Goal: Task Accomplishment & Management: Complete application form

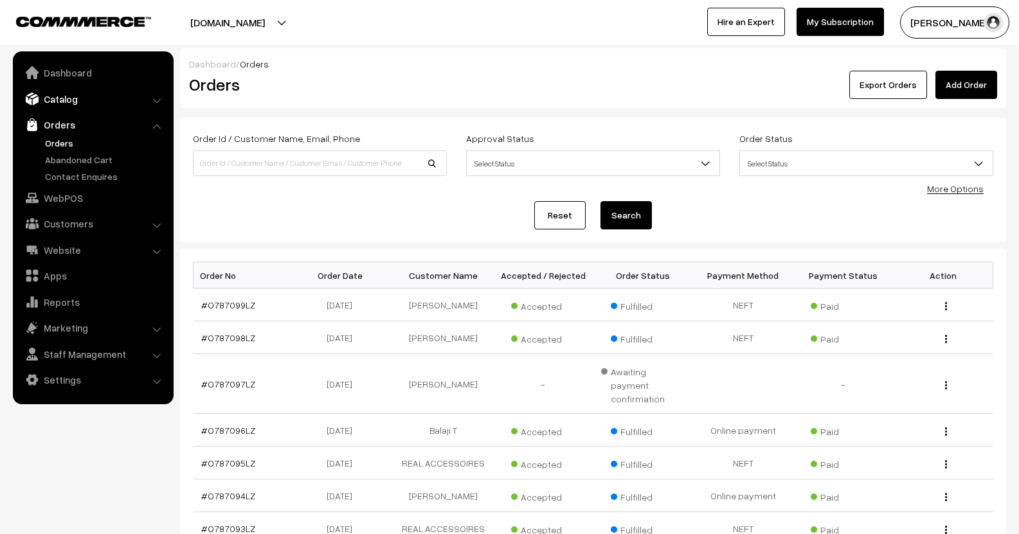
click at [67, 108] on link "Catalog" at bounding box center [92, 98] width 153 height 23
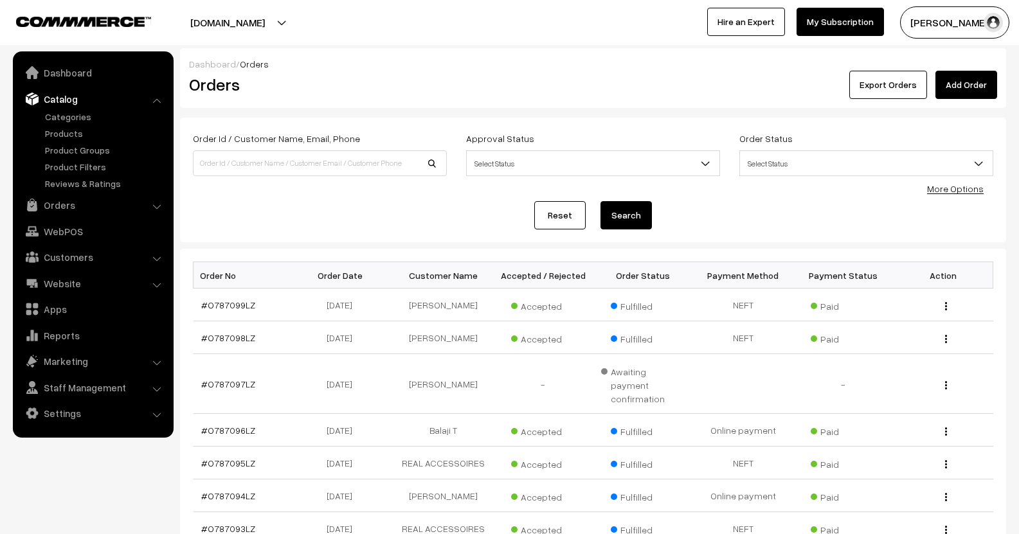
click at [69, 126] on ul "Categories" at bounding box center [93, 150] width 154 height 80
click at [69, 129] on link "Products" at bounding box center [105, 133] width 127 height 13
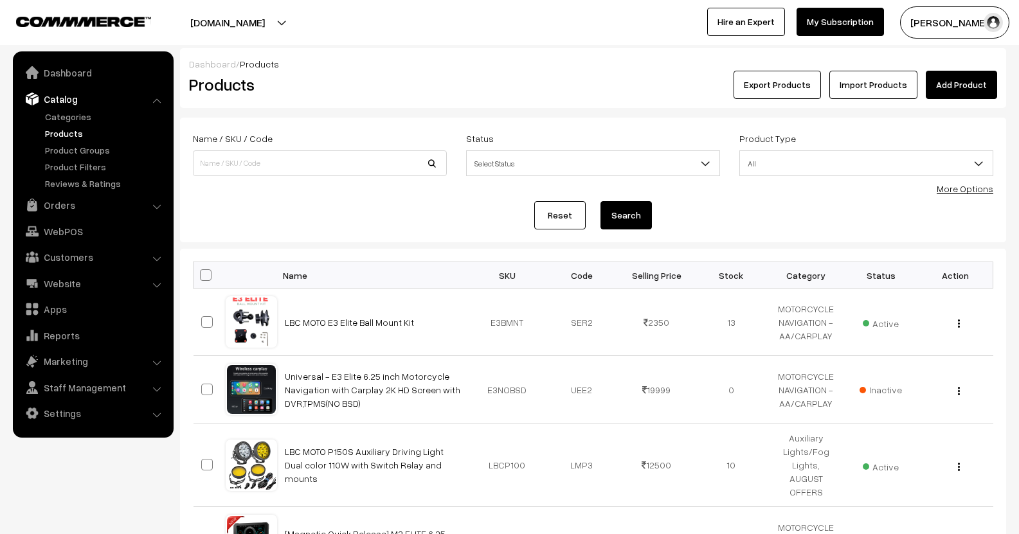
click at [966, 91] on link "Add Product" at bounding box center [961, 85] width 71 height 28
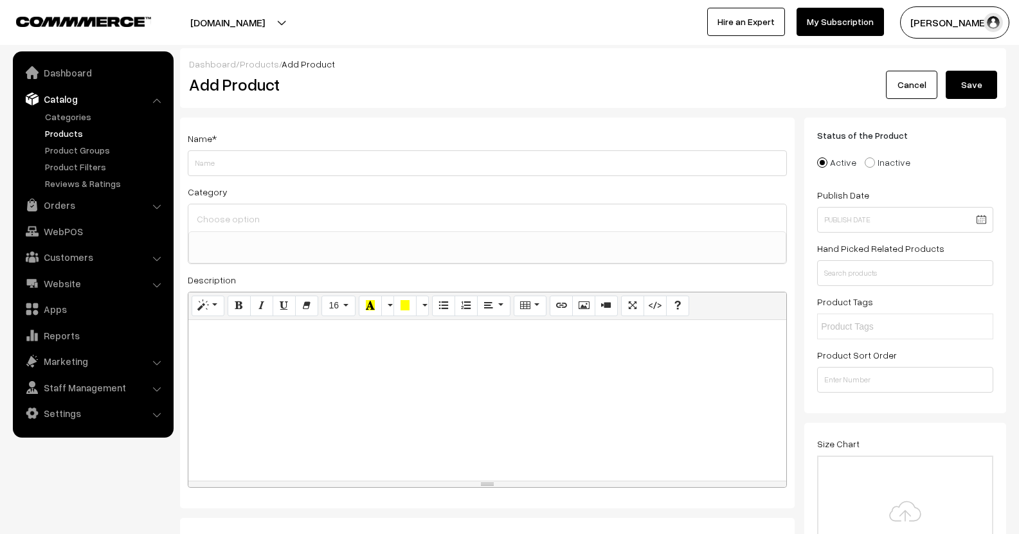
select select
click at [866, 164] on span at bounding box center [870, 162] width 10 height 10
click at [866, 157] on input "Inactive" at bounding box center [862, 153] width 8 height 8
radio input "true"
click at [415, 177] on div "Name * Category AUGUST OFFERS MOTORCYCLE NAVIGATION - AA/CARPLAY Motorcycle Spa…" at bounding box center [487, 313] width 615 height 391
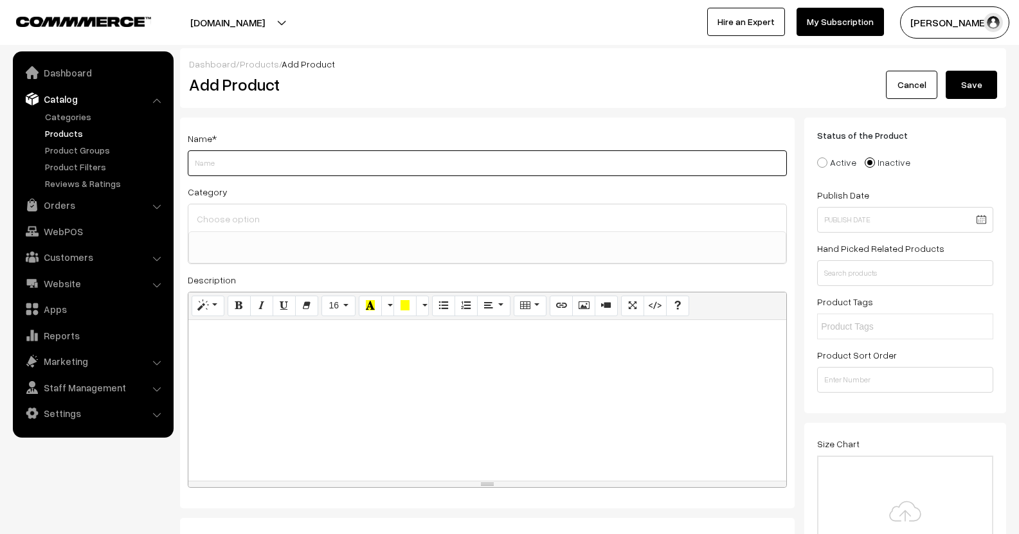
click at [409, 171] on input "Weight" at bounding box center [487, 163] width 599 height 26
paste input "BM6/BM7 BMW Screen – Compatible with OEM Sat Nav Cradle & Steering Wheel Contro…"
click at [244, 167] on input "BM6/BM7 BMW Screen – Compatible with OEM Sat Nav Cradle & Steering Wheel Contro…" at bounding box center [487, 163] width 599 height 26
click at [224, 167] on input "BM6 LX Screen – Compatible with OEM Sat Nav Cradle & Steering Wheel Controls" at bounding box center [487, 163] width 599 height 26
click at [231, 165] on input "BM6 LX Screen – Compatible with OEM Sat Nav Cradle & Steering Wheel Controls" at bounding box center [487, 163] width 599 height 26
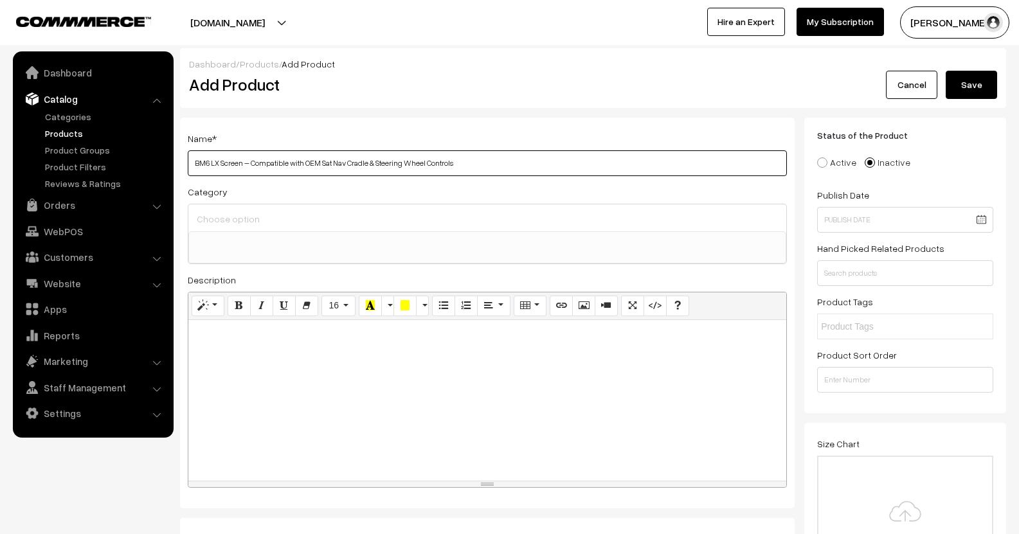
click at [231, 165] on input "BM6 LX Screen – Compatible with OEM Sat Nav Cradle & Steering Wheel Controls" at bounding box center [487, 163] width 599 height 26
click at [217, 165] on input "BM6 LX Wireless Navigation with AA Carplay Compatible with OEM Sat Nav Cradle &…" at bounding box center [487, 163] width 599 height 26
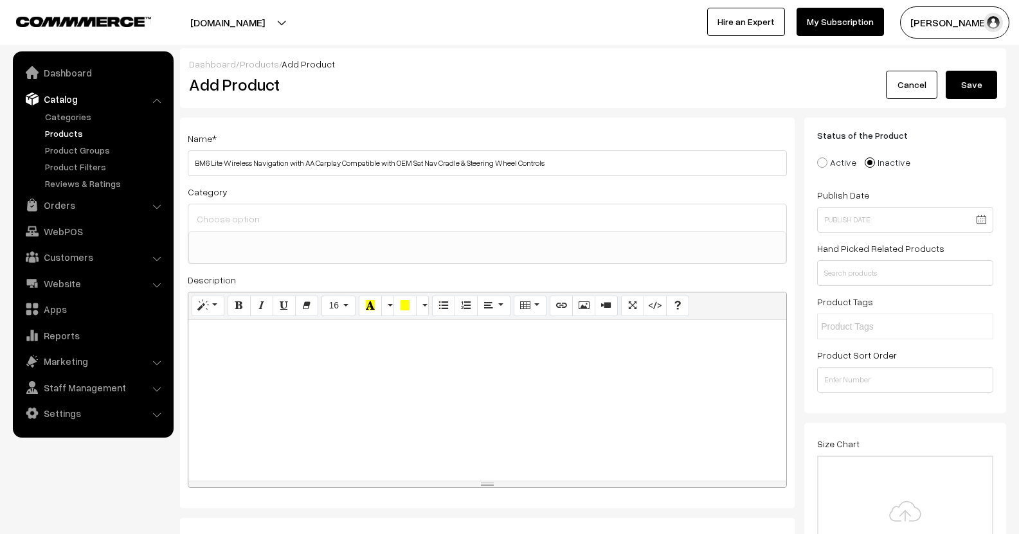
click at [366, 192] on div "Category AUGUST OFFERS MOTORCYCLE NAVIGATION - AA/CARPLAY Motorcycle Spares-Acc…" at bounding box center [487, 224] width 599 height 80
click at [335, 191] on div "Category AUGUST OFFERS MOTORCYCLE NAVIGATION - AA/CARPLAY Motorcycle Spares-Acc…" at bounding box center [487, 224] width 599 height 80
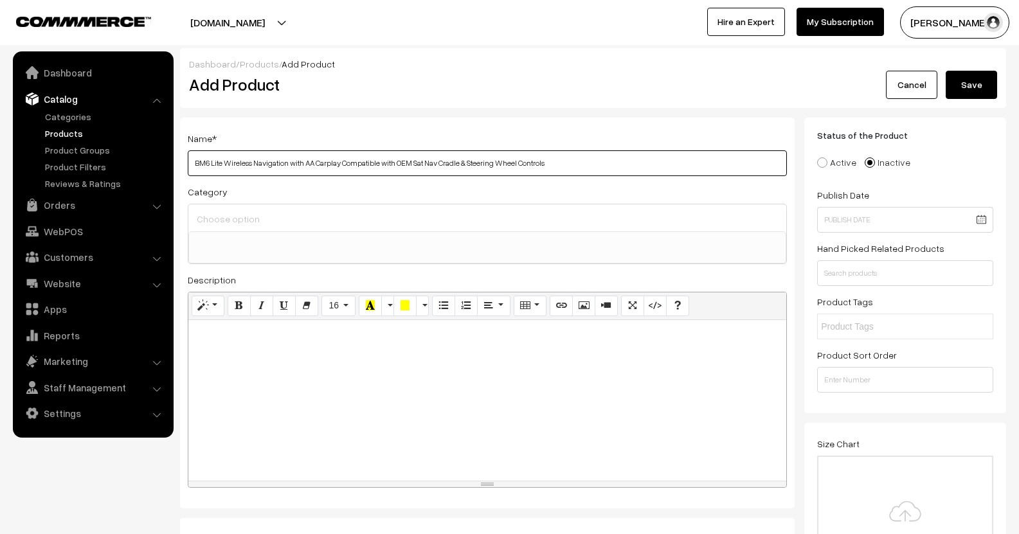
click at [476, 162] on input "BM6 Lite Wireless Navigation with AA Carplay Compatible with OEM Sat Nav Cradle…" at bounding box center [487, 163] width 599 height 26
click at [473, 161] on input "BM6 Lite Wireless Navigation with AA Carplay Compatible with OEM Sat Nav Cradle…" at bounding box center [487, 163] width 599 height 26
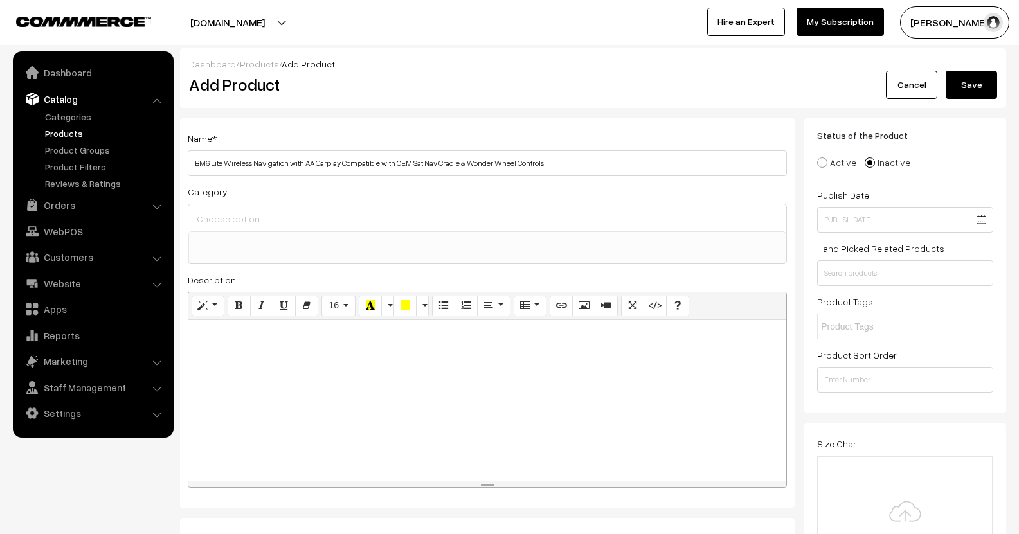
click at [498, 105] on div "Dashboard / Products / Add Product Add Product Cancel Save" at bounding box center [593, 78] width 826 height 60
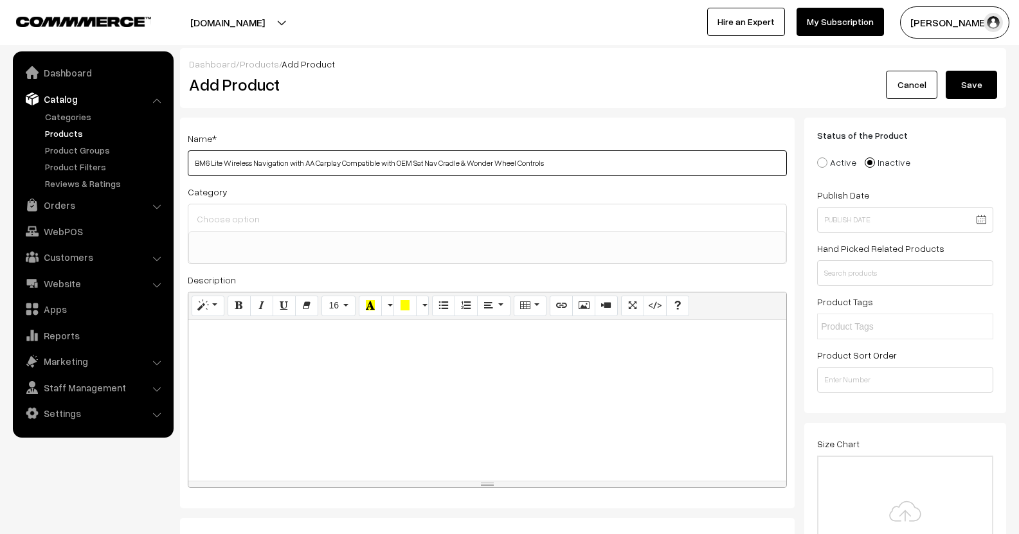
click at [534, 166] on input "BM6 Lite Wireless Navigation with AA Carplay Compatible with OEM Sat Nav Cradle…" at bounding box center [487, 163] width 599 height 26
type input "BM6 Lite Wireless Navigation with AA Carplay Compatible with OEM Sat Nav Cradle…"
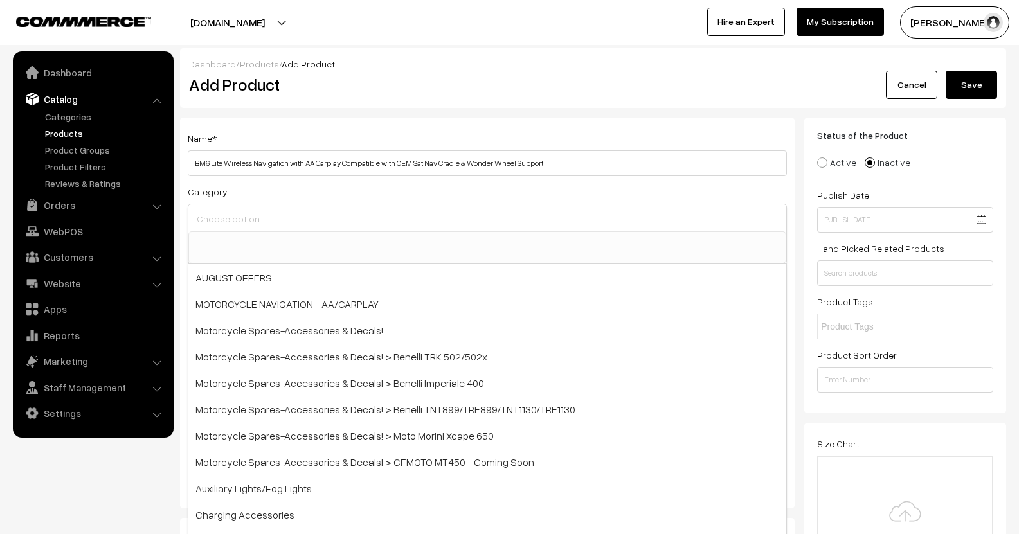
click at [311, 218] on input at bounding box center [487, 219] width 588 height 19
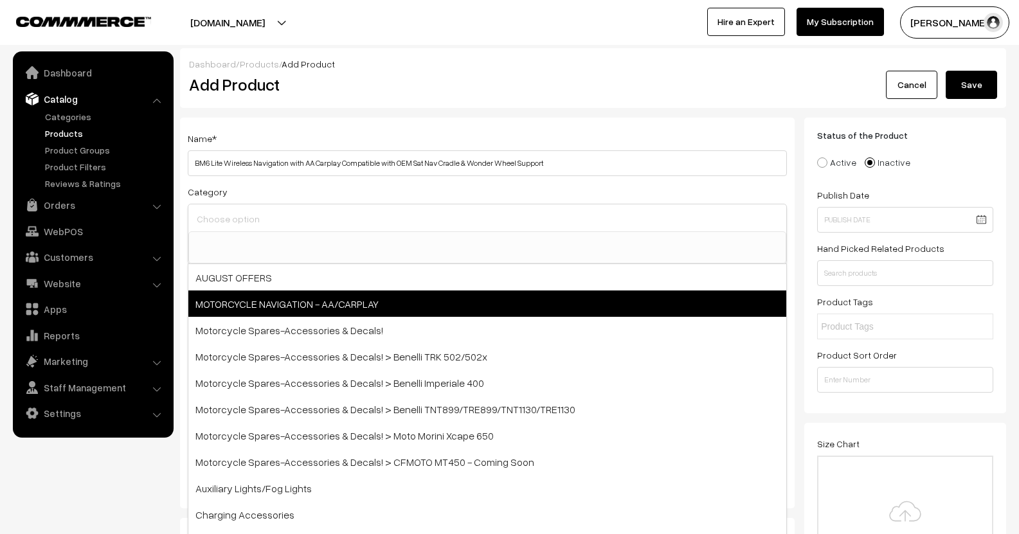
click at [275, 310] on span "MOTORCYCLE NAVIGATION - AA/CARPLAY" at bounding box center [487, 304] width 598 height 26
select select "14"
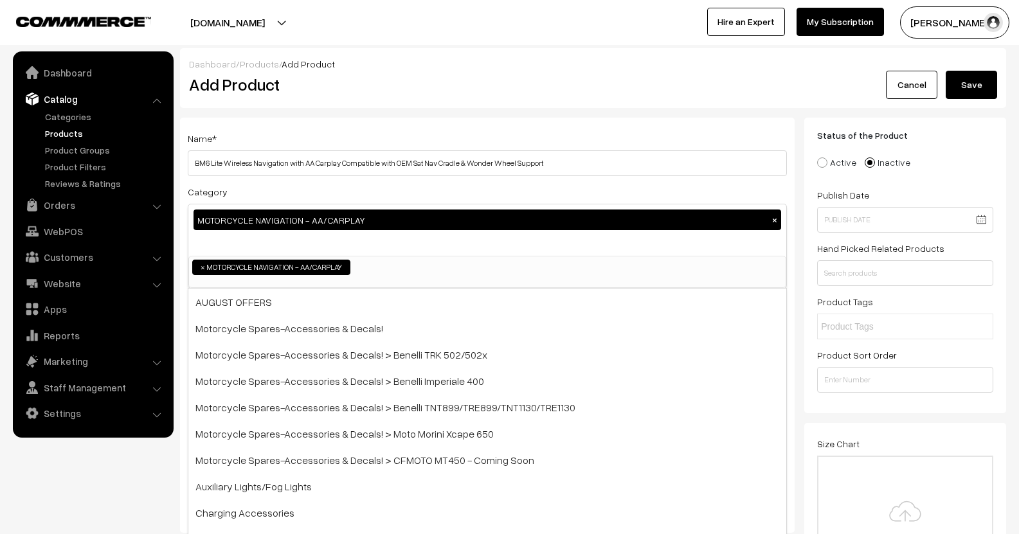
click at [577, 90] on h2 "Add Product" at bounding box center [489, 85] width 601 height 20
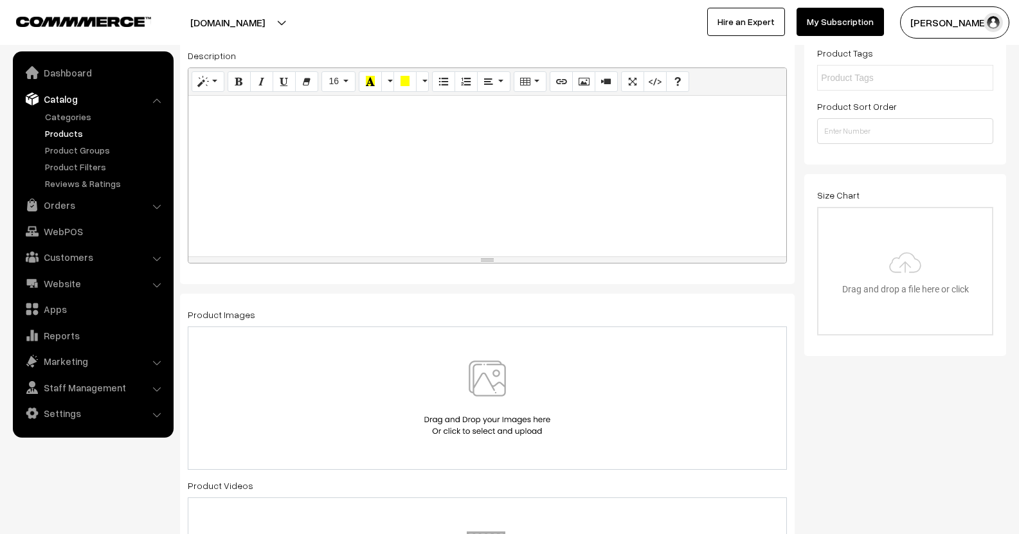
scroll to position [257, 0]
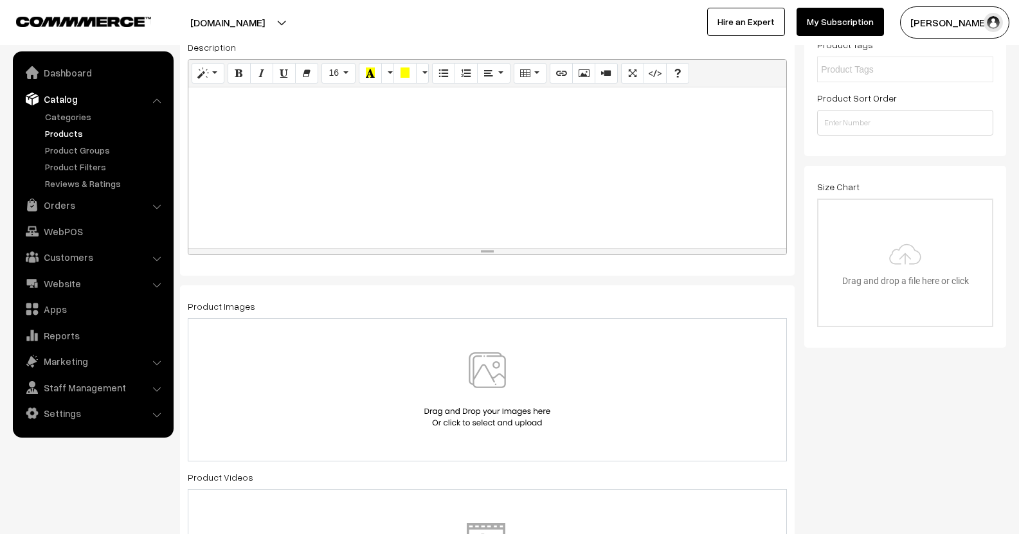
click at [483, 370] on img at bounding box center [487, 389] width 132 height 75
click at [362, 151] on div at bounding box center [487, 167] width 598 height 161
click at [584, 81] on button "Picture" at bounding box center [583, 73] width 23 height 21
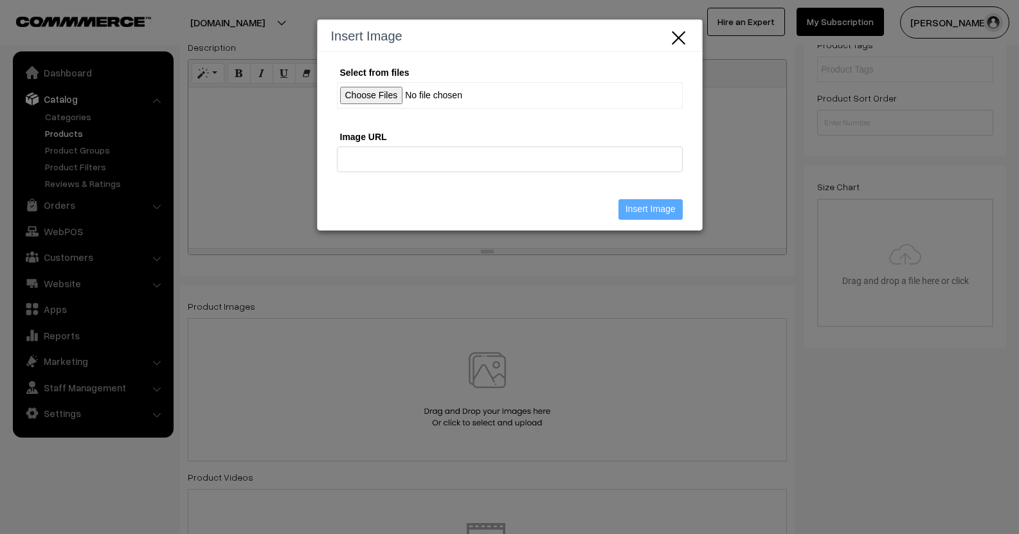
click at [408, 96] on input "Select from files" at bounding box center [510, 95] width 346 height 26
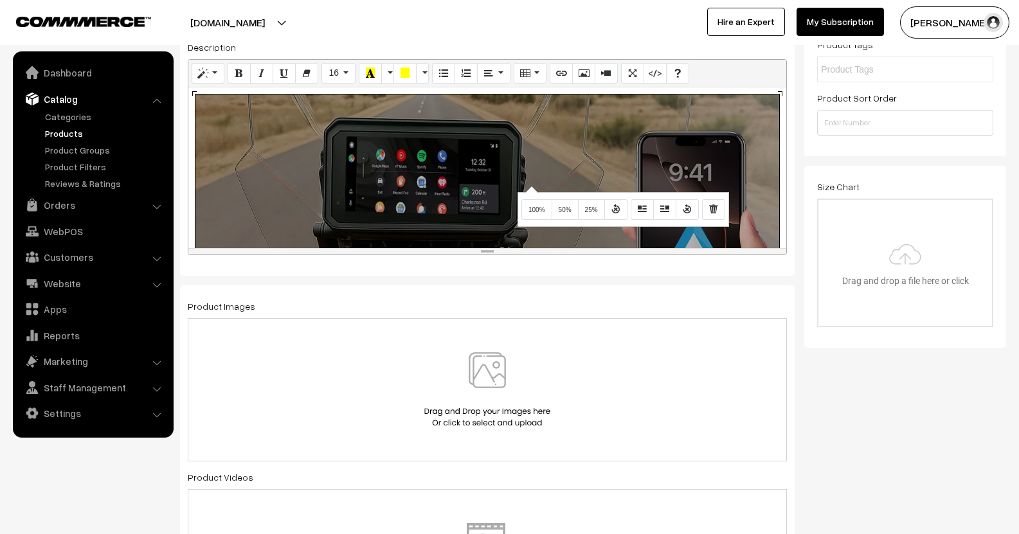
click at [530, 185] on div "910x910 (Original: 1200x1200)" at bounding box center [487, 167] width 598 height 161
click at [568, 209] on span "50%" at bounding box center [565, 209] width 13 height 7
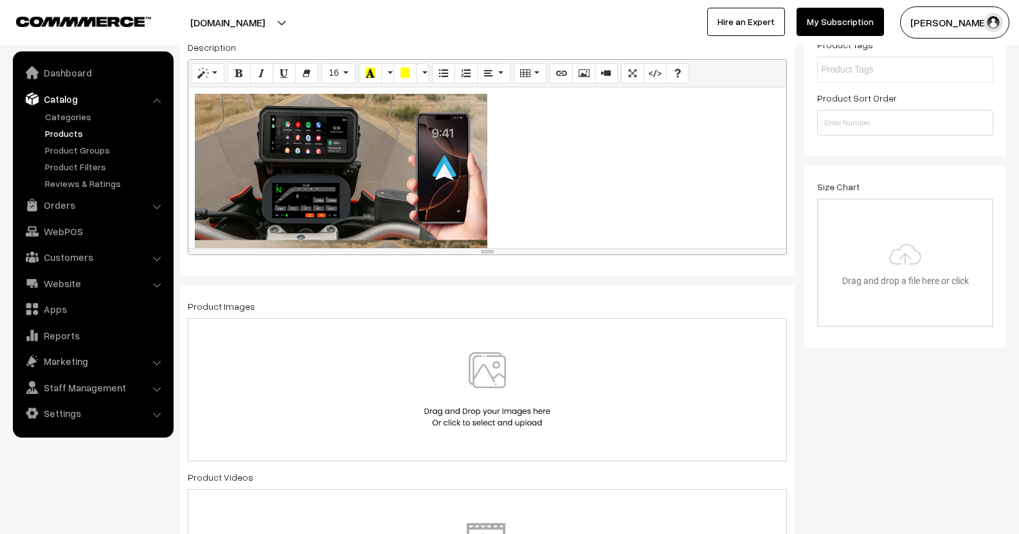
click at [568, 128] on p at bounding box center [487, 240] width 585 height 292
paste div
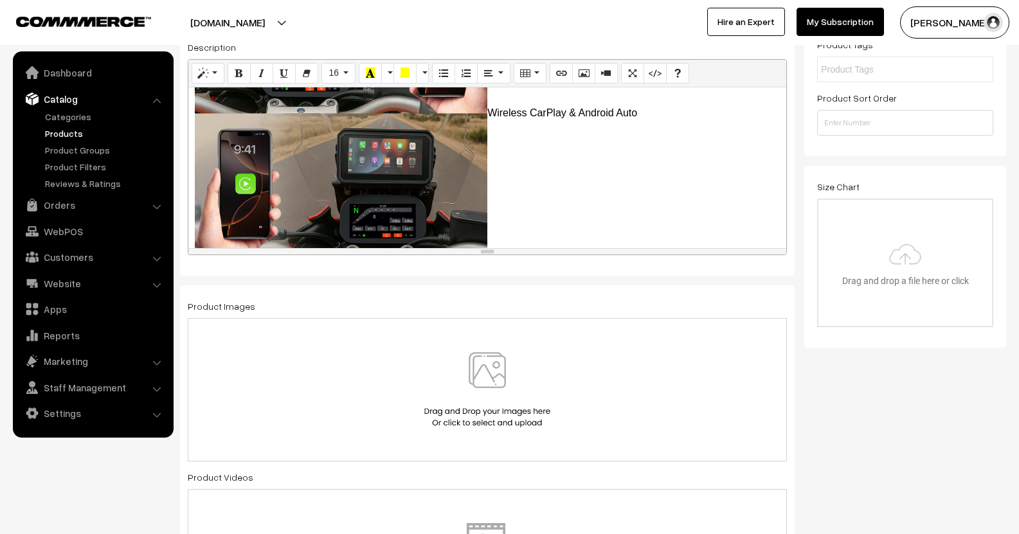
scroll to position [62, 0]
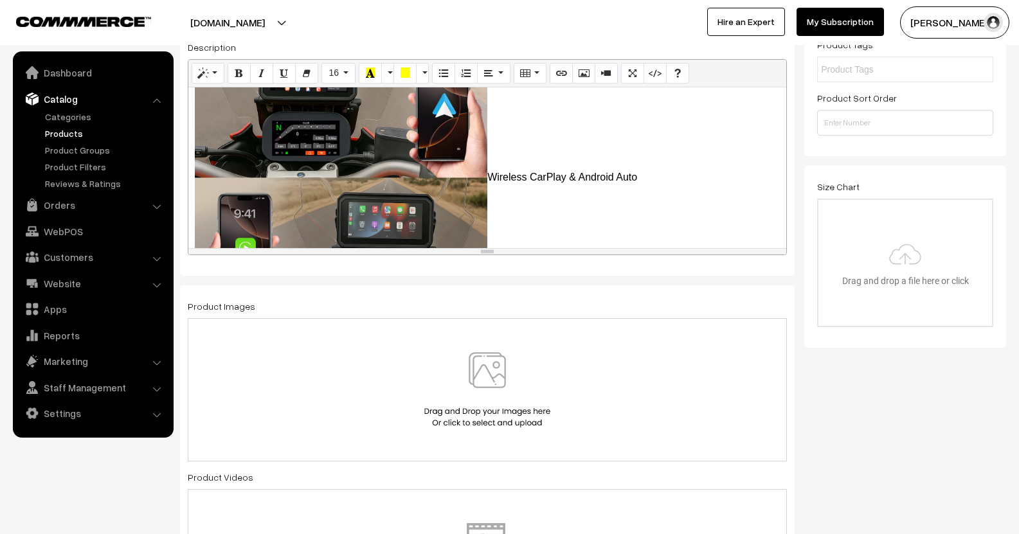
click at [689, 169] on p "Wireless CarPlay & Android Auto" at bounding box center [487, 177] width 585 height 292
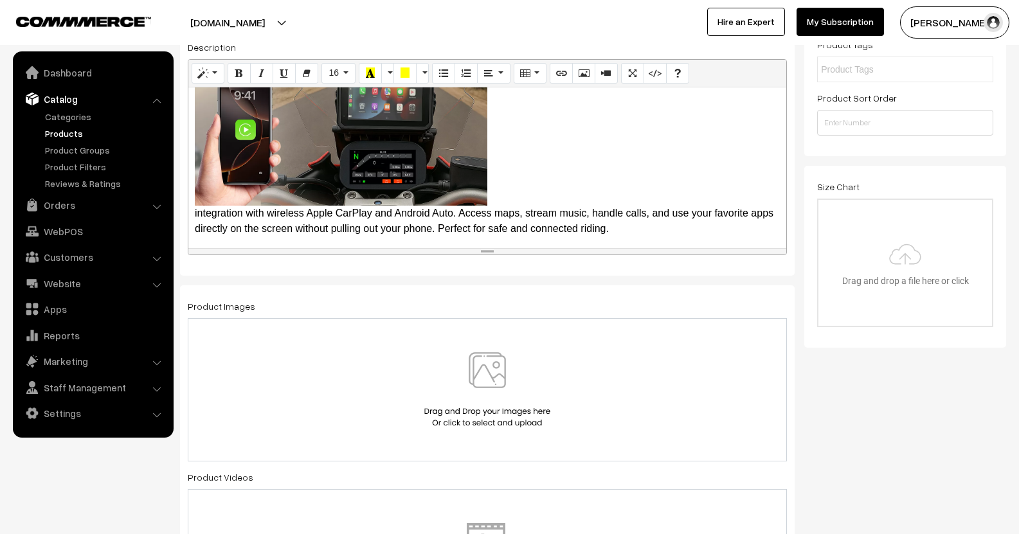
scroll to position [116, 0]
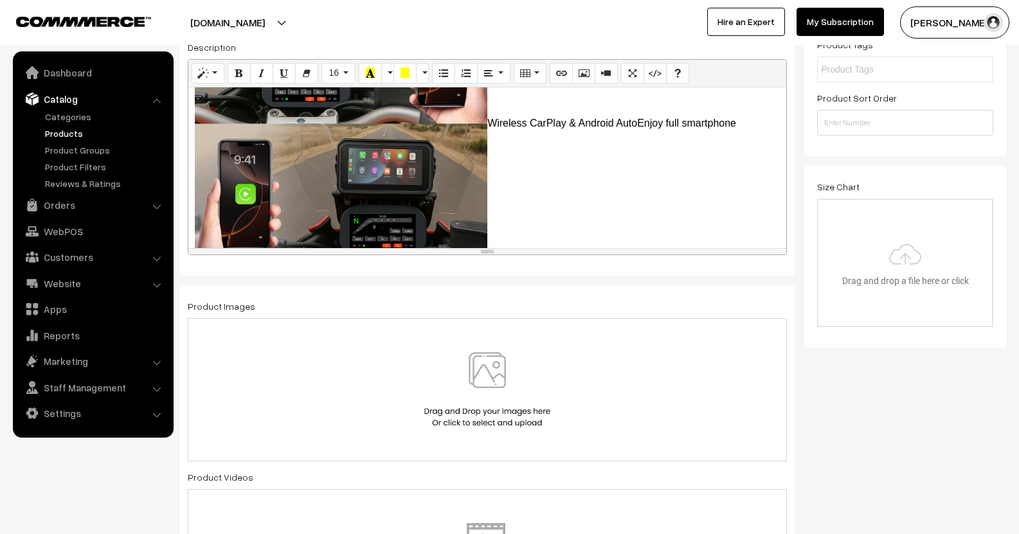
click at [487, 122] on p "Wireless CarPlay & Android Auto Enjoy full smartphone integration with wireless…" at bounding box center [487, 139] width 585 height 323
click at [486, 121] on p "Wireless CarPlay & Android Auto Enjoy full smartphone integration with wireless…" at bounding box center [487, 139] width 585 height 323
click at [485, 123] on p "Wireless CarPlay & Android Auto Enjoy full smartphone integration with wireless…" at bounding box center [487, 139] width 585 height 323
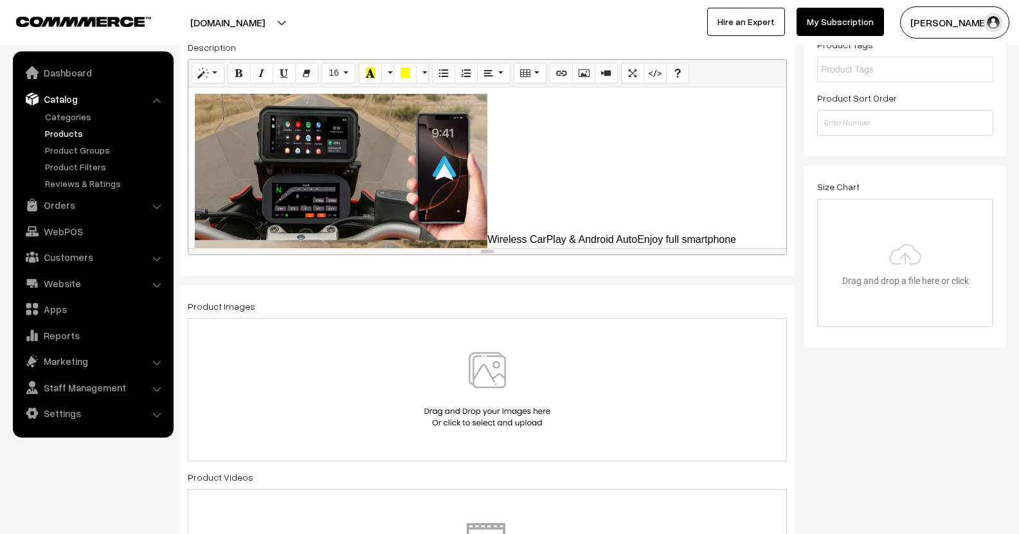
scroll to position [64, 0]
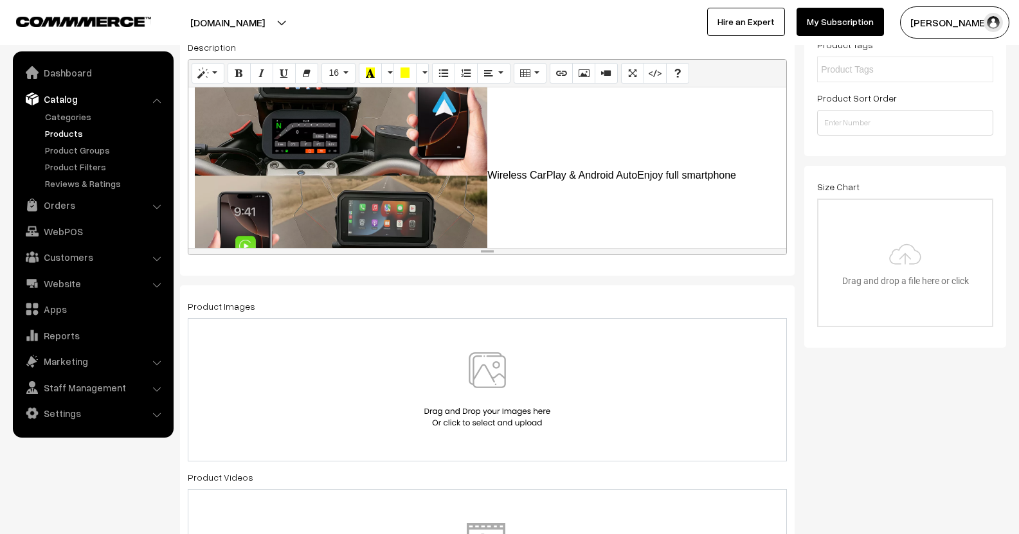
click at [645, 179] on p "Wireless CarPlay & Android Auto Enjoy full smartphone integration with wireless…" at bounding box center [487, 191] width 585 height 323
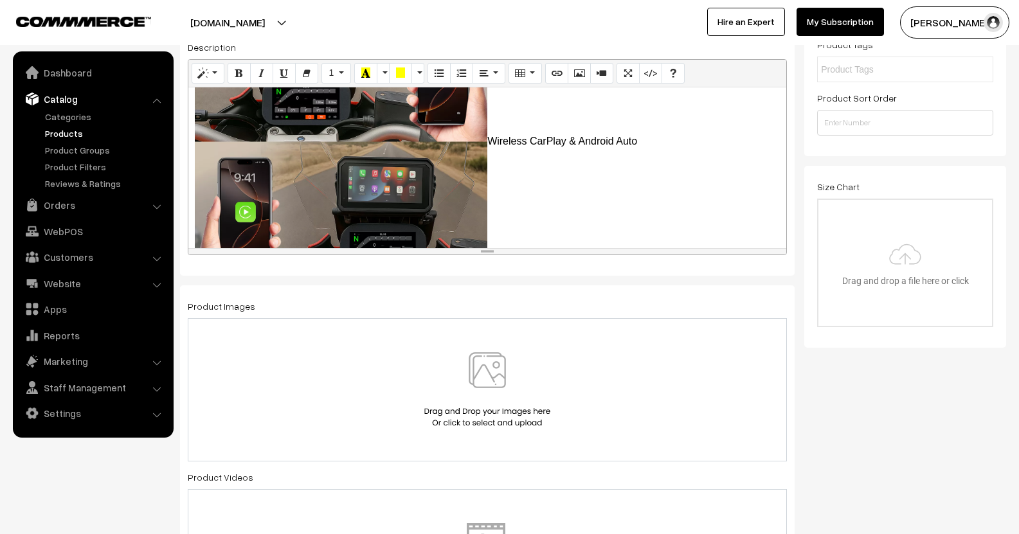
scroll to position [129, 0]
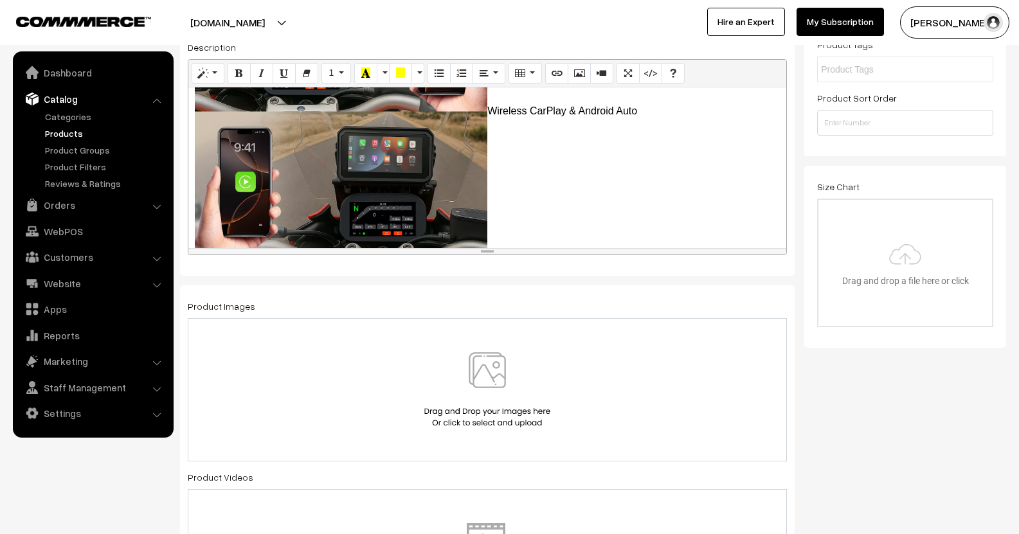
drag, startPoint x: 491, startPoint y: 109, endPoint x: 663, endPoint y: 110, distance: 171.6
click at [663, 110] on p "Wireless CarPlay & Android Auto" at bounding box center [487, 111] width 585 height 292
drag, startPoint x: 494, startPoint y: 107, endPoint x: 634, endPoint y: 109, distance: 140.8
click at [657, 111] on p "Wireless CarPlay & Android Auto" at bounding box center [487, 111] width 585 height 292
click at [237, 78] on icon "Bold (CTRL+B)" at bounding box center [239, 72] width 9 height 10
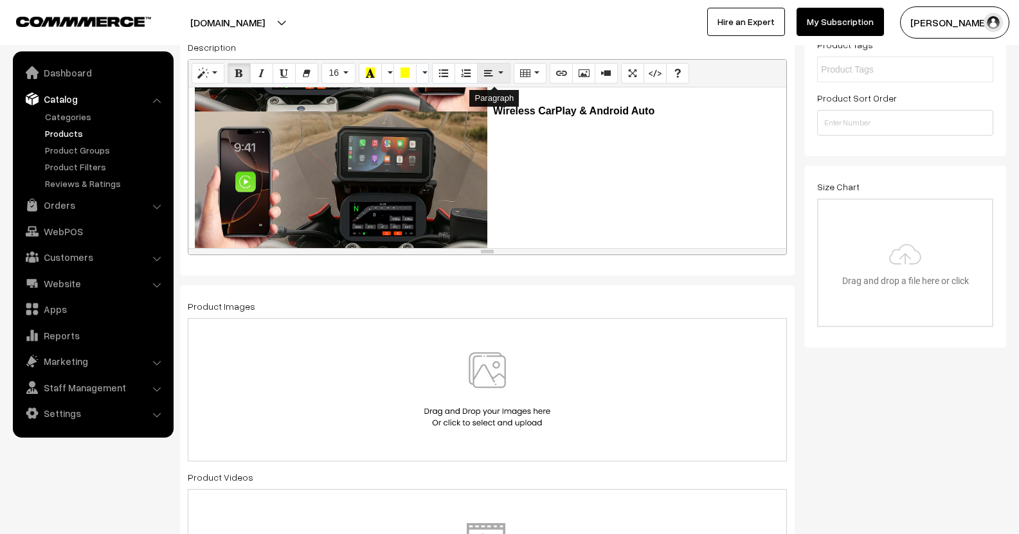
click at [501, 71] on button "Paragraph" at bounding box center [493, 73] width 33 height 21
click at [514, 94] on icon "Align center (CTRL+SHIFT+E)" at bounding box center [514, 97] width 9 height 10
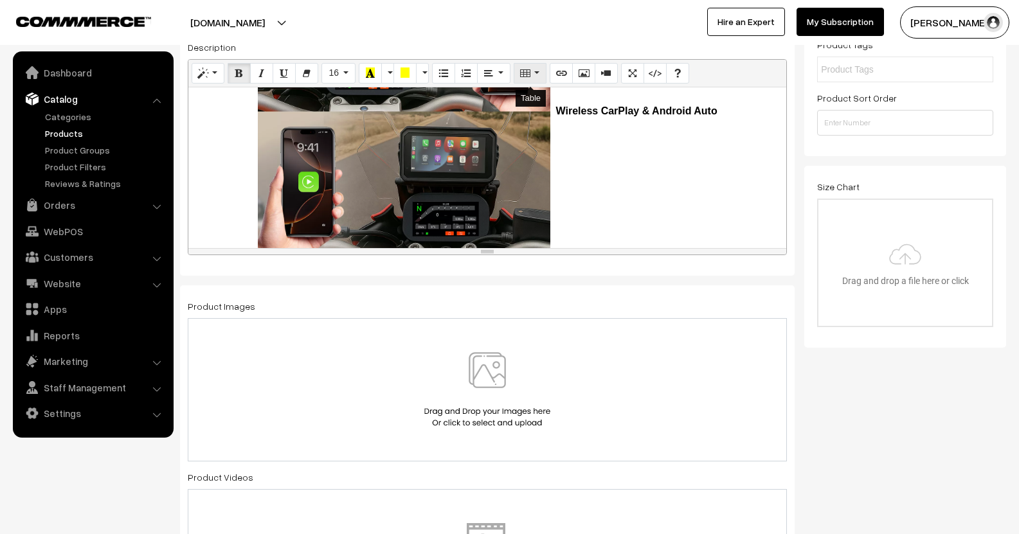
click at [528, 72] on icon "Table" at bounding box center [525, 72] width 9 height 10
click at [494, 75] on button "Paragraph" at bounding box center [493, 73] width 33 height 21
click at [491, 102] on icon "Align left (CTRL+SHIFT+L)" at bounding box center [492, 97] width 9 height 10
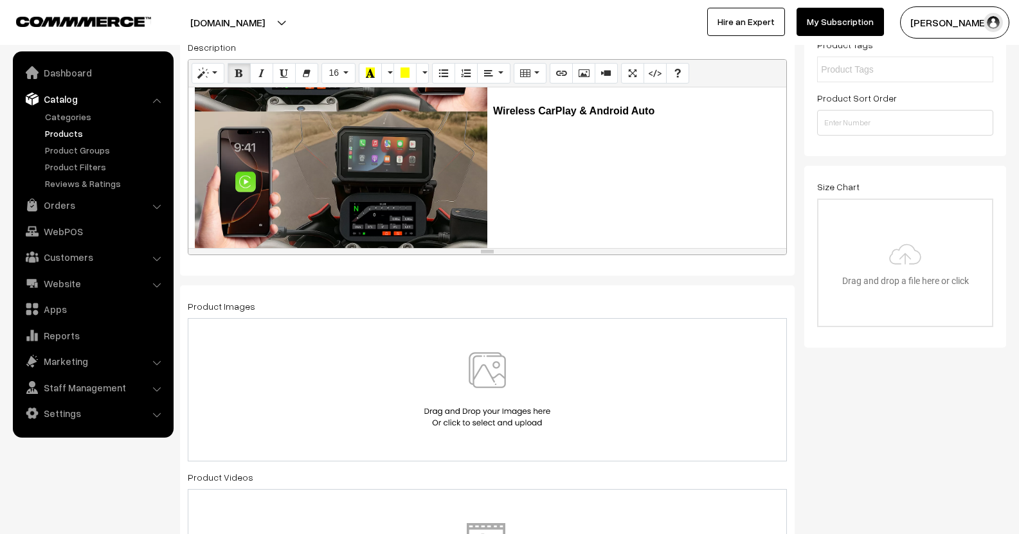
click at [510, 110] on b "Wireless CarPlay & Android Auto" at bounding box center [573, 110] width 161 height 11
click at [494, 107] on b "Wireless CarPlay & Android Auto" at bounding box center [573, 110] width 161 height 11
click at [483, 76] on button "Paragraph" at bounding box center [493, 73] width 33 height 21
click at [512, 96] on icon "Align center (CTRL+SHIFT+E)" at bounding box center [514, 97] width 9 height 10
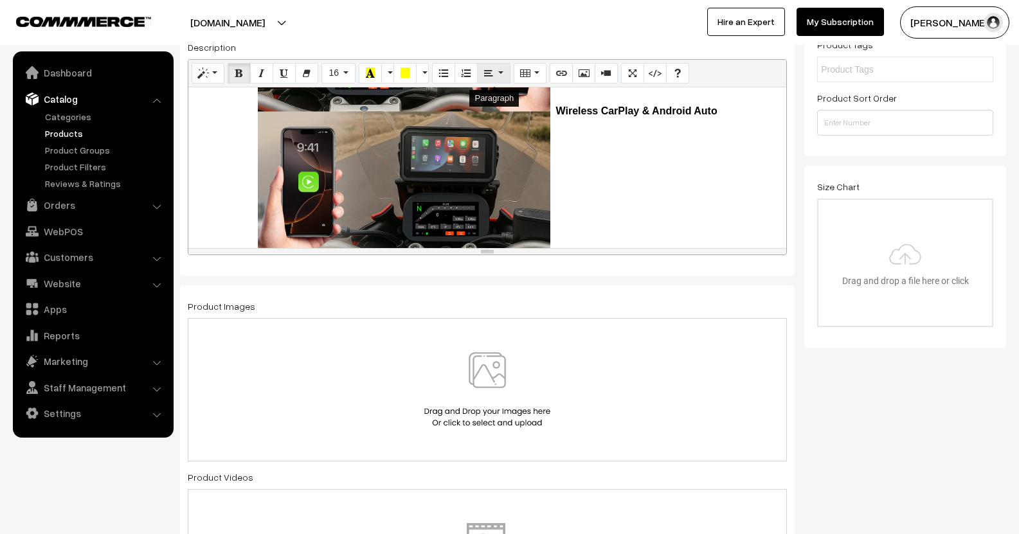
click at [495, 71] on button "Paragraph" at bounding box center [493, 73] width 33 height 21
click at [494, 93] on icon "Align left (CTRL+SHIFT+L)" at bounding box center [492, 97] width 9 height 10
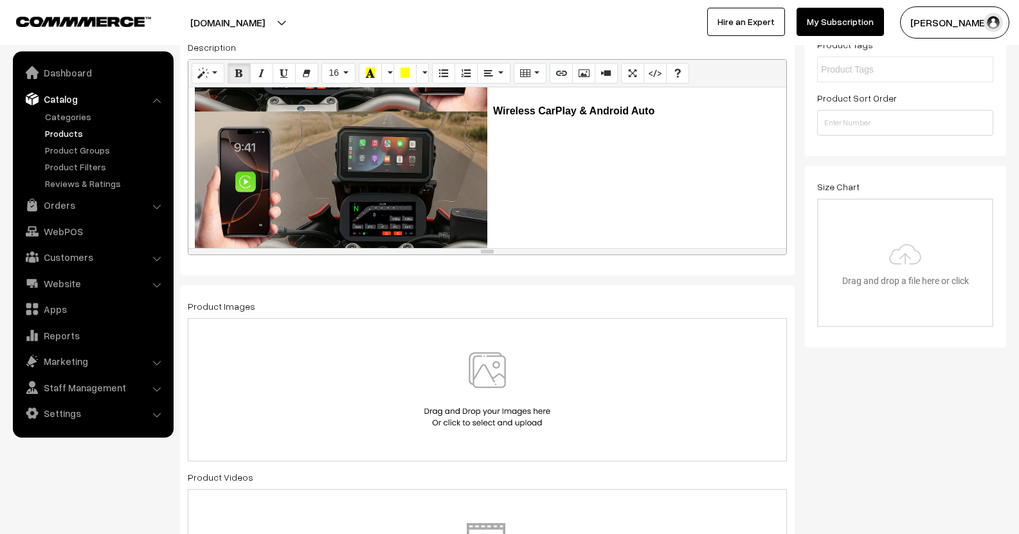
click at [629, 152] on p "Wireless CarPlay & Android Auto" at bounding box center [487, 111] width 585 height 292
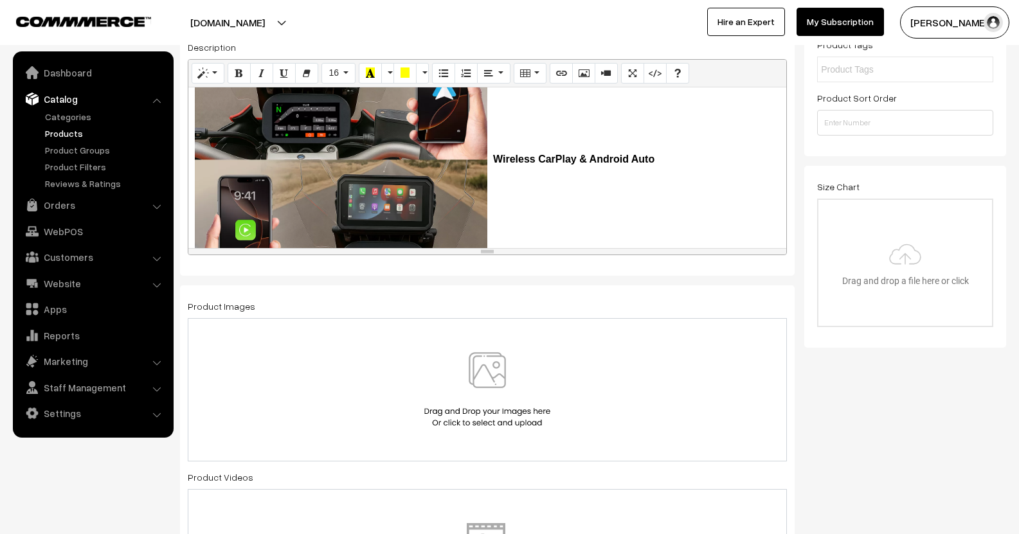
scroll to position [0, 0]
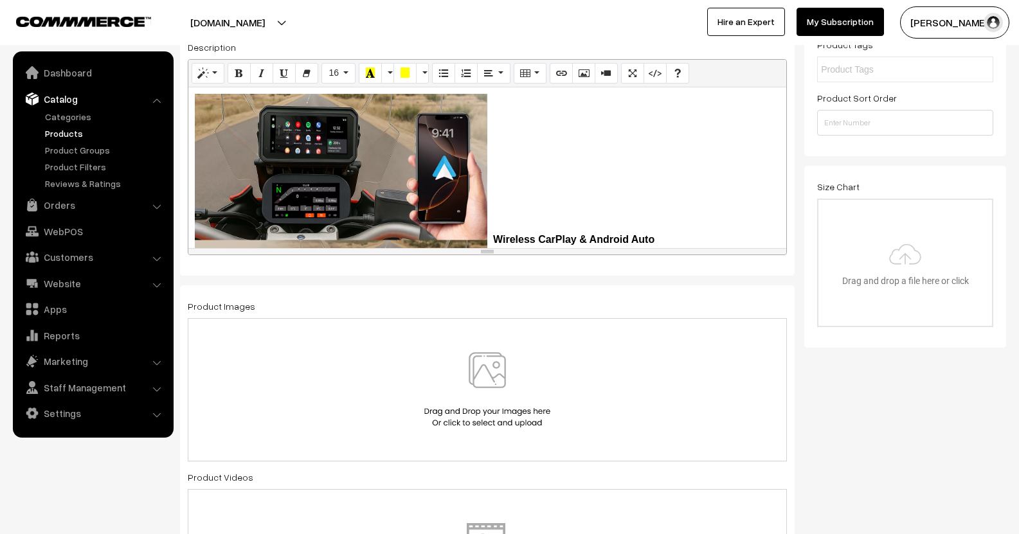
click at [498, 183] on p "Wireless CarPlay & Android Auto" at bounding box center [487, 240] width 585 height 292
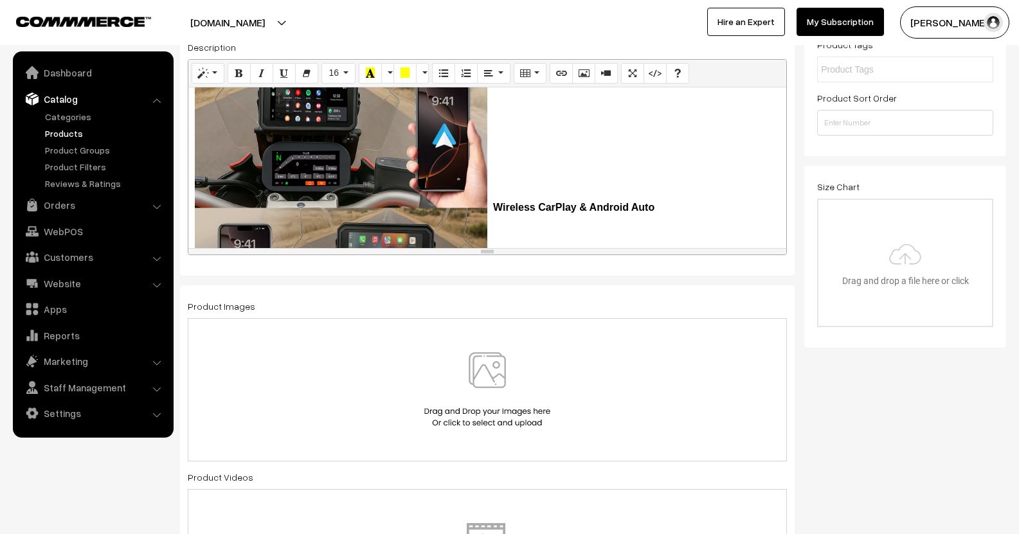
scroll to position [64, 0]
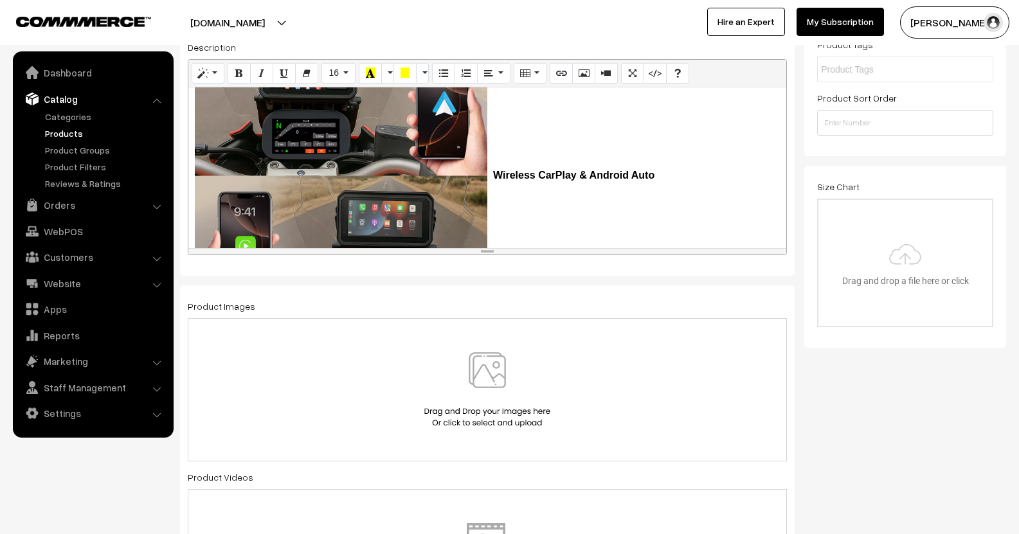
drag, startPoint x: 489, startPoint y: 191, endPoint x: 511, endPoint y: 187, distance: 22.8
click at [488, 191] on p "Wireless CarPlay & Android Auto" at bounding box center [487, 176] width 585 height 292
click at [651, 177] on b "Wireless CarPlay & Android Auto" at bounding box center [573, 175] width 161 height 11
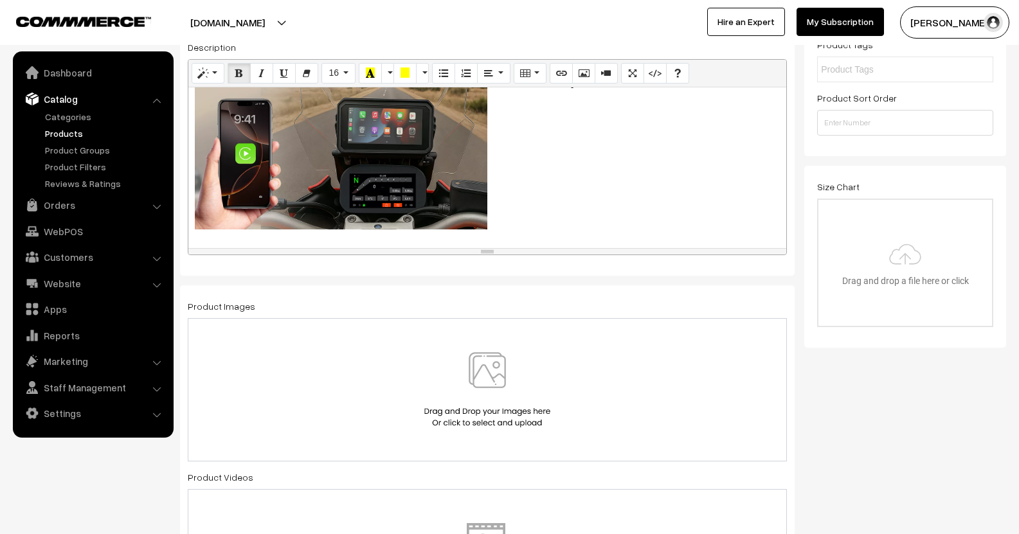
scroll to position [217, 0]
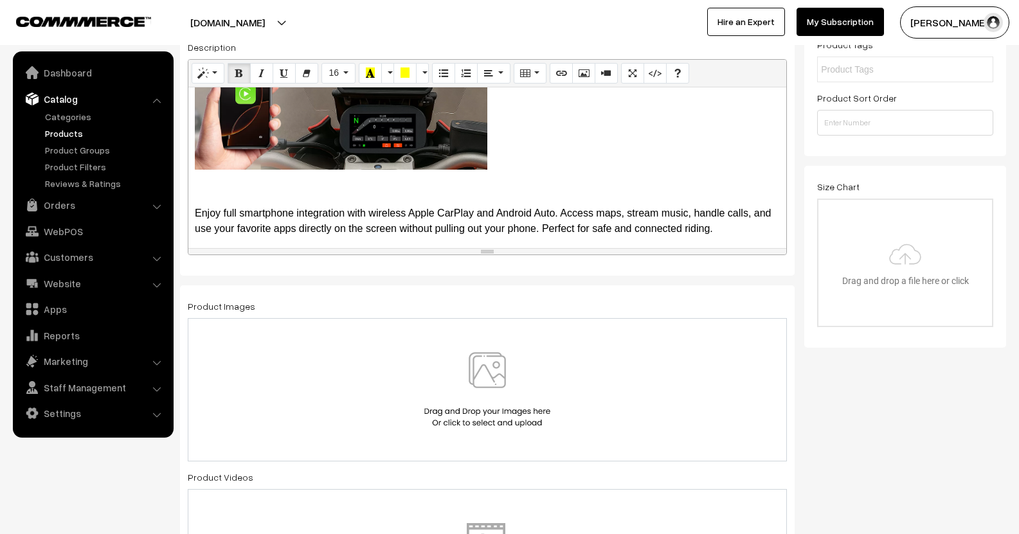
drag, startPoint x: 194, startPoint y: 187, endPoint x: 238, endPoint y: 181, distance: 44.8
click at [238, 181] on div "Wireless CarPlay & Android Auto Enjoy full smartphone integration with wireless…" at bounding box center [487, 167] width 598 height 161
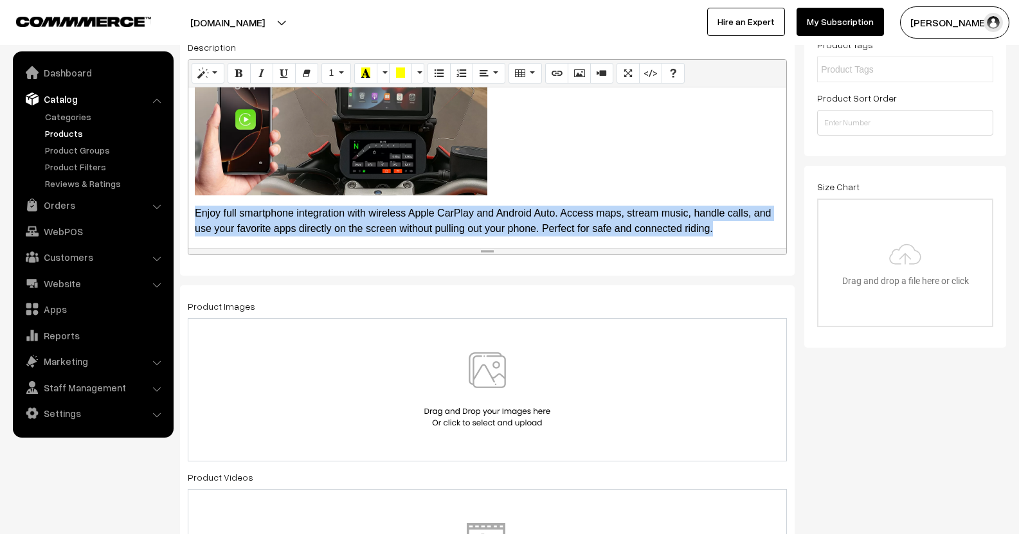
drag, startPoint x: 191, startPoint y: 206, endPoint x: 805, endPoint y: 243, distance: 615.0
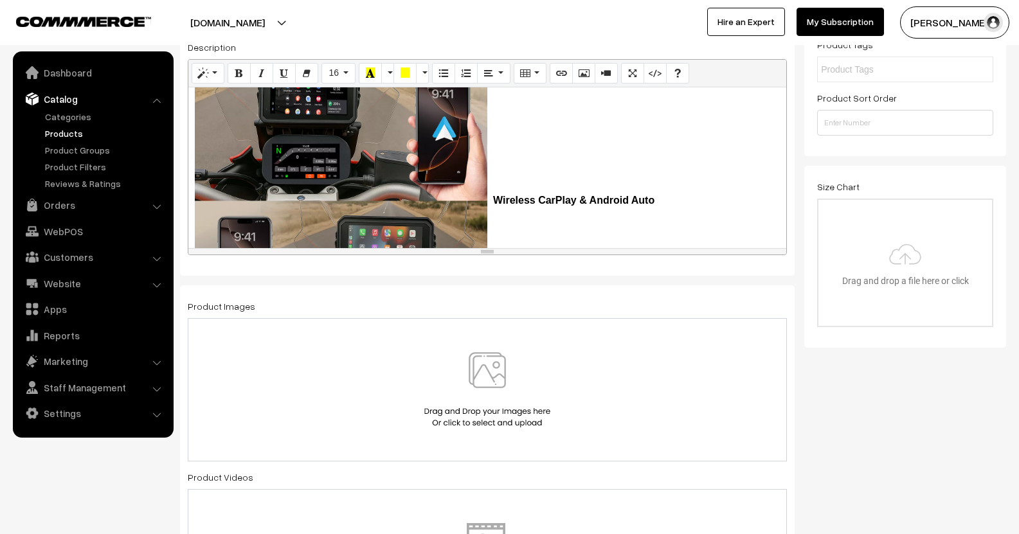
scroll to position [64, 0]
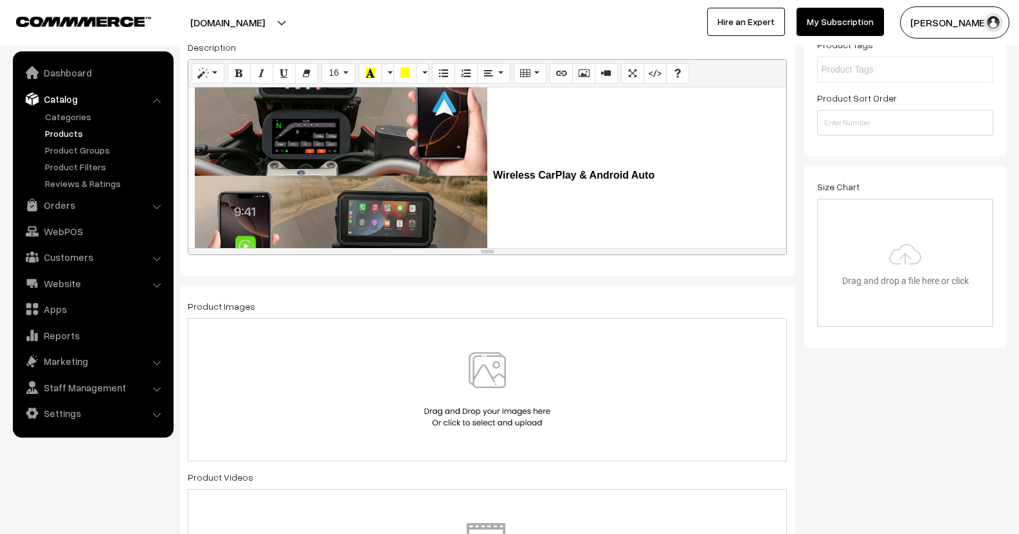
click at [667, 172] on p "Wireless CarPlay & Android Auto" at bounding box center [487, 176] width 585 height 292
click at [654, 178] on b "Wireless CarPlay & Android AutoEnjoy full smartphone integration with wireless …" at bounding box center [479, 260] width 568 height 181
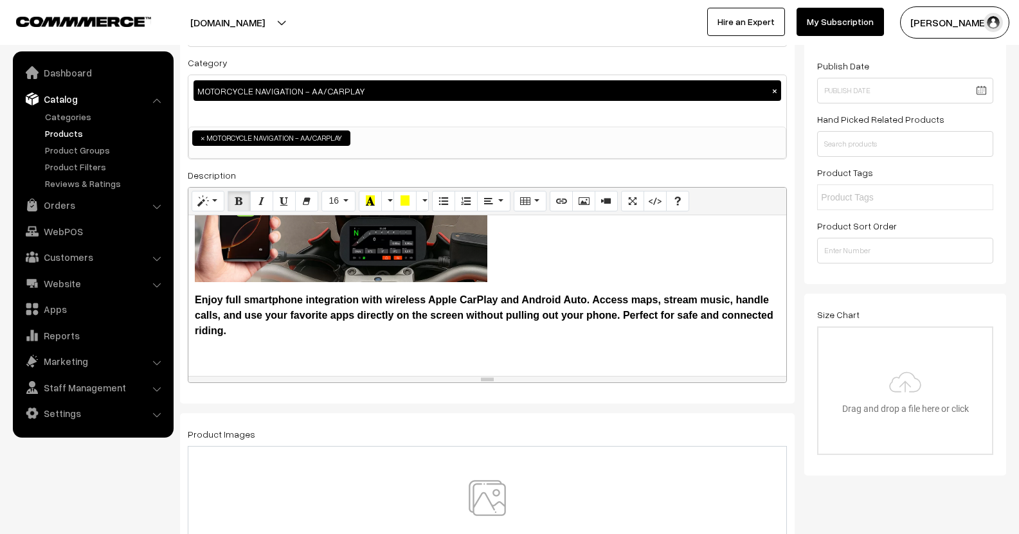
scroll to position [129, 0]
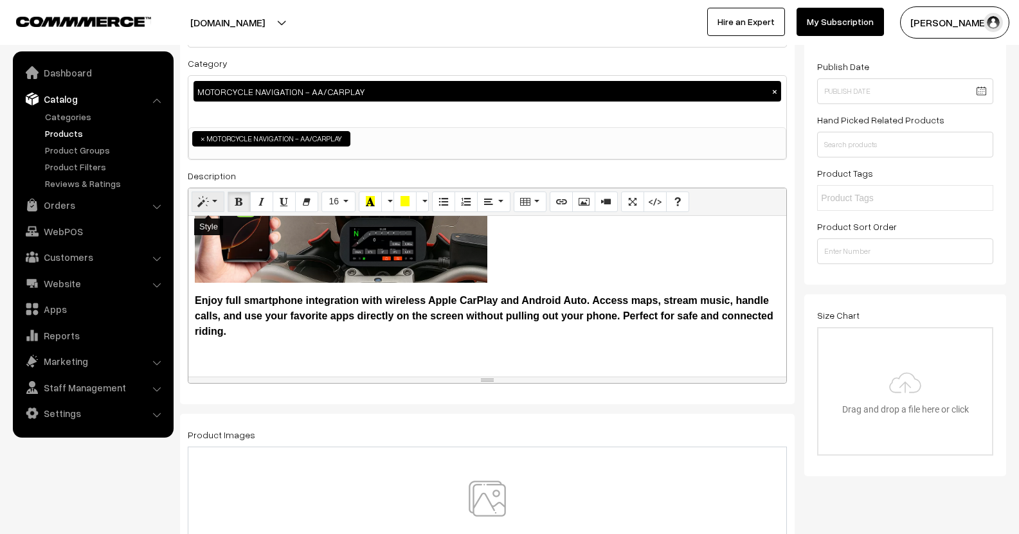
click at [215, 205] on button "Style" at bounding box center [208, 202] width 33 height 21
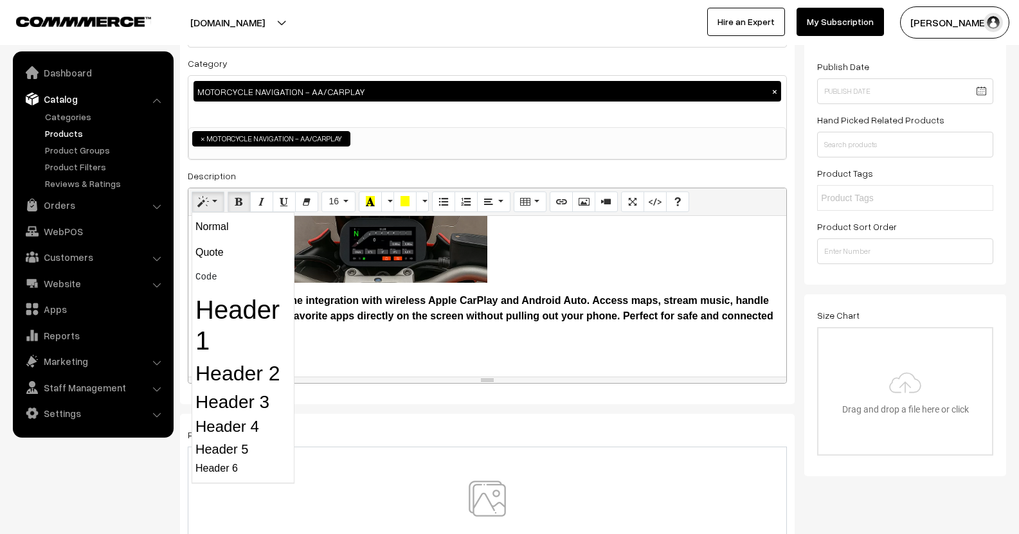
click at [215, 205] on button "Style" at bounding box center [208, 202] width 33 height 21
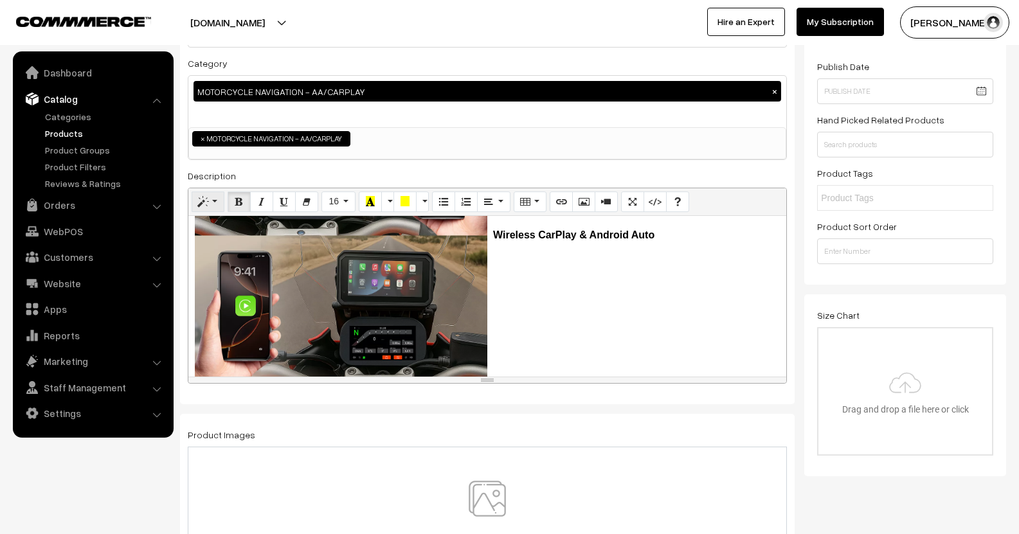
scroll to position [103, 0]
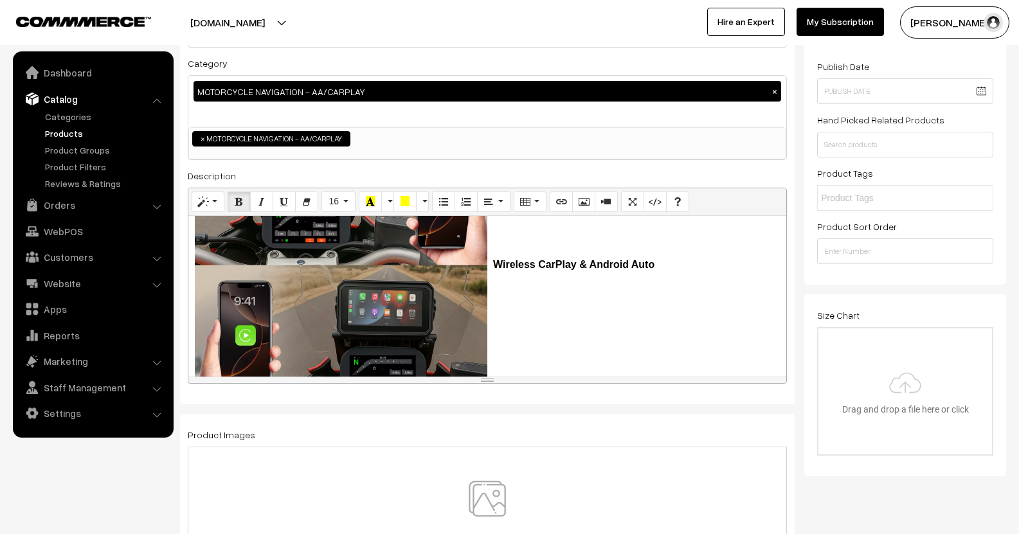
click at [494, 269] on p "Wireless CarPlay & Android Auto" at bounding box center [487, 265] width 585 height 292
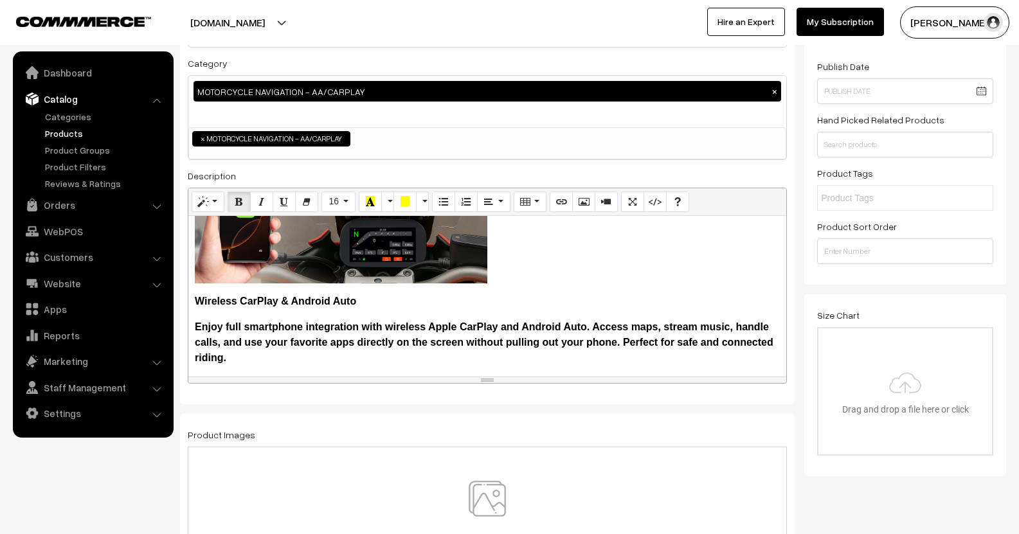
scroll to position [232, 0]
click at [570, 224] on p at bounding box center [487, 136] width 585 height 292
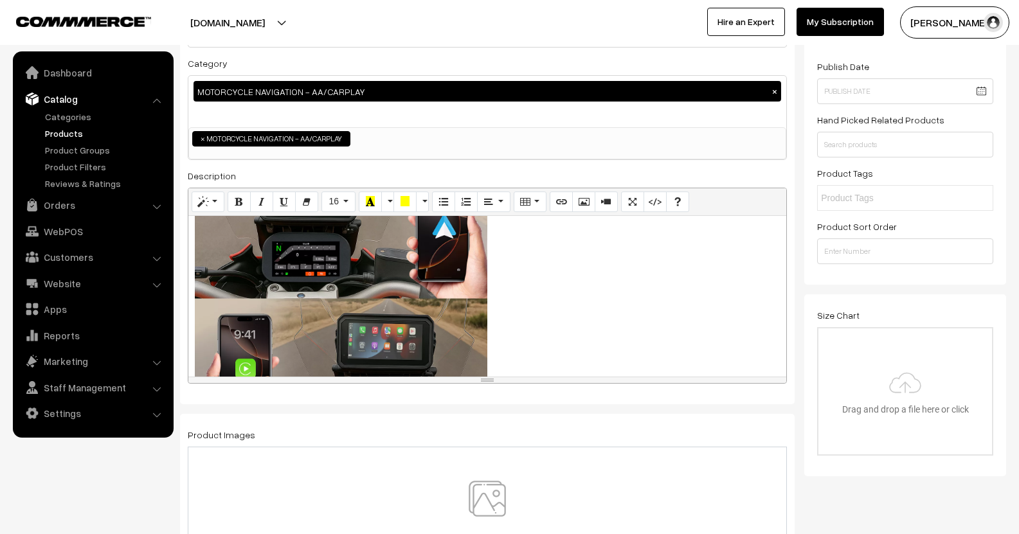
scroll to position [0, 0]
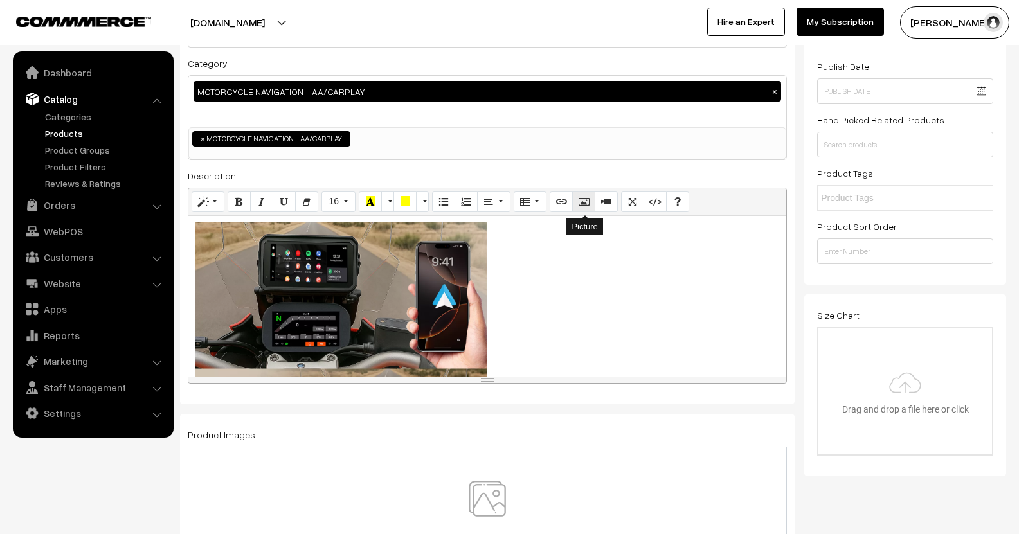
click at [584, 202] on icon "Picture" at bounding box center [583, 201] width 9 height 10
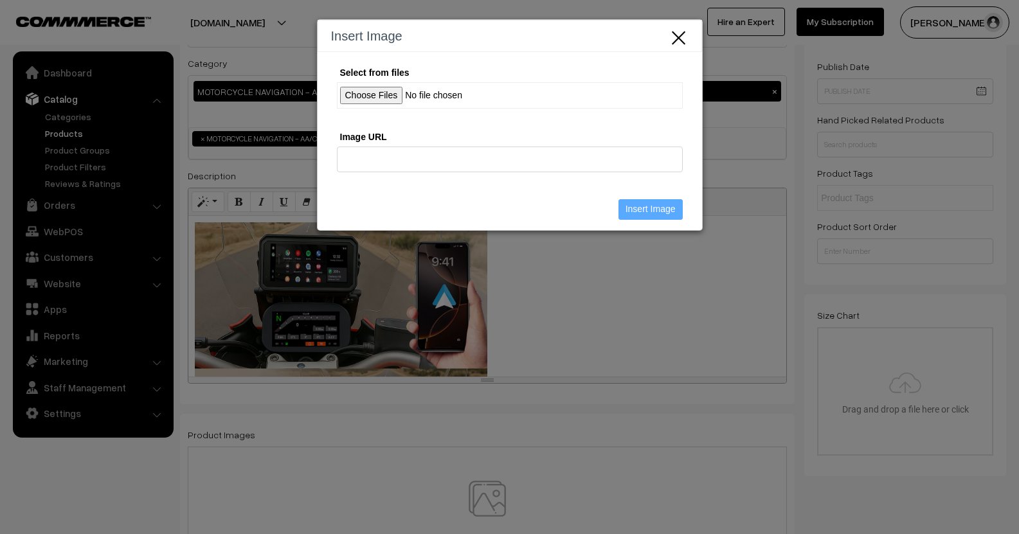
click at [372, 106] on input "Select from files" at bounding box center [510, 95] width 346 height 26
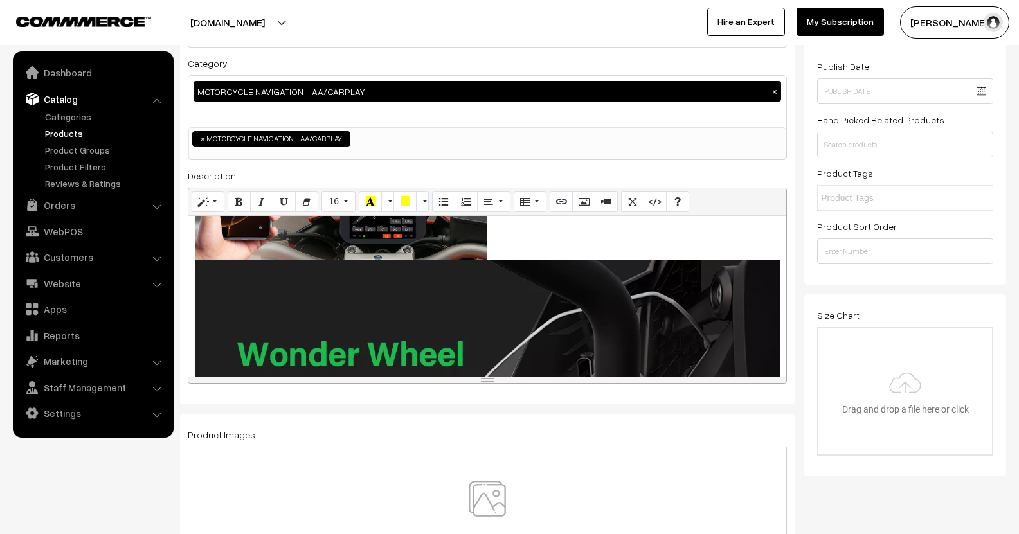
scroll to position [257, 0]
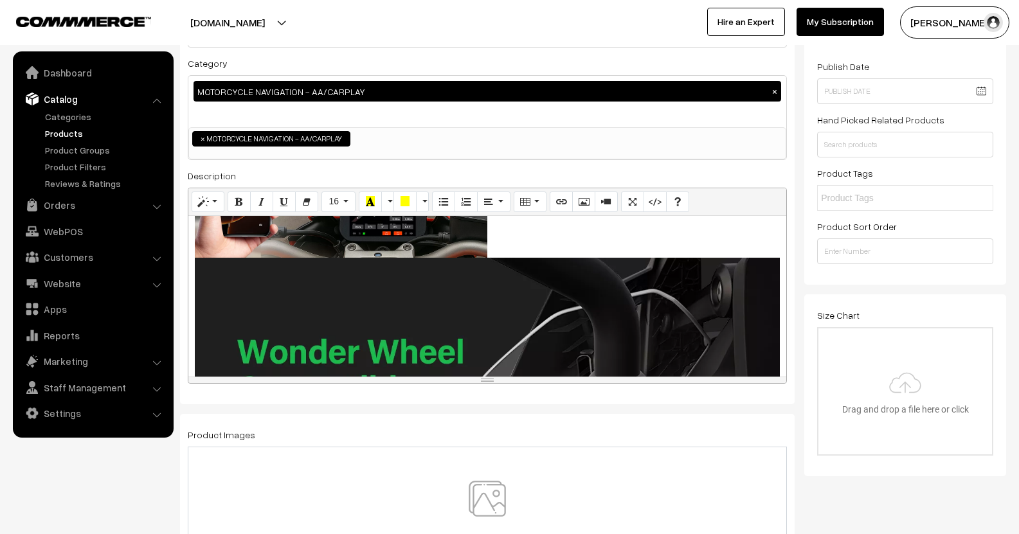
click at [525, 282] on div "910x910 (Original: 1200x1200) Wireless CarPlay & Android Auto Enjoy full smartp…" at bounding box center [487, 296] width 598 height 161
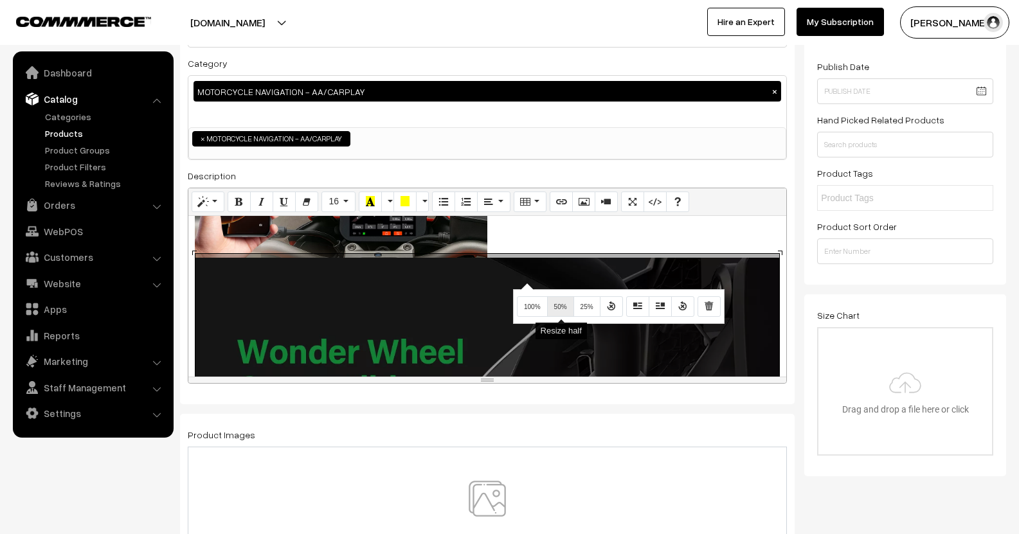
click at [563, 305] on span "50%" at bounding box center [560, 306] width 13 height 7
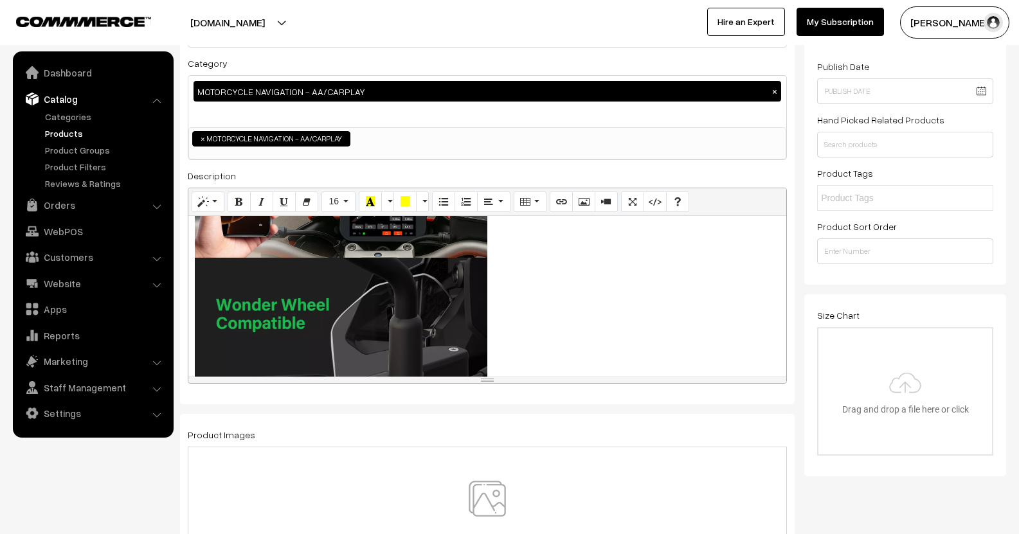
click at [508, 247] on p at bounding box center [487, 257] width 585 height 585
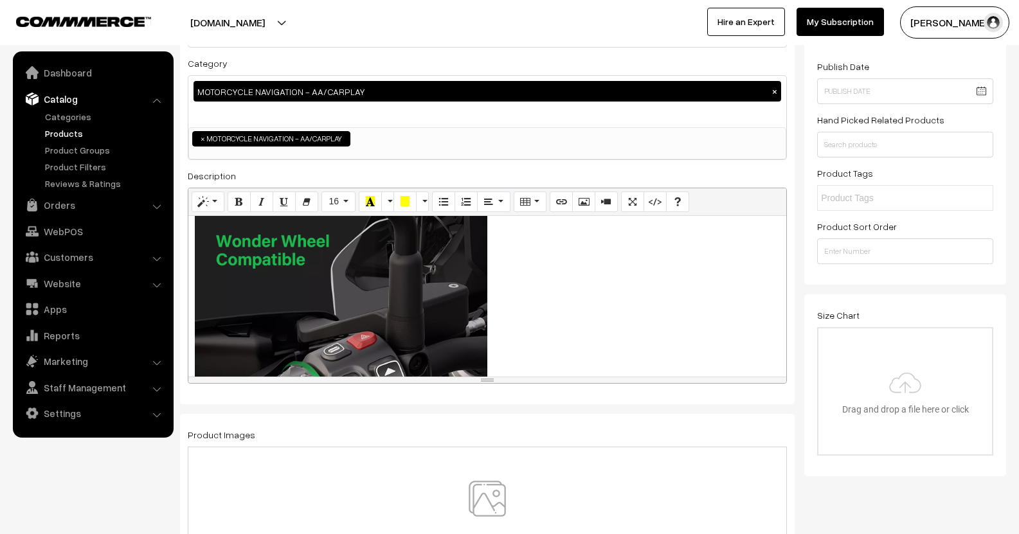
scroll to position [321, 0]
click at [193, 287] on div "Wireless CarPlay & Android Auto Enjoy full smartphone integration with wireless…" at bounding box center [487, 296] width 598 height 161
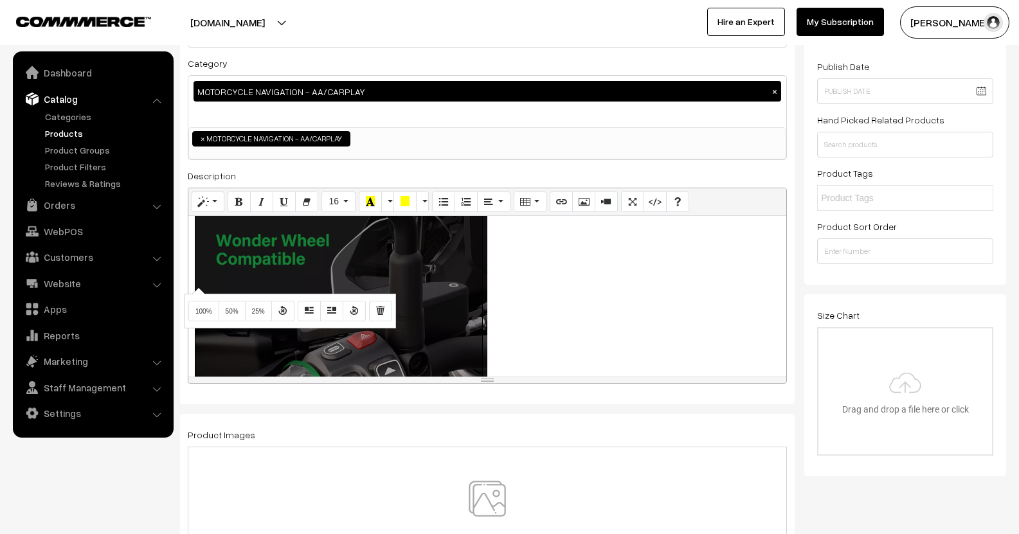
click at [185, 270] on div "Name * BM6 Lite Wireless Navigation with AA Carplay Compatible with OEM Sat Nav…" at bounding box center [487, 196] width 615 height 415
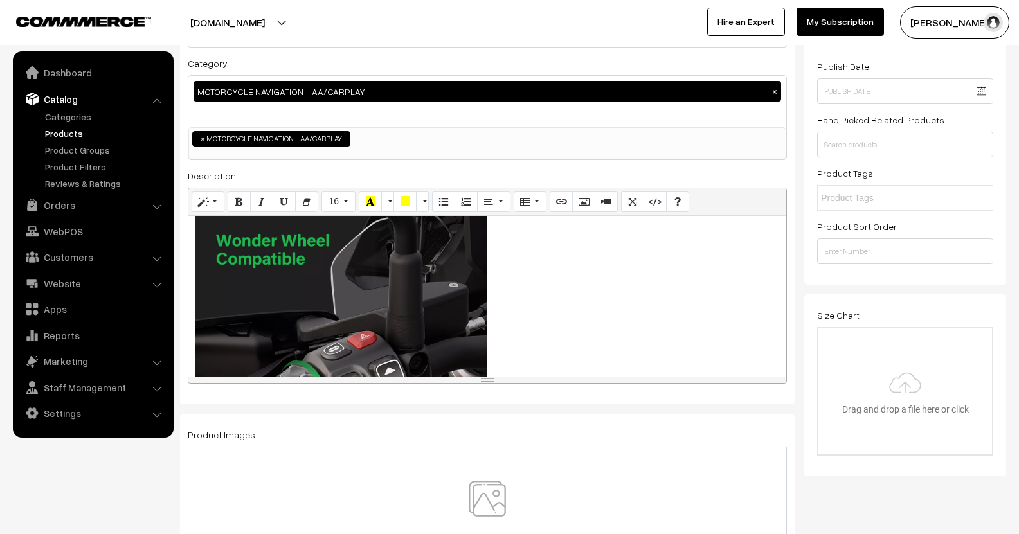
click at [194, 269] on div "Wireless CarPlay & Android Auto Enjoy full smartphone integration with wireless…" at bounding box center [487, 296] width 598 height 161
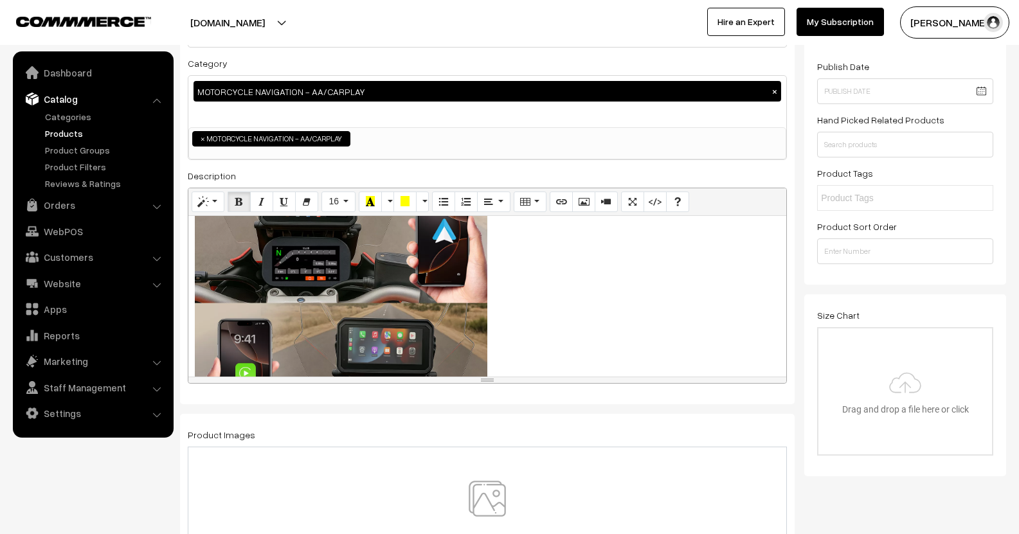
scroll to position [64, 0]
click at [327, 294] on div "448x448 (Original: 1200x1200) Wireless CarPlay & Android Auto Enjoy full smartp…" at bounding box center [487, 296] width 598 height 161
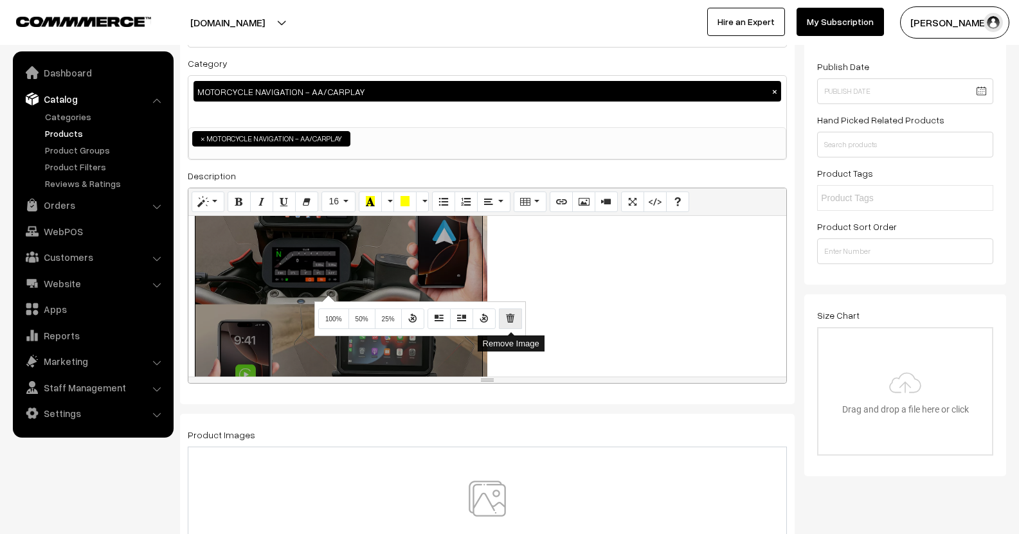
click at [514, 321] on icon "Remove Image" at bounding box center [510, 318] width 9 height 10
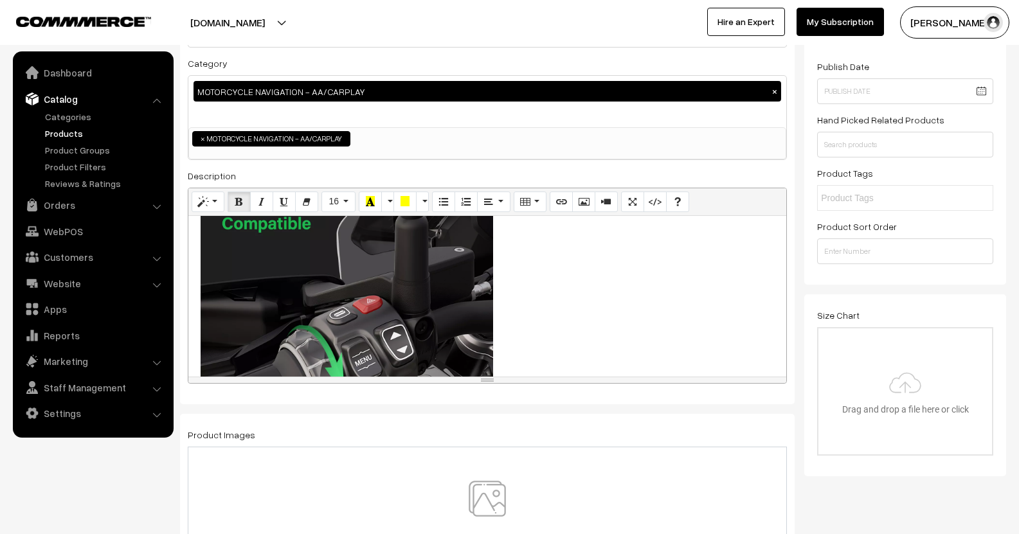
click at [400, 296] on div "448x448 (Original: 1200x1200) Wireless CarPlay & Android Auto Enjoy full smartp…" at bounding box center [487, 296] width 598 height 161
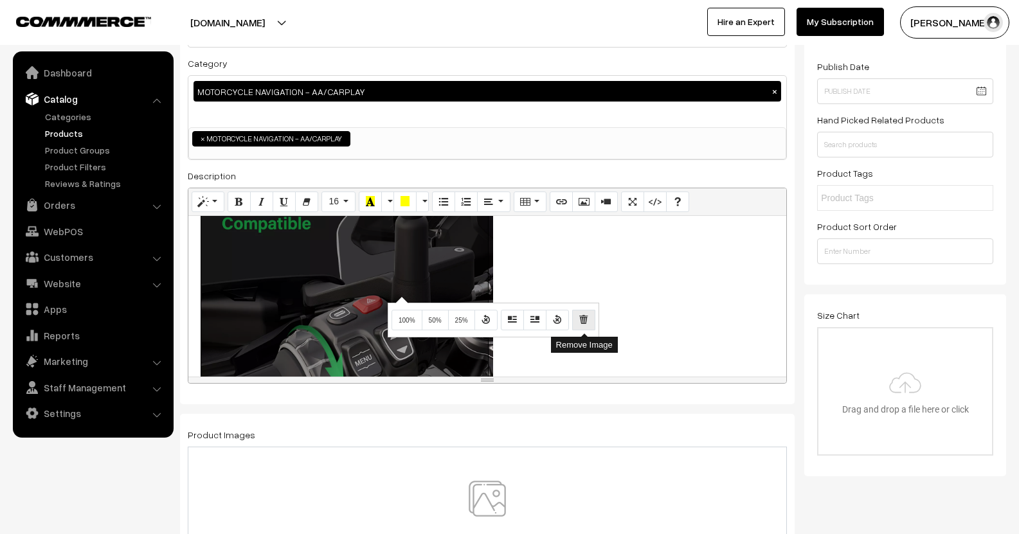
click at [590, 319] on button "Remove Image" at bounding box center [583, 320] width 23 height 21
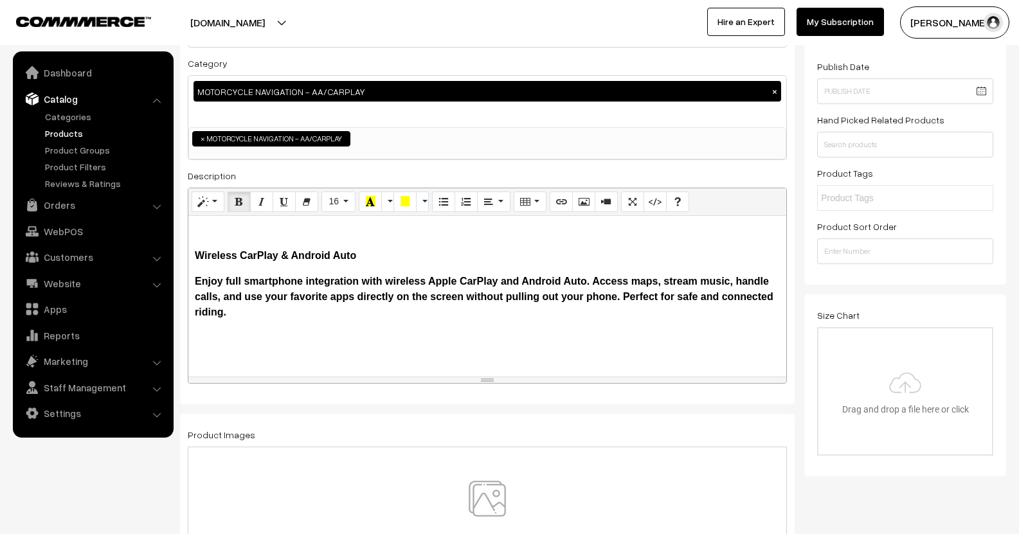
scroll to position [0, 0]
click at [197, 245] on div "Wireless CarPlay & Android Auto Enjoy full smartphone integration with wireless…" at bounding box center [487, 296] width 598 height 161
click at [198, 233] on p at bounding box center [487, 229] width 585 height 15
drag, startPoint x: 209, startPoint y: 233, endPoint x: 199, endPoint y: 238, distance: 11.8
click at [204, 234] on p at bounding box center [487, 229] width 585 height 15
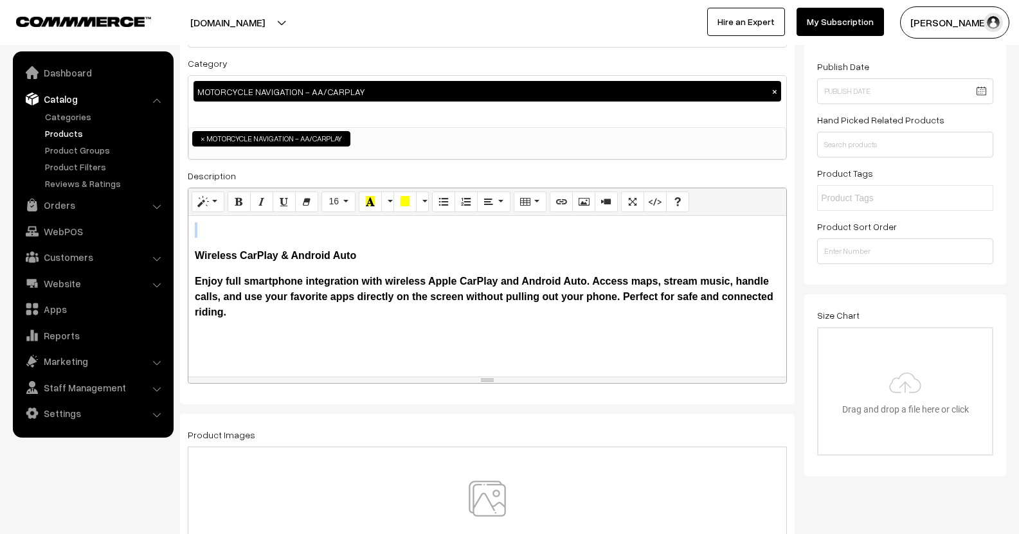
drag, startPoint x: 201, startPoint y: 236, endPoint x: 181, endPoint y: 223, distance: 23.2
click at [181, 223] on div "Name * BM6 Lite Wireless Navigation with AA Carplay Compatible with OEM Sat Nav…" at bounding box center [487, 196] width 615 height 415
drag, startPoint x: 193, startPoint y: 233, endPoint x: 216, endPoint y: 226, distance: 23.4
click at [216, 226] on div "Wireless CarPlay & Android Auto Enjoy full smartphone integration with wireless…" at bounding box center [487, 296] width 598 height 161
click at [582, 202] on icon "Picture" at bounding box center [583, 201] width 9 height 10
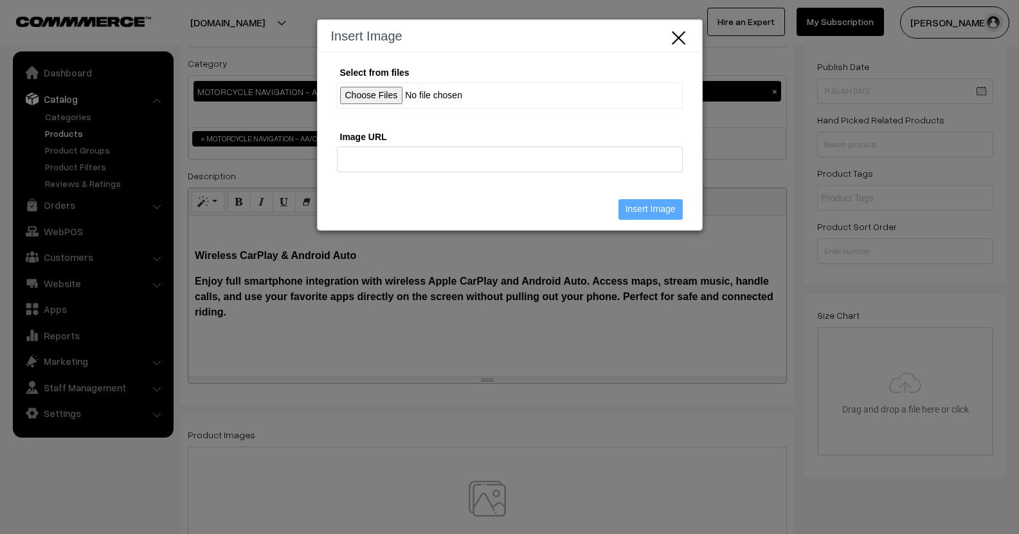
click at [377, 87] on input "Select from files" at bounding box center [510, 95] width 346 height 26
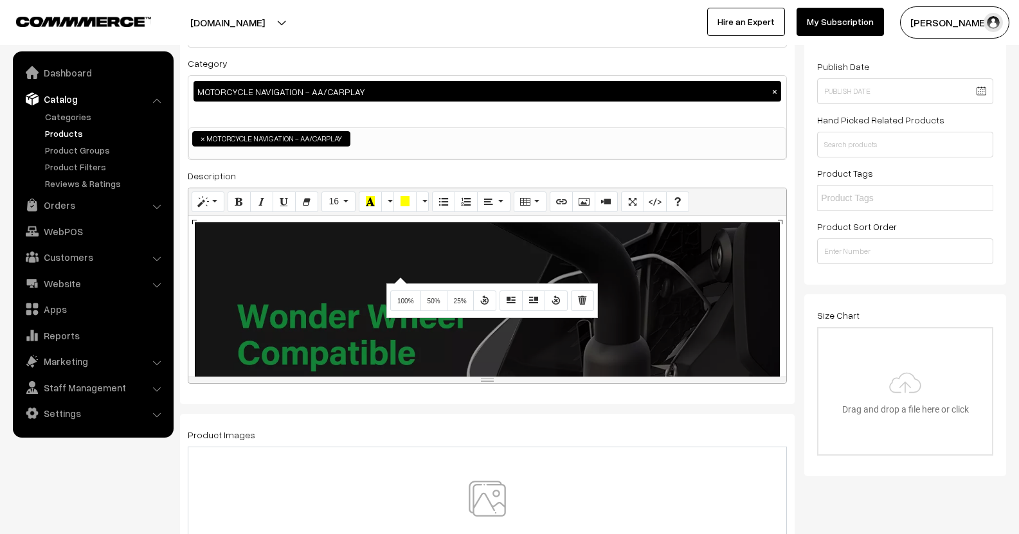
click at [399, 276] on div "910x910 (Original: 1200x1200) Wireless CarPlay & Android Auto Enjoy full smartp…" at bounding box center [487, 296] width 598 height 161
click at [440, 303] on span "50%" at bounding box center [433, 301] width 13 height 7
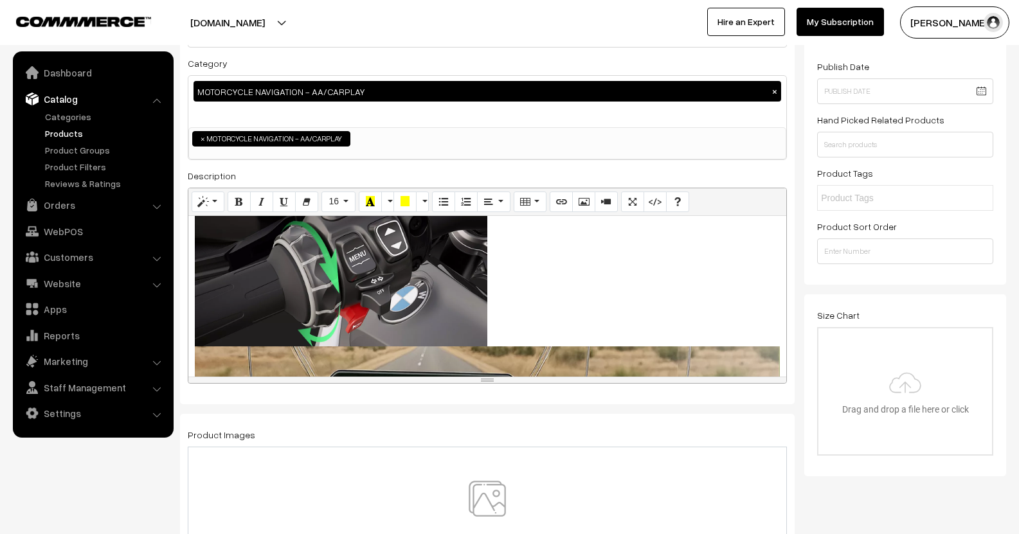
scroll to position [257, 0]
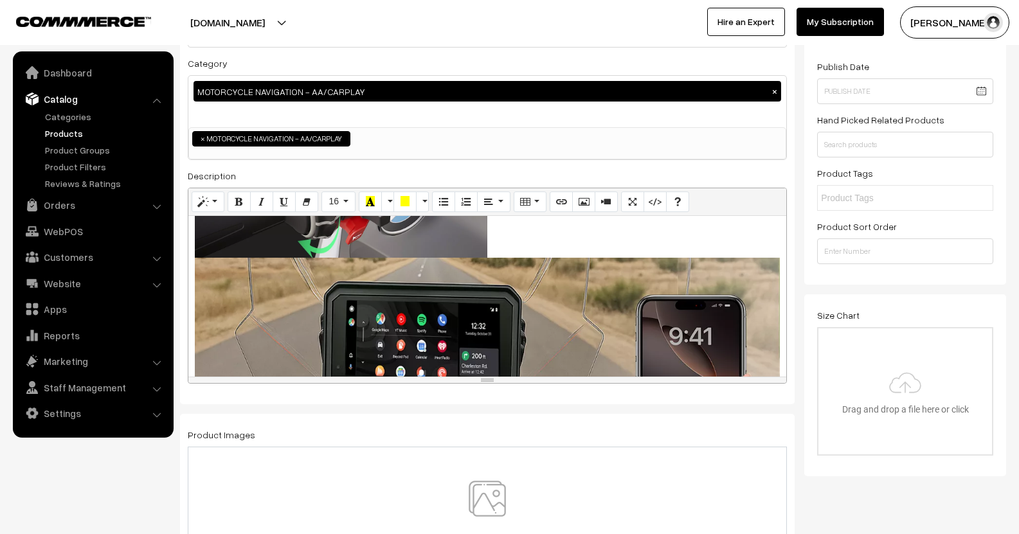
click at [405, 303] on div "910x910 (Original: 1200x1200) Wireless CarPlay & Android Auto Enjoy full smartp…" at bounding box center [487, 296] width 598 height 161
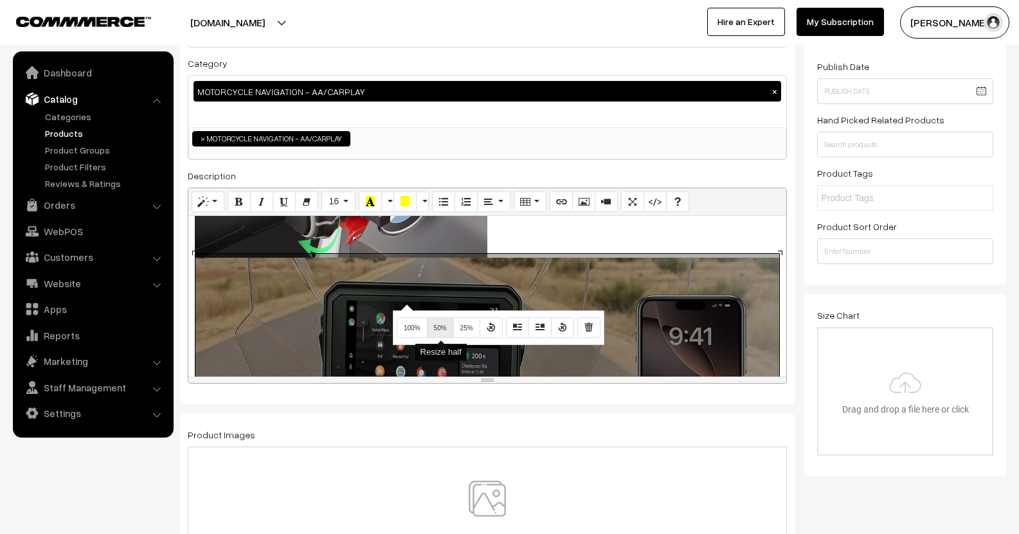
click at [441, 328] on span "50%" at bounding box center [440, 328] width 13 height 7
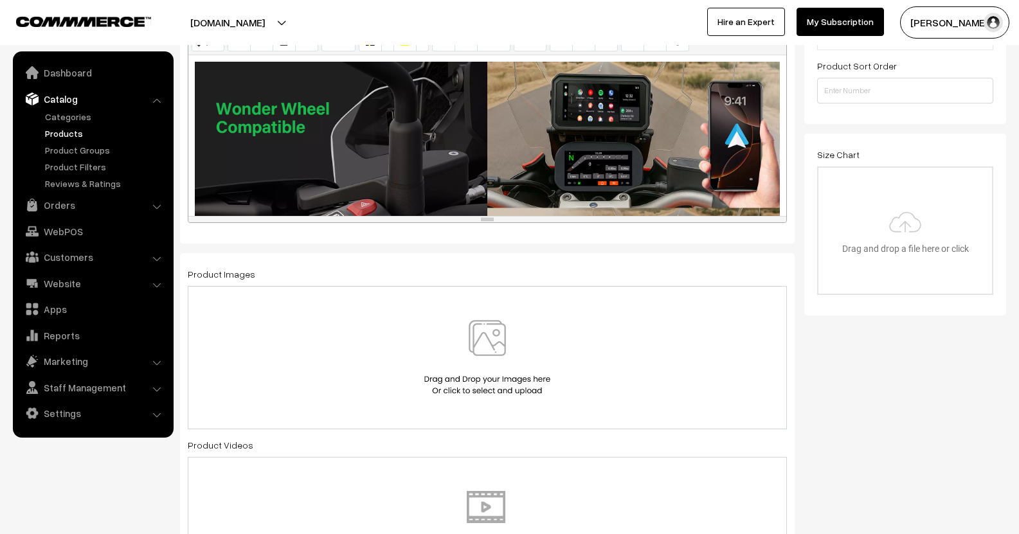
scroll to position [321, 0]
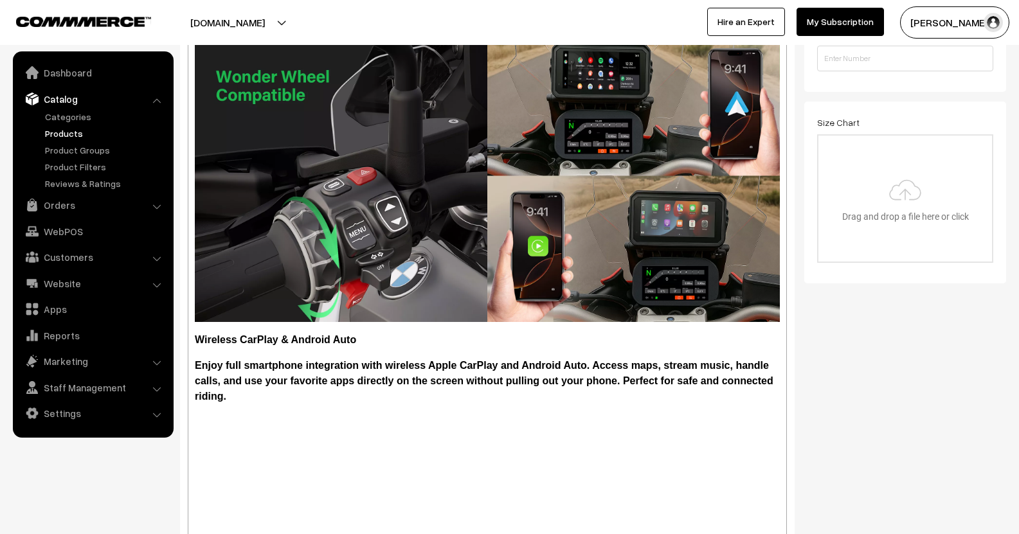
drag, startPoint x: 487, startPoint y: 188, endPoint x: 543, endPoint y: 525, distance: 341.4
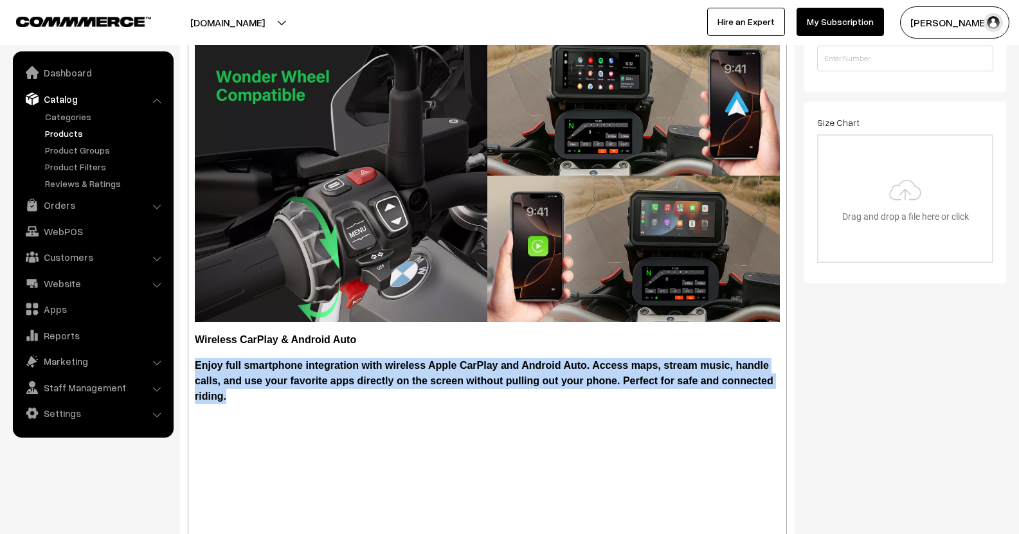
drag, startPoint x: 238, startPoint y: 401, endPoint x: 191, endPoint y: 370, distance: 57.1
click at [186, 372] on div "Name * BM6 Lite Wireless Navigation with AA Carplay Compatible with OEM Sat Nav…" at bounding box center [487, 188] width 615 height 784
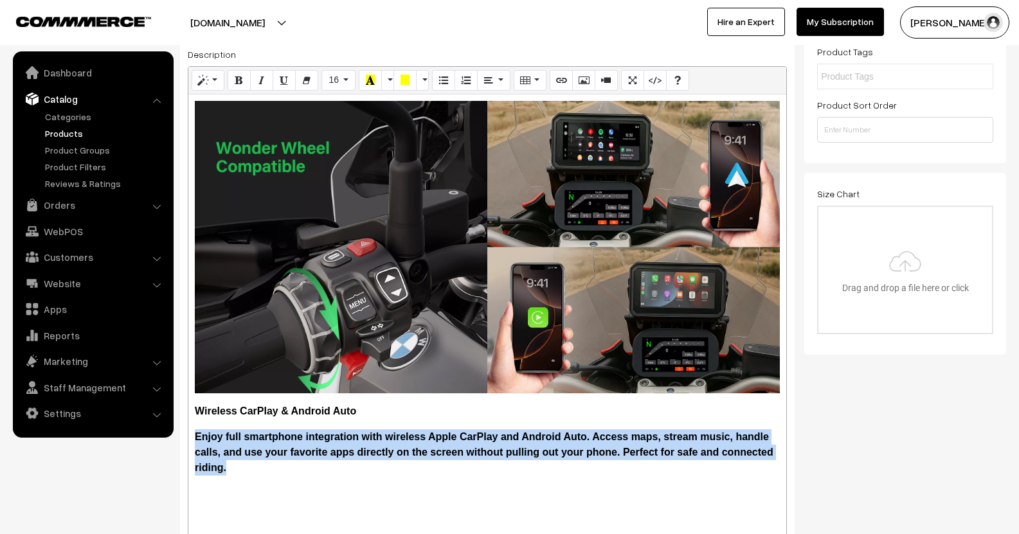
scroll to position [129, 0]
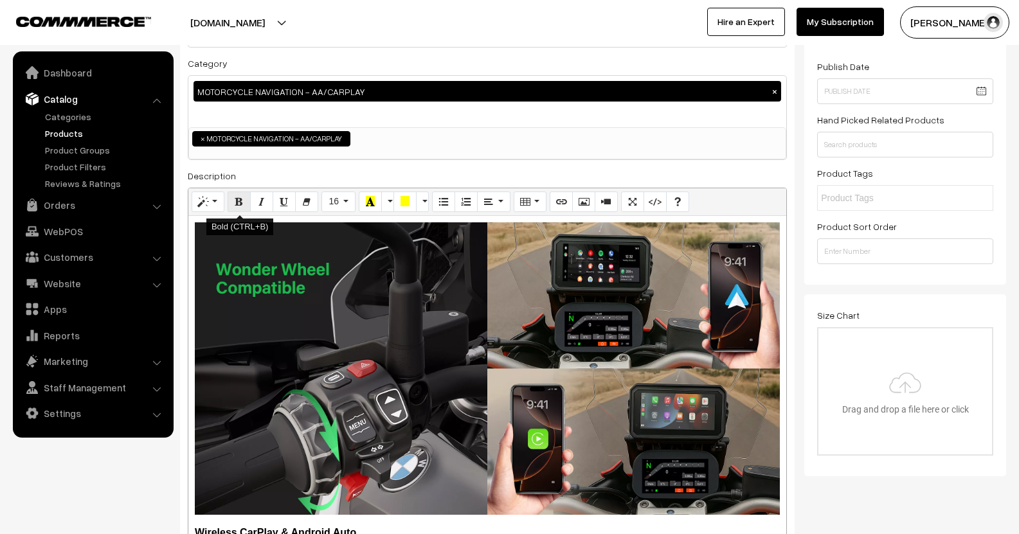
click at [238, 204] on icon "Bold (CTRL+B)" at bounding box center [239, 201] width 9 height 10
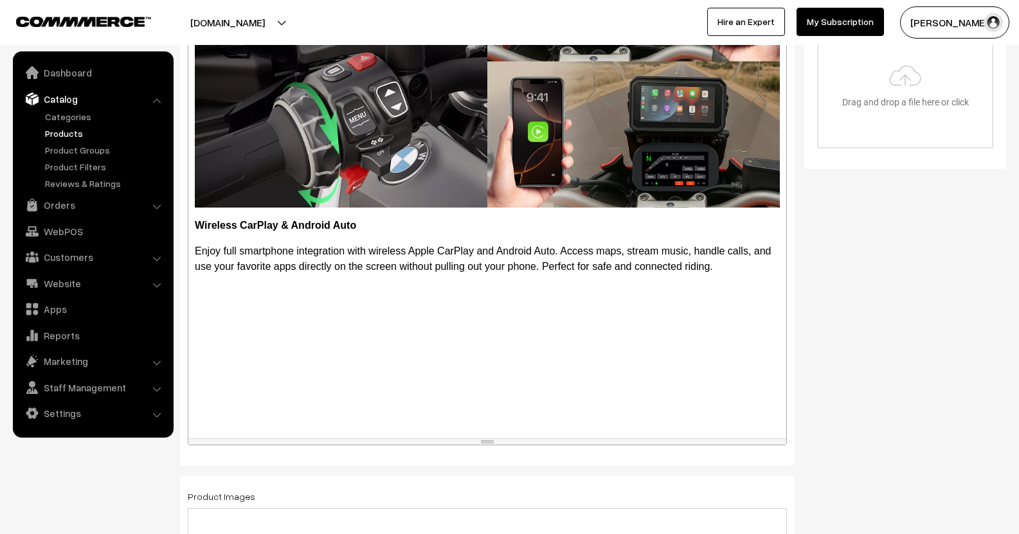
click at [391, 312] on div "Wireless CarPlay & Android Auto Enjoy full smartphone integration with wireless…" at bounding box center [487, 174] width 598 height 530
click at [262, 229] on b "Wireless CarPlay & Android Auto" at bounding box center [275, 225] width 161 height 11
click at [719, 268] on p "Enjoy full smartphone integration with wireless Apple CarPlay and Android Auto.…" at bounding box center [487, 259] width 585 height 31
drag, startPoint x: 223, startPoint y: 301, endPoint x: 216, endPoint y: 294, distance: 10.5
click at [222, 300] on div "Wireless CarPlay & Android Auto Enjoy full smartphone integration with wireless…" at bounding box center [487, 174] width 598 height 530
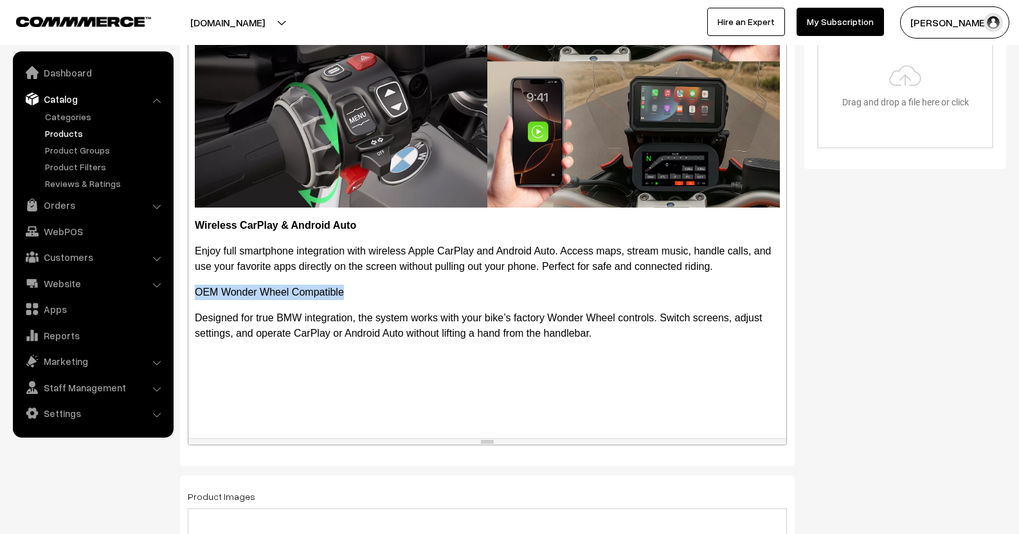
drag, startPoint x: 344, startPoint y: 294, endPoint x: 297, endPoint y: 290, distance: 47.1
click at [187, 288] on div "Name * BM6 Lite Wireless Navigation with AA Carplay Compatible with OEM Sat Nav…" at bounding box center [487, 74] width 615 height 784
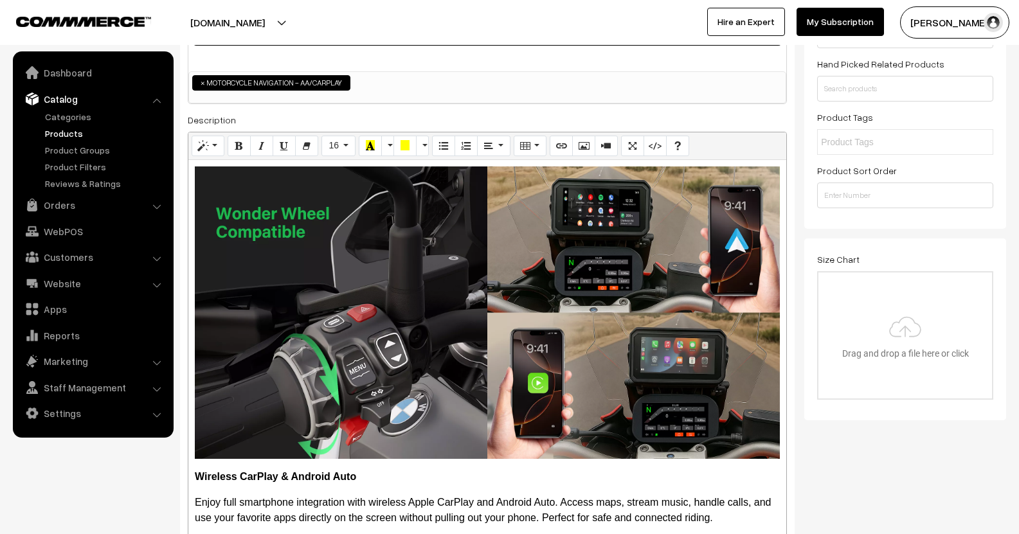
scroll to position [179, 0]
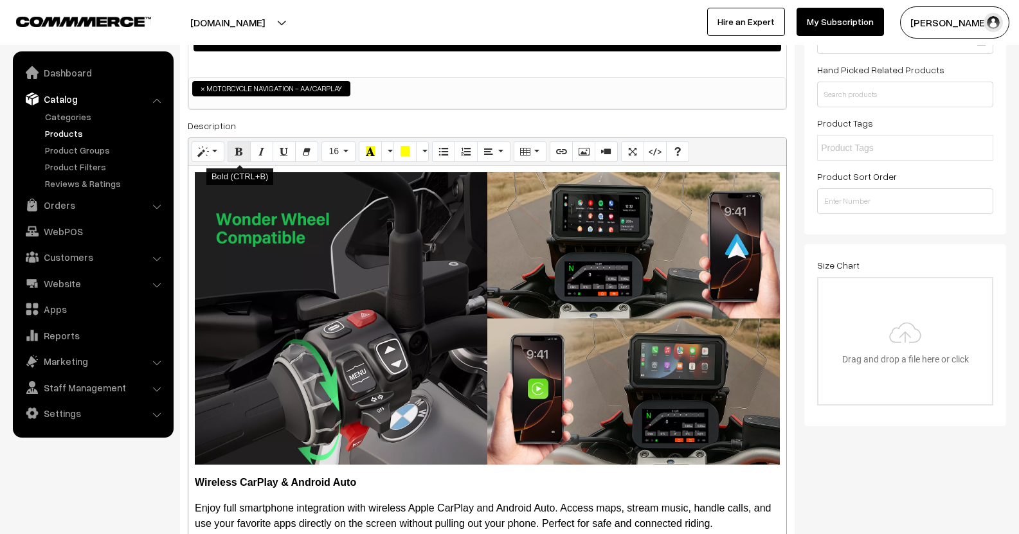
click at [242, 152] on icon "Bold (CTRL+B)" at bounding box center [239, 151] width 9 height 10
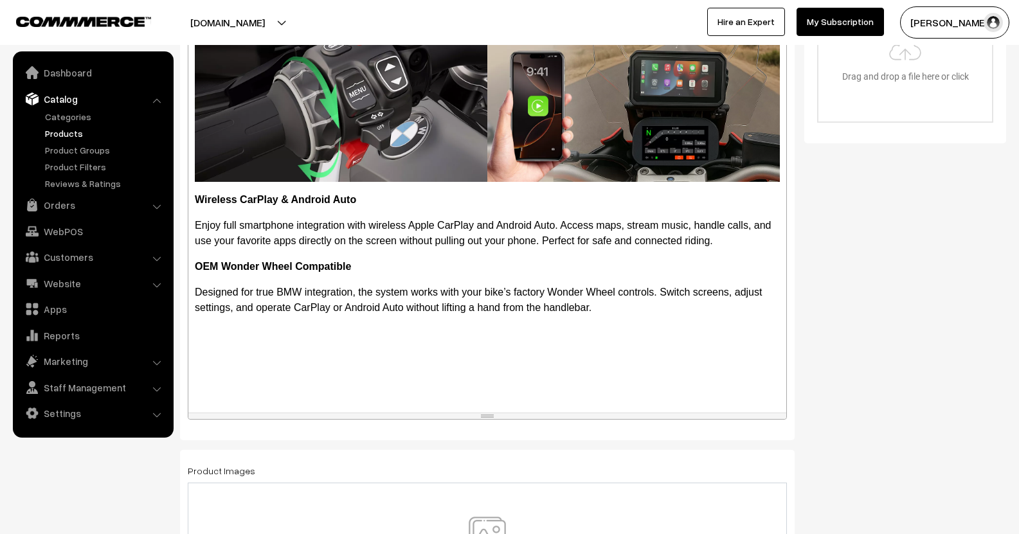
click at [262, 216] on div "Wireless CarPlay & Android Auto Enjoy full smartphone integration with wireless…" at bounding box center [487, 148] width 598 height 530
drag, startPoint x: 287, startPoint y: 202, endPoint x: 192, endPoint y: 198, distance: 95.9
click at [192, 198] on div "Wireless CarPlay & Android Auto Enjoy full smartphone integration with wireless…" at bounding box center [487, 148] width 598 height 530
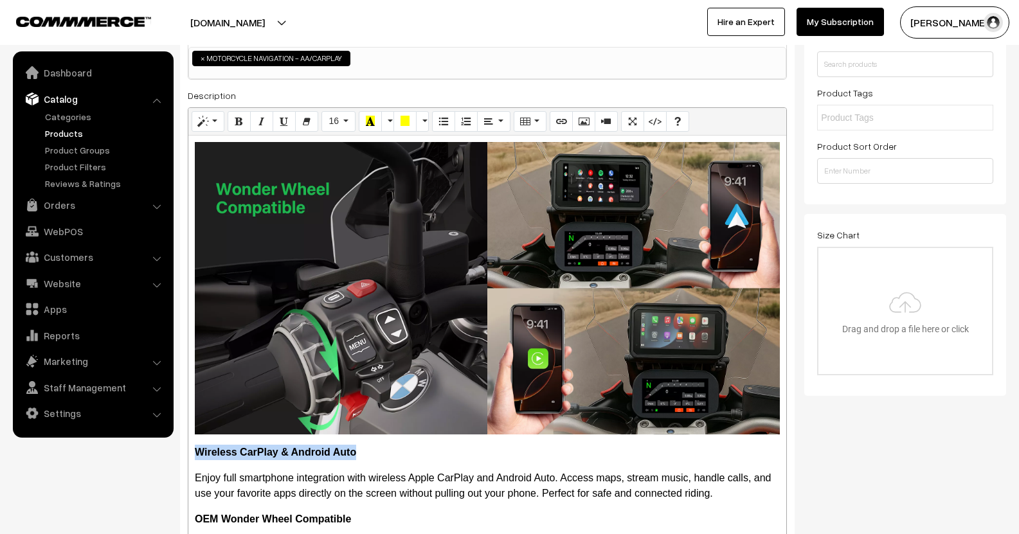
scroll to position [204, 0]
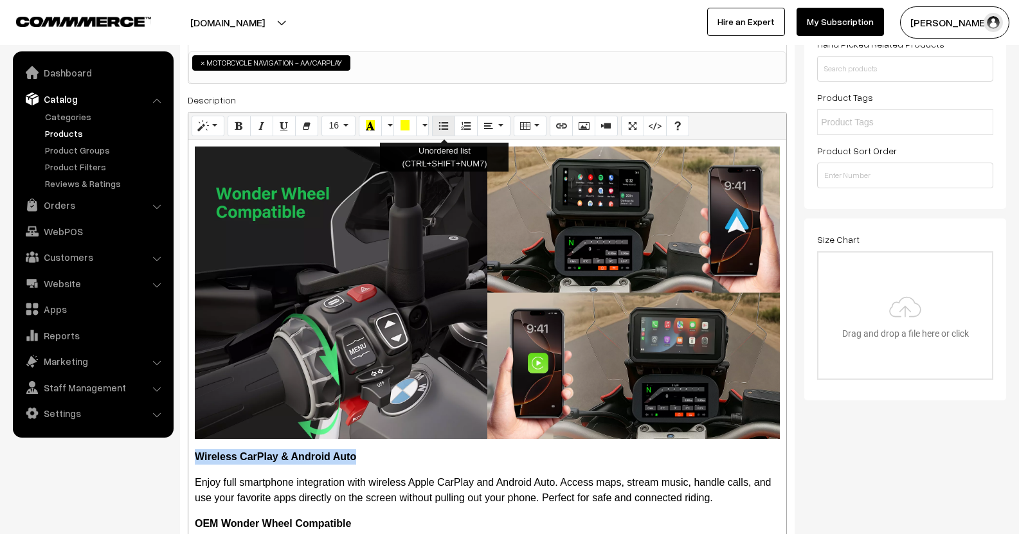
click at [444, 130] on icon "Unordered list (CTRL+SHIFT+NUM7)" at bounding box center [443, 125] width 9 height 10
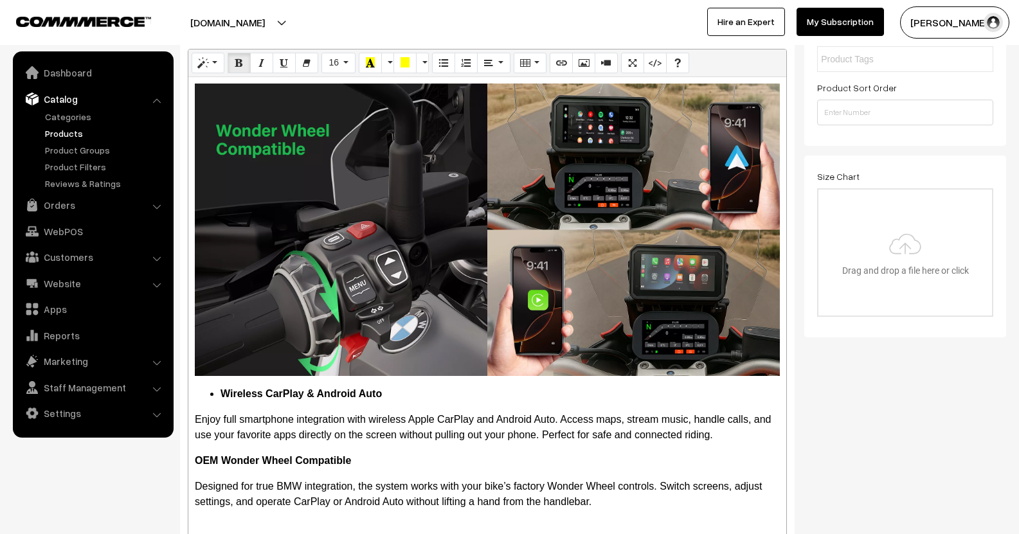
scroll to position [333, 0]
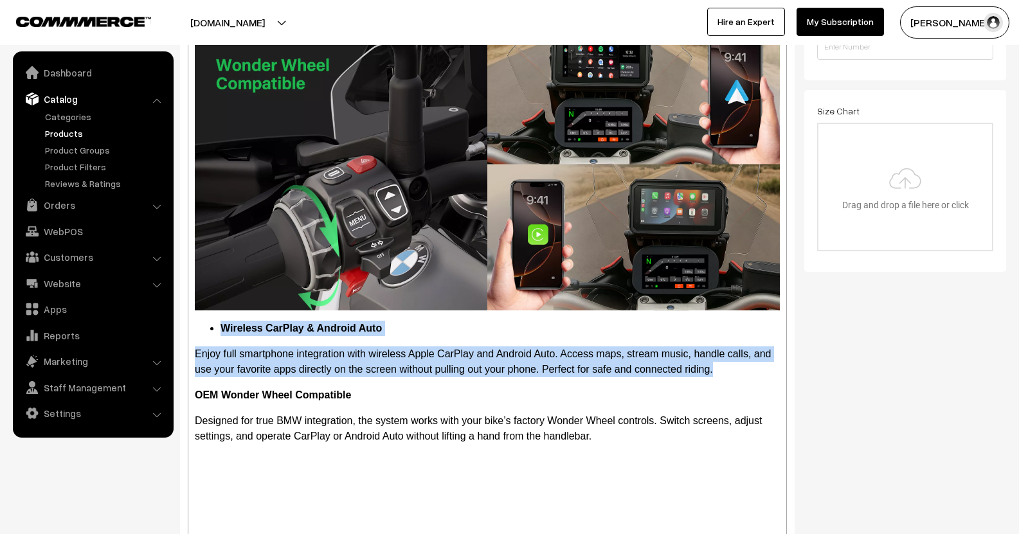
drag, startPoint x: 719, startPoint y: 370, endPoint x: 193, endPoint y: 325, distance: 527.7
click at [193, 325] on div "Wireless CarPlay & Android Auto Enjoy full smartphone integration with wireless…" at bounding box center [487, 277] width 598 height 530
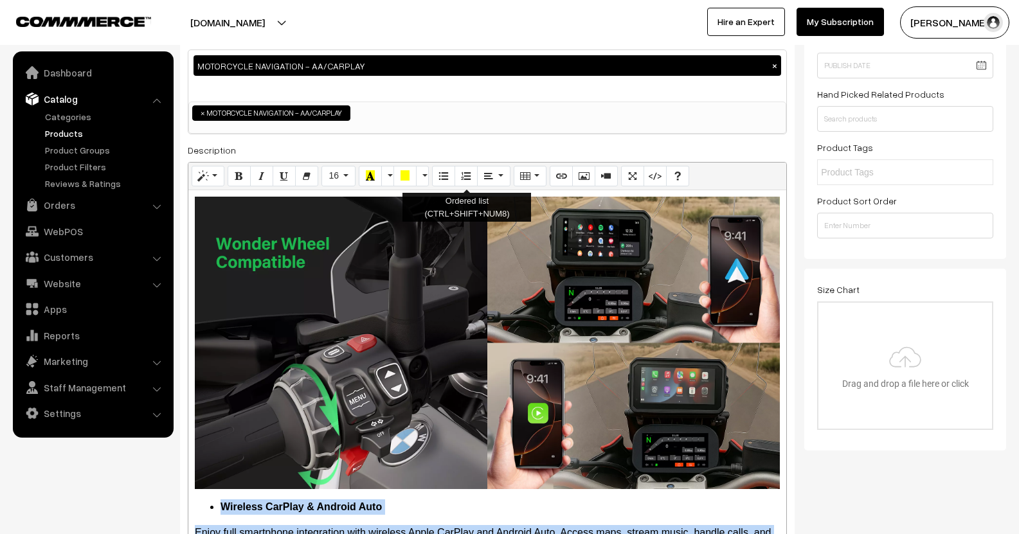
scroll to position [140, 0]
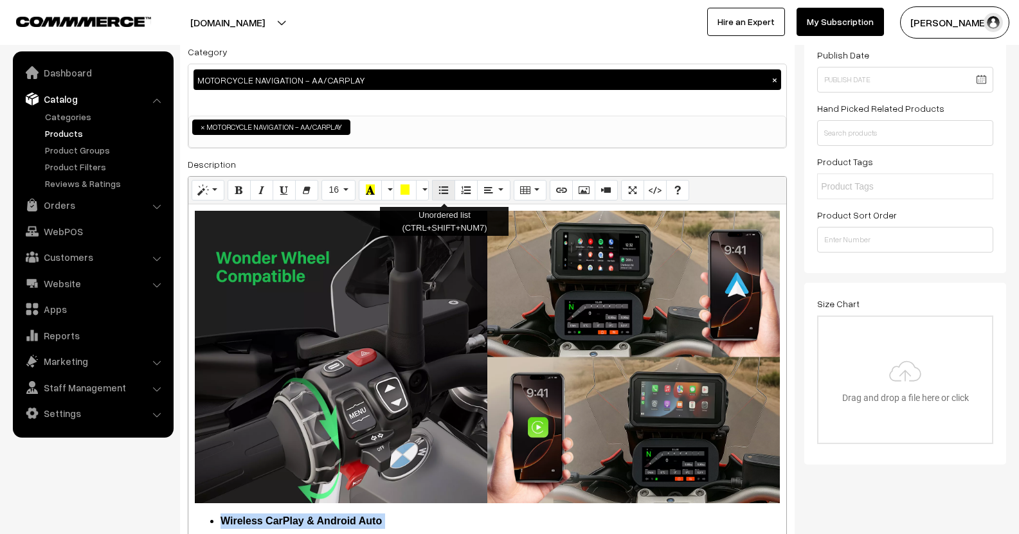
click at [441, 186] on icon "Unordered list (CTRL+SHIFT+NUM7)" at bounding box center [443, 189] width 9 height 10
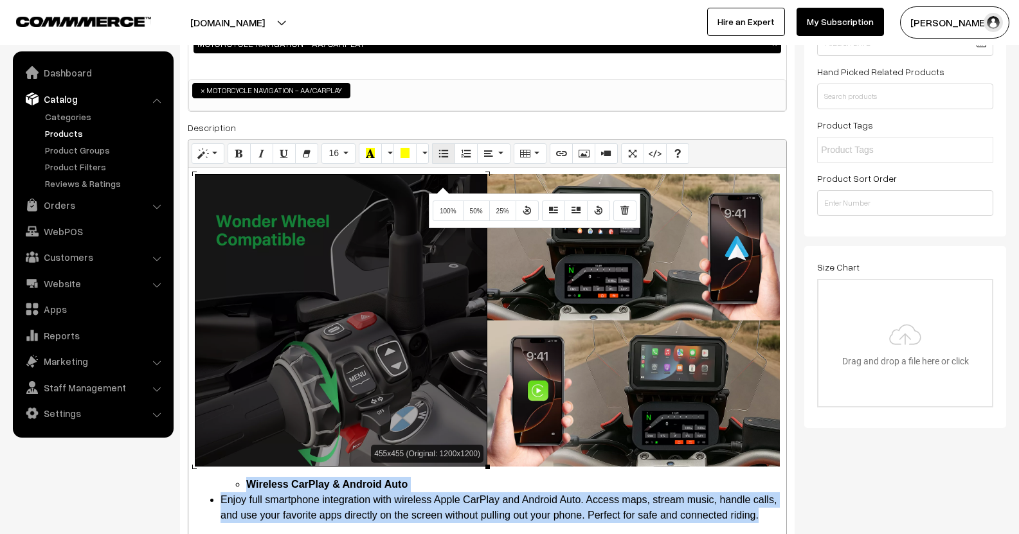
click at [441, 186] on div "455x455 (Original: 1200x1200) Wireless CarPlay & Android Auto Enjoy full smartp…" at bounding box center [487, 433] width 598 height 530
click at [440, 152] on icon "Unordered list (CTRL+SHIFT+NUM7)" at bounding box center [443, 153] width 9 height 10
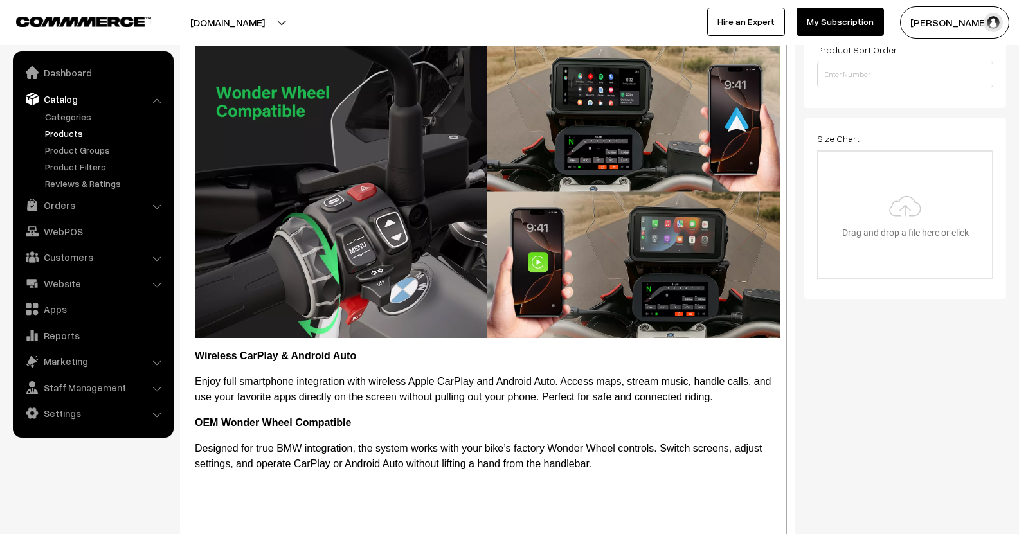
scroll to position [370, 0]
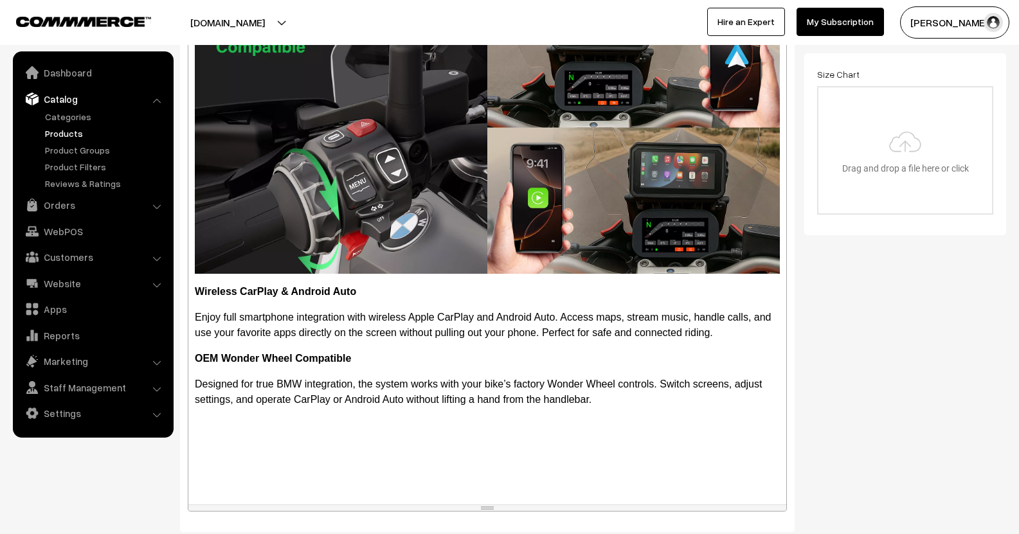
click at [336, 341] on div "Wireless CarPlay & Android Auto Enjoy full smartphone integration with wireless…" at bounding box center [487, 240] width 598 height 530
drag, startPoint x: 616, startPoint y: 409, endPoint x: 625, endPoint y: 409, distance: 9.0
click at [621, 409] on div "Wireless CarPlay & Android Auto Enjoy full smartphone integration with wireless…" at bounding box center [487, 240] width 598 height 530
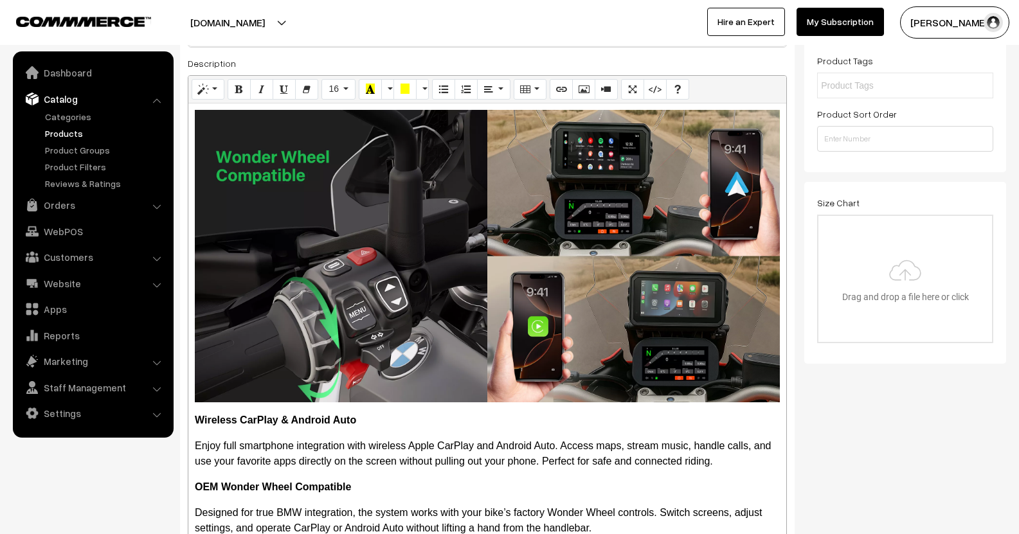
scroll to position [241, 0]
click at [579, 91] on button "Picture" at bounding box center [583, 89] width 23 height 21
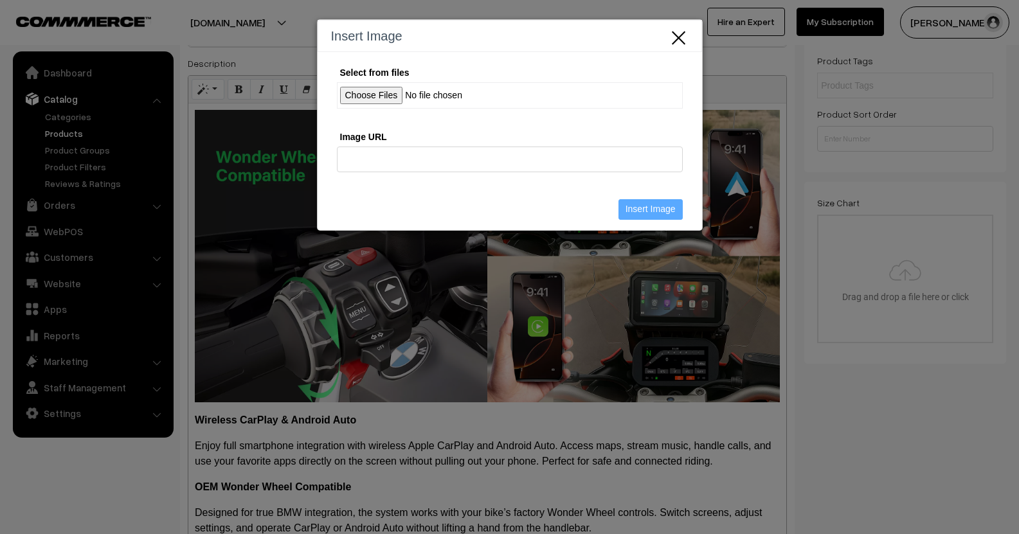
click at [352, 94] on input "Select from files" at bounding box center [510, 95] width 346 height 26
drag, startPoint x: 674, startPoint y: 39, endPoint x: 671, endPoint y: 50, distance: 11.2
click at [674, 39] on icon "Close" at bounding box center [678, 36] width 19 height 21
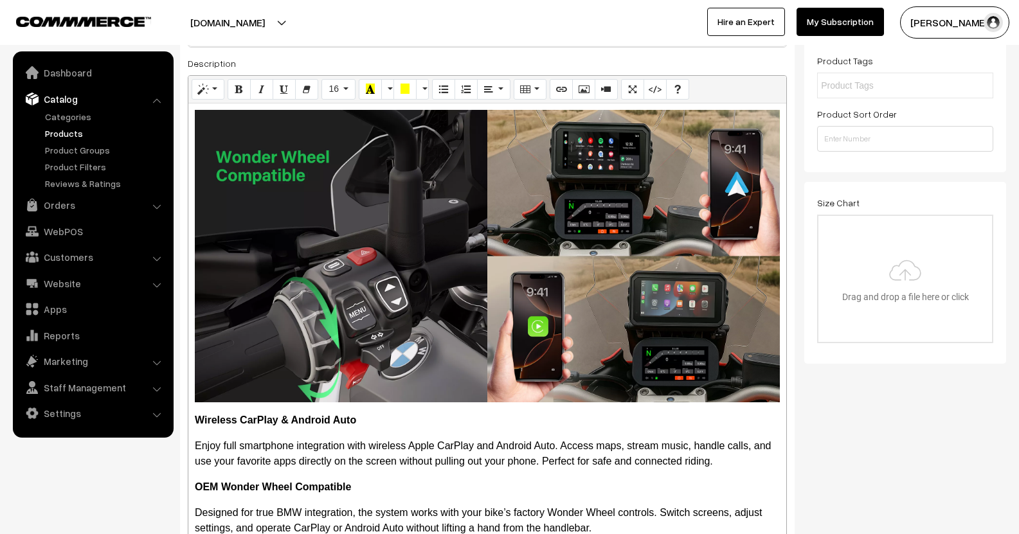
click at [315, 220] on div "455x455 (Original: 1200x1200) Wireless CarPlay & Android Auto Enjoy full smartp…" at bounding box center [487, 368] width 598 height 530
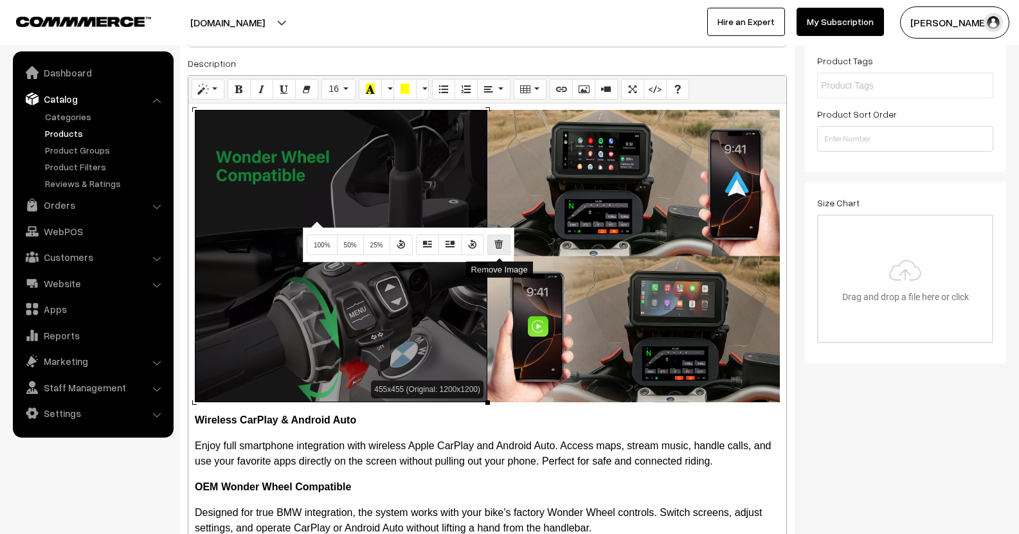
click at [496, 237] on button "Remove Image" at bounding box center [498, 245] width 23 height 21
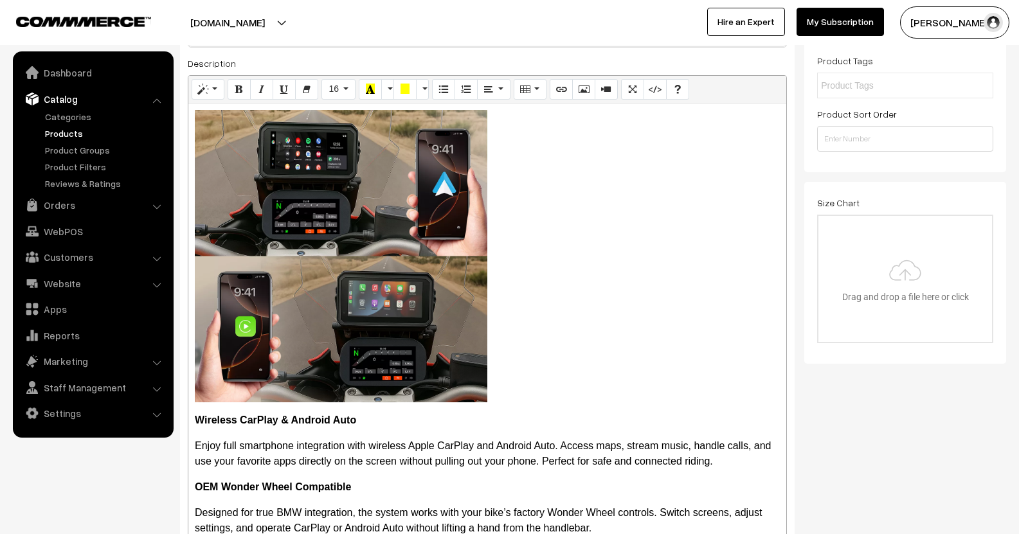
click at [410, 213] on div "455x455 (Original: 1200x1200) Wireless CarPlay & Android Auto Enjoy full smartp…" at bounding box center [487, 368] width 598 height 530
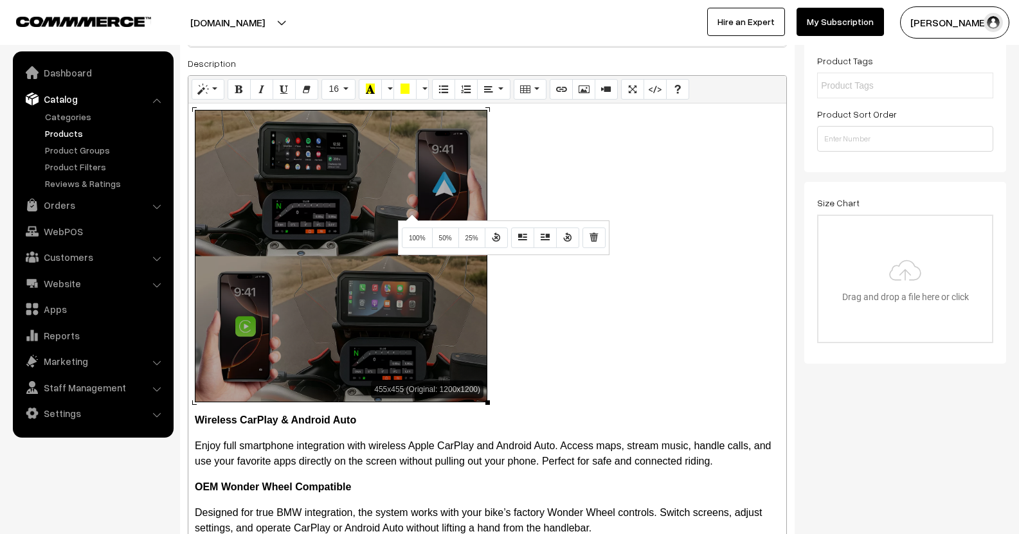
click at [601, 237] on button "Remove Image" at bounding box center [593, 238] width 23 height 21
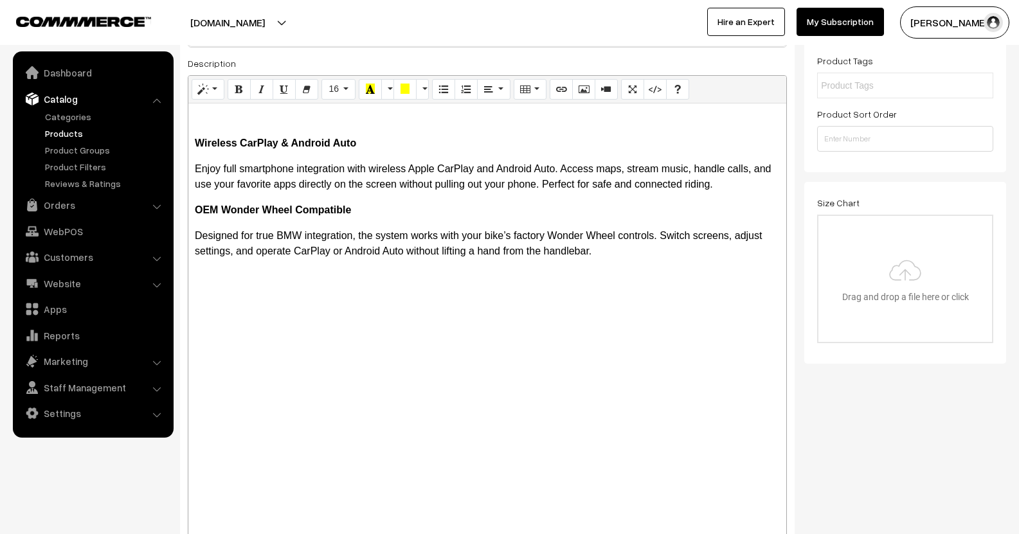
click at [257, 116] on p at bounding box center [487, 117] width 585 height 15
click at [584, 90] on icon "Picture" at bounding box center [583, 89] width 9 height 10
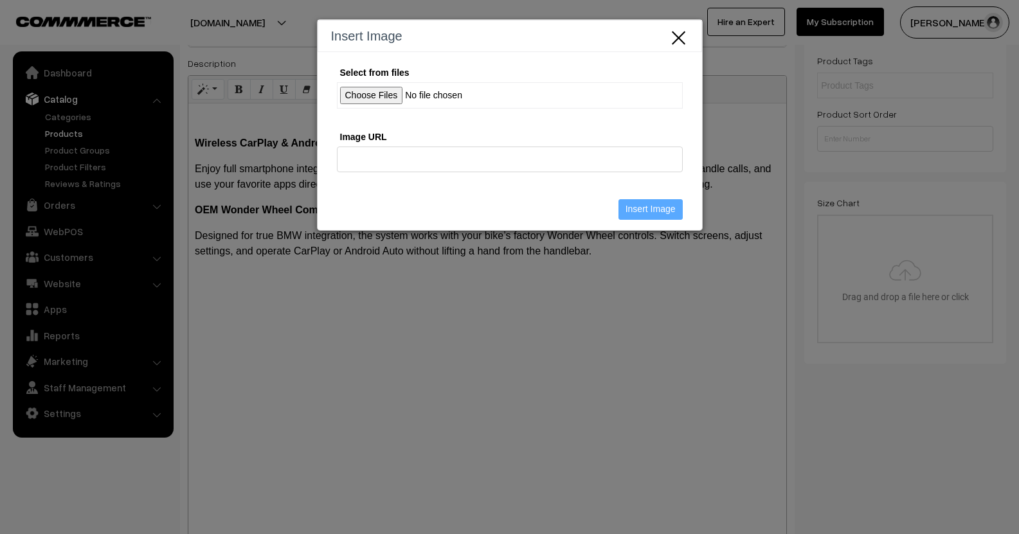
click at [387, 88] on input "Select from files" at bounding box center [510, 95] width 346 height 26
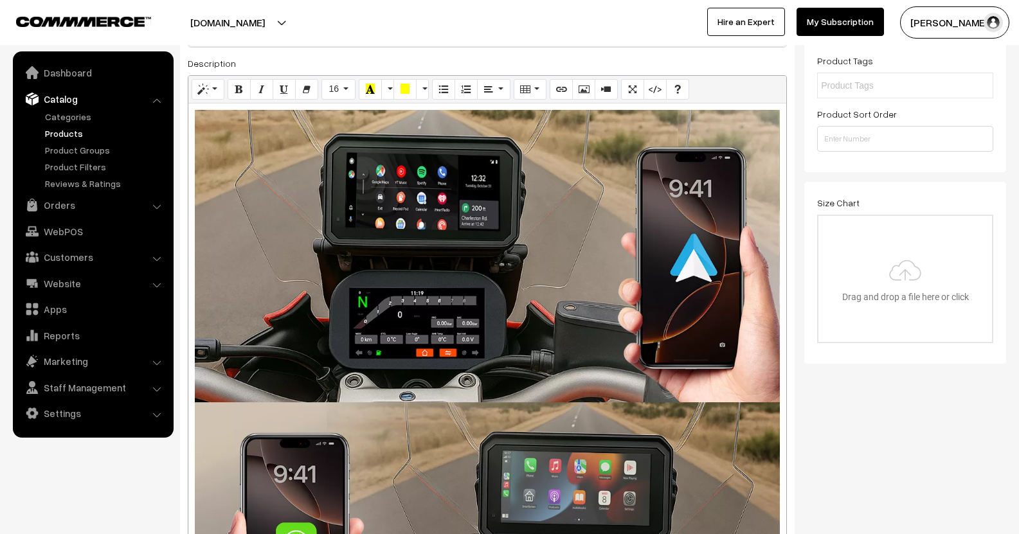
click at [283, 171] on div "455x455 (Original: 1200x1200) Wireless CarPlay & Android Auto Enjoy full smartp…" at bounding box center [487, 368] width 598 height 530
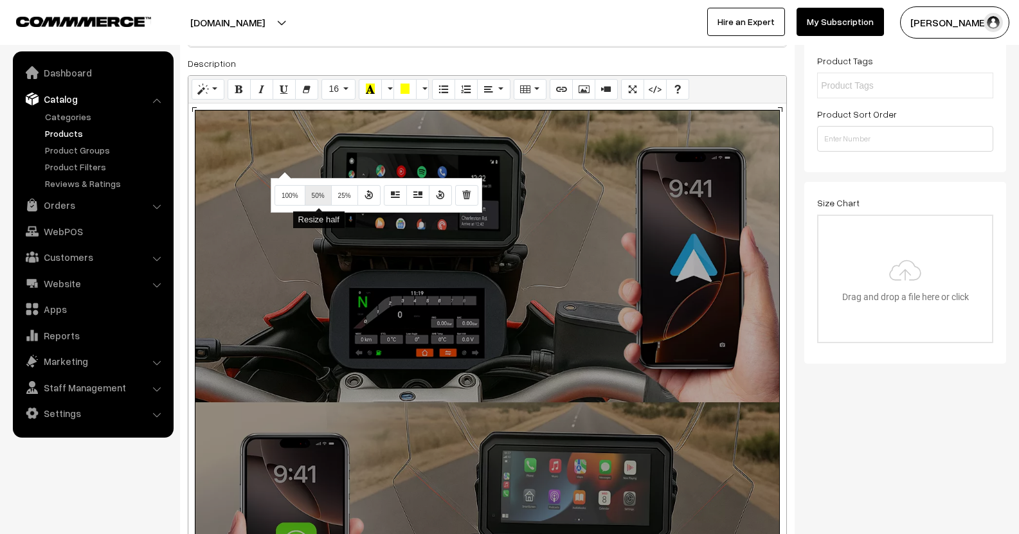
click at [319, 195] on span "50%" at bounding box center [318, 195] width 13 height 7
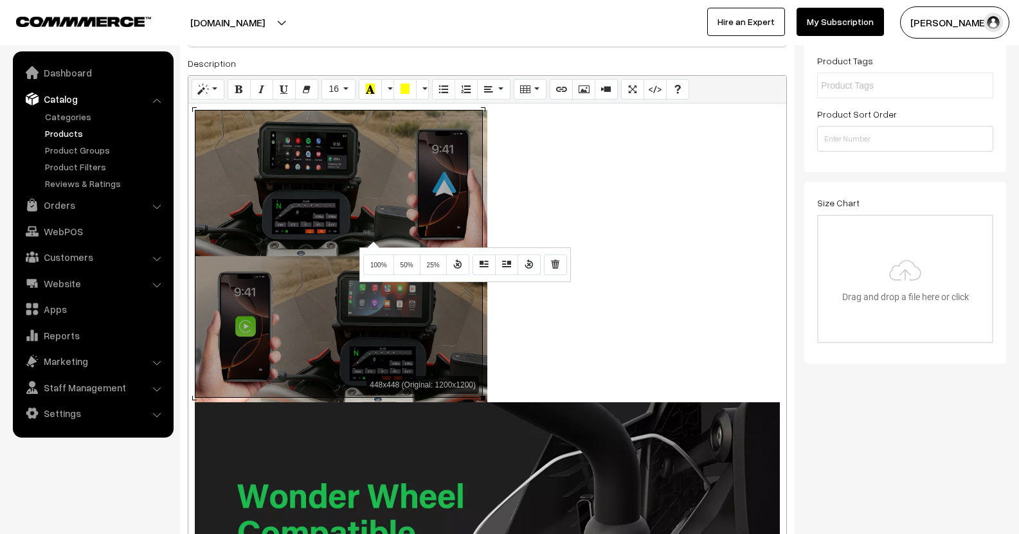
click at [372, 240] on div "448x448 (Original: 1200x1200) Wireless CarPlay & Android Auto Enjoy full smartp…" at bounding box center [487, 368] width 598 height 530
click at [381, 465] on div "Drag image or text here Normal Quote Code Header 1 Header 2 Header 3 Header 4 H…" at bounding box center [487, 357] width 599 height 565
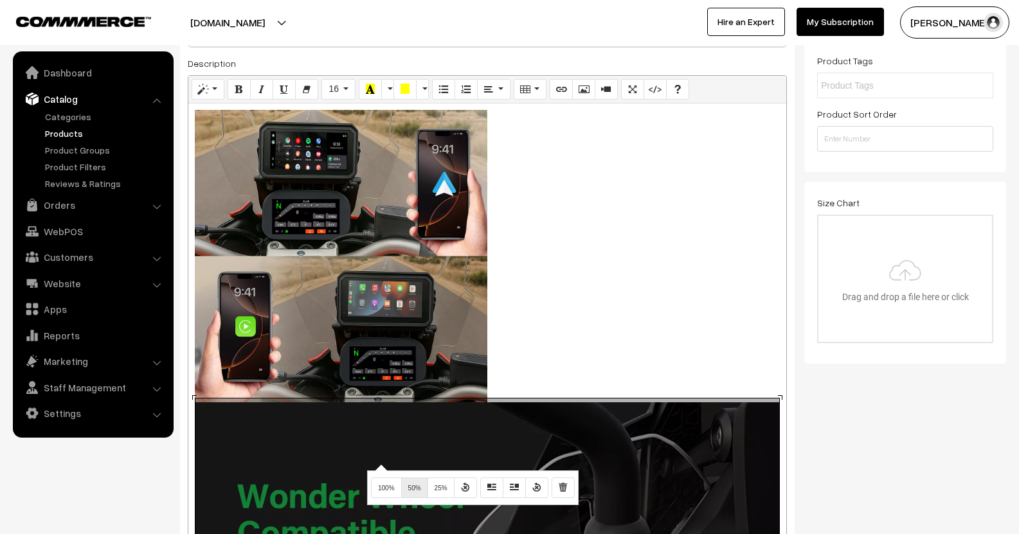
click at [415, 493] on button "50%" at bounding box center [414, 488] width 27 height 21
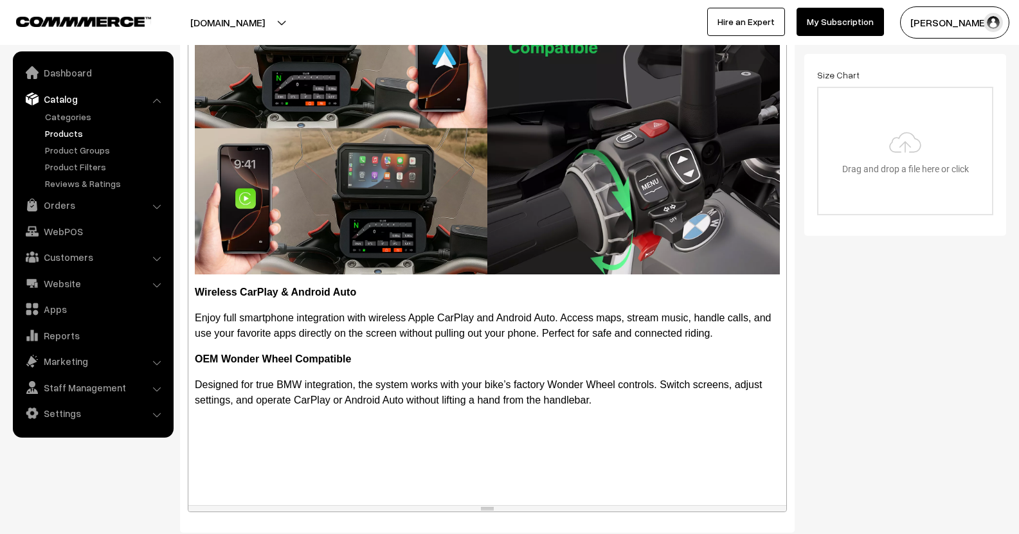
scroll to position [370, 0]
click at [219, 434] on div "Wireless CarPlay & Android Auto Enjoy full smartphone integration with wireless…" at bounding box center [487, 240] width 598 height 530
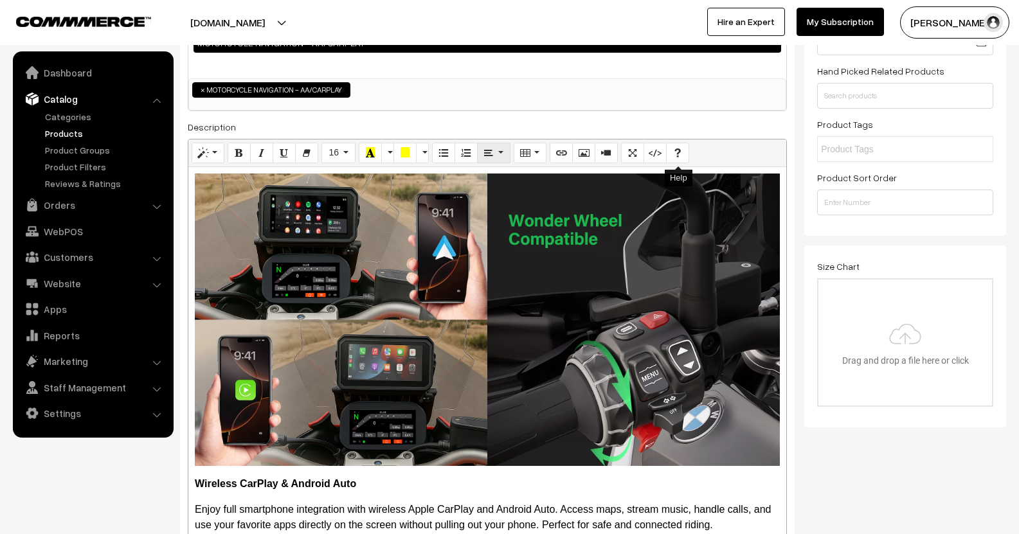
scroll to position [177, 0]
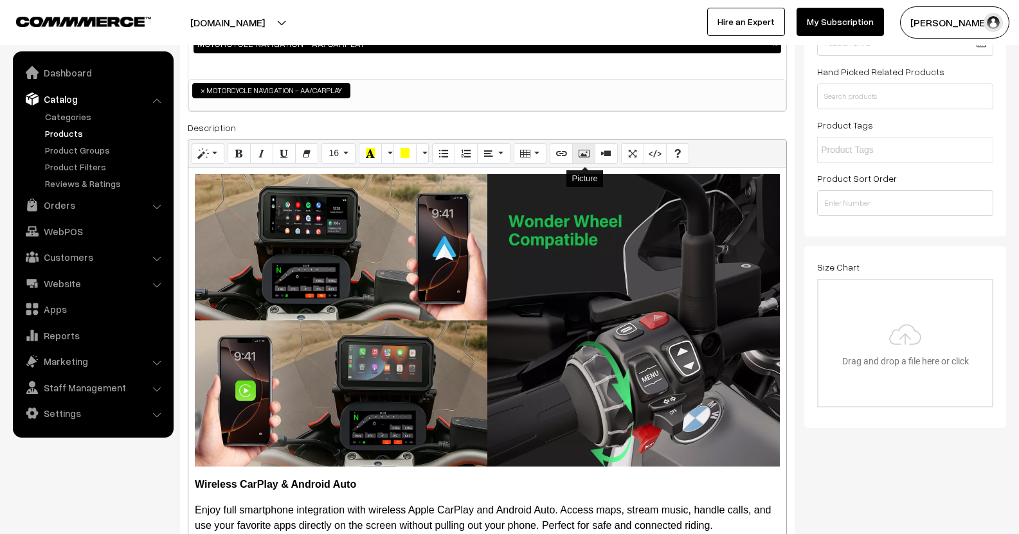
click at [588, 152] on icon "Picture" at bounding box center [583, 153] width 9 height 10
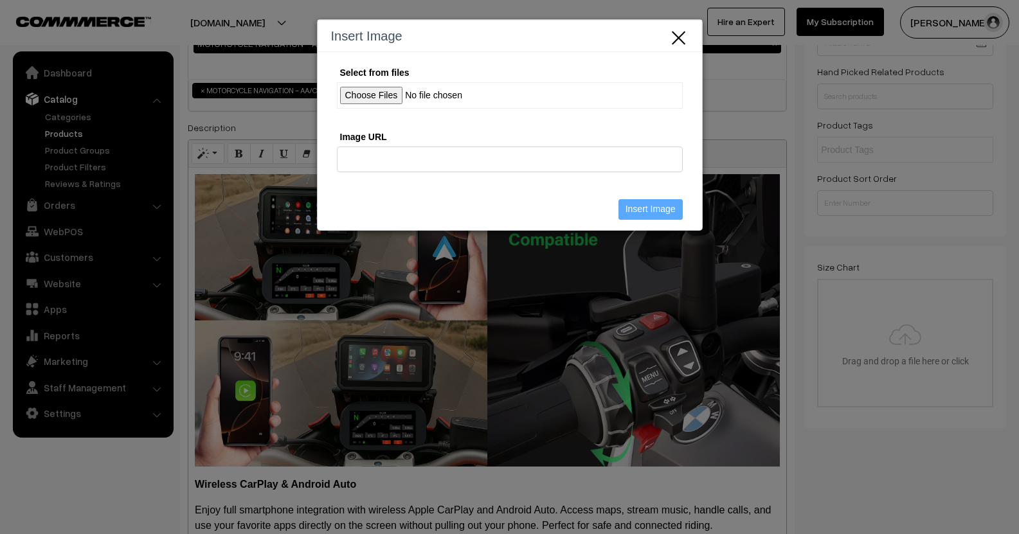
click at [378, 93] on input "Select from files" at bounding box center [510, 95] width 346 height 26
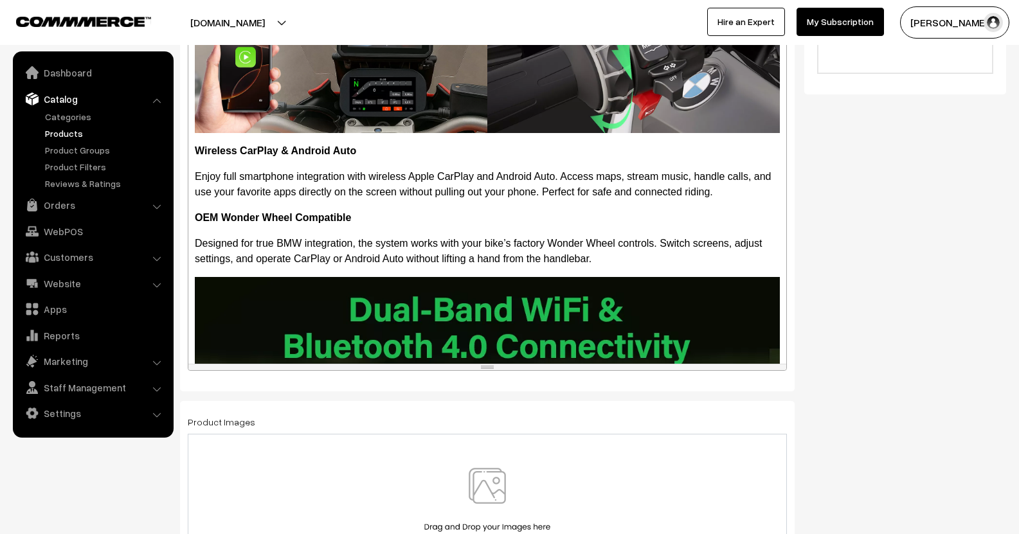
scroll to position [627, 0]
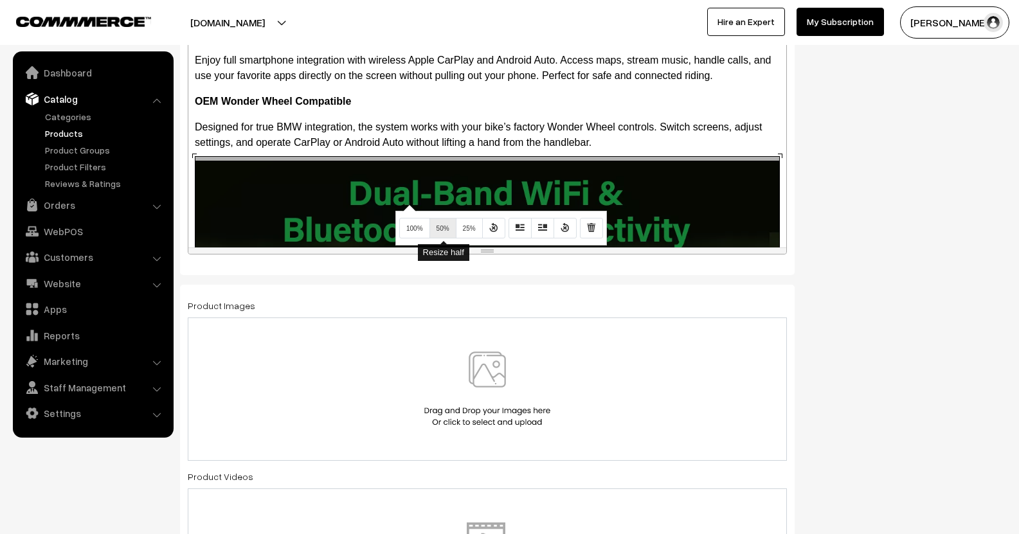
click at [445, 224] on button "50%" at bounding box center [442, 228] width 27 height 21
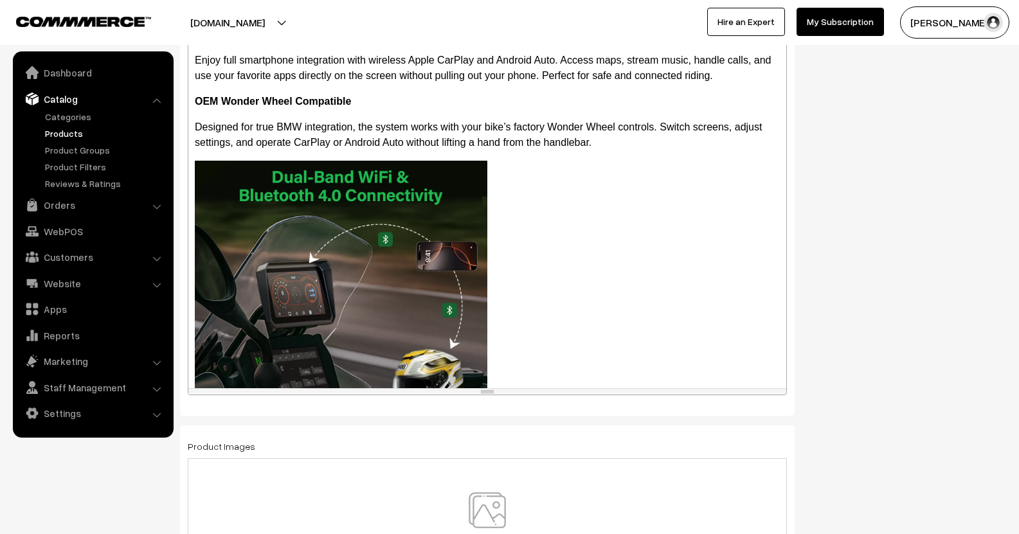
drag, startPoint x: 489, startPoint y: 250, endPoint x: 566, endPoint y: 426, distance: 192.0
click at [566, 395] on div "resize" at bounding box center [487, 392] width 598 height 6
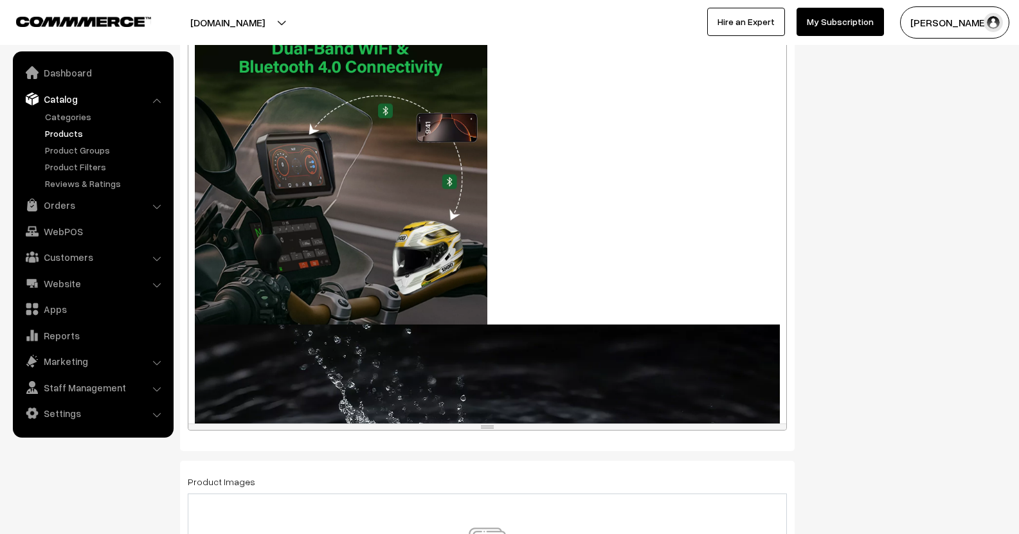
scroll to position [257, 0]
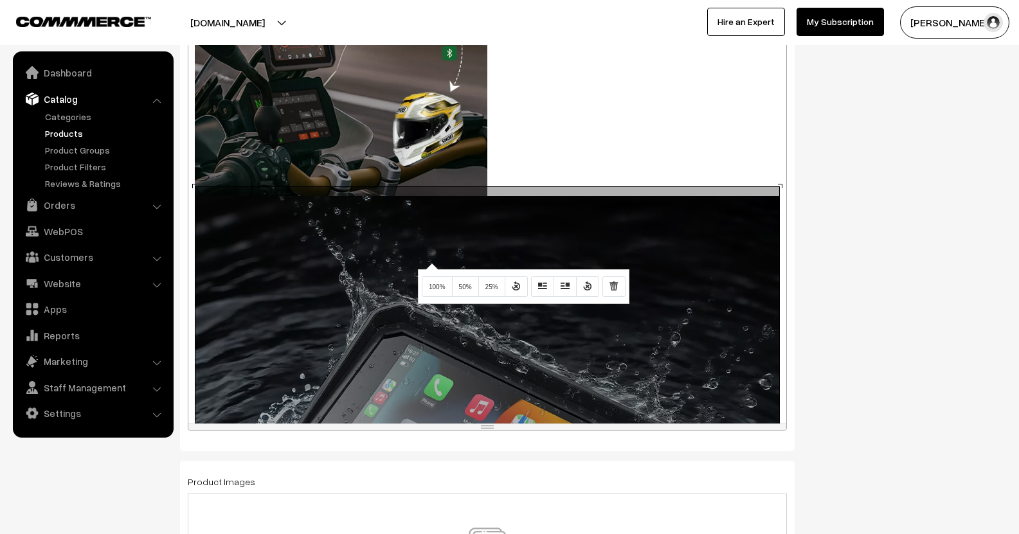
click at [430, 262] on div "910x910 (Original: 1200x1200) Wireless CarPlay & Android Auto Enjoy full smartp…" at bounding box center [487, 71] width 598 height 706
click at [467, 284] on span "50%" at bounding box center [465, 286] width 13 height 7
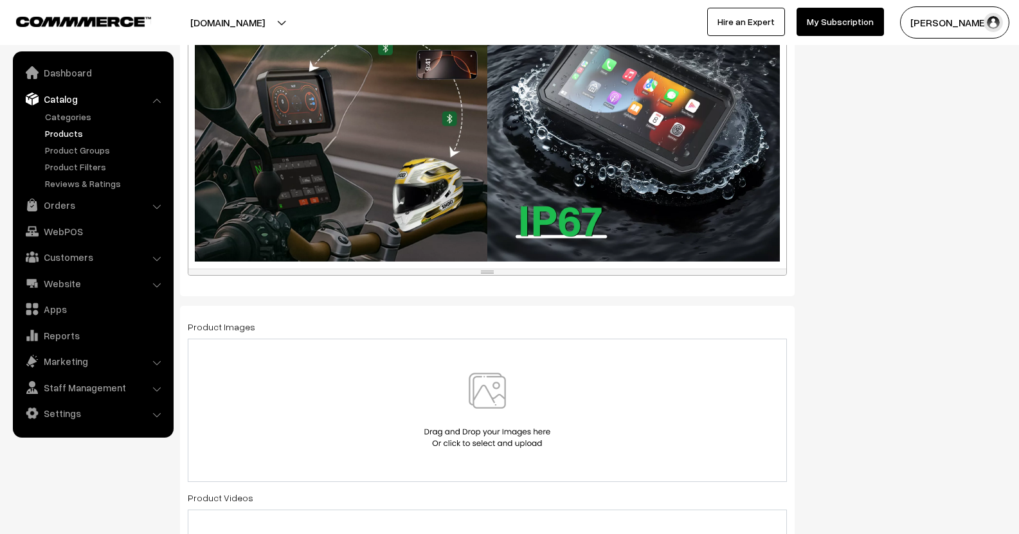
scroll to position [782, 0]
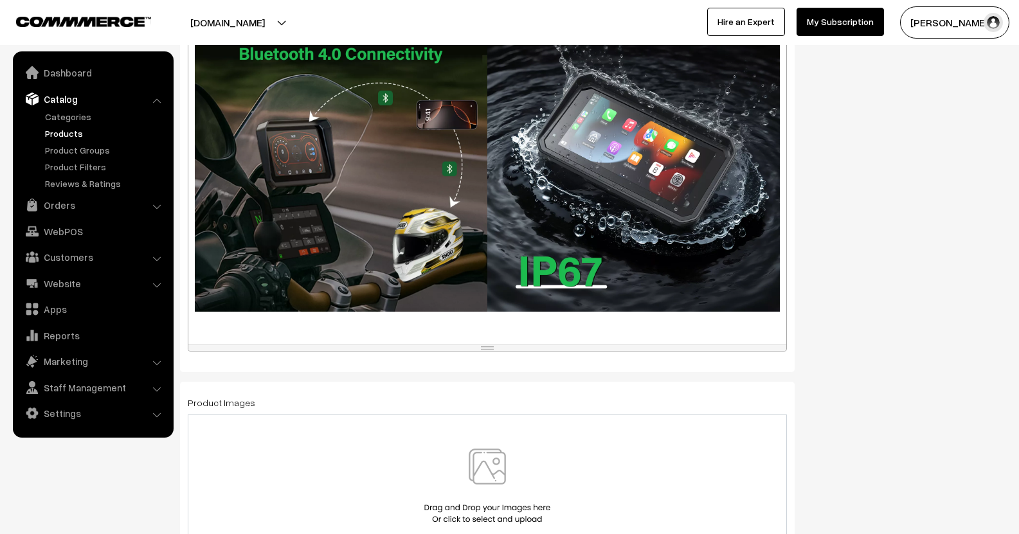
scroll to position [724, 0]
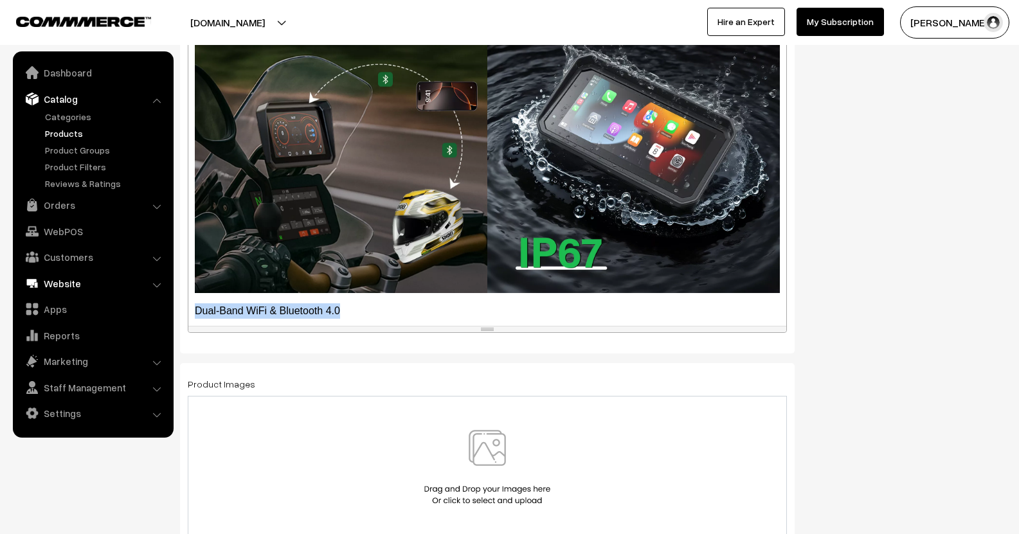
drag, startPoint x: 350, startPoint y: 296, endPoint x: 163, endPoint y: 289, distance: 186.5
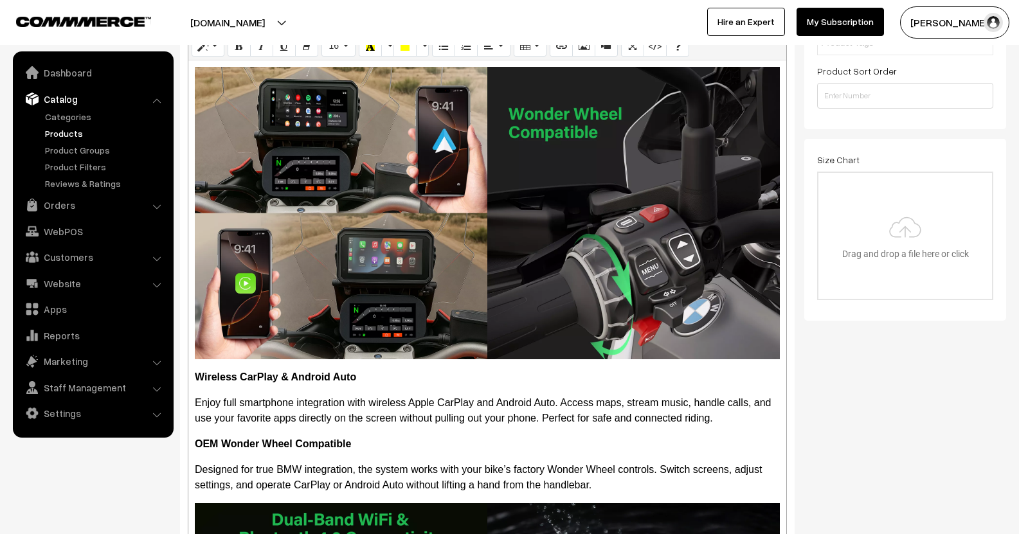
scroll to position [274, 0]
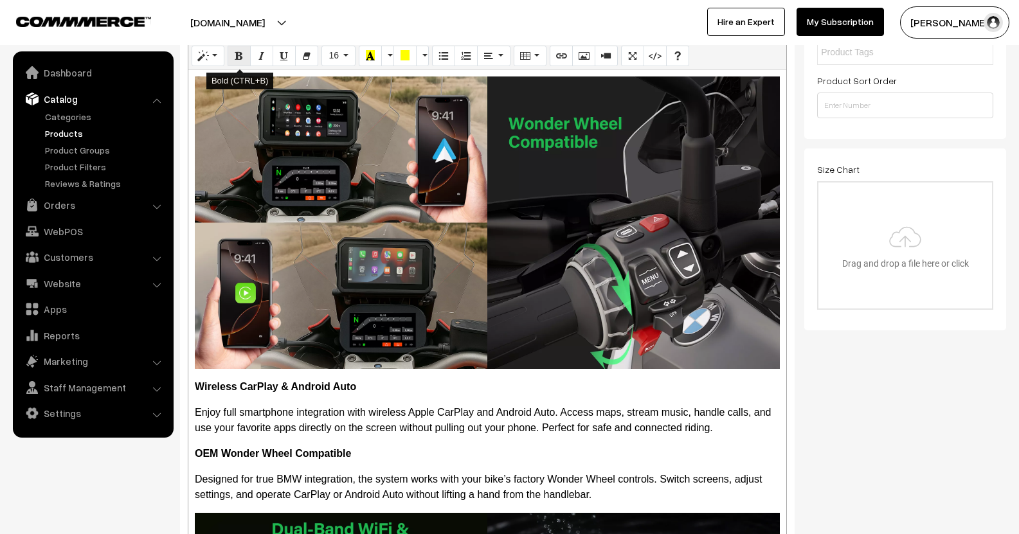
click at [240, 54] on icon "Bold (CTRL+B)" at bounding box center [239, 55] width 9 height 10
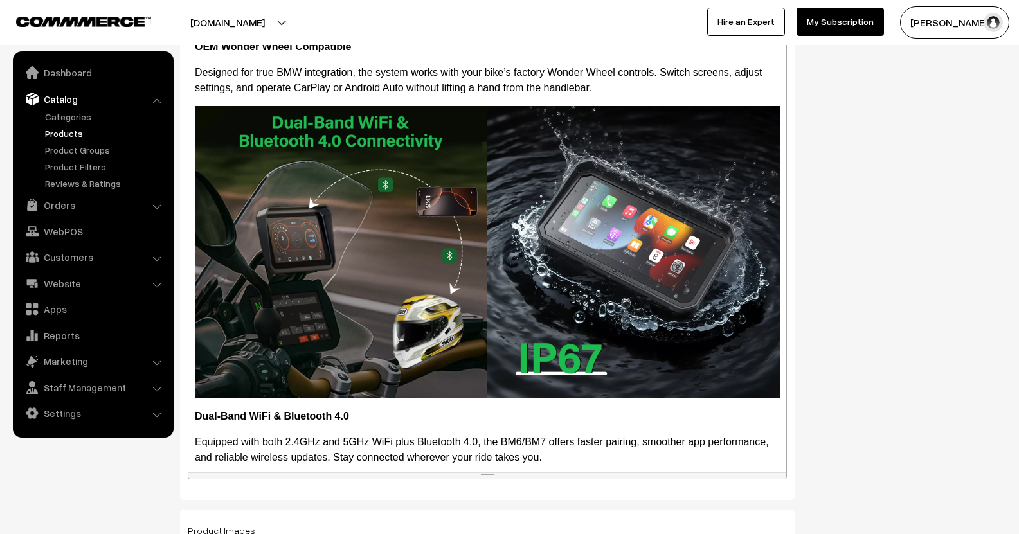
scroll to position [596, 0]
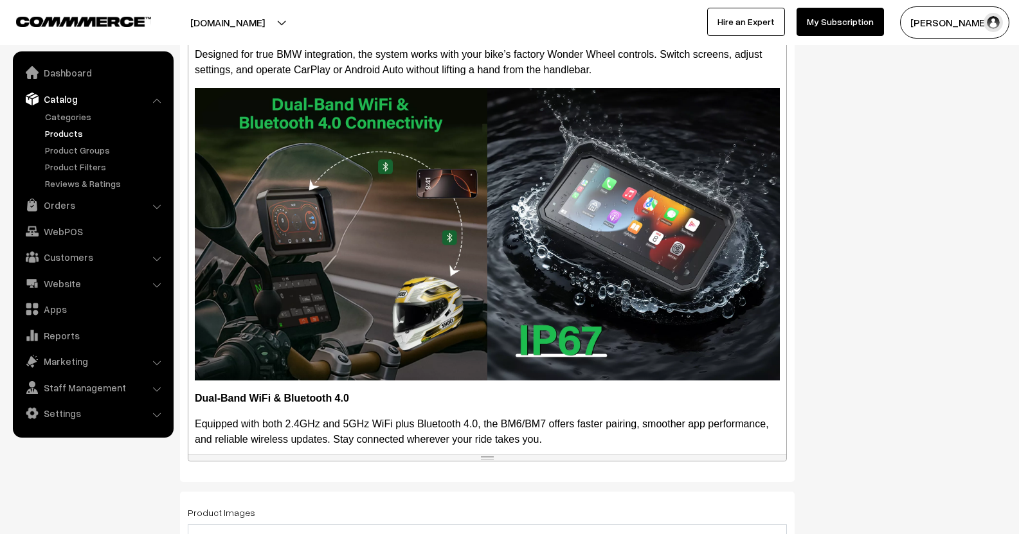
click at [566, 438] on p "Equipped with both 2.4GHz and 5GHz WiFi plus Bluetooth 4.0, the BM6/BM7 offers …" at bounding box center [487, 432] width 585 height 31
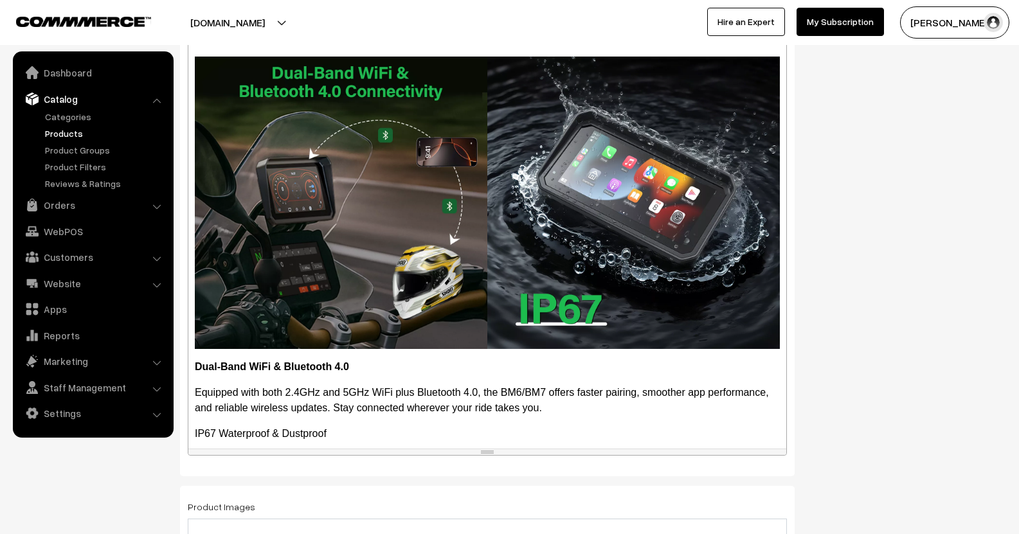
scroll to position [170, 0]
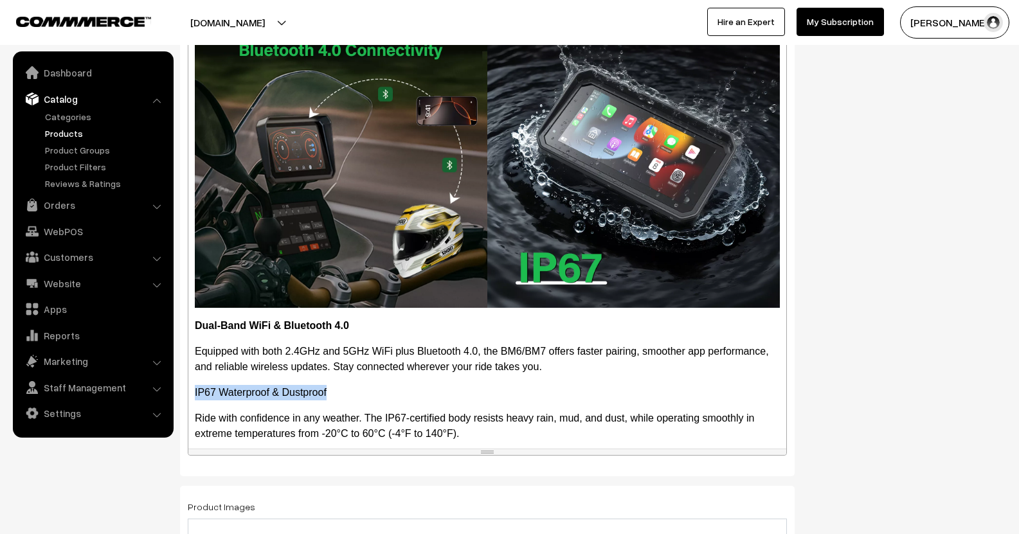
drag, startPoint x: 332, startPoint y: 384, endPoint x: 194, endPoint y: 381, distance: 137.6
click at [194, 381] on div "Wireless CarPlay & Android Auto Enjoy full smartphone integration with wireless…" at bounding box center [487, 96] width 598 height 706
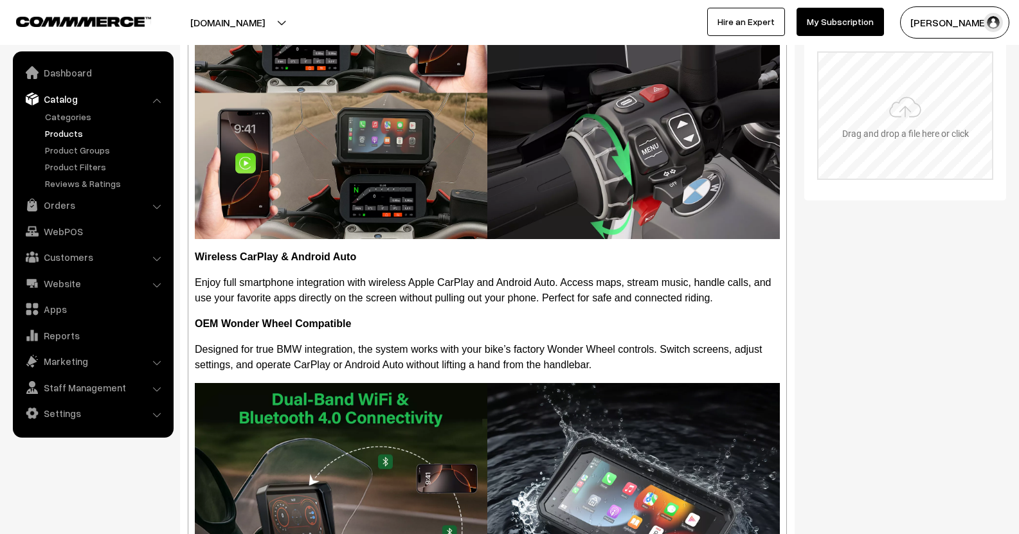
scroll to position [216, 0]
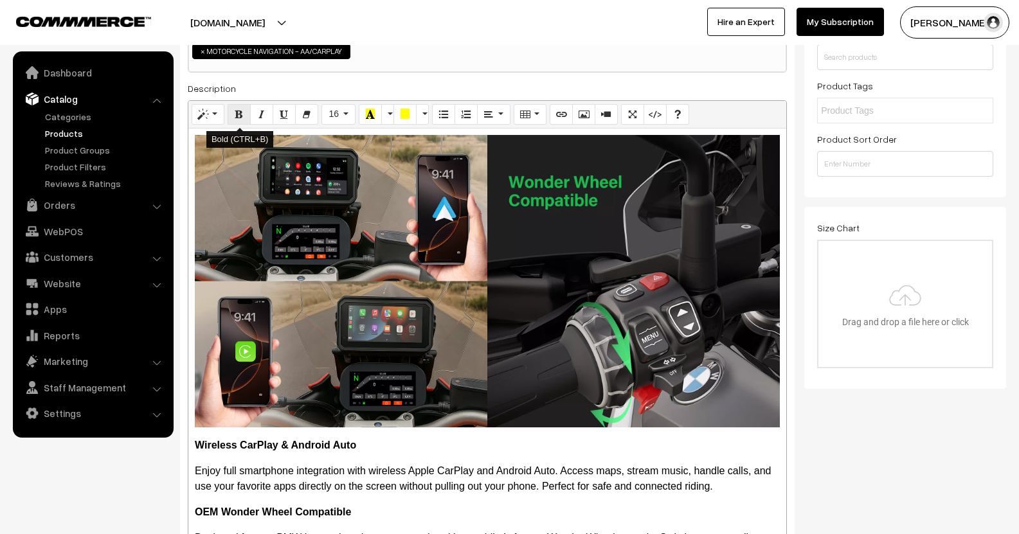
click at [244, 116] on button "Bold (CTRL+B)" at bounding box center [239, 114] width 23 height 21
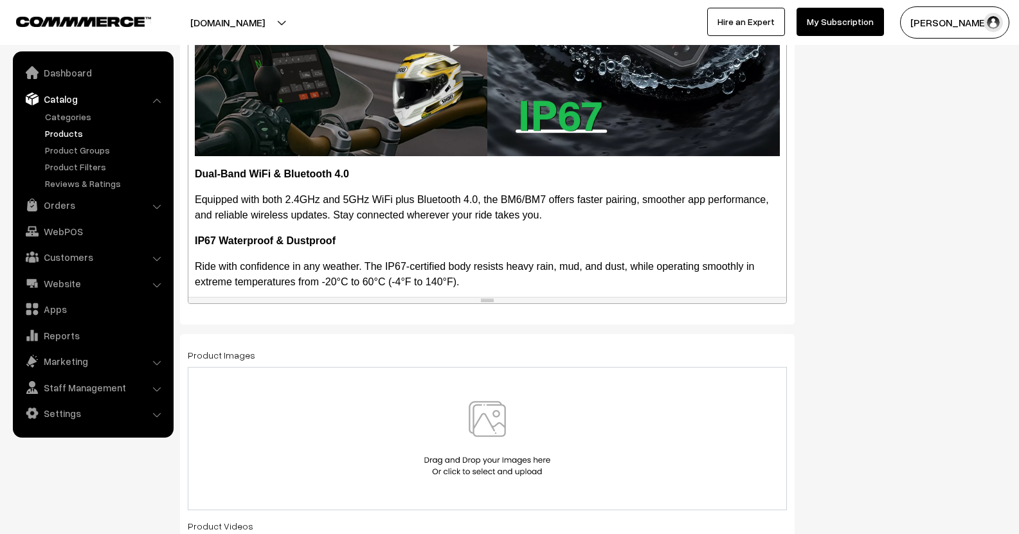
scroll to position [795, 0]
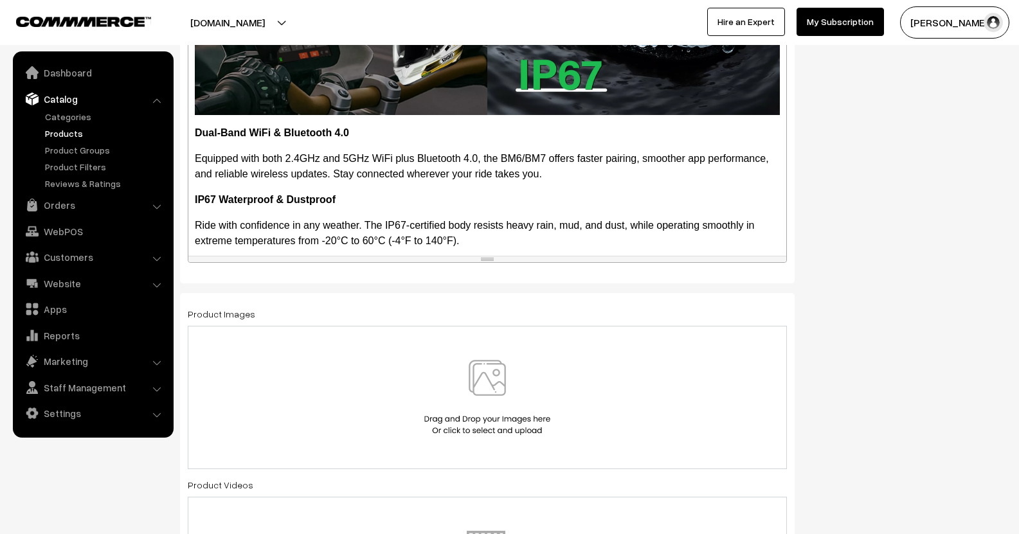
click at [484, 233] on p "Ride with confidence in any weather. The IP67-certified body resists heavy rain…" at bounding box center [487, 233] width 585 height 31
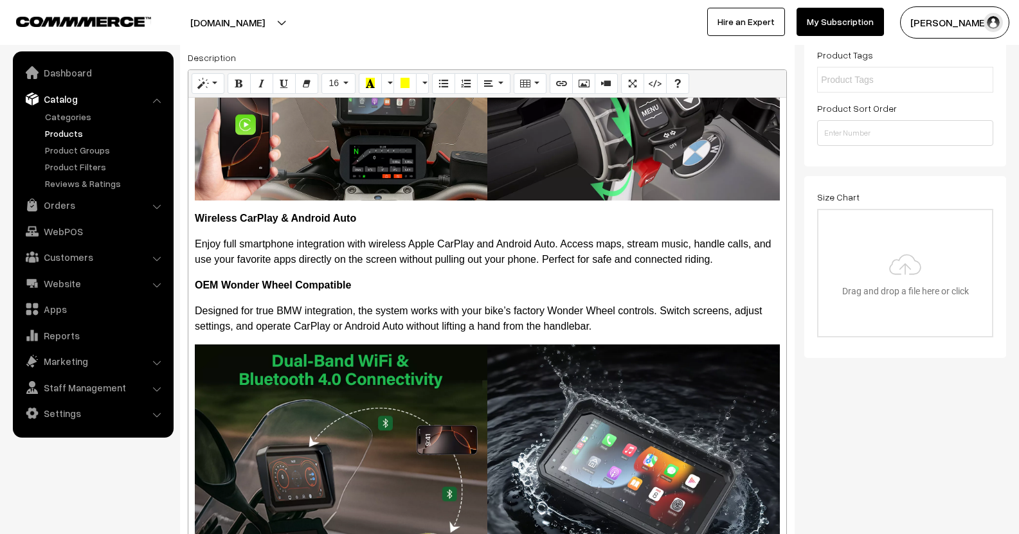
scroll to position [222, 0]
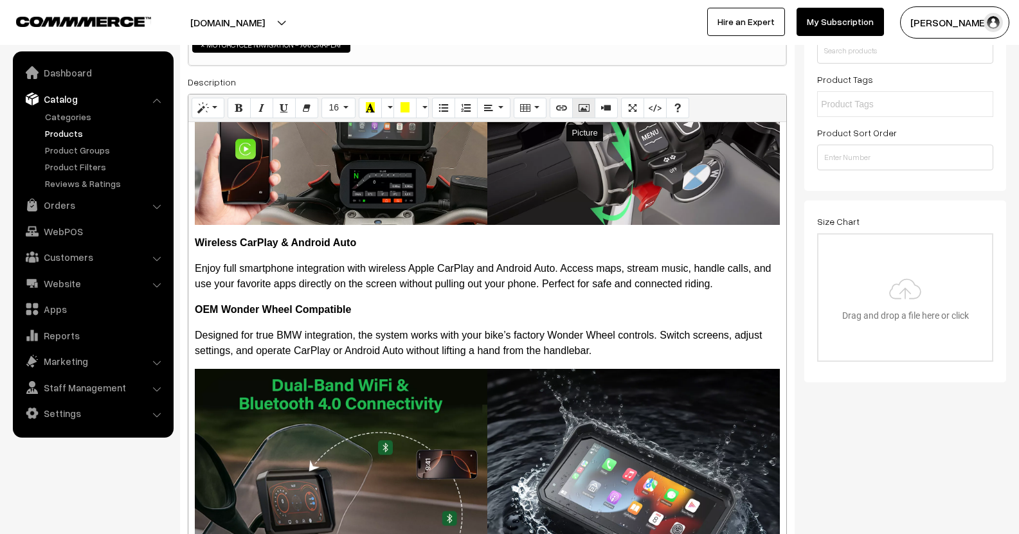
click at [585, 109] on icon "Picture" at bounding box center [583, 107] width 9 height 10
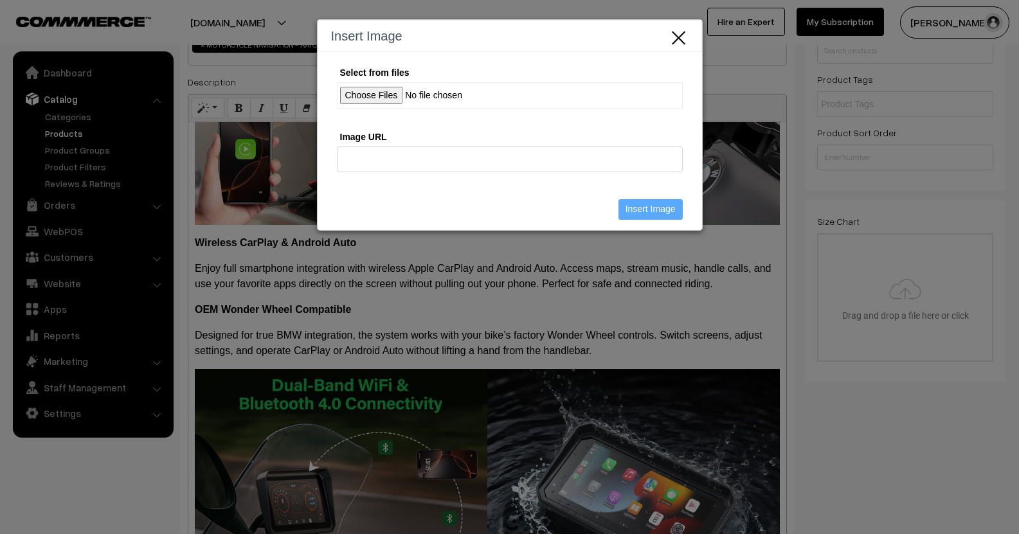
click at [370, 99] on input "Select from files" at bounding box center [510, 95] width 346 height 26
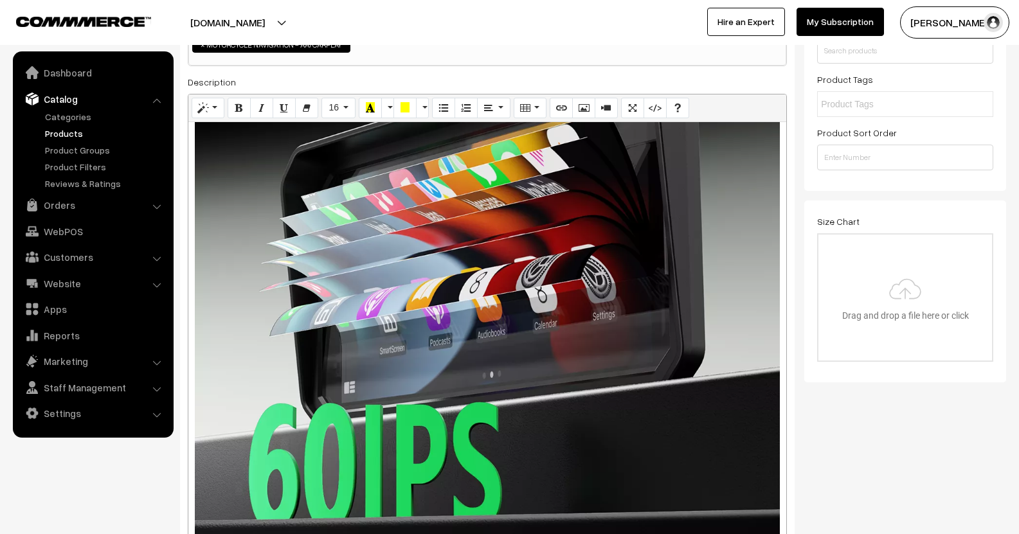
scroll to position [1032, 0]
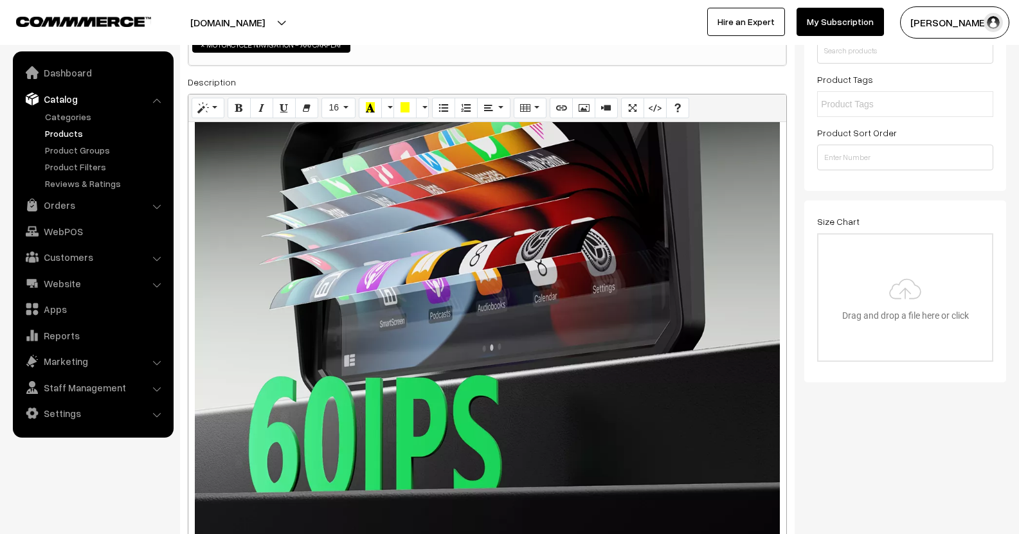
click at [415, 238] on div "910x910 (Original: 1200x1200) Wireless CarPlay & Android Auto Enjoy full smartp…" at bounding box center [487, 475] width 598 height 706
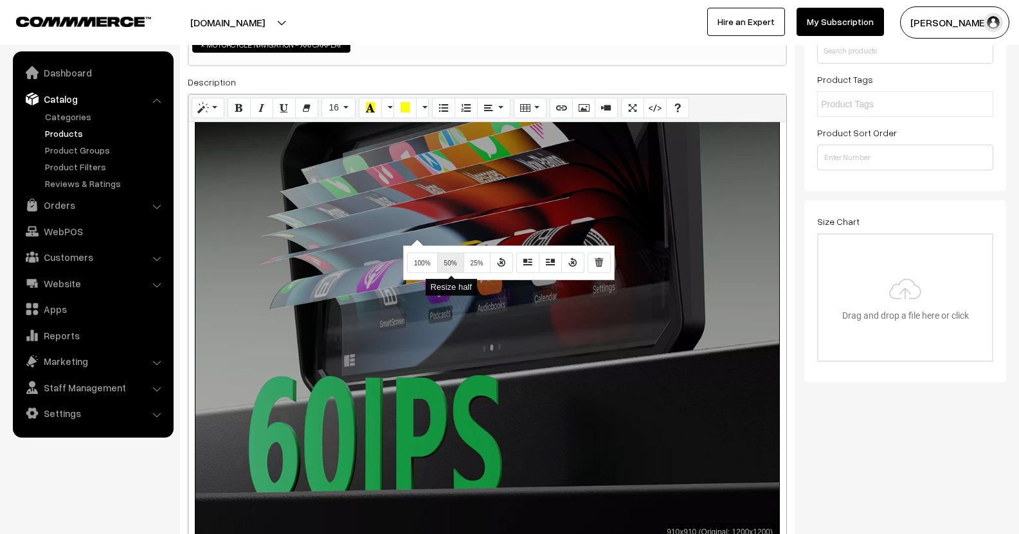
click at [445, 259] on button "50%" at bounding box center [450, 263] width 27 height 21
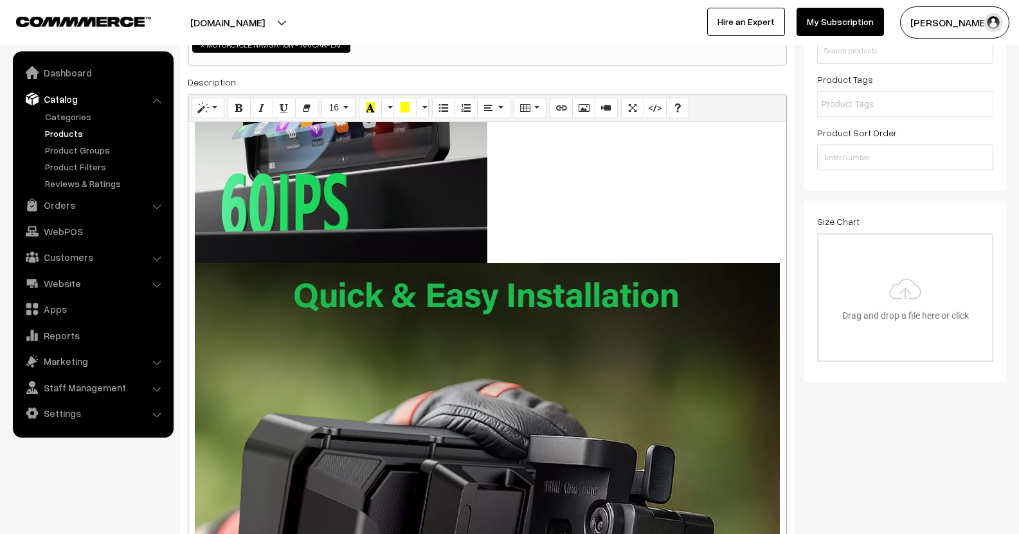
click at [519, 337] on div "910x910 (Original: 1200x1200) Wireless CarPlay & Android Auto Enjoy full smartp…" at bounding box center [487, 475] width 598 height 706
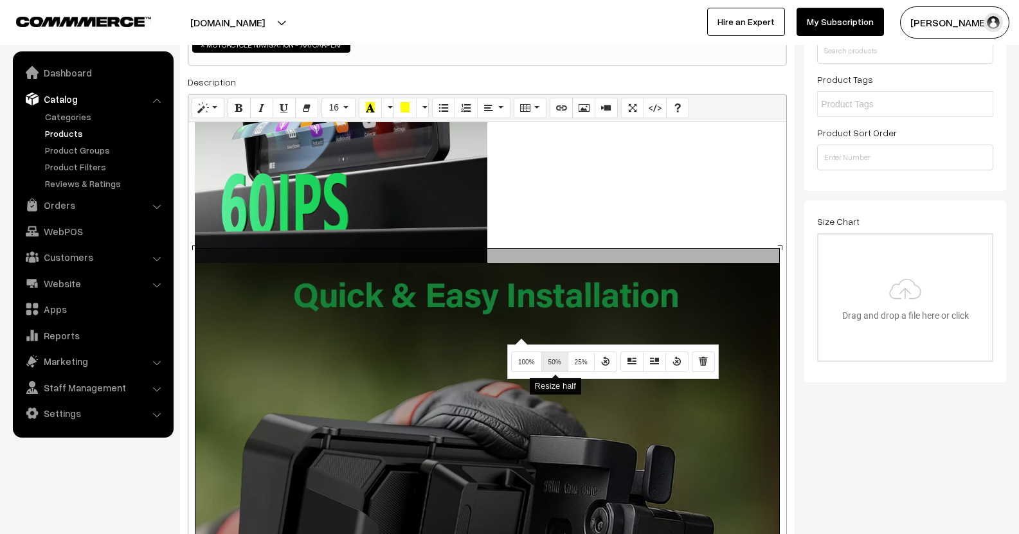
click at [557, 363] on span "50%" at bounding box center [554, 362] width 13 height 7
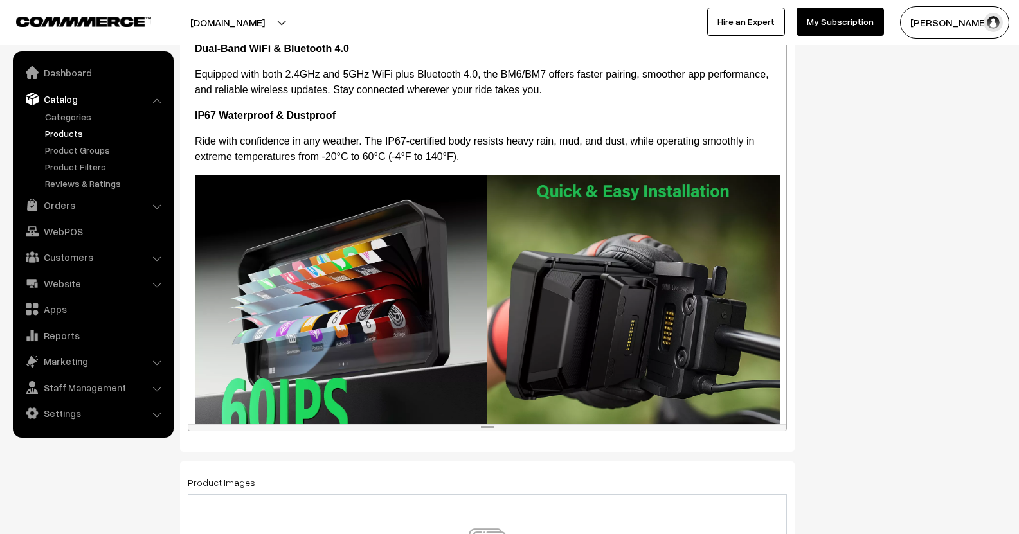
scroll to position [256, 0]
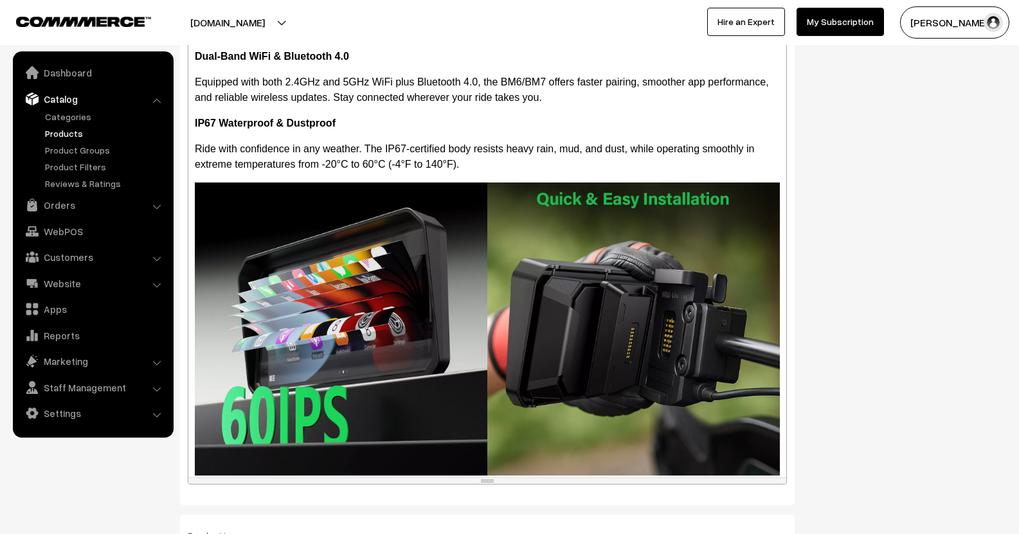
drag, startPoint x: 492, startPoint y: 271, endPoint x: 506, endPoint y: 411, distance: 140.1
click at [514, 480] on div "resize" at bounding box center [487, 481] width 598 height 6
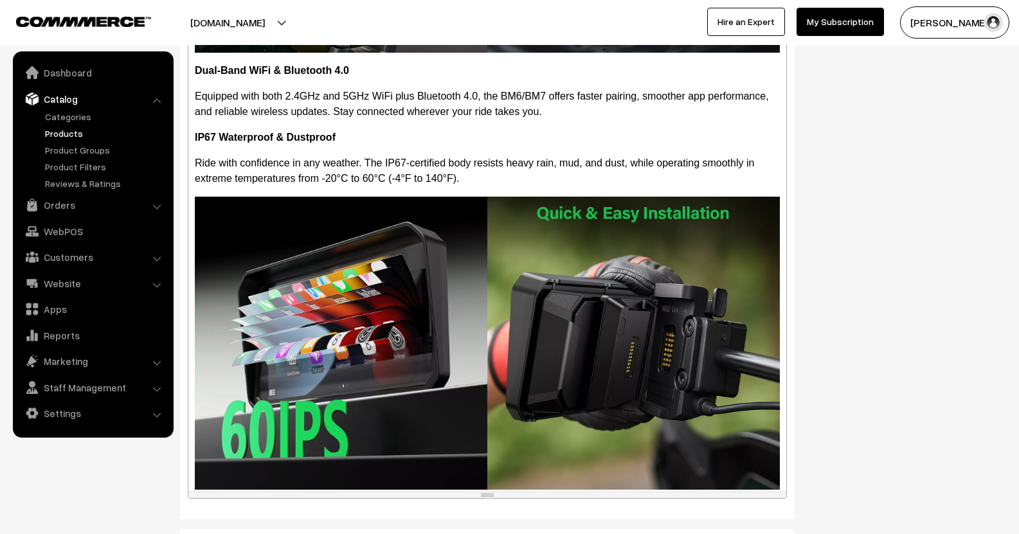
click at [773, 292] on div "Wireless CarPlay & Android Auto Enjoy full smartphone integration with wireless…" at bounding box center [487, 32] width 598 height 919
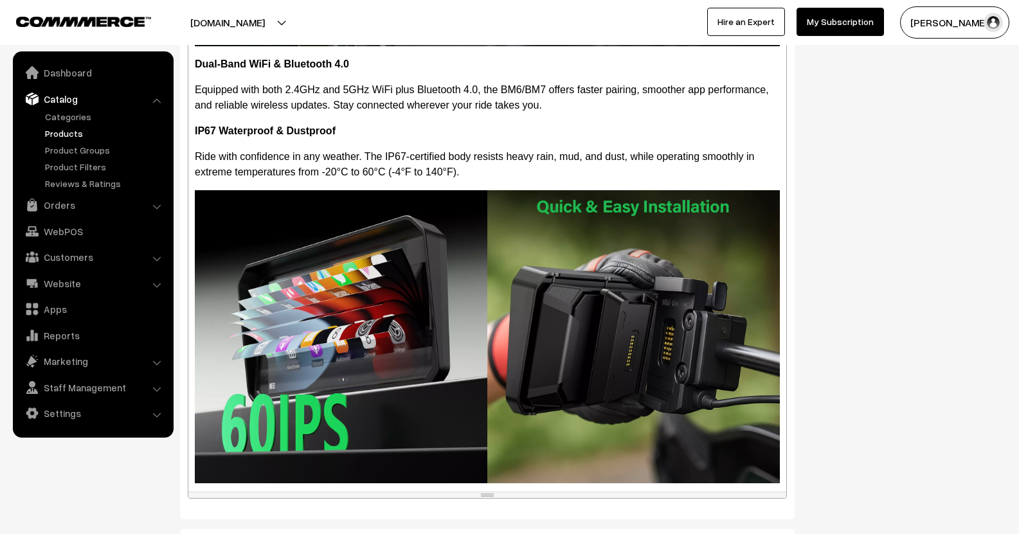
click at [773, 278] on div "Wireless CarPlay & Android Auto Enjoy full smartphone integration with wireless…" at bounding box center [487, 32] width 598 height 919
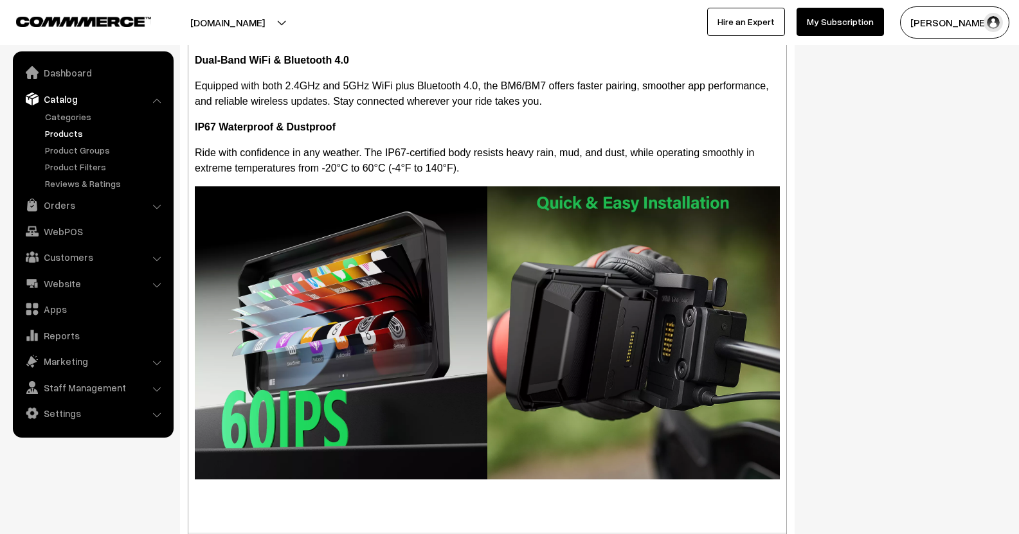
scroll to position [836, 0]
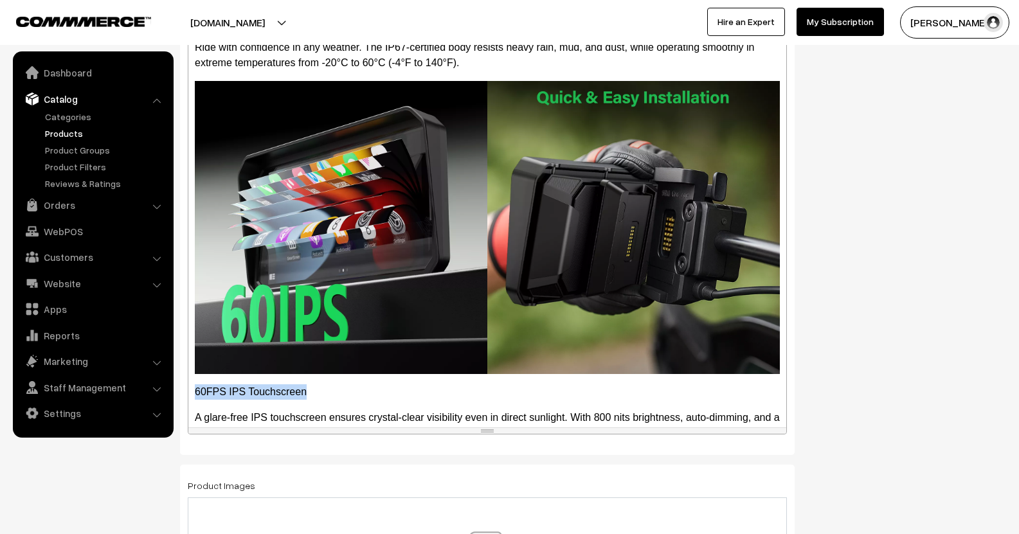
drag, startPoint x: 315, startPoint y: 377, endPoint x: 179, endPoint y: 378, distance: 136.3
click at [179, 378] on div "Name * BM6 Lite Wireless Navigation with AA Carplay Compatible with OEM Sat Nav…" at bounding box center [487, 486] width 634 height 2409
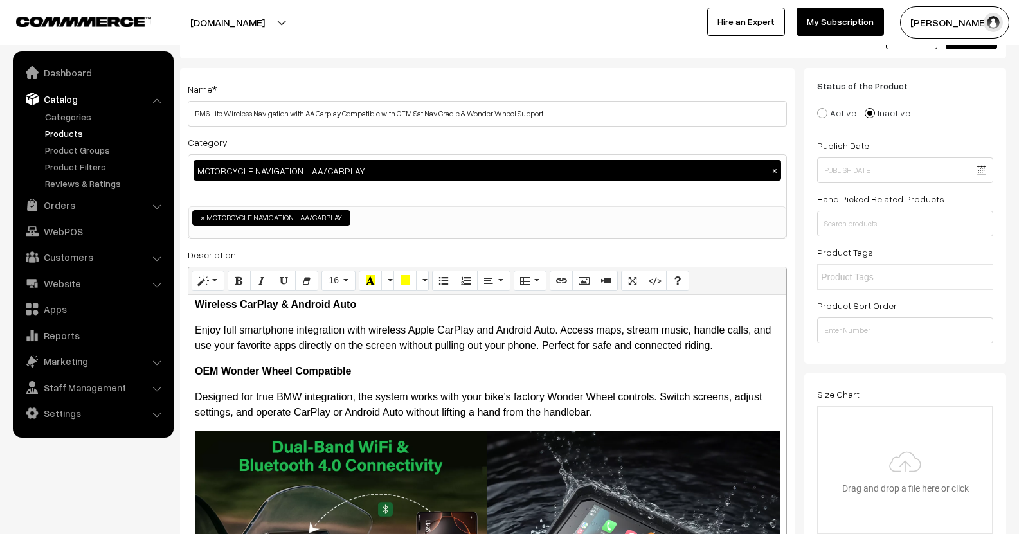
scroll to position [0, 0]
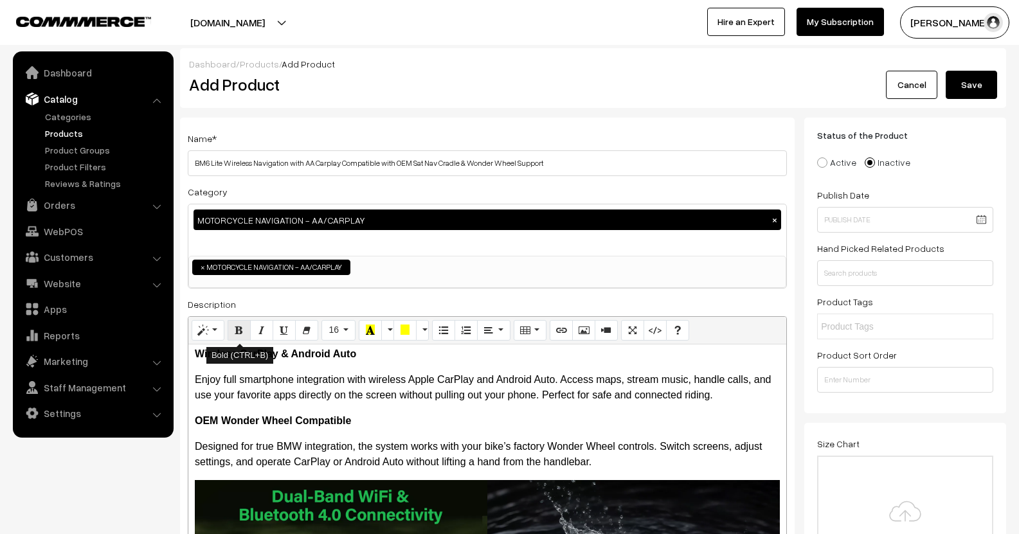
click at [240, 332] on icon "Bold (CTRL+B)" at bounding box center [239, 330] width 9 height 10
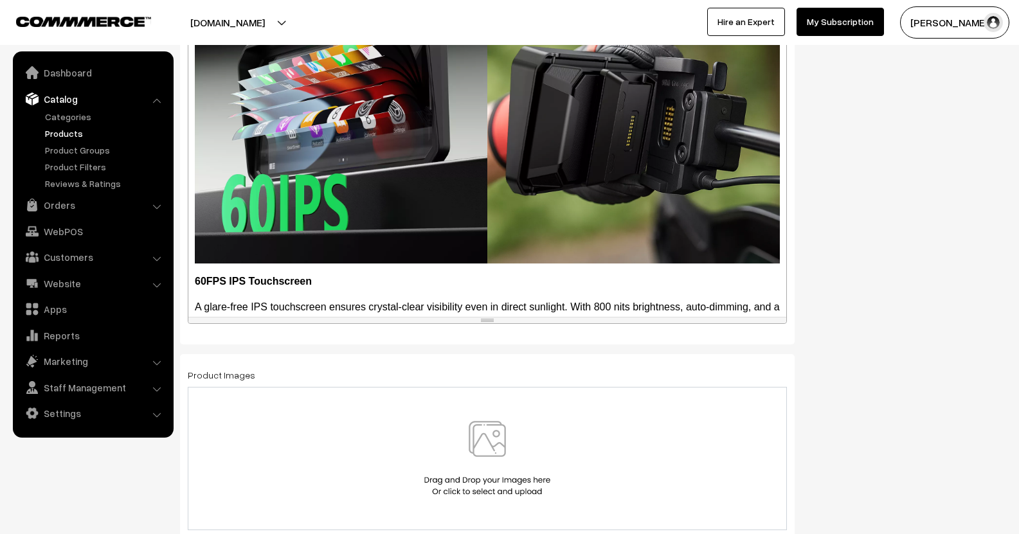
click at [567, 314] on p "A glare-free IPS touchscreen ensures crystal-clear visibility even in direct su…" at bounding box center [487, 315] width 585 height 31
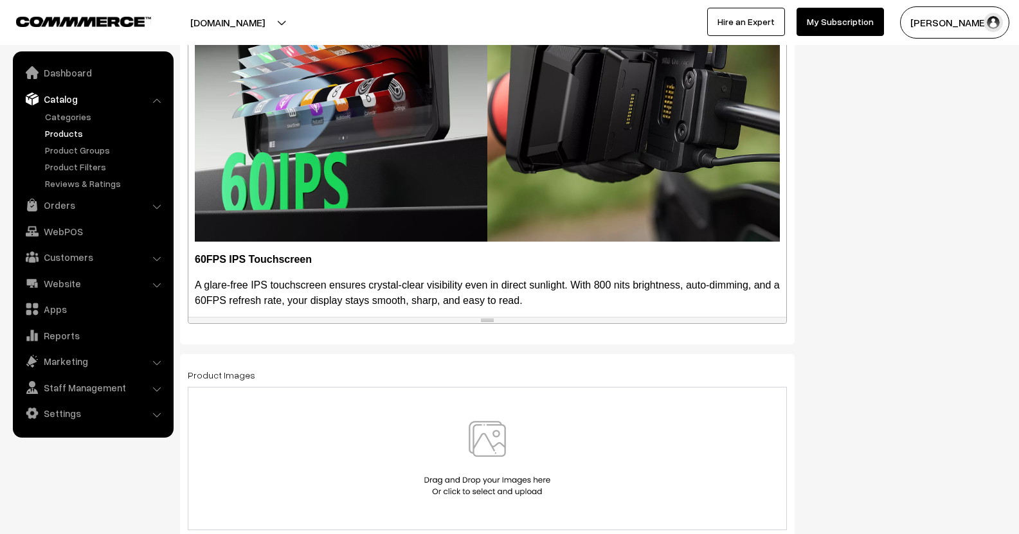
drag, startPoint x: 300, startPoint y: 305, endPoint x: 180, endPoint y: 308, distance: 119.6
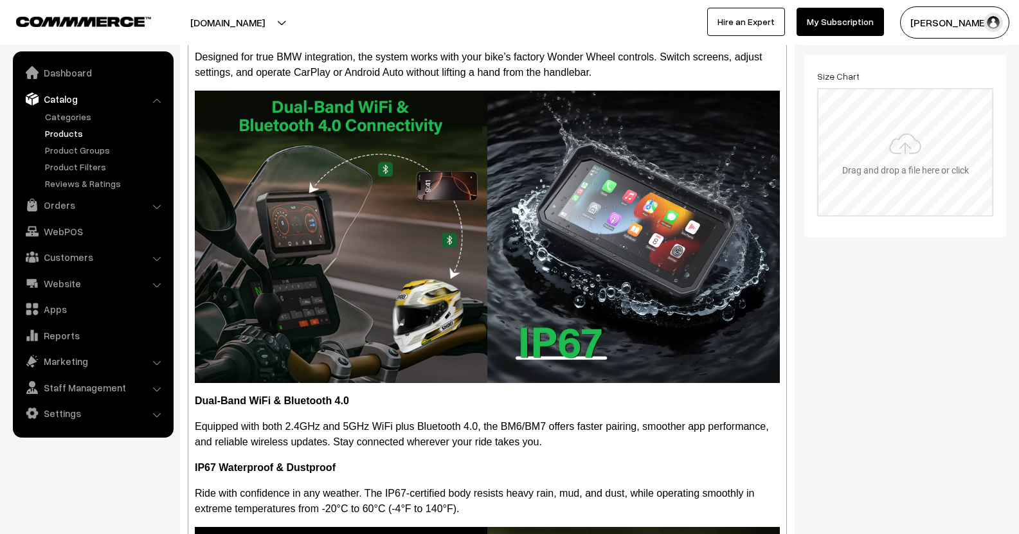
scroll to position [175, 0]
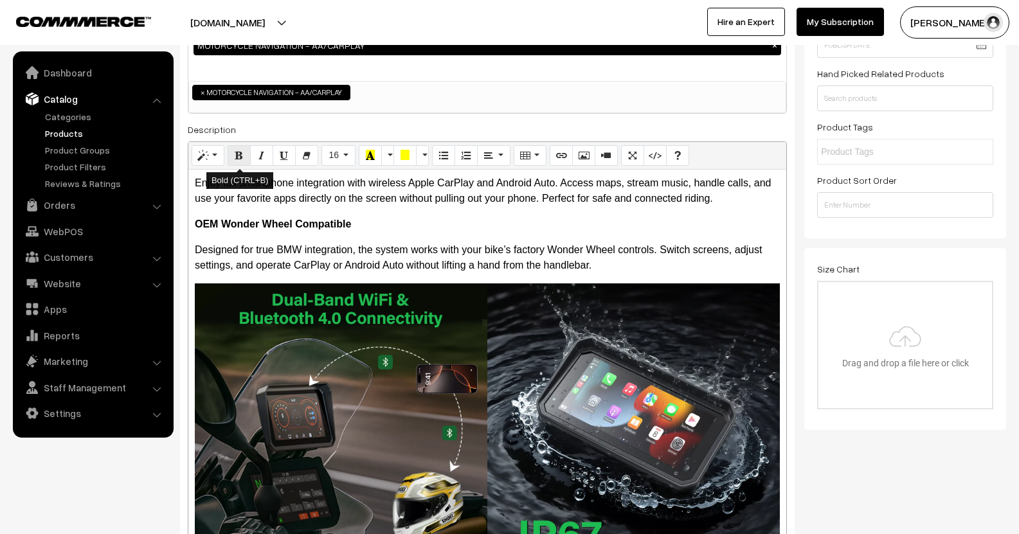
click at [237, 151] on icon "Bold (CTRL+B)" at bounding box center [239, 155] width 9 height 10
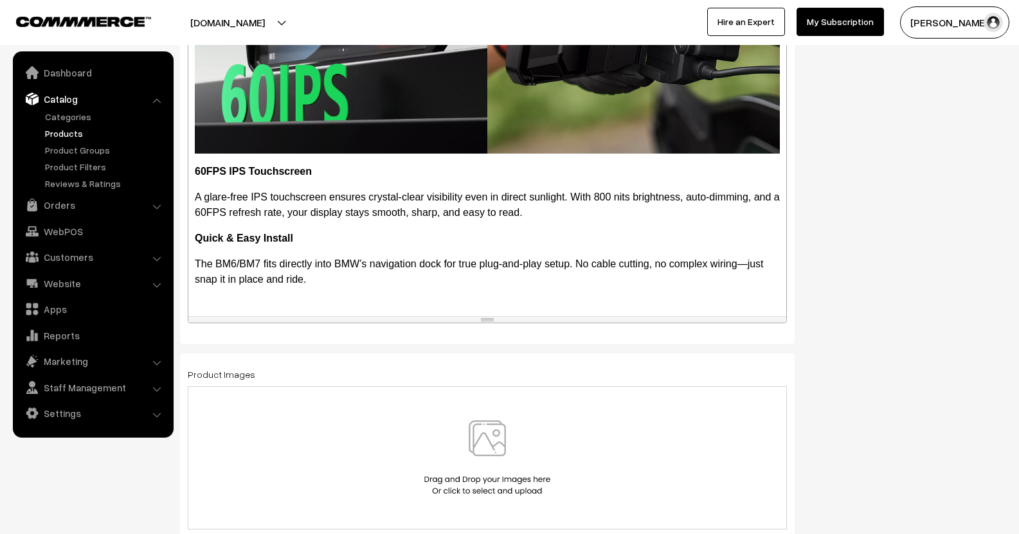
scroll to position [308, 0]
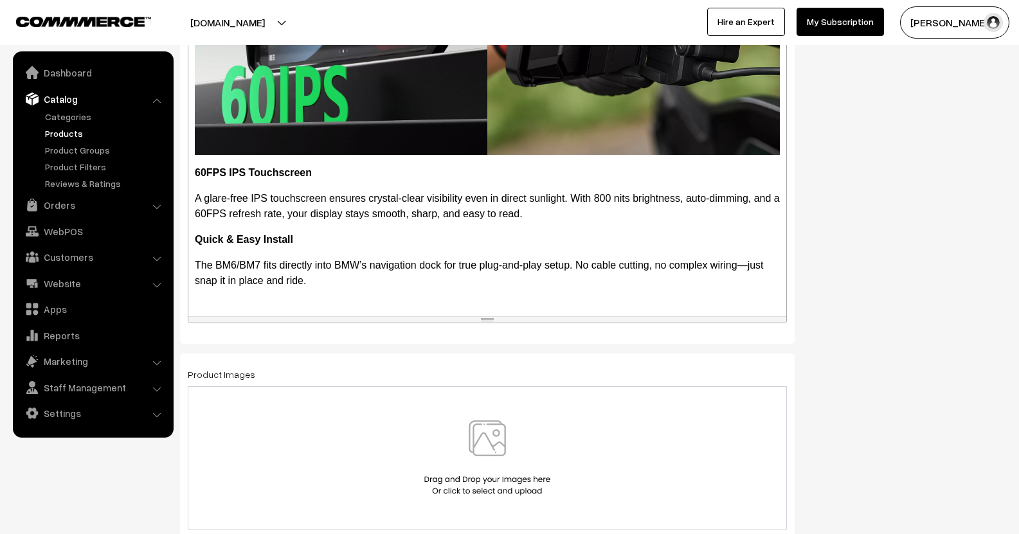
drag, startPoint x: 491, startPoint y: 211, endPoint x: 509, endPoint y: 319, distance: 108.8
click at [507, 319] on div "resize" at bounding box center [487, 320] width 598 height 6
click at [195, 234] on b "Quick & Easy Install" at bounding box center [244, 239] width 98 height 11
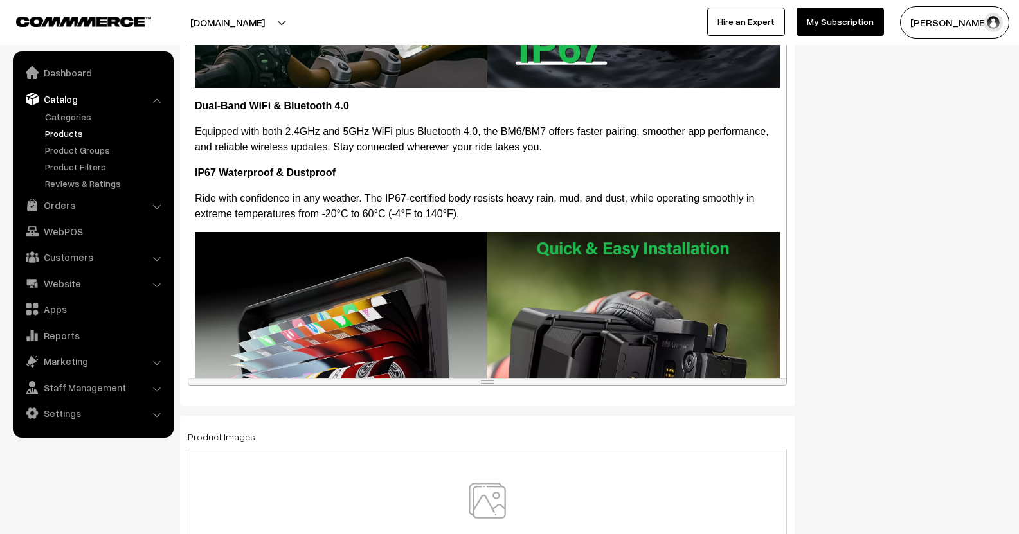
scroll to position [990, 0]
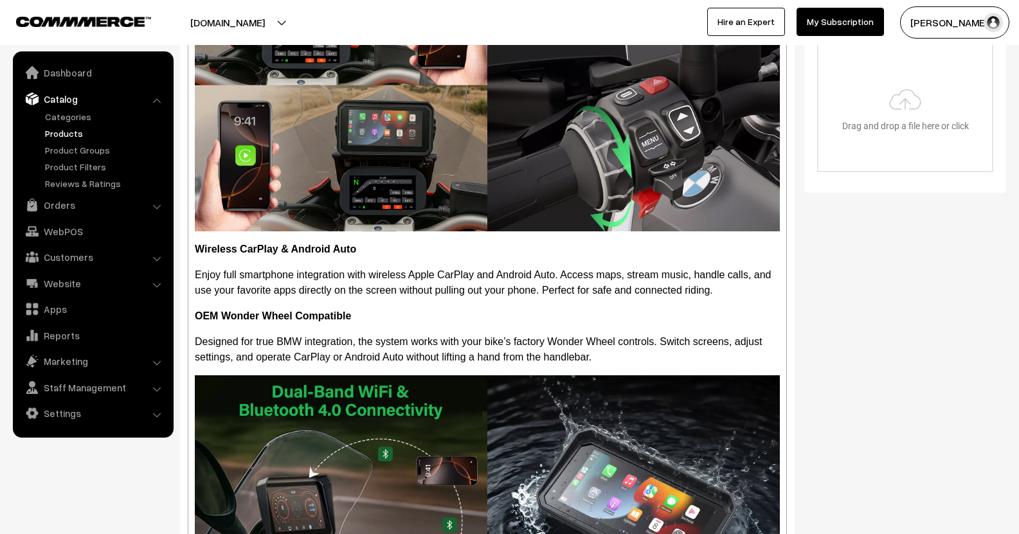
scroll to position [411, 0]
click at [194, 310] on div "Wireless CarPlay & Android Auto Enjoy full smartphone integration with wireless…" at bounding box center [487, 446] width 598 height 1026
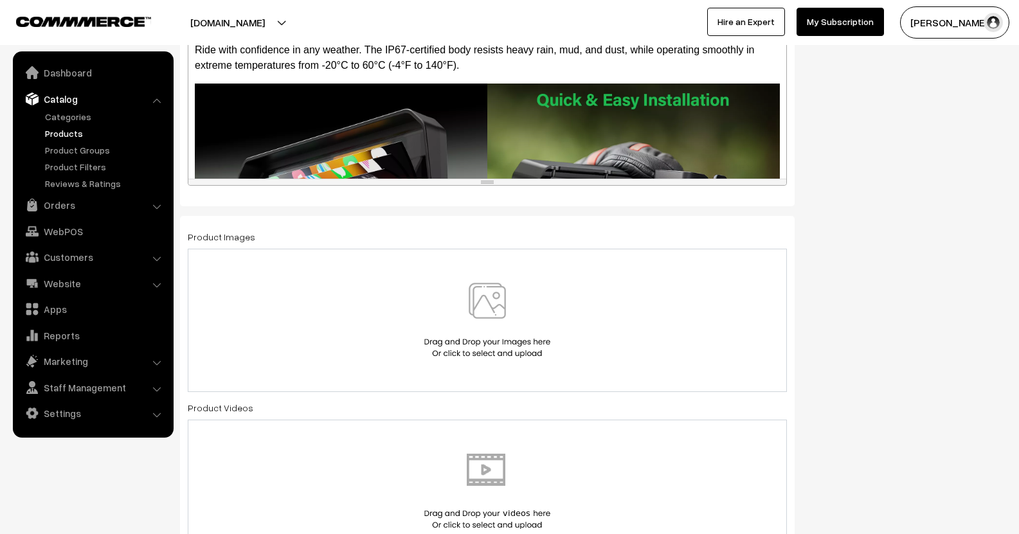
scroll to position [1221, 0]
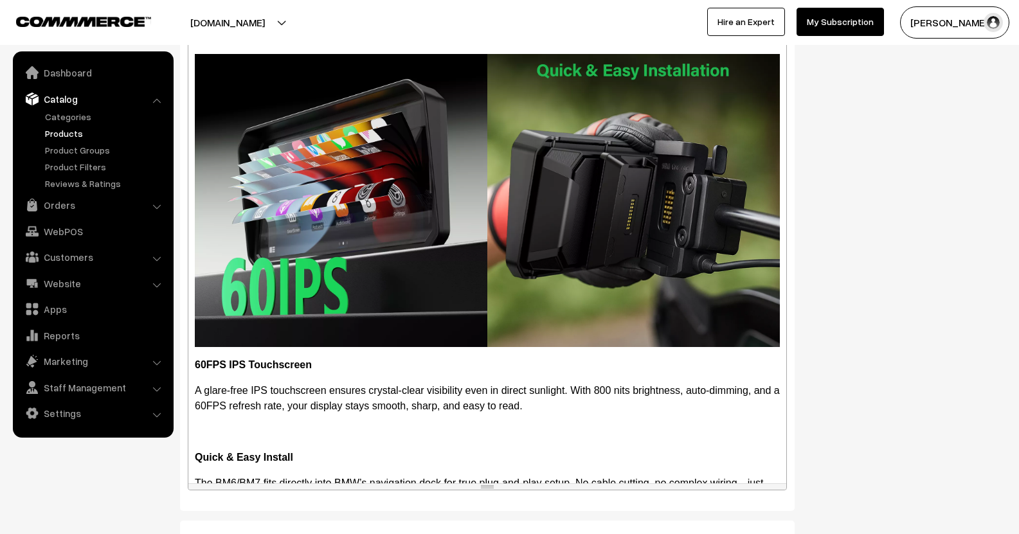
drag, startPoint x: 764, startPoint y: 155, endPoint x: 750, endPoint y: 436, distance: 281.9
click at [780, 484] on div "resize" at bounding box center [487, 487] width 598 height 6
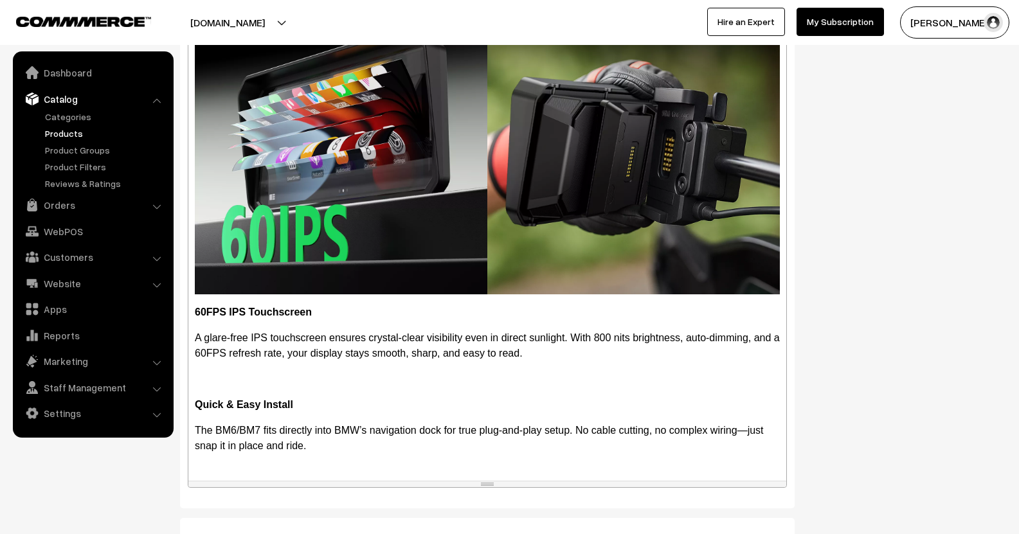
drag, startPoint x: 197, startPoint y: 474, endPoint x: 205, endPoint y: 472, distance: 7.8
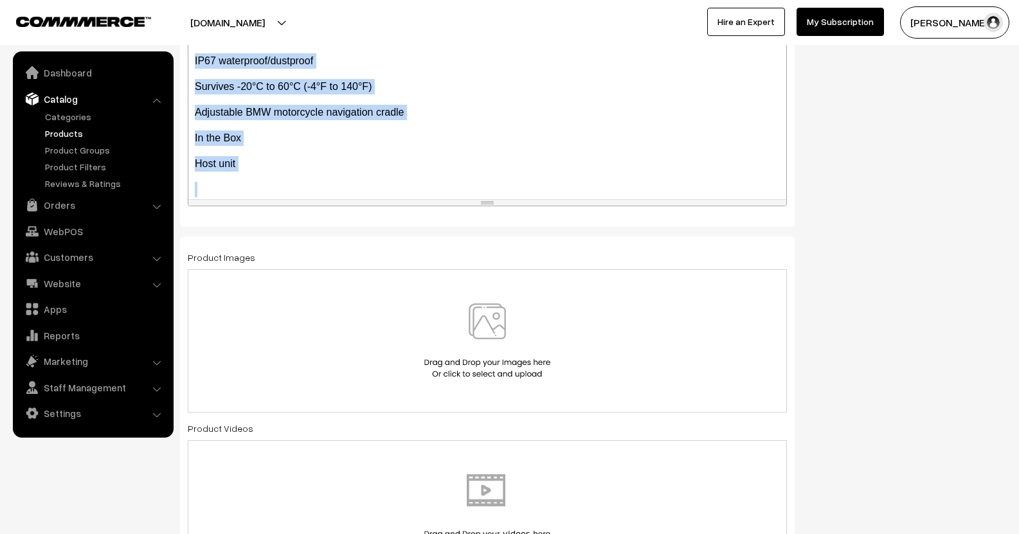
scroll to position [1595, 0]
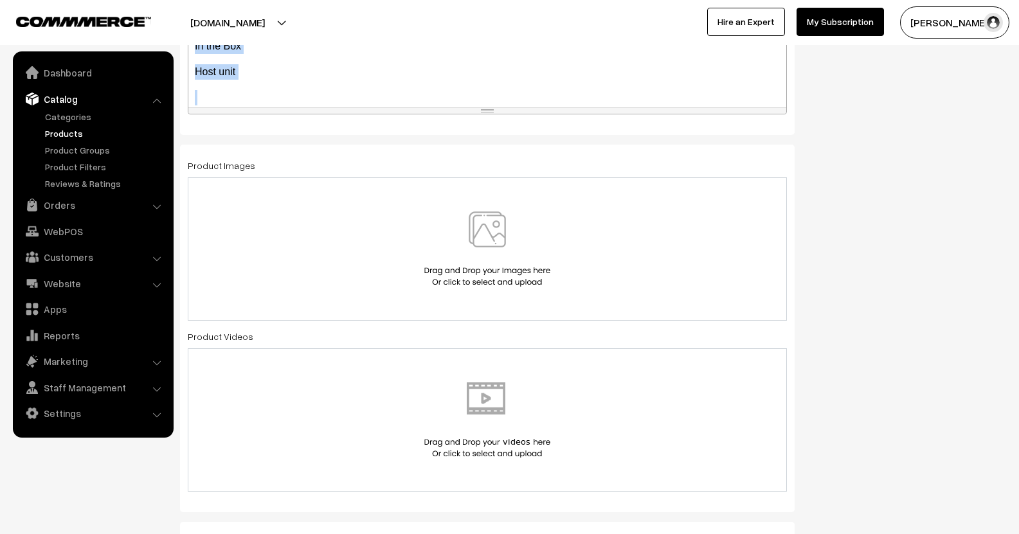
drag, startPoint x: 192, startPoint y: 154, endPoint x: 424, endPoint y: 344, distance: 300.6
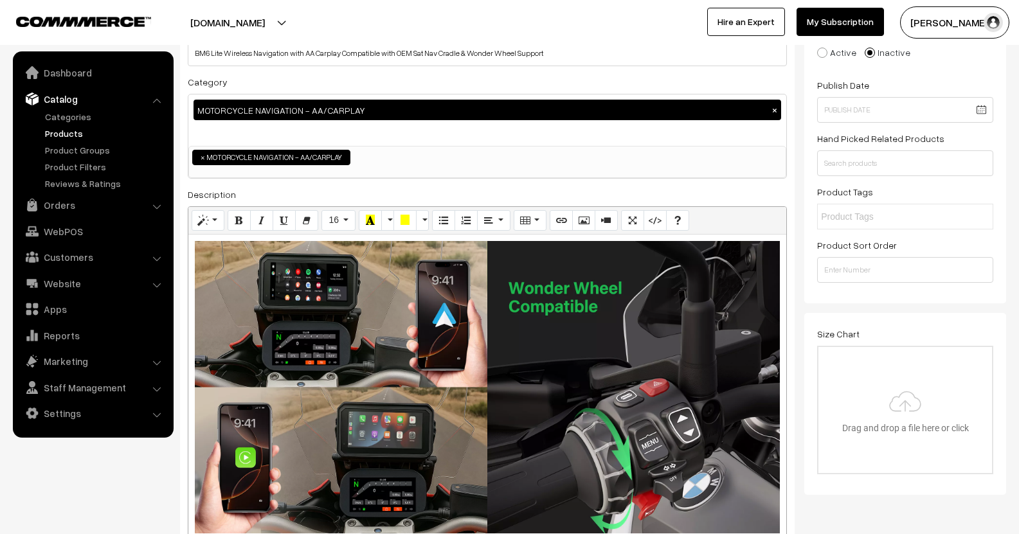
scroll to position [52, 0]
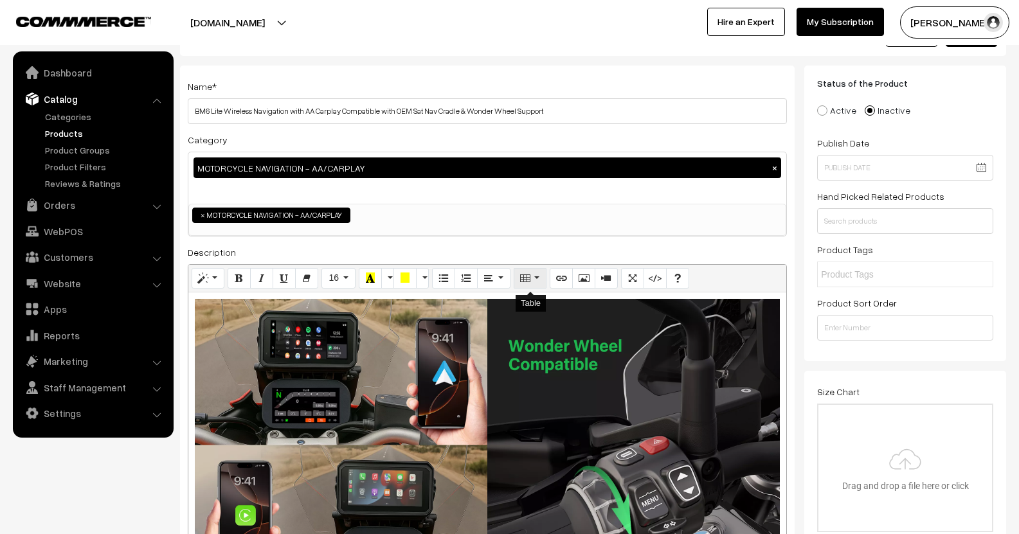
click at [534, 282] on button "Table" at bounding box center [530, 278] width 33 height 21
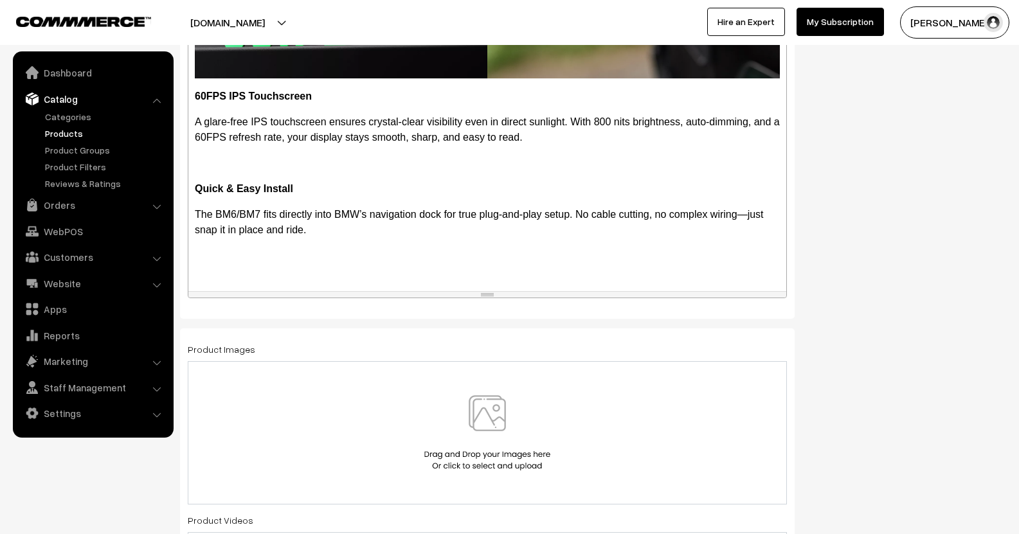
scroll to position [135, 0]
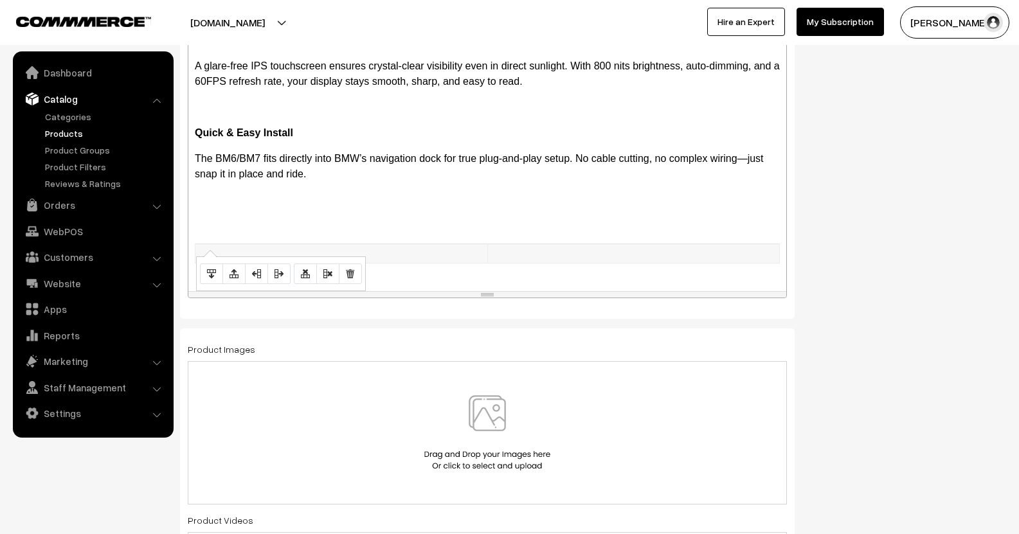
click at [300, 244] on td at bounding box center [341, 254] width 292 height 20
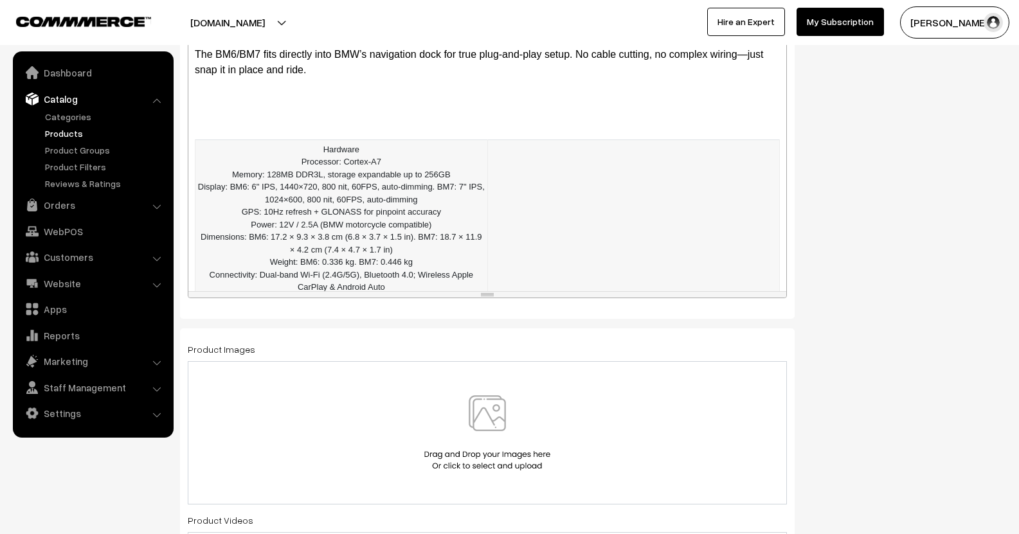
scroll to position [328, 0]
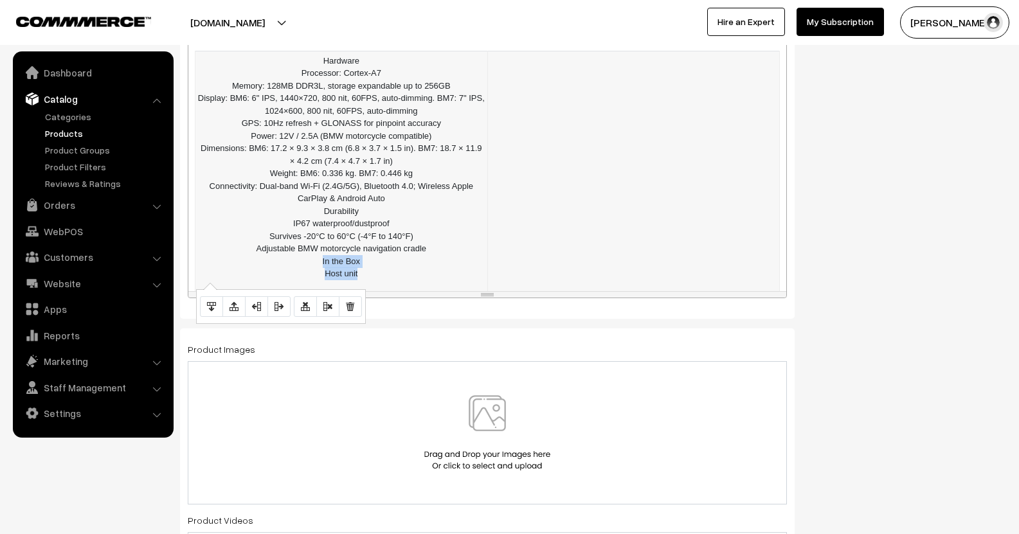
drag, startPoint x: 319, startPoint y: 249, endPoint x: 391, endPoint y: 265, distance: 73.8
click at [391, 265] on td "Hardware Processor: Cortex-A7 Memory: 128MB DDR3L, storage expandable up to 2…" at bounding box center [341, 174] width 292 height 246
click at [580, 120] on td at bounding box center [633, 167] width 292 height 233
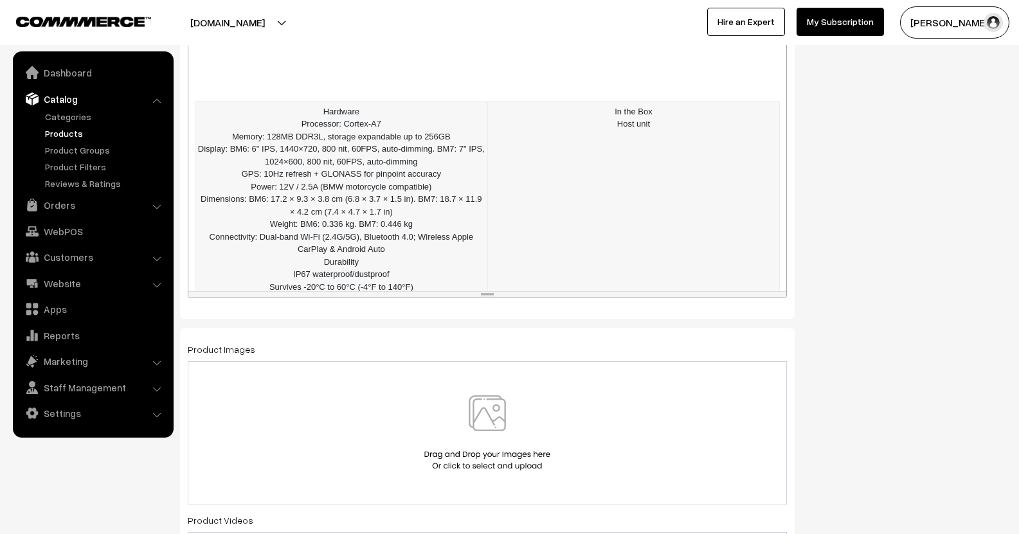
scroll to position [283, 0]
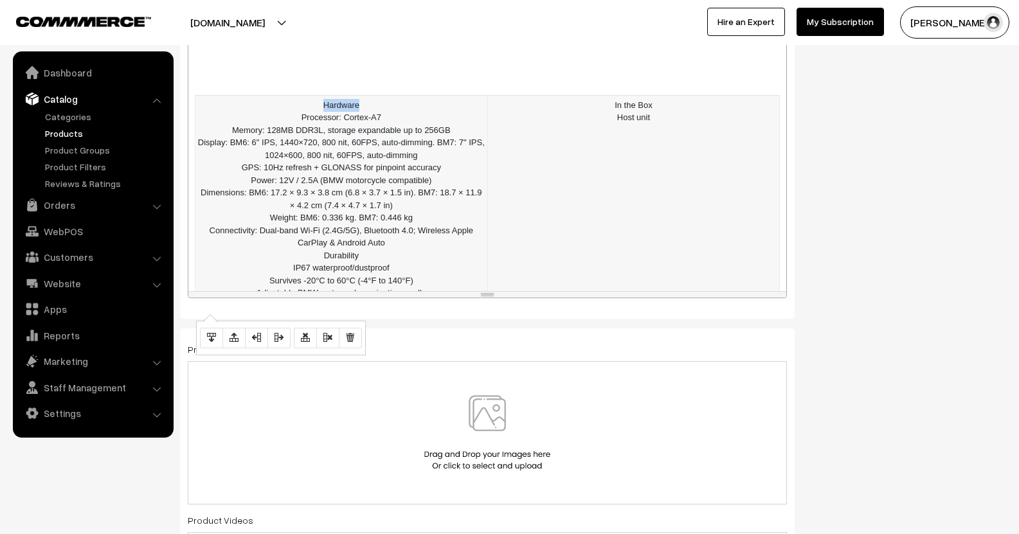
drag, startPoint x: 328, startPoint y: 87, endPoint x: 378, endPoint y: 87, distance: 50.1
click at [378, 95] on td "Hardware Processor: Cortex-A7 Memory: 128MB DDR3L, storage expandable up to 2…" at bounding box center [341, 211] width 292 height 233
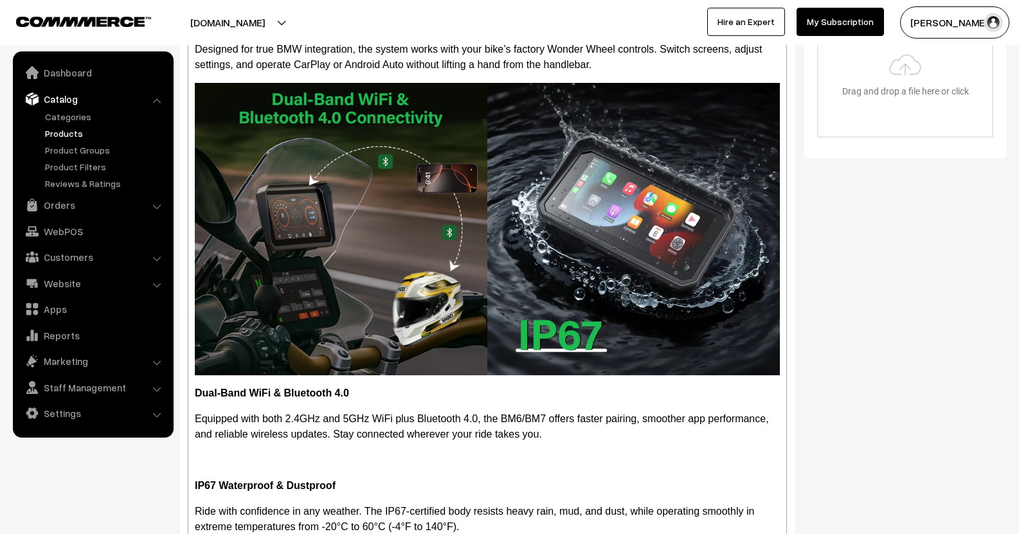
scroll to position [190, 0]
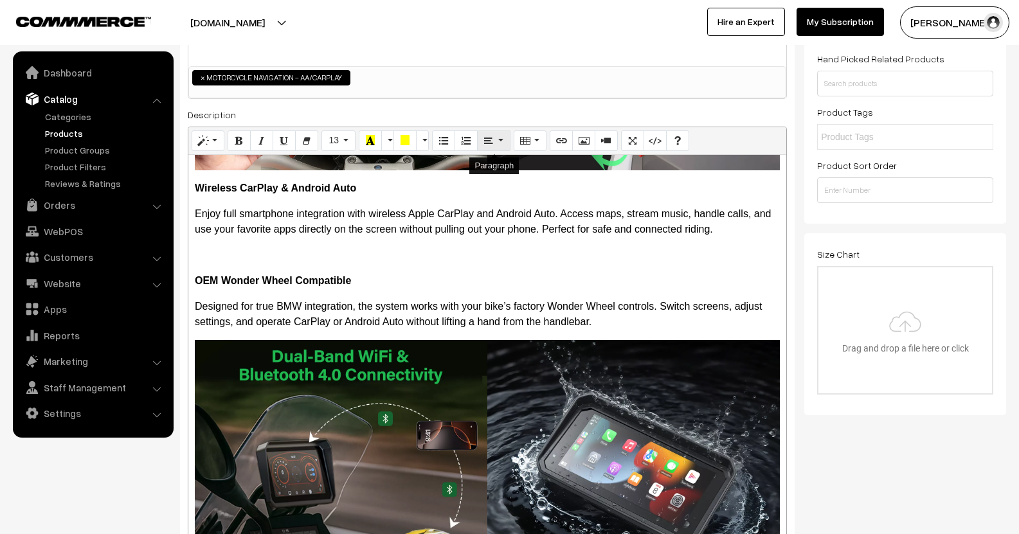
click at [489, 150] on button "Paragraph" at bounding box center [493, 140] width 33 height 21
click at [497, 165] on icon "Align left (CTRL+SHIFT+L)" at bounding box center [492, 164] width 9 height 10
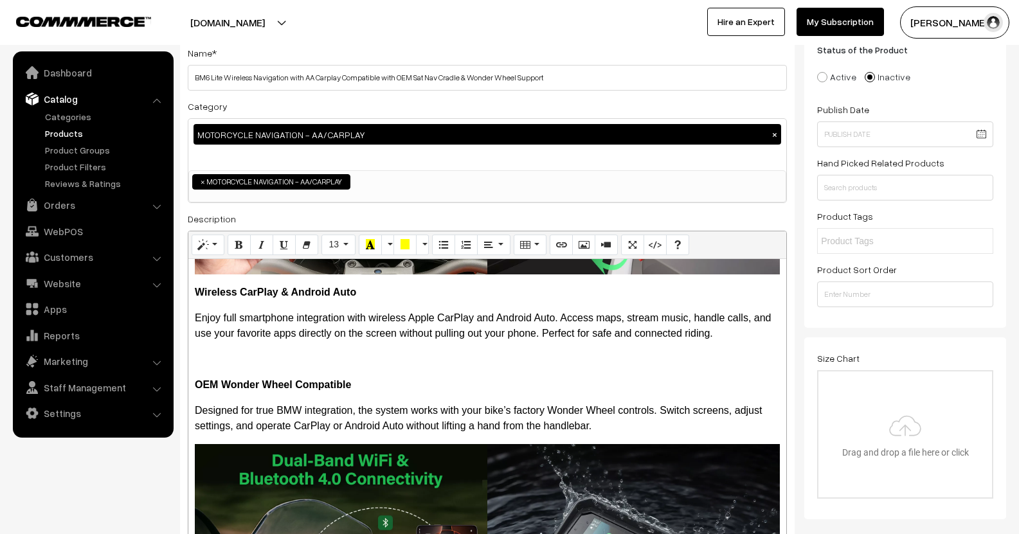
scroll to position [77, 0]
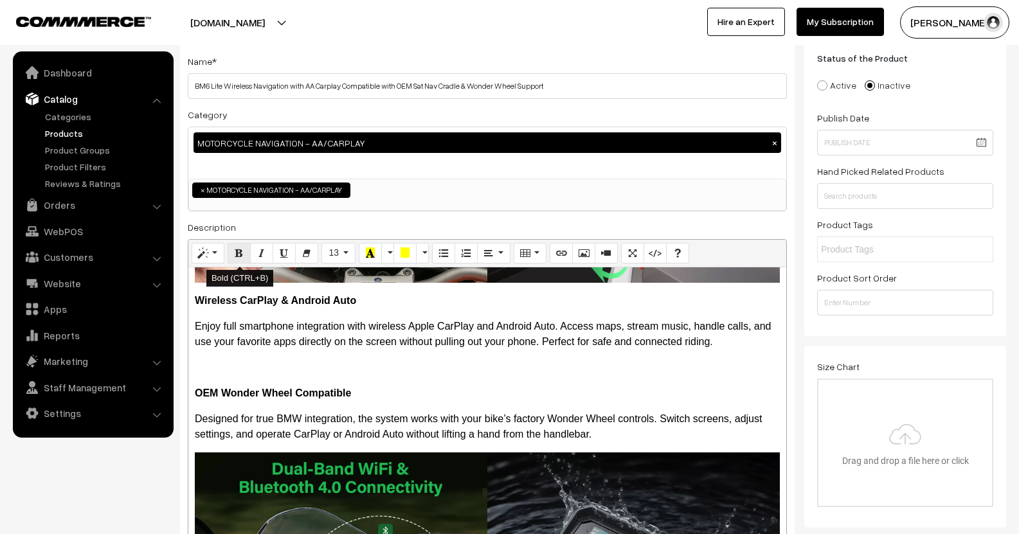
click at [238, 256] on icon "Bold (CTRL+B)" at bounding box center [239, 252] width 9 height 10
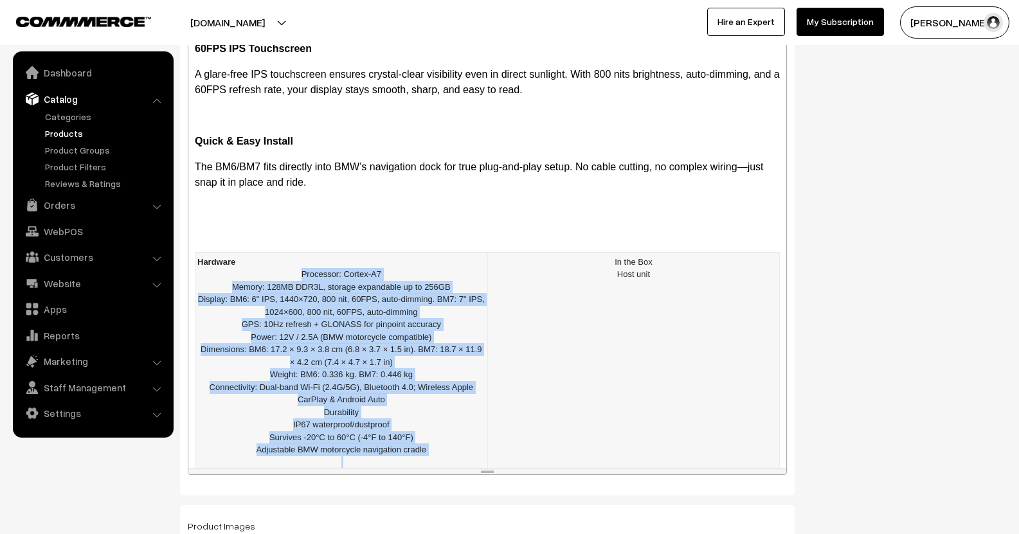
scroll to position [309, 0]
drag, startPoint x: 297, startPoint y: 279, endPoint x: 429, endPoint y: 462, distance: 226.0
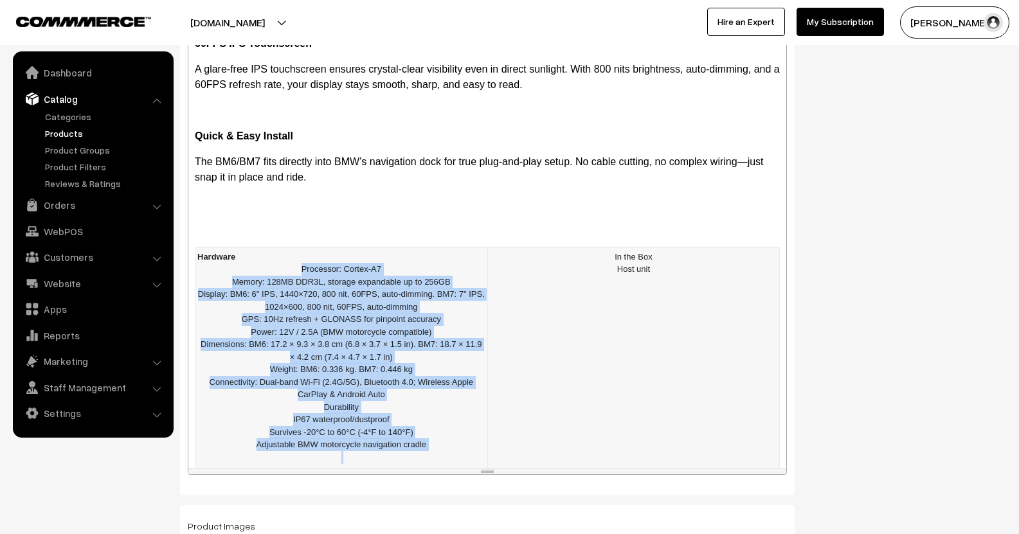
click at [429, 462] on td "Hardware Processor: Cortex-A7 Memory: 128MB DDR3L, storage expandable up to 25…" at bounding box center [341, 363] width 292 height 233
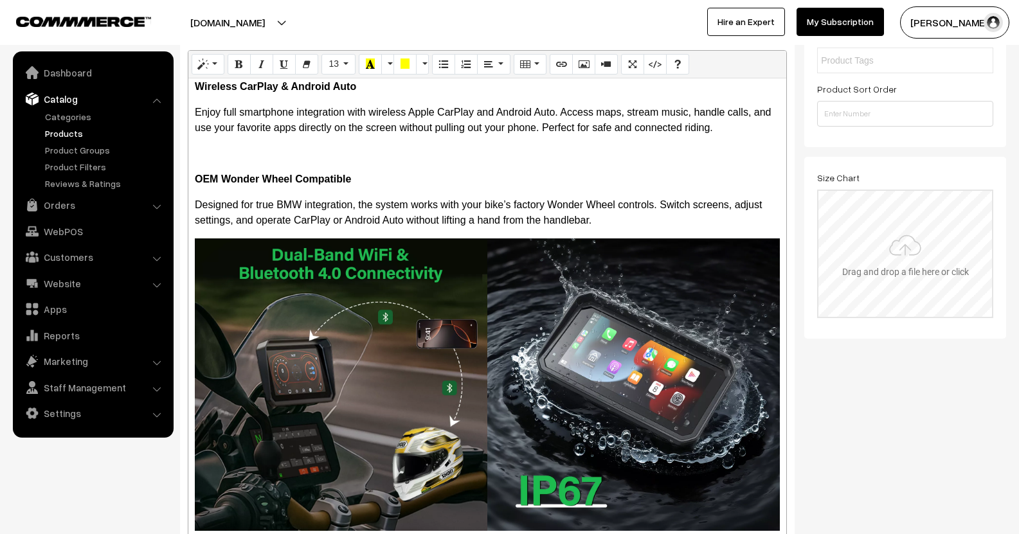
scroll to position [206, 0]
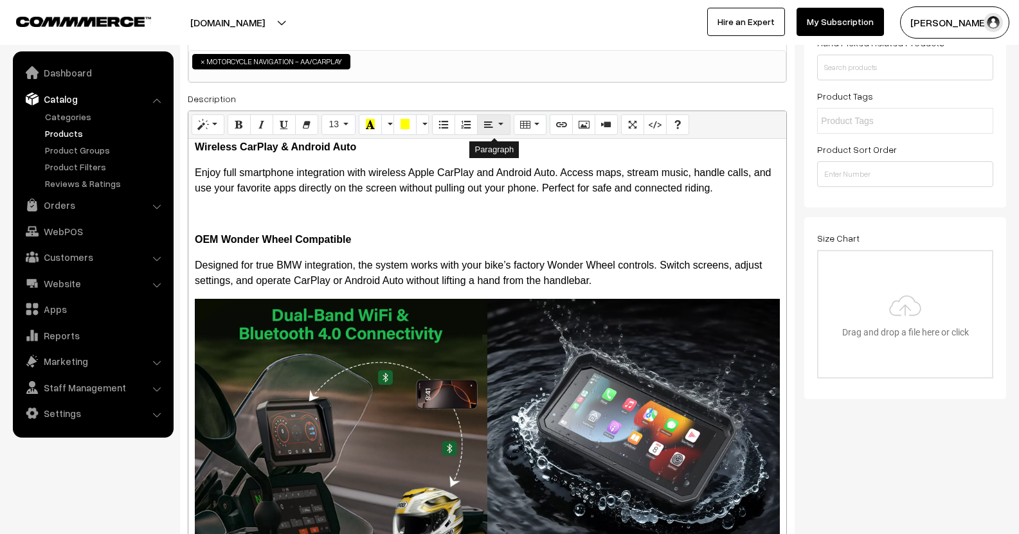
click at [485, 127] on icon "Paragraph" at bounding box center [488, 124] width 9 height 10
click at [486, 149] on button "Align left (CTRL+SHIFT+L)" at bounding box center [492, 149] width 23 height 21
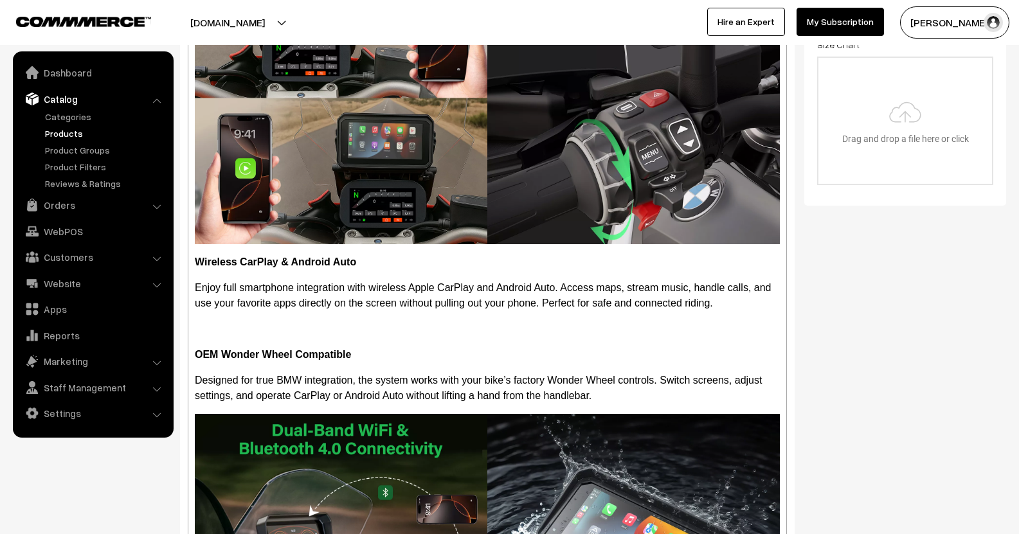
scroll to position [159, 0]
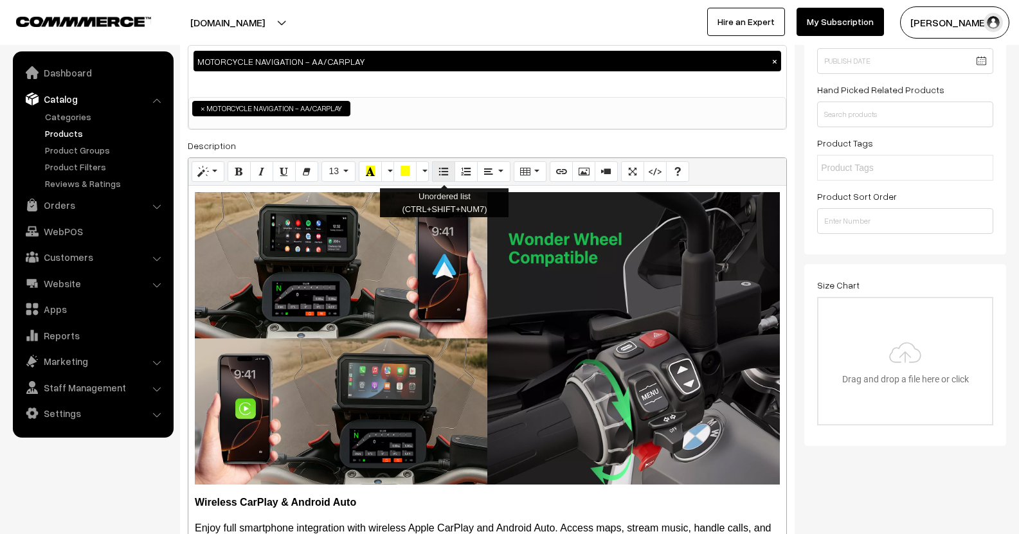
click at [446, 172] on icon "Unordered list (CTRL+SHIFT+NUM7)" at bounding box center [443, 171] width 9 height 10
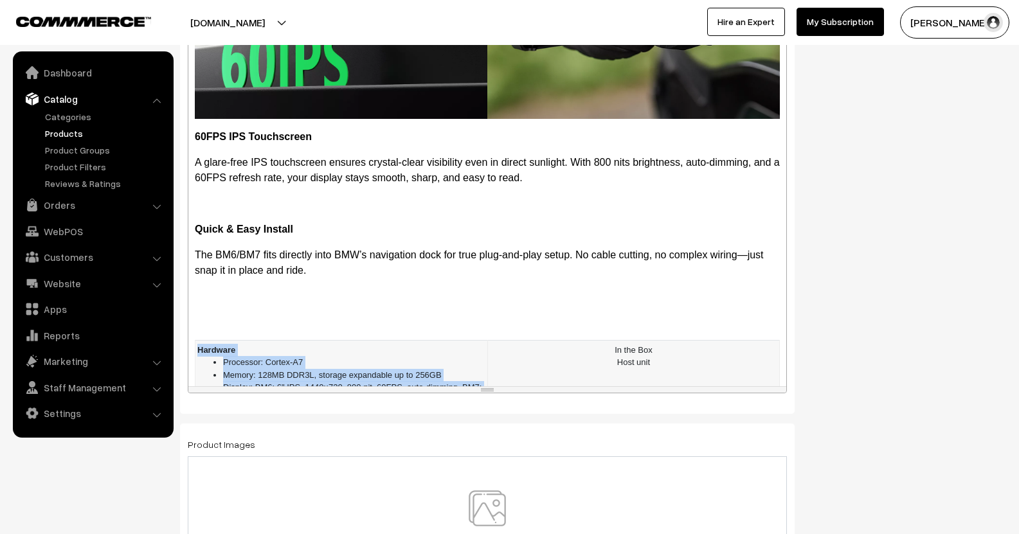
scroll to position [257, 0]
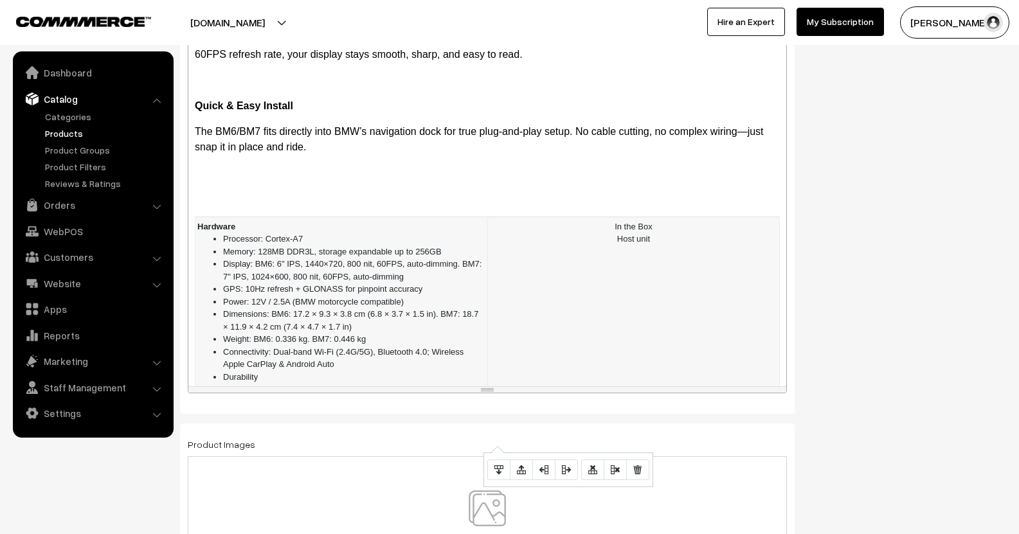
click at [608, 287] on td "In the Box Host unit" at bounding box center [633, 338] width 292 height 243
drag, startPoint x: 606, startPoint y: 209, endPoint x: 675, endPoint y: 235, distance: 73.7
click at [675, 235] on td "In the Box Host unit" at bounding box center [633, 338] width 292 height 243
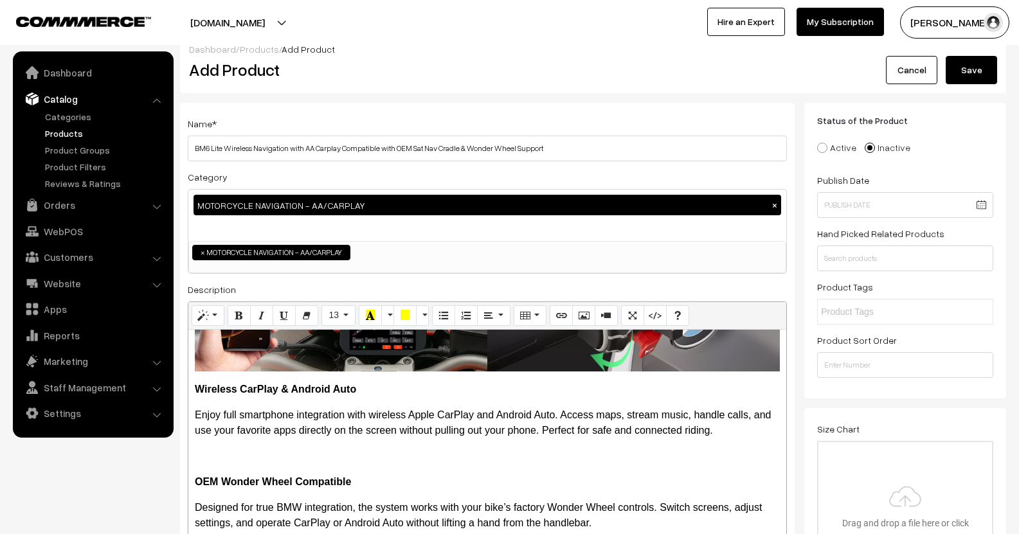
scroll to position [0, 0]
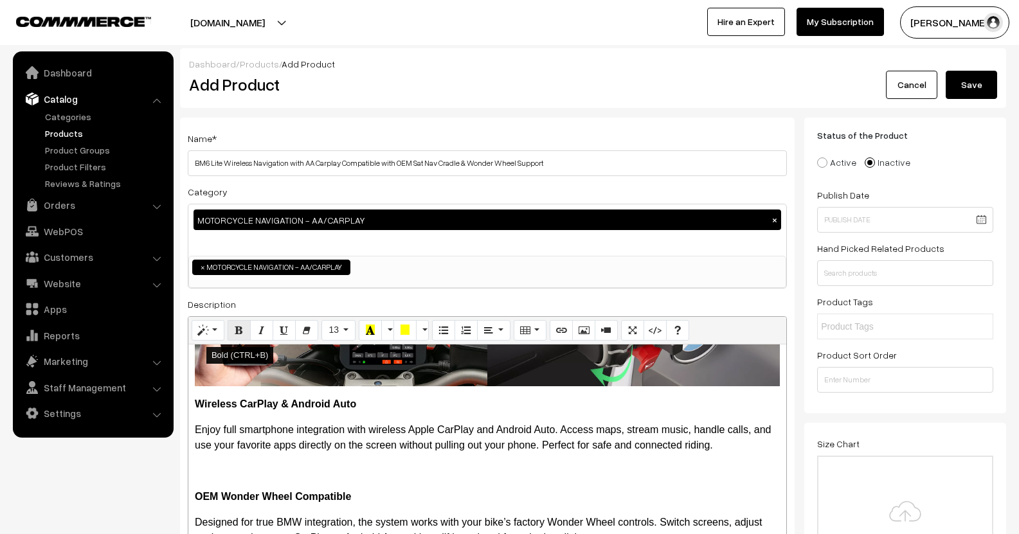
click at [243, 330] on icon "Bold (CTRL+B)" at bounding box center [239, 330] width 9 height 10
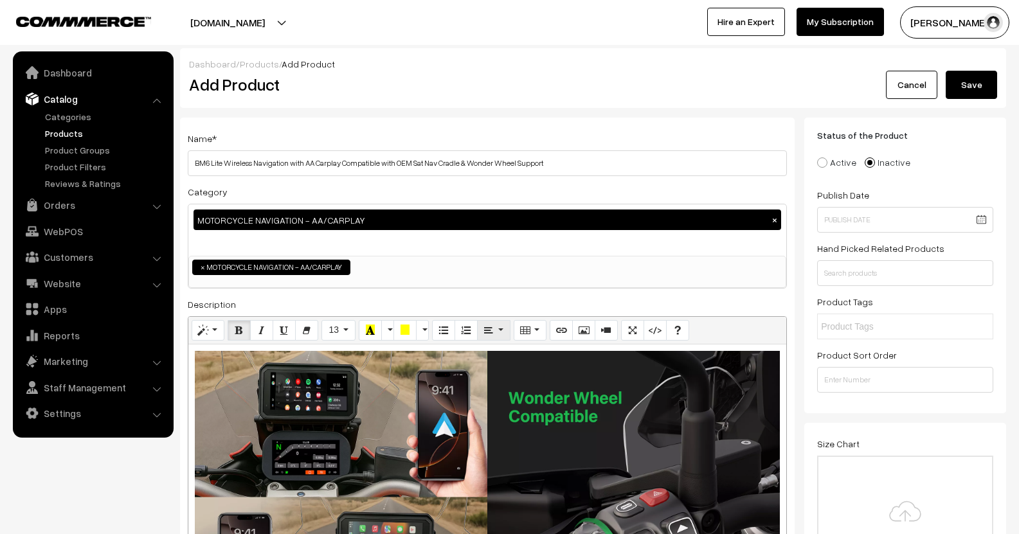
click at [499, 323] on button "Paragraph" at bounding box center [493, 330] width 33 height 21
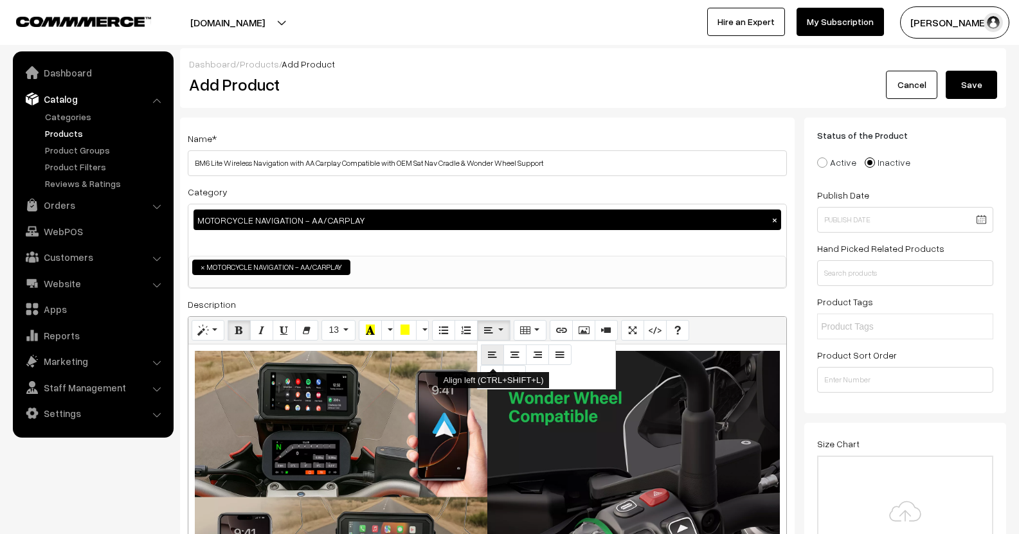
click at [496, 354] on icon "Align left (CTRL+SHIFT+L)" at bounding box center [492, 354] width 9 height 10
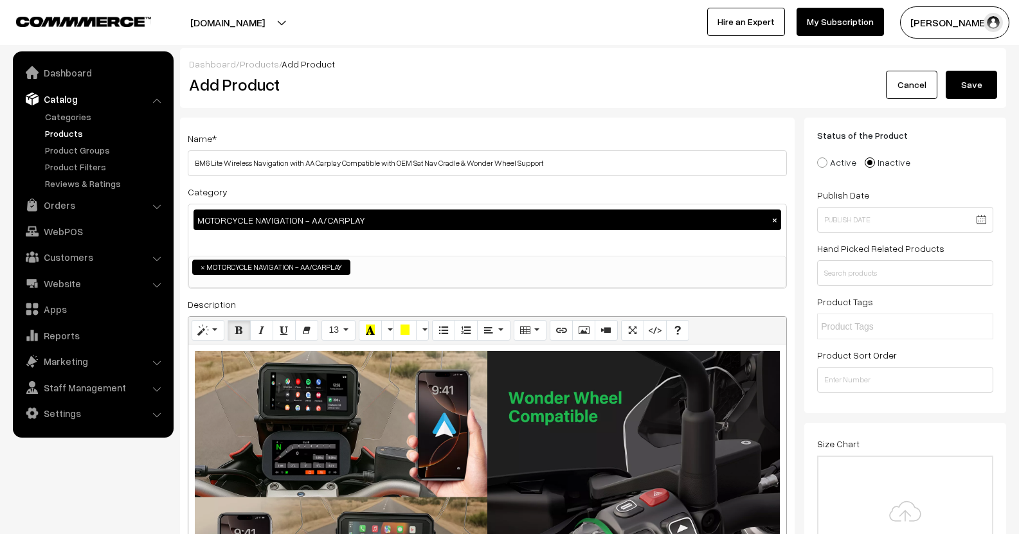
click at [805, 181] on div "Status of the Product Active Inactive Product Type -- Select -- -- Select -- Pu…" at bounding box center [905, 266] width 202 height 296
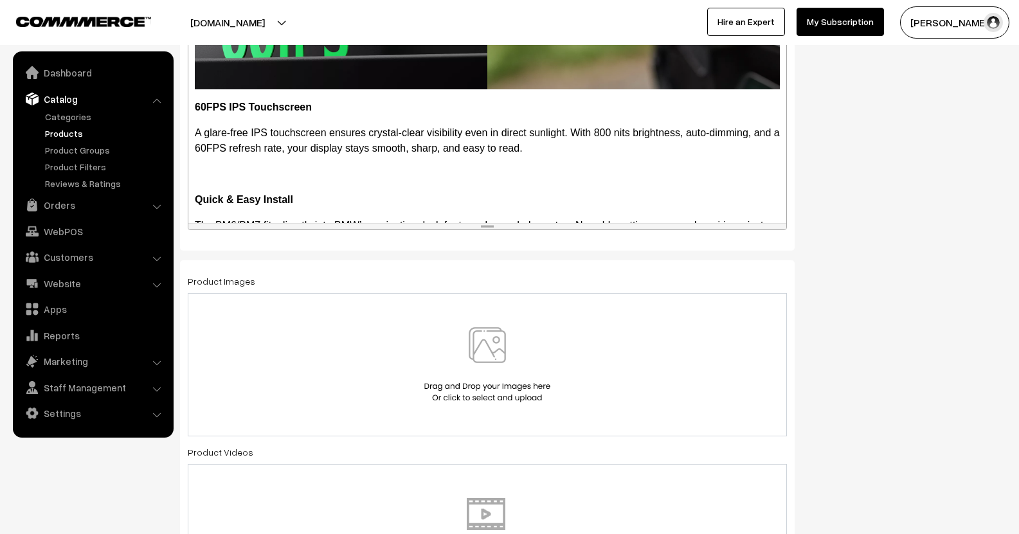
scroll to position [1478, 0]
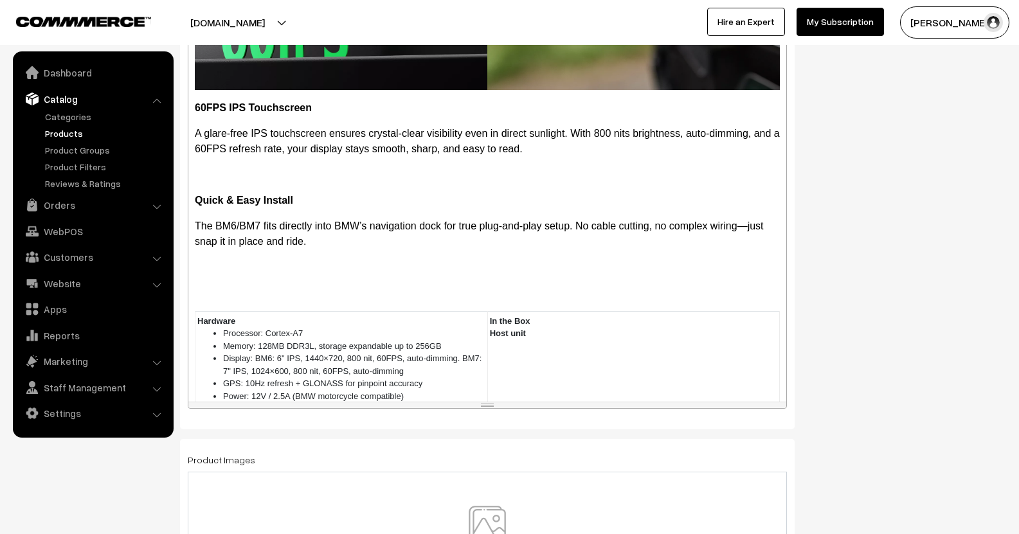
drag, startPoint x: 738, startPoint y: 229, endPoint x: 723, endPoint y: 424, distance: 196.0
click at [723, 408] on div "resize" at bounding box center [487, 405] width 598 height 6
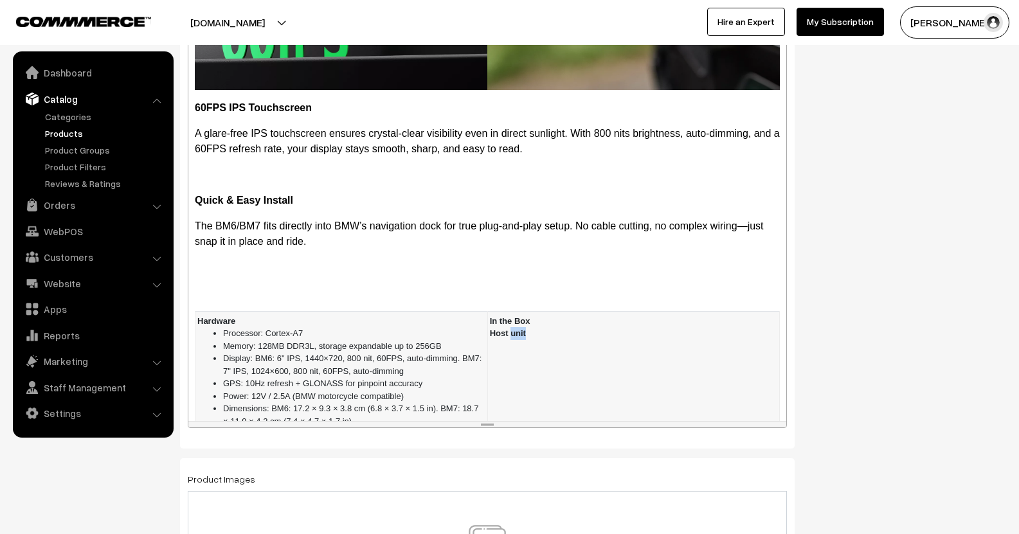
drag, startPoint x: 546, startPoint y: 319, endPoint x: 509, endPoint y: 327, distance: 38.1
click at [509, 327] on td "In the Box Host unit" at bounding box center [633, 432] width 292 height 243
drag, startPoint x: 485, startPoint y: 323, endPoint x: 559, endPoint y: 328, distance: 74.7
click at [557, 328] on td "In the Box Host unit" at bounding box center [633, 432] width 292 height 243
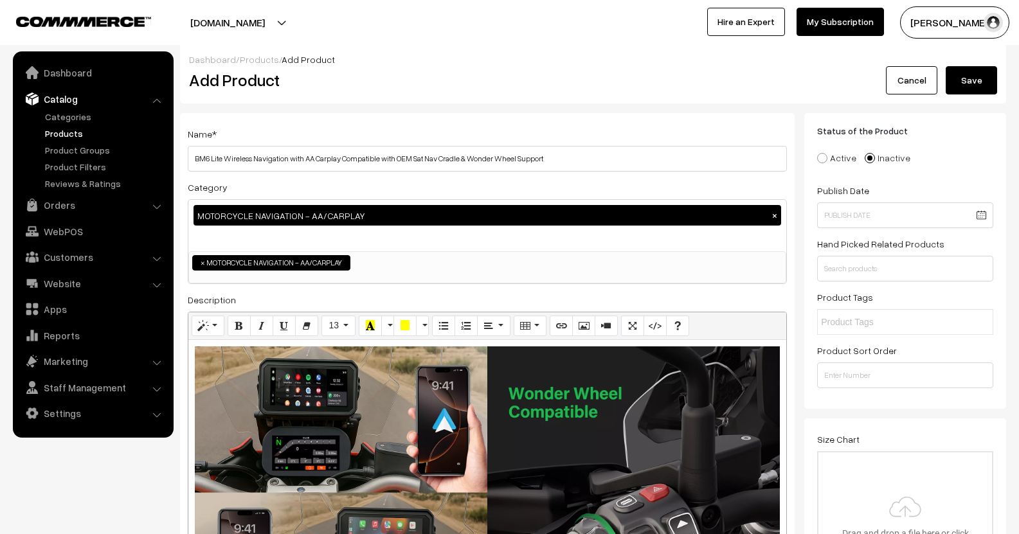
scroll to position [0, 0]
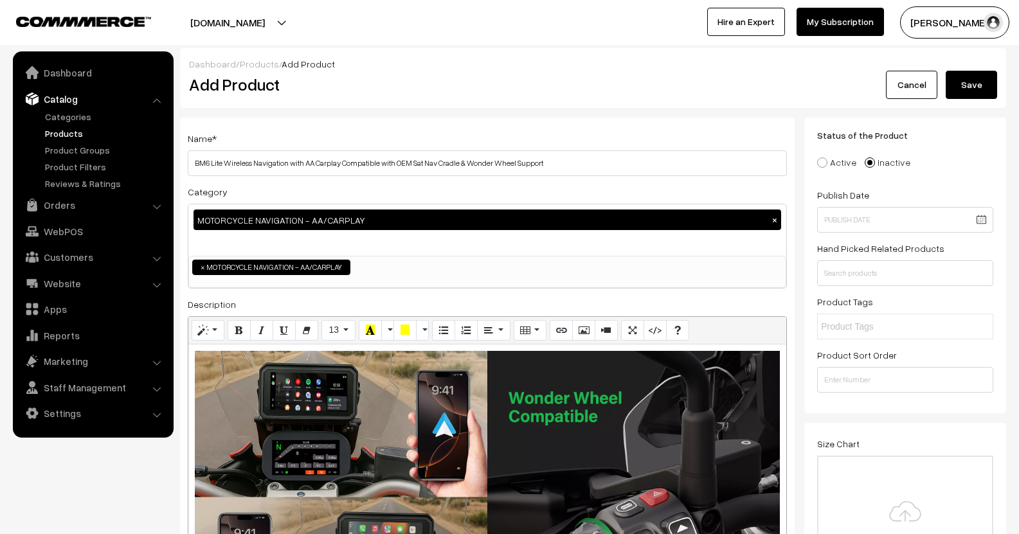
click at [974, 88] on button "Save" at bounding box center [971, 85] width 51 height 28
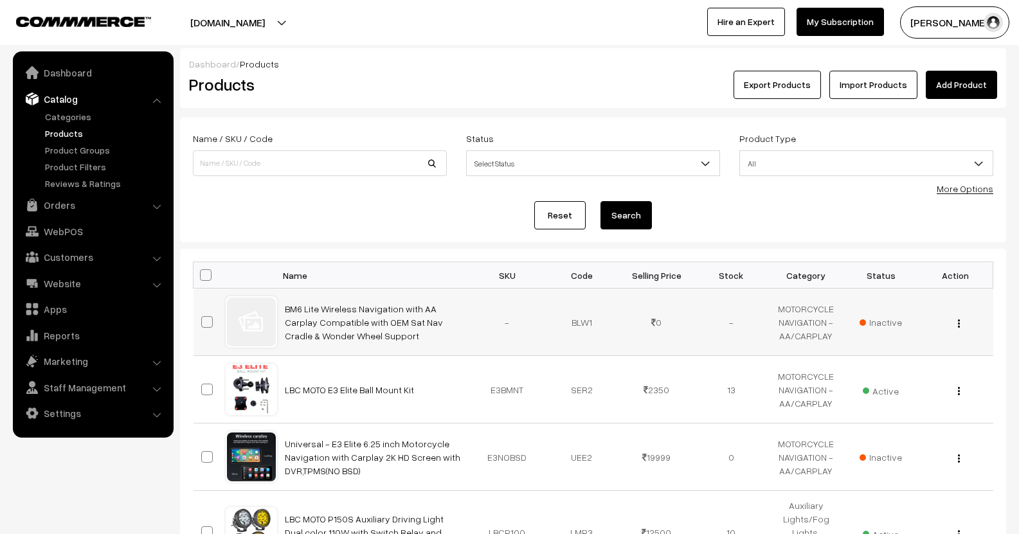
click at [959, 327] on img "button" at bounding box center [959, 323] width 2 height 8
click at [881, 371] on link "Edit" at bounding box center [901, 370] width 109 height 28
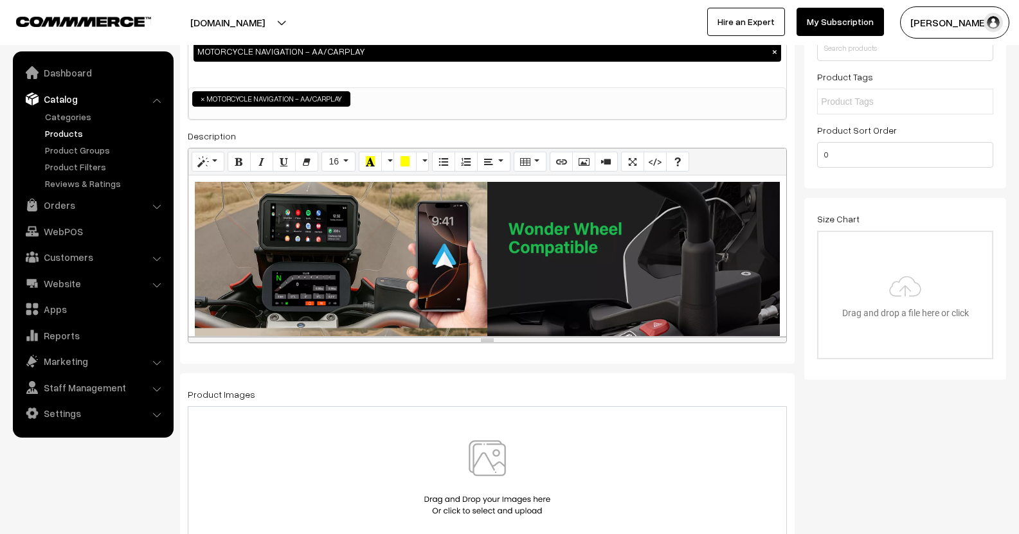
scroll to position [193, 0]
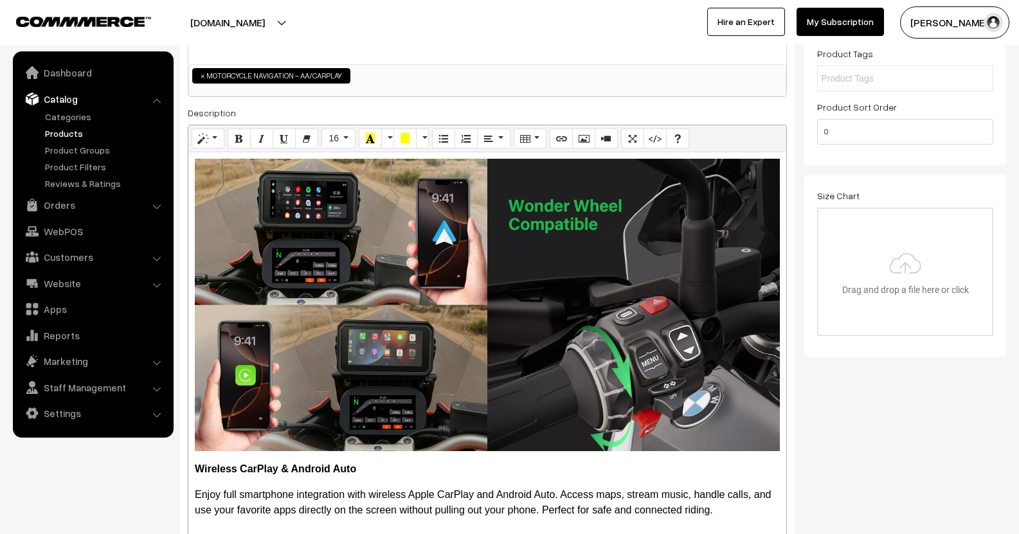
drag, startPoint x: 649, startPoint y: 316, endPoint x: 604, endPoint y: 413, distance: 107.8
click at [656, 341] on html "Thank you for showing interest. Our team will call you shortly. Close lbcmoto.c…" at bounding box center [509, 74] width 1019 height 534
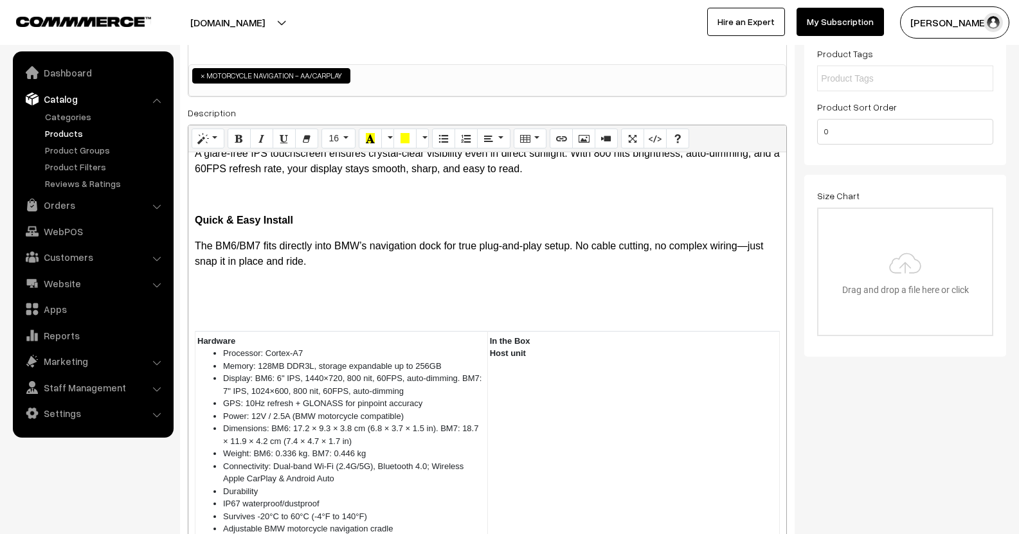
scroll to position [1331, 0]
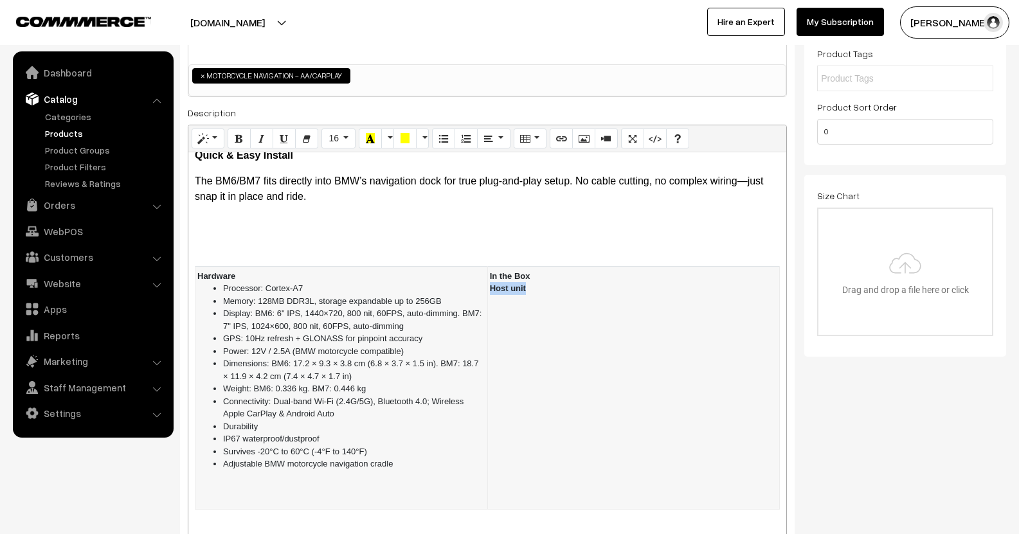
drag, startPoint x: 540, startPoint y: 277, endPoint x: 483, endPoint y: 280, distance: 56.6
click at [487, 280] on td "In the Box Host unit" at bounding box center [633, 387] width 292 height 243
click at [235, 143] on icon "Bold (CTRL+B)" at bounding box center [239, 138] width 9 height 10
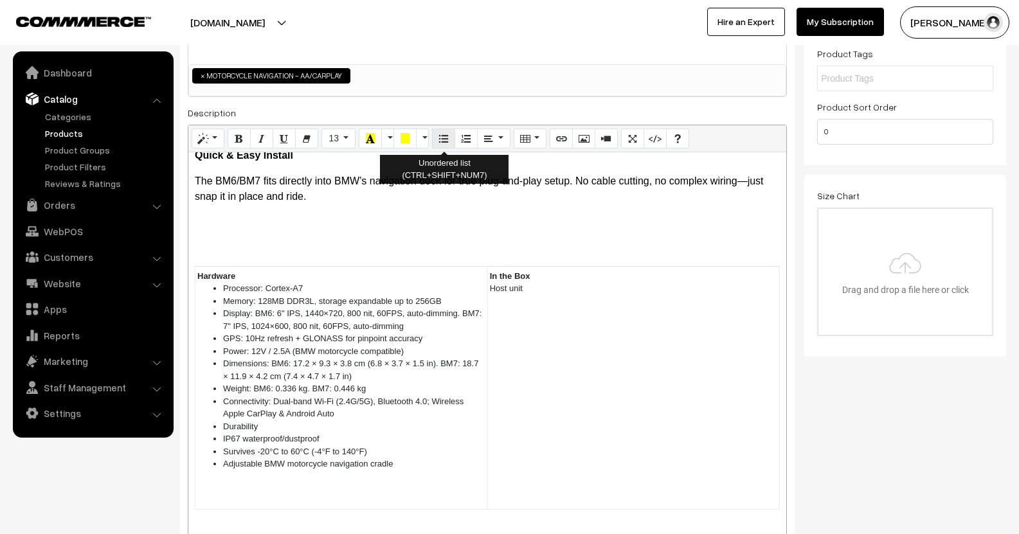
click at [436, 143] on button "Unordered list (CTRL+SHIFT+NUM7)" at bounding box center [443, 139] width 23 height 21
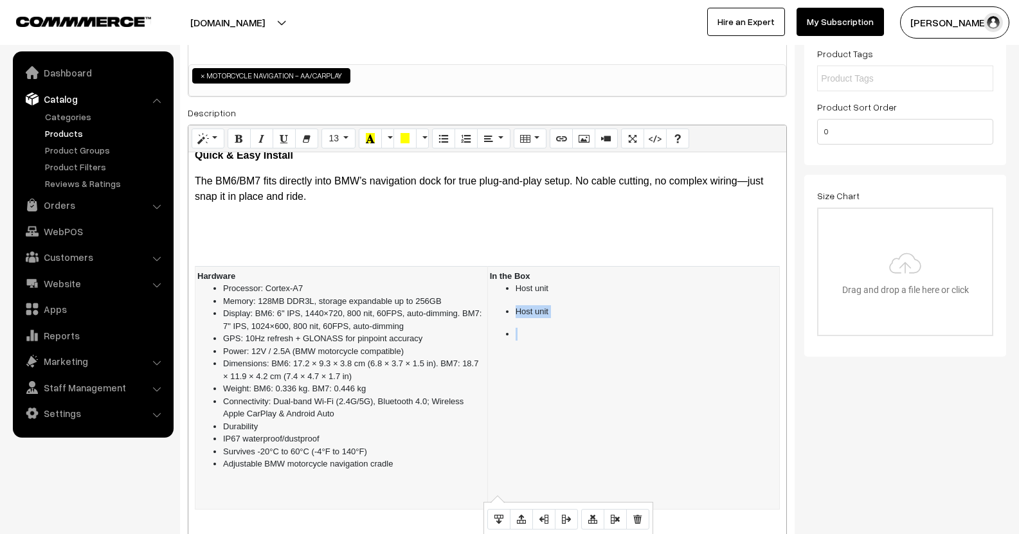
drag, startPoint x: 522, startPoint y: 323, endPoint x: 502, endPoint y: 300, distance: 30.5
click at [502, 300] on td "In the Box Host unit Host unit" at bounding box center [633, 387] width 292 height 243
click at [548, 307] on li at bounding box center [647, 313] width 262 height 13
click at [444, 240] on p at bounding box center [487, 247] width 585 height 15
click at [563, 282] on td "In the Box Host unit" at bounding box center [633, 387] width 292 height 243
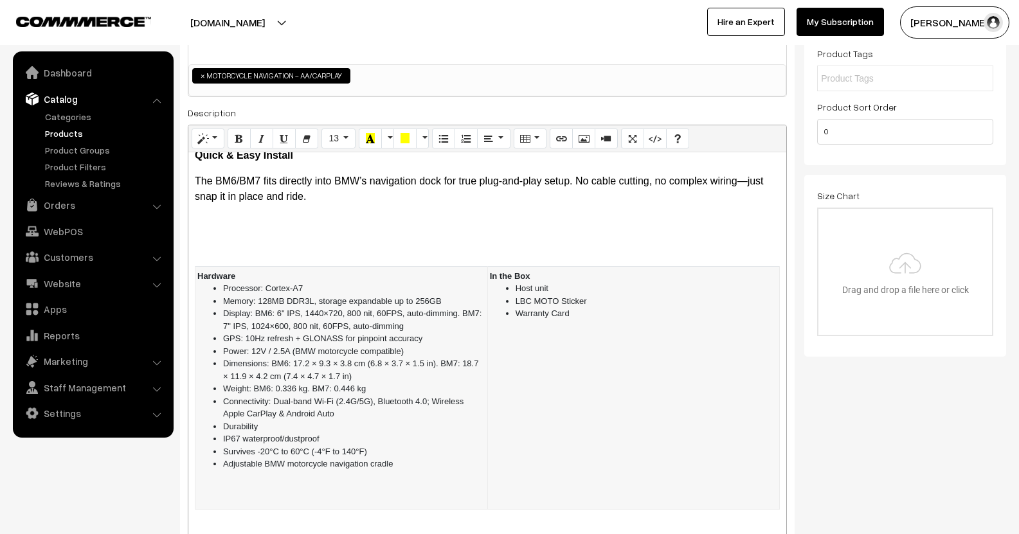
click at [222, 413] on ul "Processor: Cortex-A7 Memory: 128MB DDR3L, storage expandable up to 256GB Displa…" at bounding box center [341, 376] width 288 height 188
click at [264, 420] on li "Durability" at bounding box center [354, 426] width 262 height 13
drag, startPoint x: 281, startPoint y: 407, endPoint x: 217, endPoint y: 411, distance: 63.8
click at [223, 420] on li "Durabili" at bounding box center [354, 426] width 262 height 13
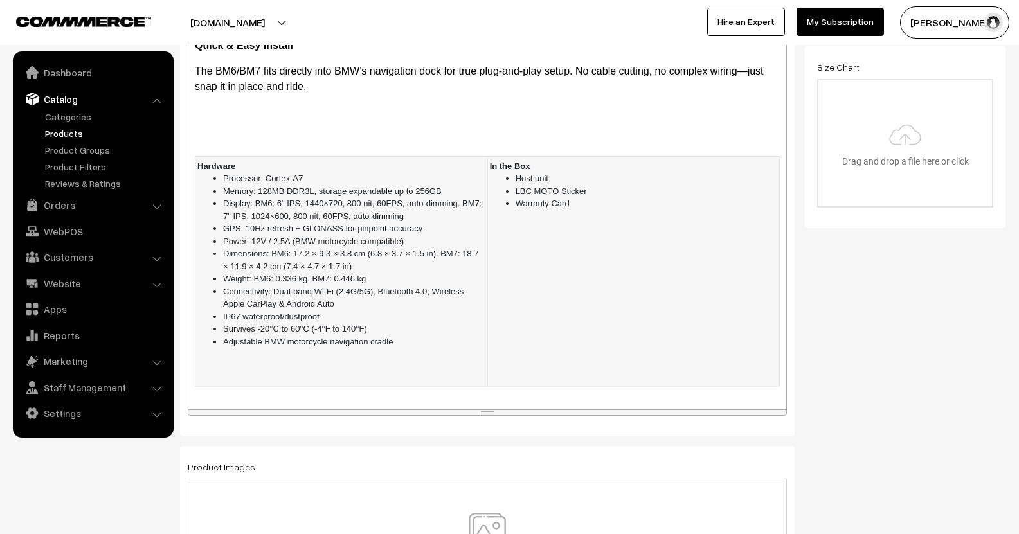
scroll to position [1318, 0]
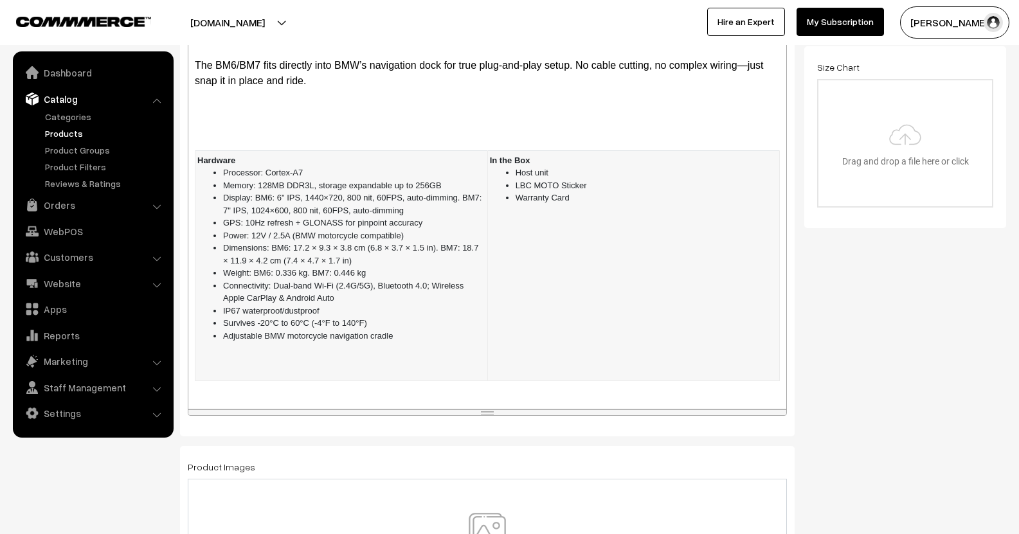
click at [377, 267] on li "Weight: BM6: 0.336 kg. BM7: 0.446 kg" at bounding box center [354, 273] width 262 height 13
click at [268, 267] on li "Weight: BM6: 0.336 kg" at bounding box center [354, 273] width 262 height 13
click at [286, 267] on li "Weight: BM6 Lite: 0.336 kg" at bounding box center [354, 273] width 262 height 13
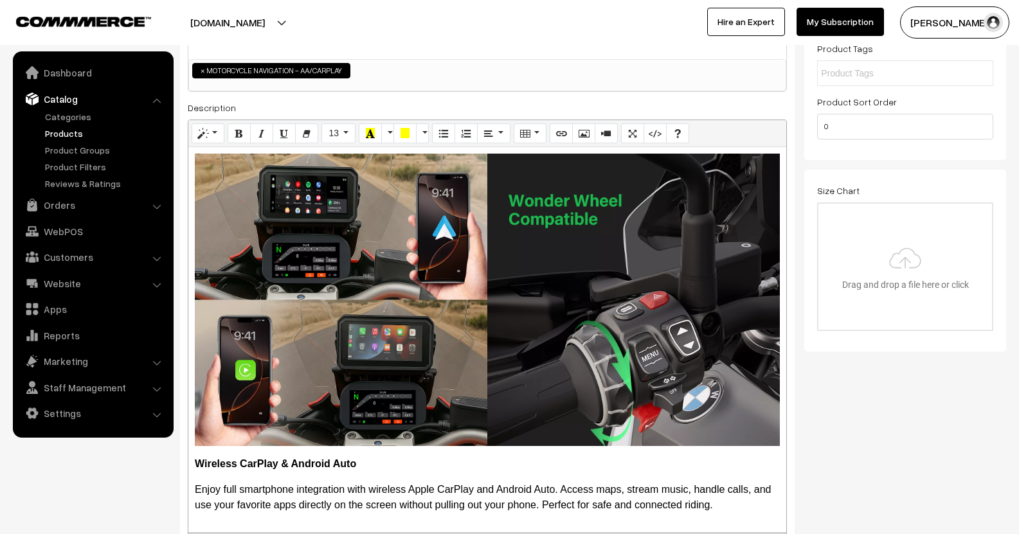
scroll to position [0, 0]
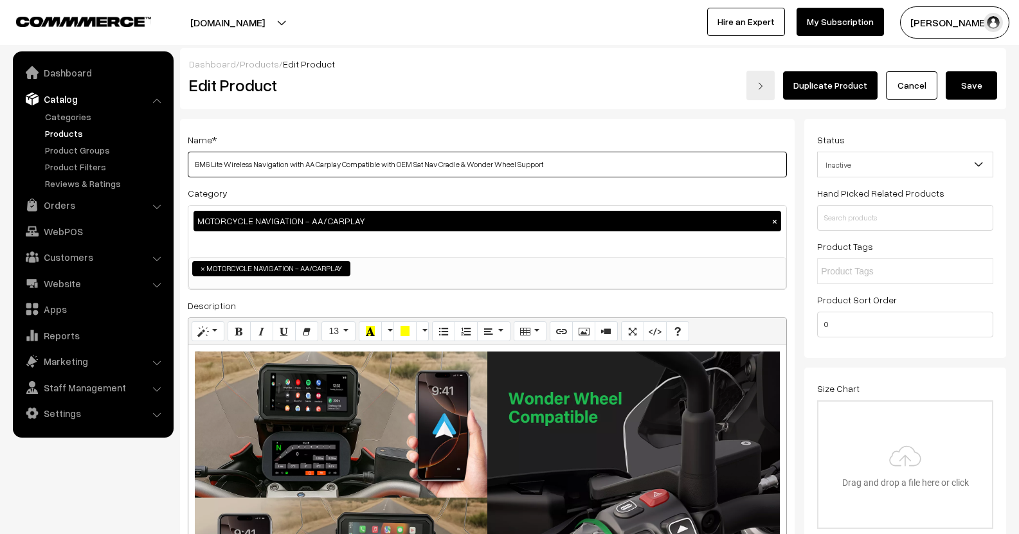
click at [222, 163] on input "BM6 Lite Wireless Navigation with AA Carplay Compatible with OEM Sat Nav Cradle…" at bounding box center [487, 165] width 599 height 26
click at [243, 164] on input "BM6 wireless Navigation with AA Carplay Compatible with OEM Sat Nav Cradle & Wo…" at bounding box center [487, 165] width 599 height 26
click at [328, 170] on input "BM6 wireless navigation with AA Carplay Compatible with OEM Sat Nav Cradle & Wo…" at bounding box center [487, 165] width 599 height 26
click at [458, 168] on input "BM6 wireless navigation with AA Carplay compatible with OEM Sat Nav Cradle & Wo…" at bounding box center [487, 165] width 599 height 26
click at [486, 168] on input "BM6 wireless navigation with AA Carplay compatible with OEM Sat Nav Cradle & wo…" at bounding box center [487, 165] width 599 height 26
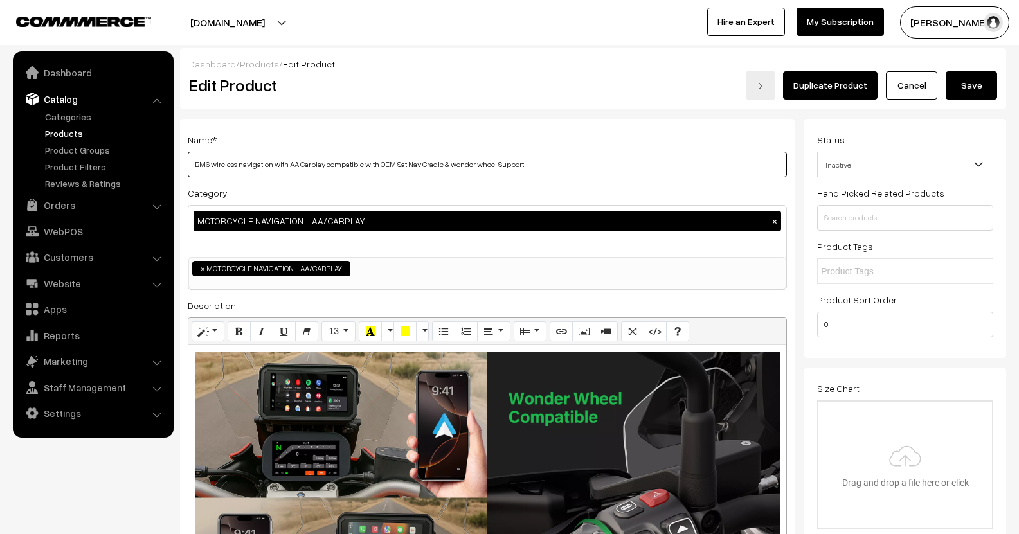
click at [505, 165] on input "BM6 wireless navigation with AA Carplay compatible with OEM Sat Nav Cradle & wo…" at bounding box center [487, 165] width 599 height 26
click at [423, 164] on input "BM6 wireless navigation with AA Carplay compatible with OEM Sat Nav Cradle & wo…" at bounding box center [487, 165] width 599 height 26
click at [410, 170] on input "BM6 wireless navigation with AA Carplay compatible with OEM Sat Nav cradle & wo…" at bounding box center [487, 165] width 599 height 26
type input "BM6 wireless navigation with AA Carplay compatible with OEM Nav cradle & wonder…"
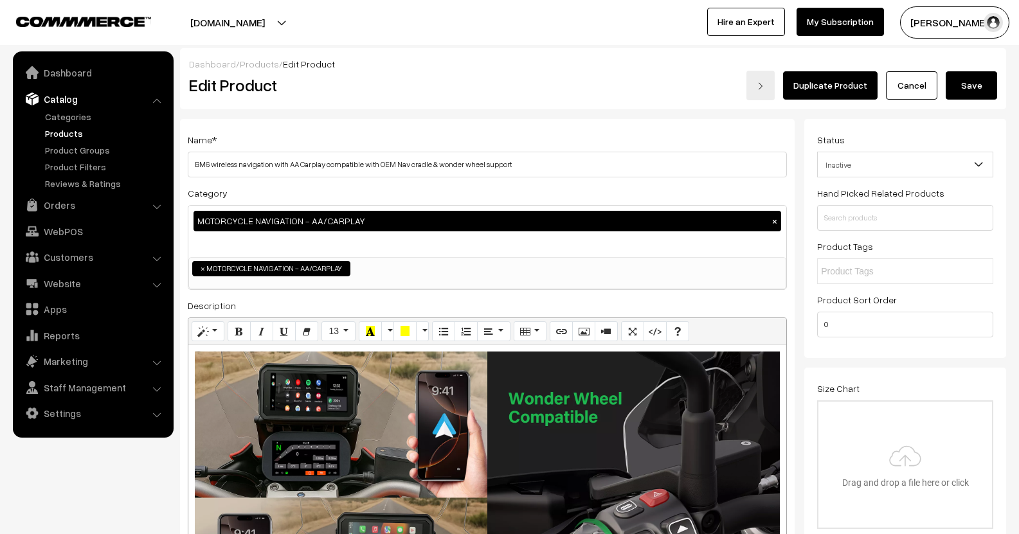
click at [445, 121] on div "Name * BM6 wireless navigation with AA Carplay compatible with OEM Nav cradle &…" at bounding box center [487, 438] width 615 height 639
click at [976, 93] on button "Save" at bounding box center [971, 85] width 51 height 28
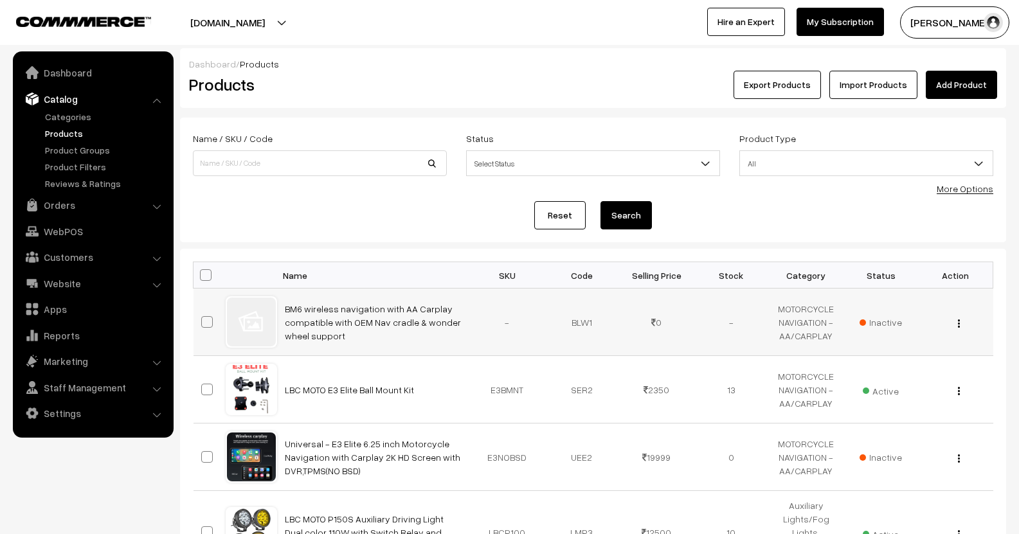
click at [958, 326] on img "button" at bounding box center [959, 323] width 2 height 8
click at [897, 355] on link "View" at bounding box center [901, 342] width 109 height 28
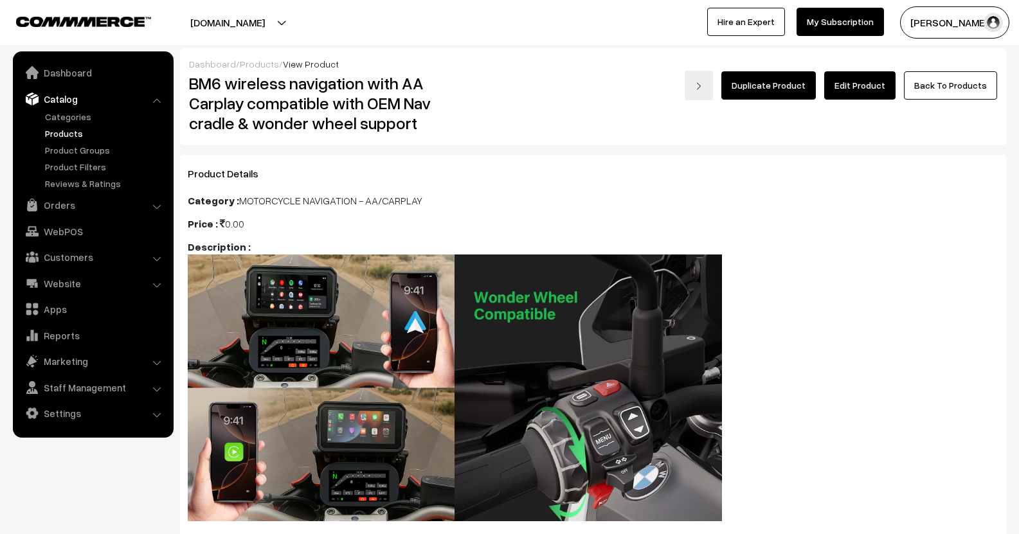
click at [880, 79] on link "Edit Product" at bounding box center [859, 85] width 71 height 28
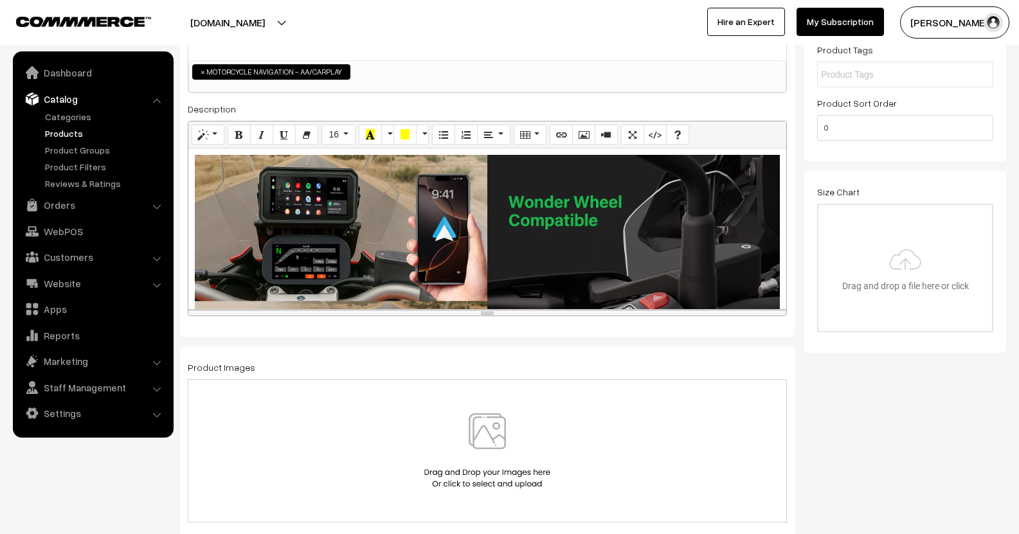
scroll to position [193, 0]
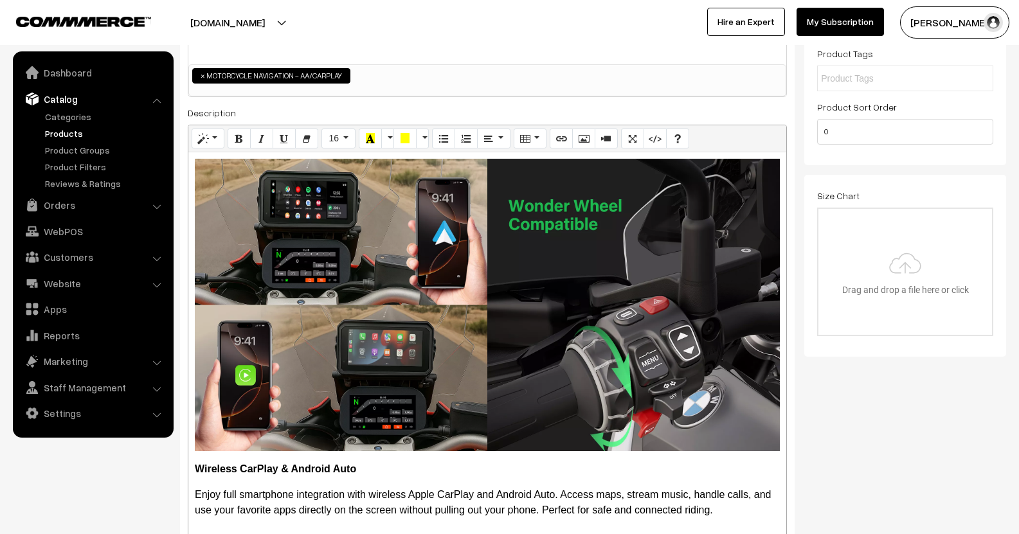
drag, startPoint x: 487, startPoint y: 318, endPoint x: 560, endPoint y: 528, distance: 222.6
click at [553, 341] on html "Thank you for showing interest. Our team will call you shortly. Close lbcmoto.c…" at bounding box center [509, 74] width 1019 height 534
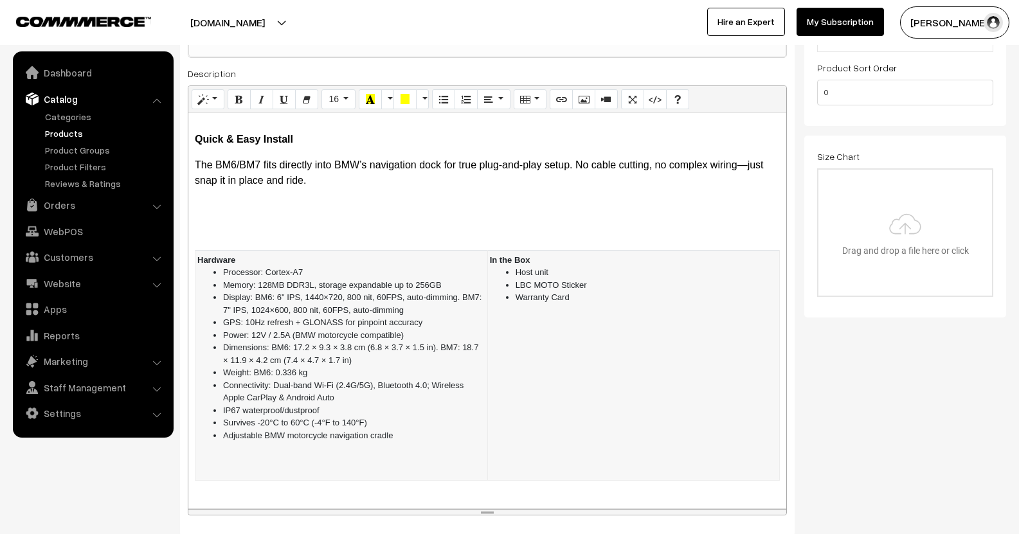
scroll to position [257, 0]
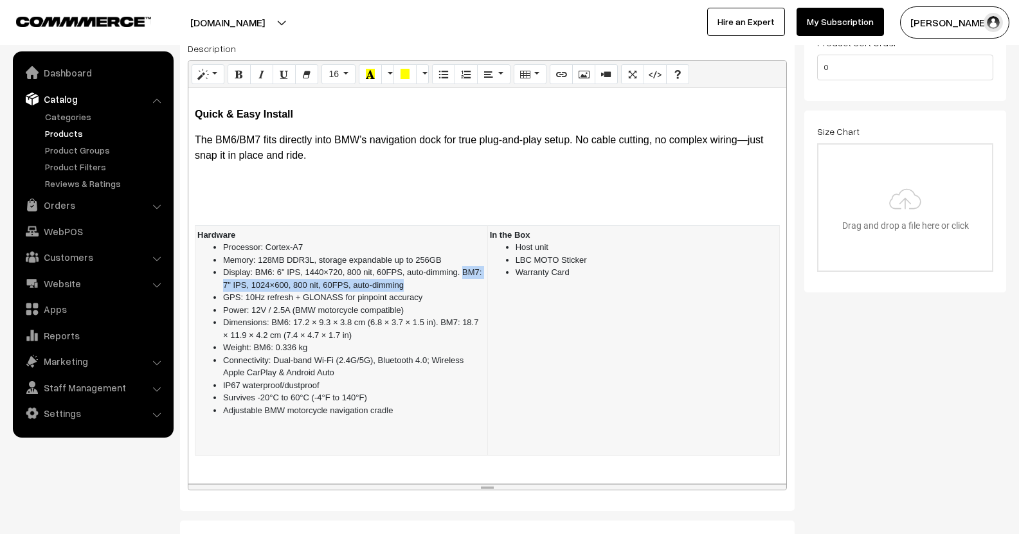
drag, startPoint x: 222, startPoint y: 270, endPoint x: 431, endPoint y: 274, distance: 209.6
click at [431, 274] on ul "Processor: Cortex-A7 Memory: 128MB DDR3L, storage expandable up to 256GB Displa…" at bounding box center [341, 328] width 288 height 175
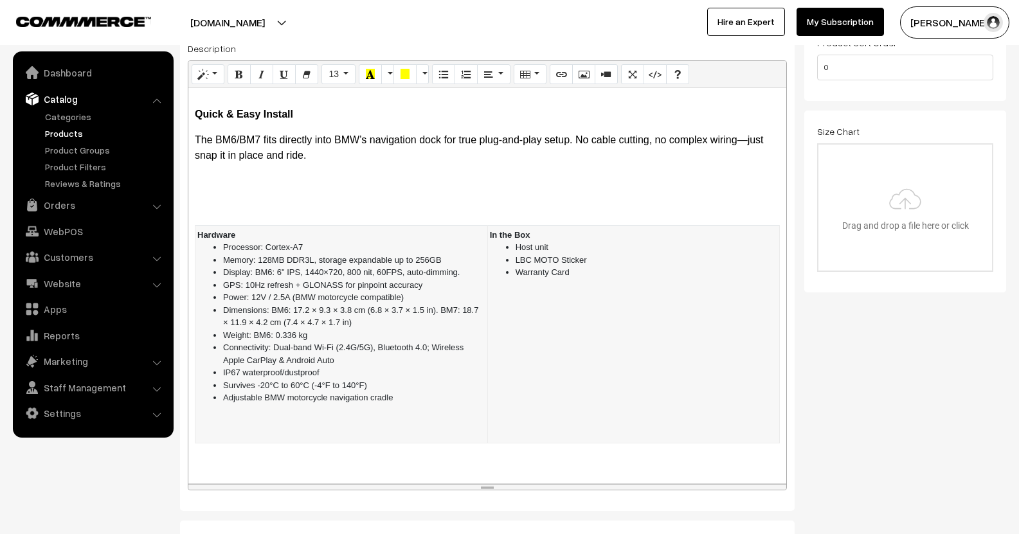
scroll to position [1296, 0]
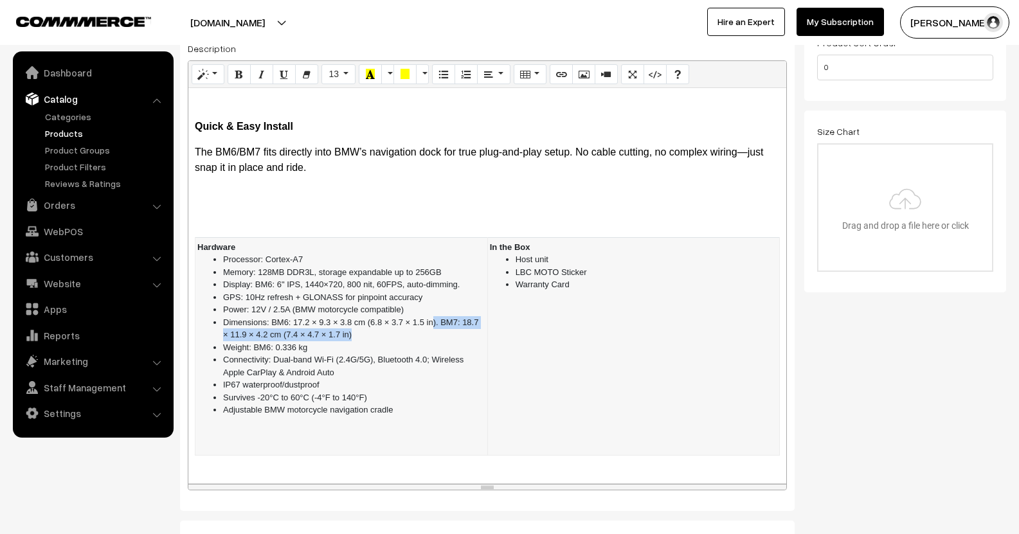
drag, startPoint x: 433, startPoint y: 310, endPoint x: 444, endPoint y: 318, distance: 13.4
click at [444, 318] on li "Dimensions: BM6: 17.2 × 9.3 × 3.8 cm (6.8 × 3.7 × 1.5 in). BM7: 18.7 × 11.9 × 4…" at bounding box center [354, 328] width 262 height 25
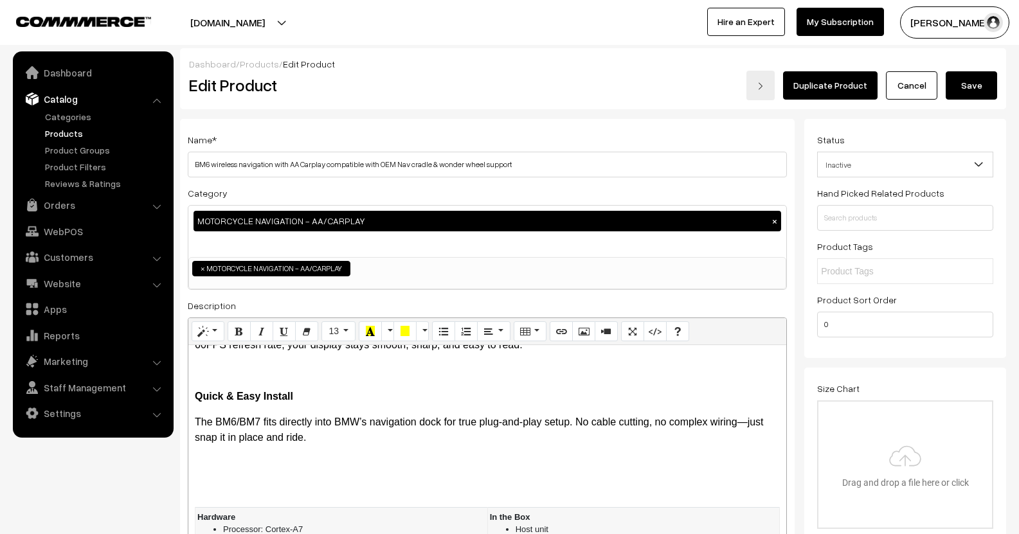
scroll to position [276, 0]
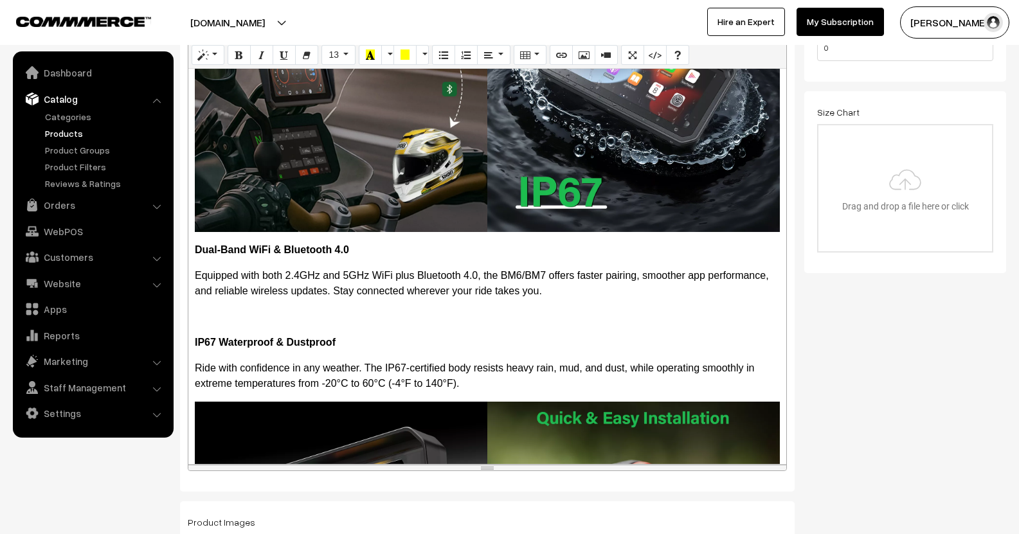
click at [548, 269] on p "Equipped with both 2.4GHz and 5GHz WiFi plus Bluetooth 4.0, the BM6/BM7 offers …" at bounding box center [487, 283] width 585 height 31
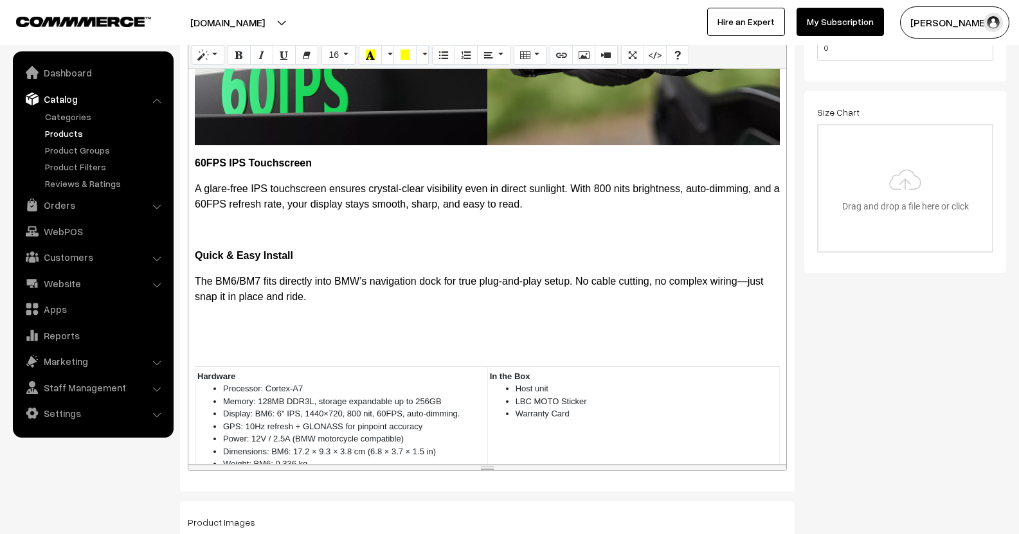
click at [260, 274] on p "The BM6/BM7 fits directly into BMW’s navigation dock for true plug-and-play set…" at bounding box center [487, 289] width 585 height 31
click at [644, 291] on div "Wireless CarPlay & Android Auto Enjoy full smartphone integration with wireless…" at bounding box center [487, 266] width 598 height 395
click at [438, 287] on p "The BM6 fits directly into BMW’s navigation dock for true plug-and-play setup. …" at bounding box center [487, 289] width 585 height 31
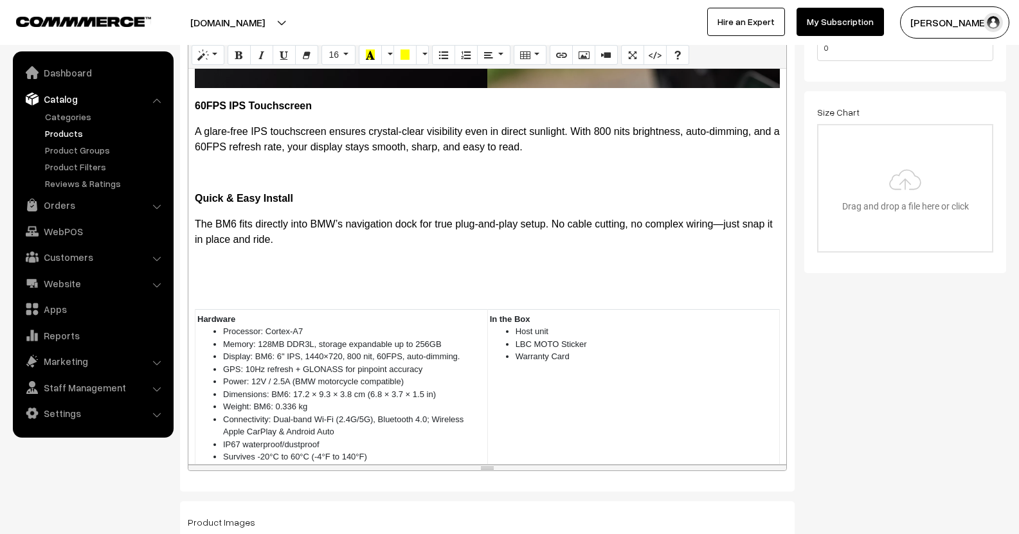
scroll to position [1276, 0]
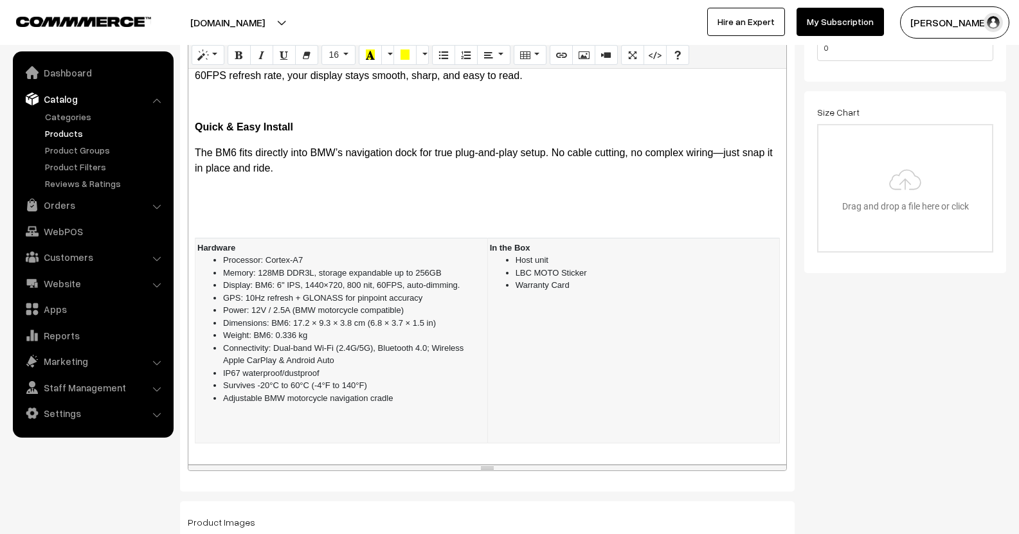
click at [509, 254] on ul "Host unit LBC MOTO Sticker Warranty Card" at bounding box center [634, 273] width 288 height 38
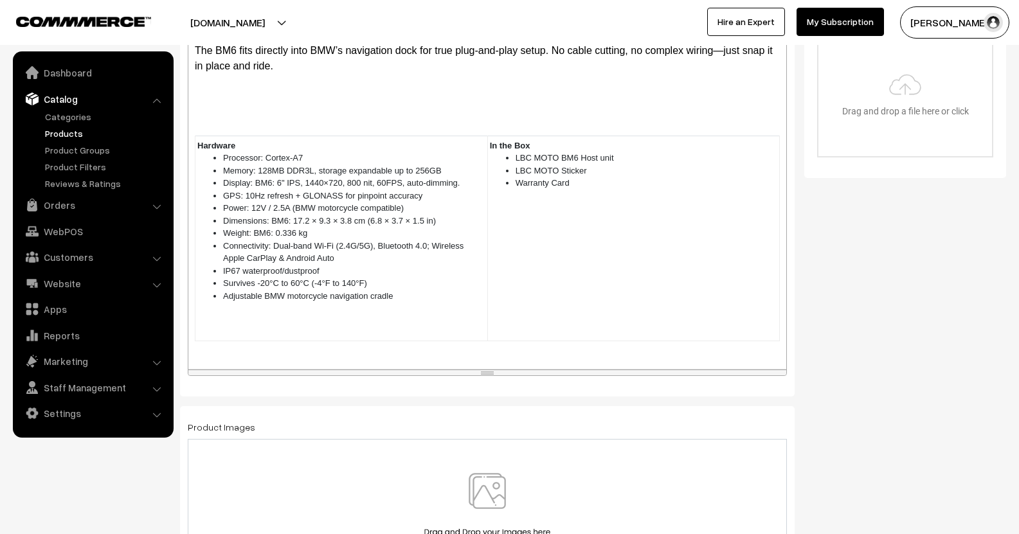
scroll to position [405, 0]
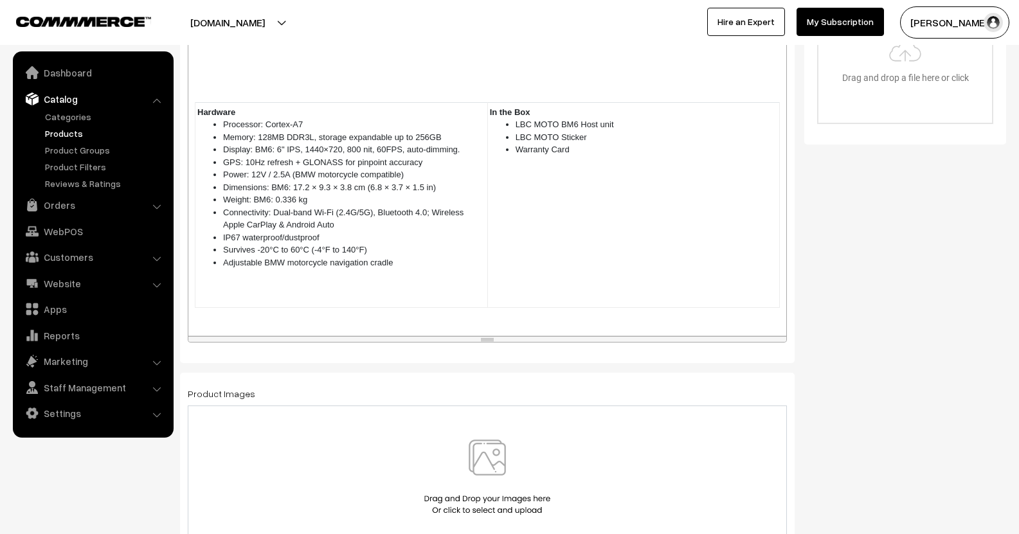
click at [498, 465] on img at bounding box center [487, 477] width 132 height 75
click at [301, 318] on p at bounding box center [487, 325] width 585 height 15
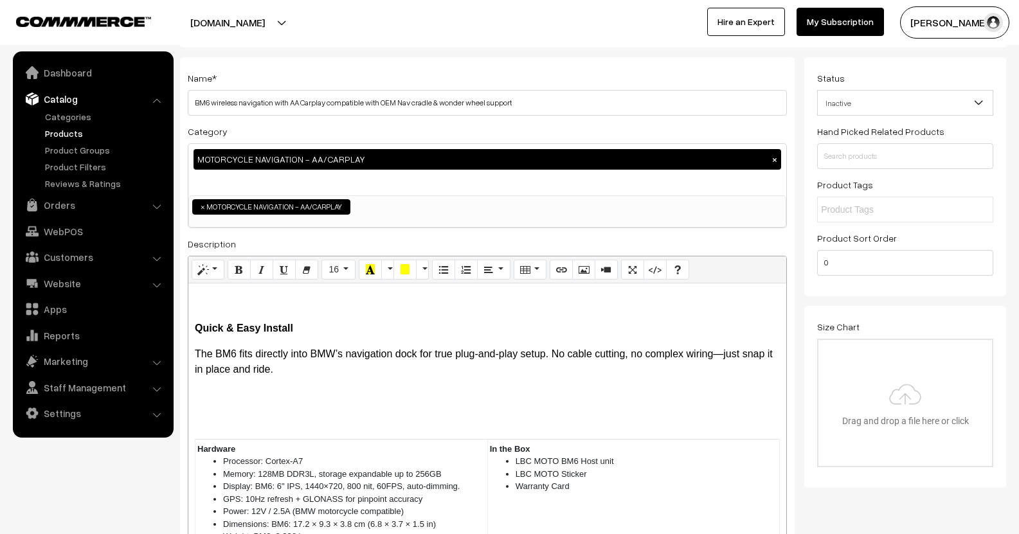
scroll to position [0, 0]
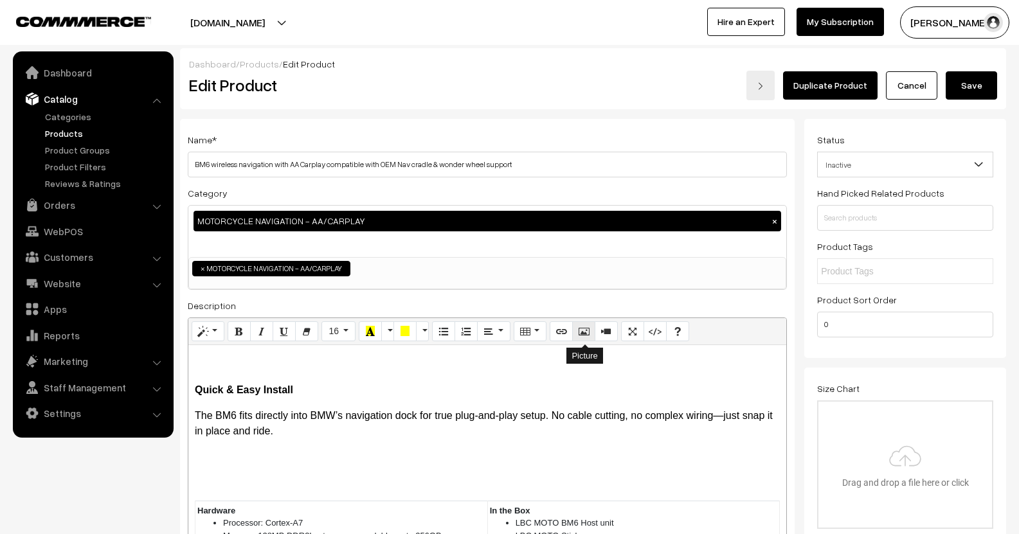
click at [581, 336] on icon "Picture" at bounding box center [583, 331] width 9 height 10
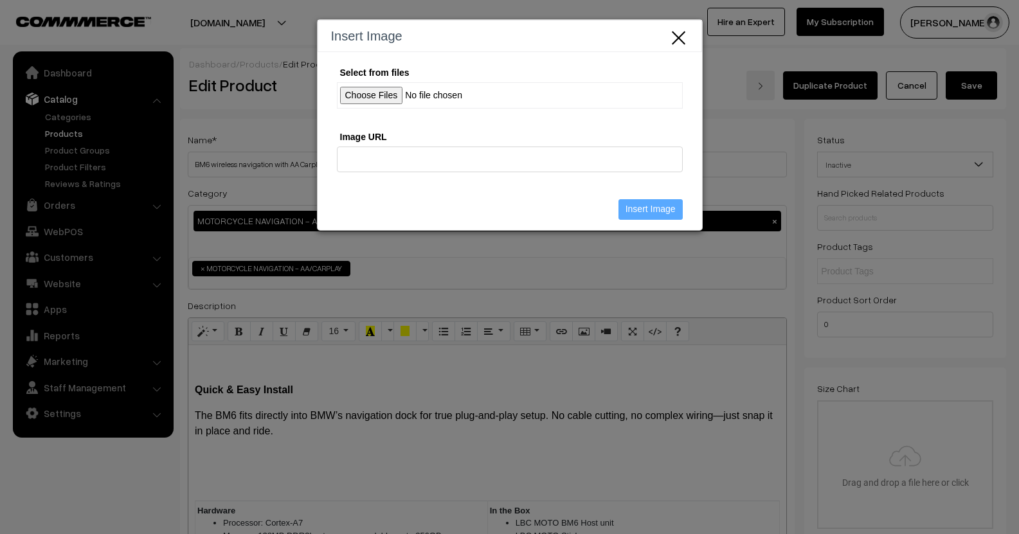
click at [368, 89] on input "Select from files" at bounding box center [510, 95] width 346 height 26
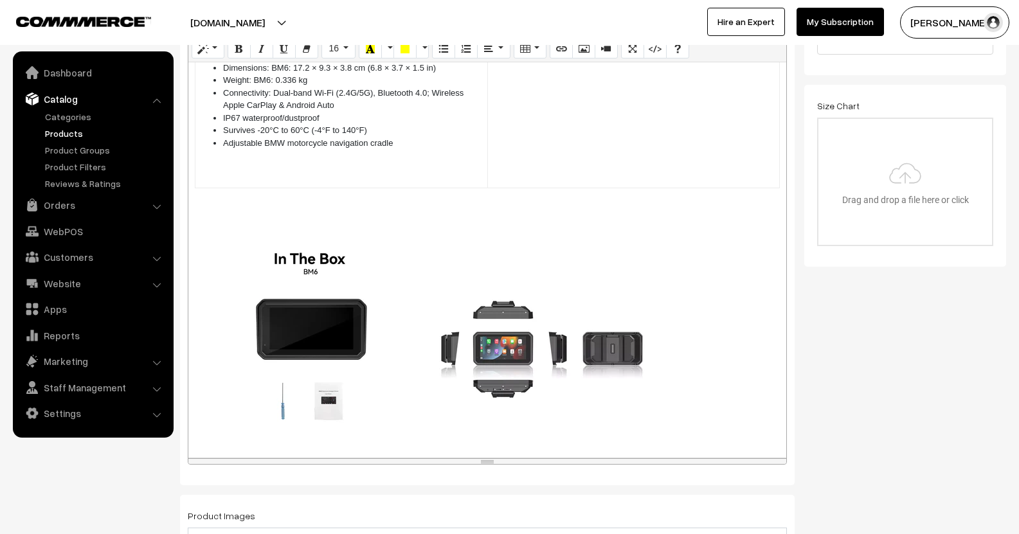
scroll to position [321, 0]
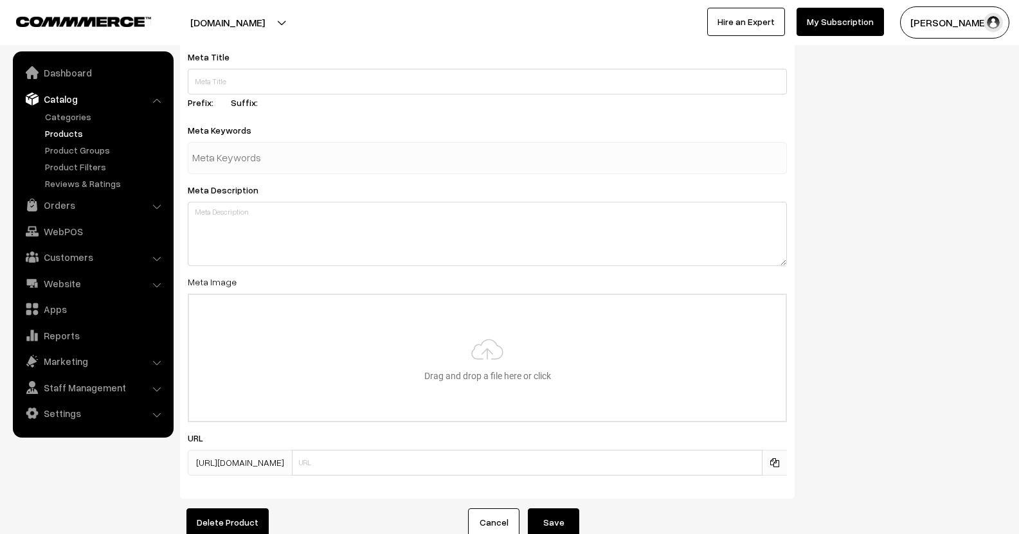
scroll to position [2091, 0]
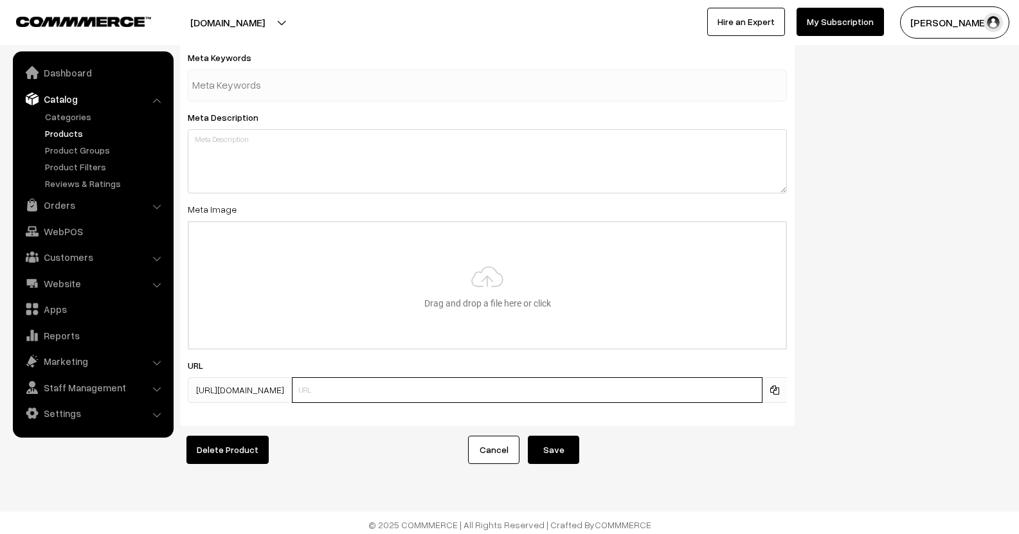
click at [420, 384] on input "text" at bounding box center [527, 390] width 471 height 26
type input "lbcmoto_bm6"
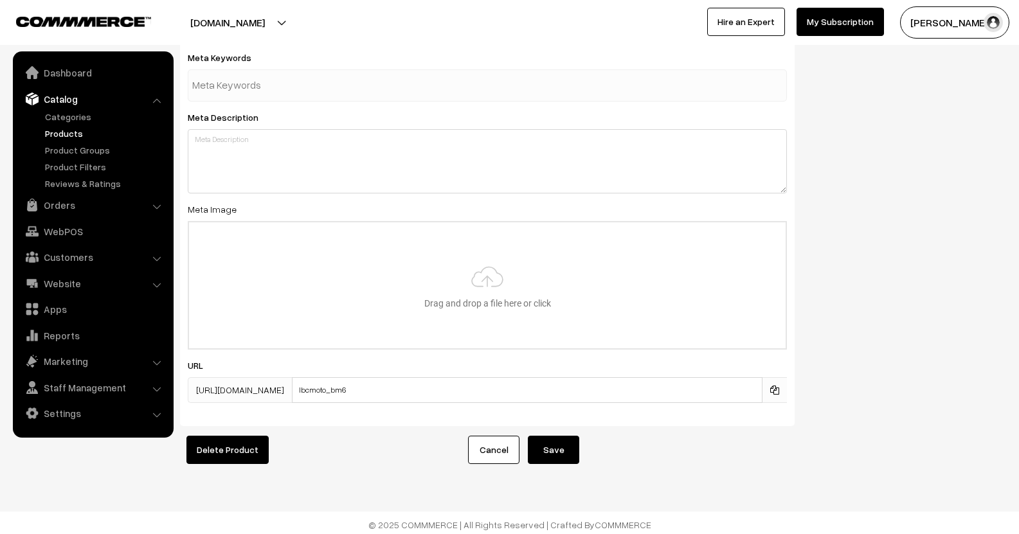
click at [556, 438] on button "Save" at bounding box center [553, 450] width 51 height 28
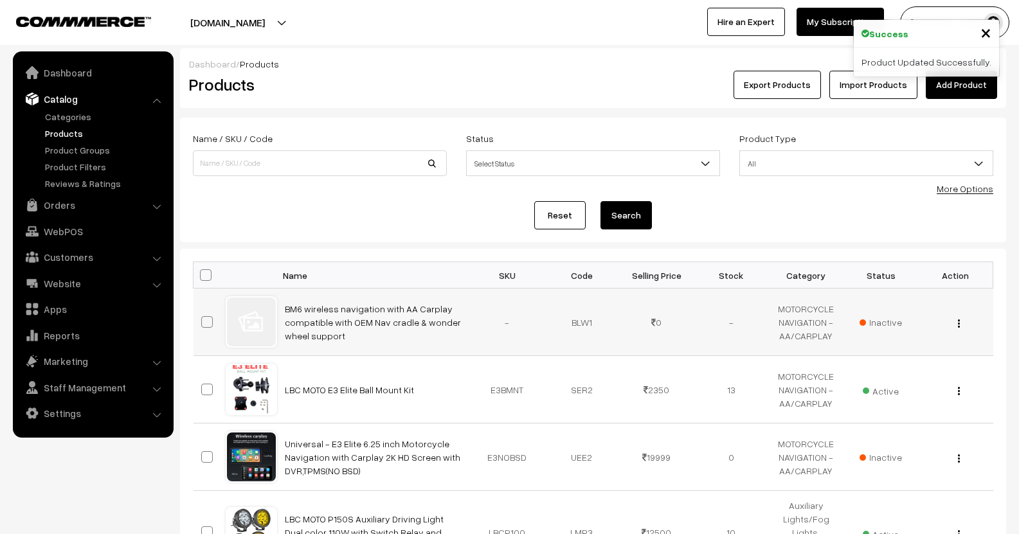
click at [958, 323] on img "button" at bounding box center [959, 323] width 2 height 8
click at [885, 368] on link "Edit" at bounding box center [901, 370] width 109 height 28
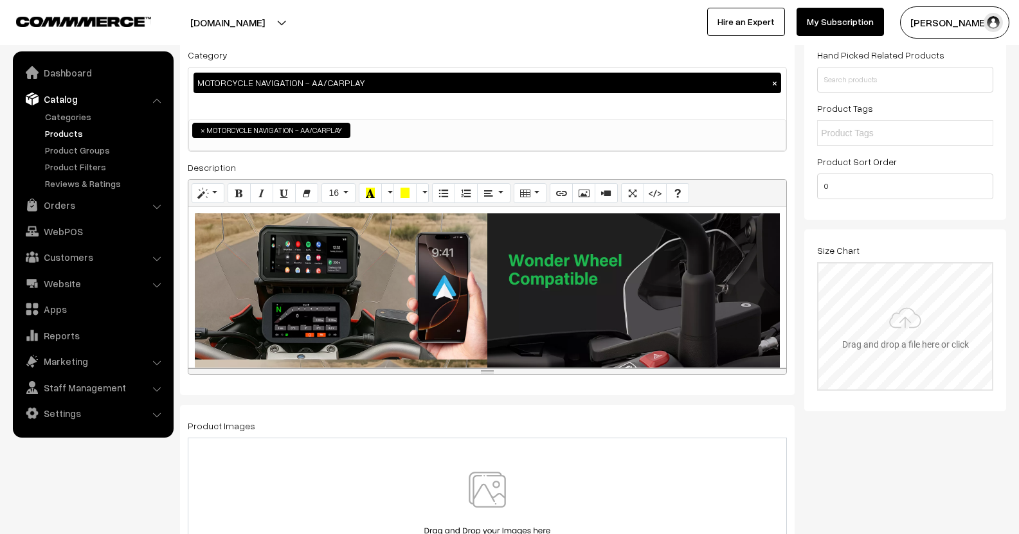
scroll to position [257, 0]
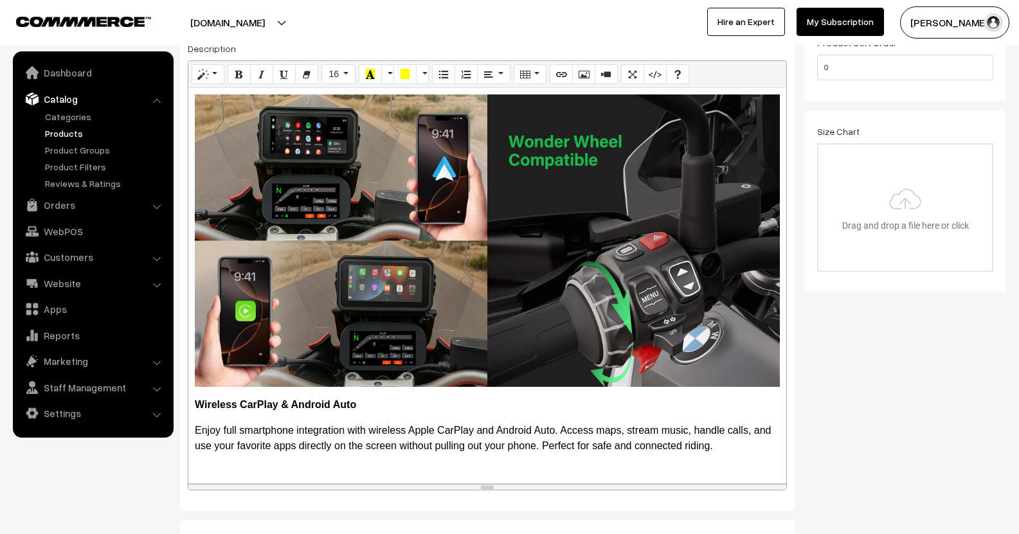
drag, startPoint x: 638, startPoint y: 255, endPoint x: 618, endPoint y: 438, distance: 184.4
click at [642, 484] on div "resize" at bounding box center [487, 487] width 598 height 6
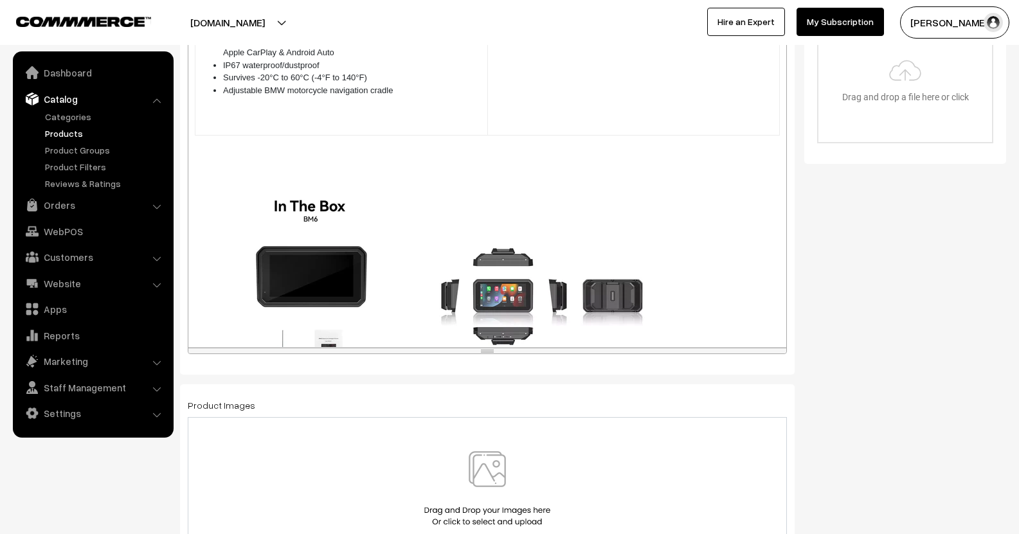
scroll to position [1532, 0]
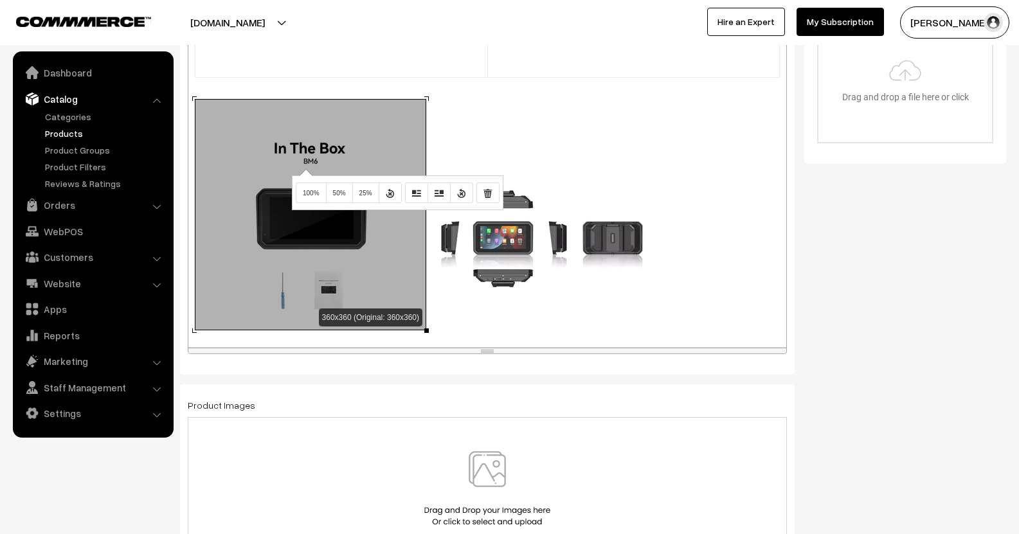
click at [304, 169] on div "360x360 (Original: 360x360) Wireless CarPlay & Android Auto Enjoy full smartpho…" at bounding box center [487, 154] width 598 height 388
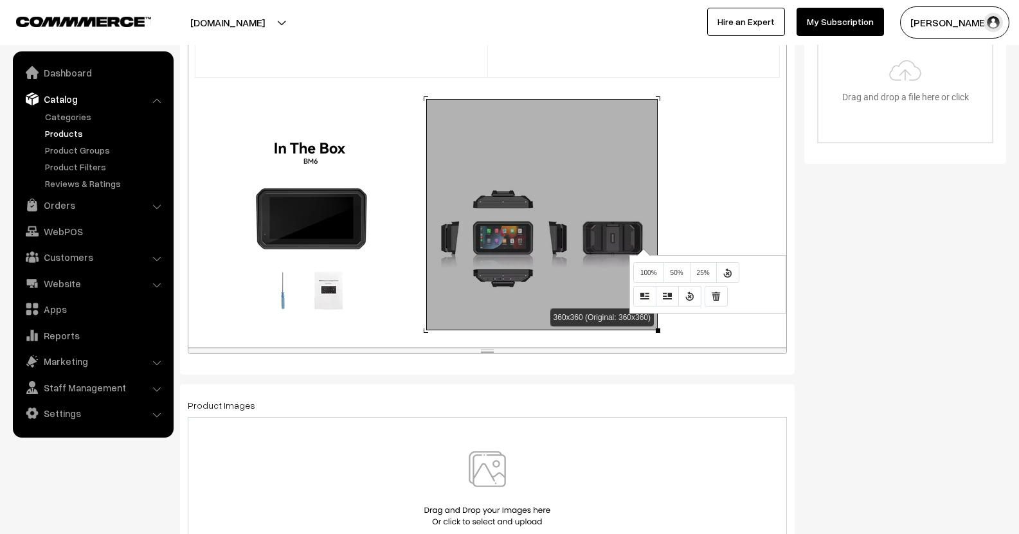
click at [642, 249] on div "360x360 (Original: 360x360) Wireless CarPlay & Android Auto Enjoy full smartpho…" at bounding box center [487, 154] width 598 height 388
click at [708, 197] on p at bounding box center [487, 229] width 585 height 231
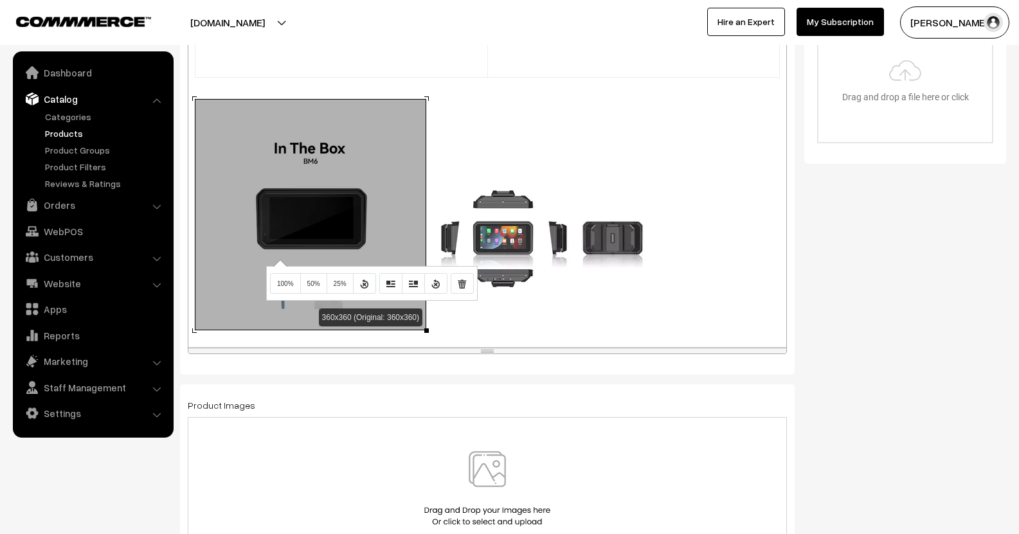
drag, startPoint x: 278, startPoint y: 260, endPoint x: 271, endPoint y: 259, distance: 7.7
click at [273, 259] on div "360x360 (Original: 360x360) Wireless CarPlay & Android Auto Enjoy full smartpho…" at bounding box center [487, 154] width 598 height 388
click at [461, 288] on icon "Remove Image" at bounding box center [462, 283] width 9 height 10
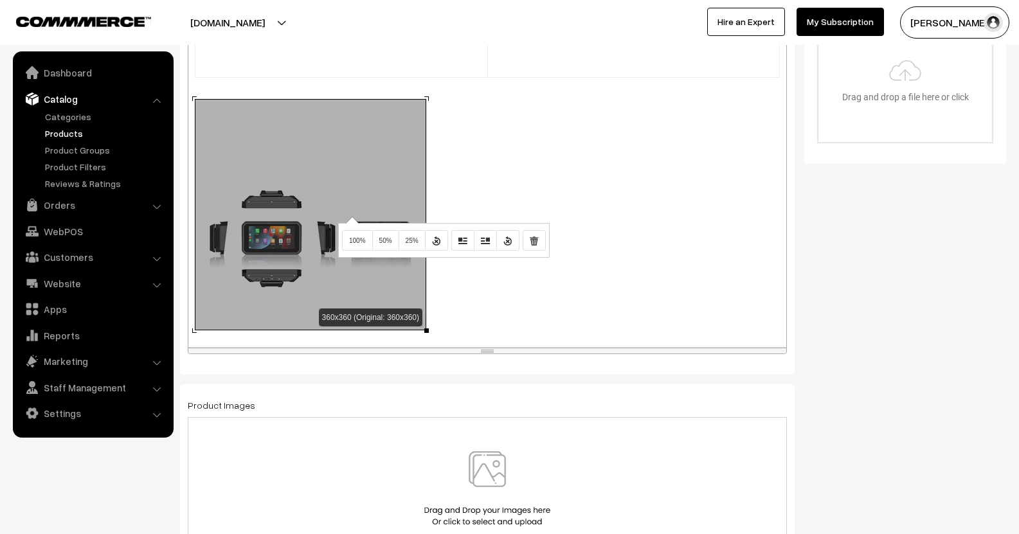
click at [350, 217] on div "360x360 (Original: 360x360) Wireless CarPlay & Android Auto Enjoy full smartpho…" at bounding box center [487, 154] width 598 height 388
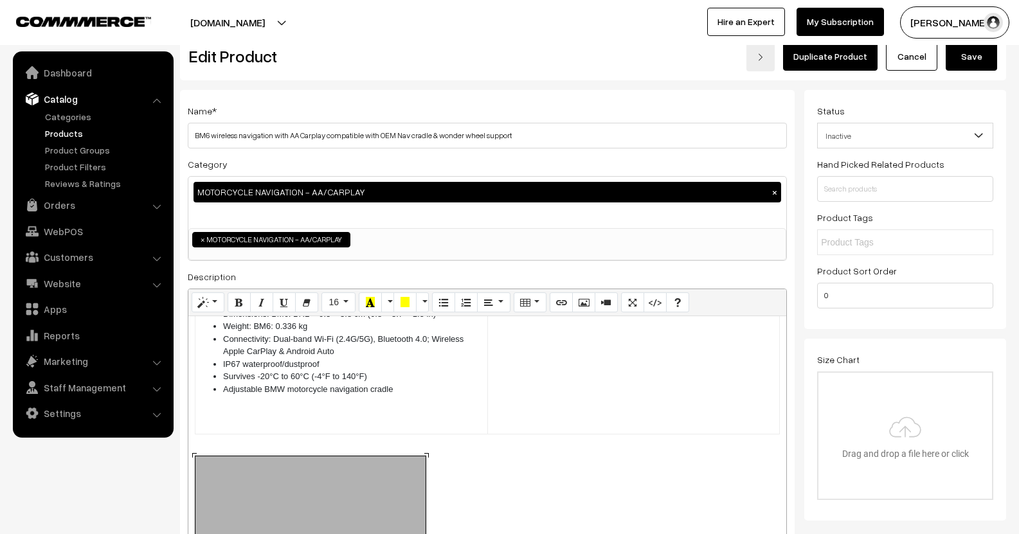
scroll to position [0, 0]
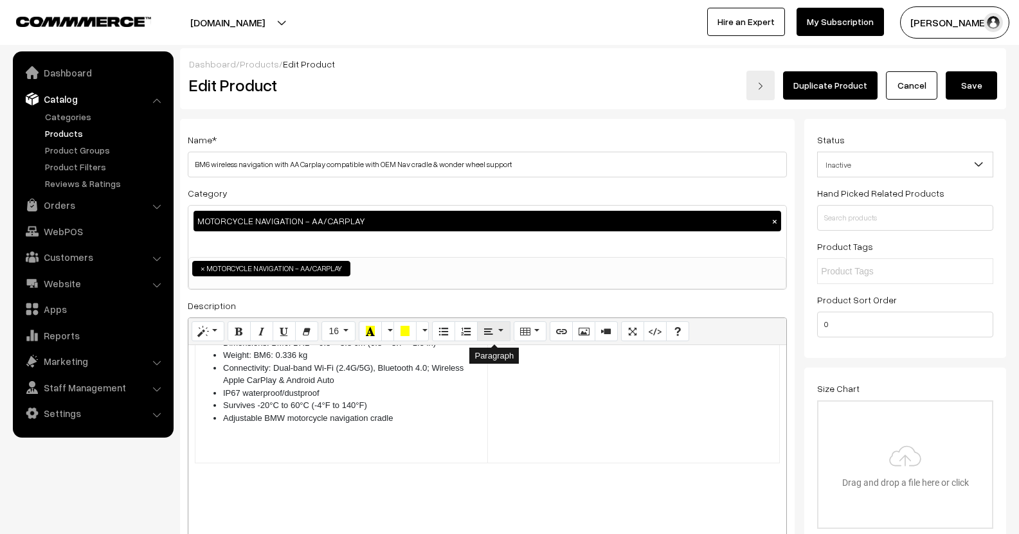
drag, startPoint x: 505, startPoint y: 327, endPoint x: 506, endPoint y: 336, distance: 9.1
click at [505, 328] on button "Paragraph" at bounding box center [493, 331] width 33 height 21
click at [511, 359] on icon "Align center (CTRL+SHIFT+E)" at bounding box center [514, 355] width 9 height 10
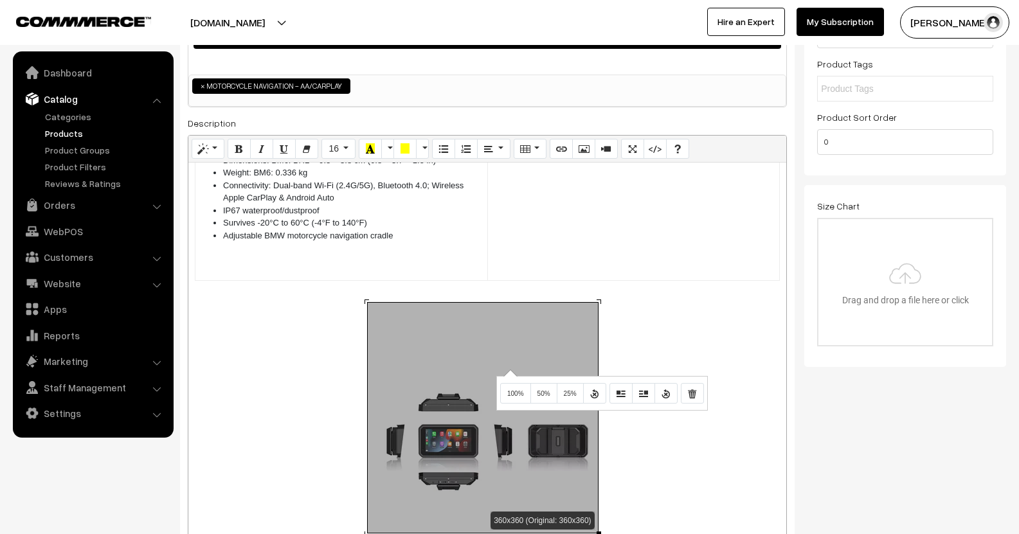
click at [509, 370] on div "360x360 (Original: 360x360) Wireless CarPlay & Android Auto Enjoy full smartpho…" at bounding box center [487, 357] width 598 height 388
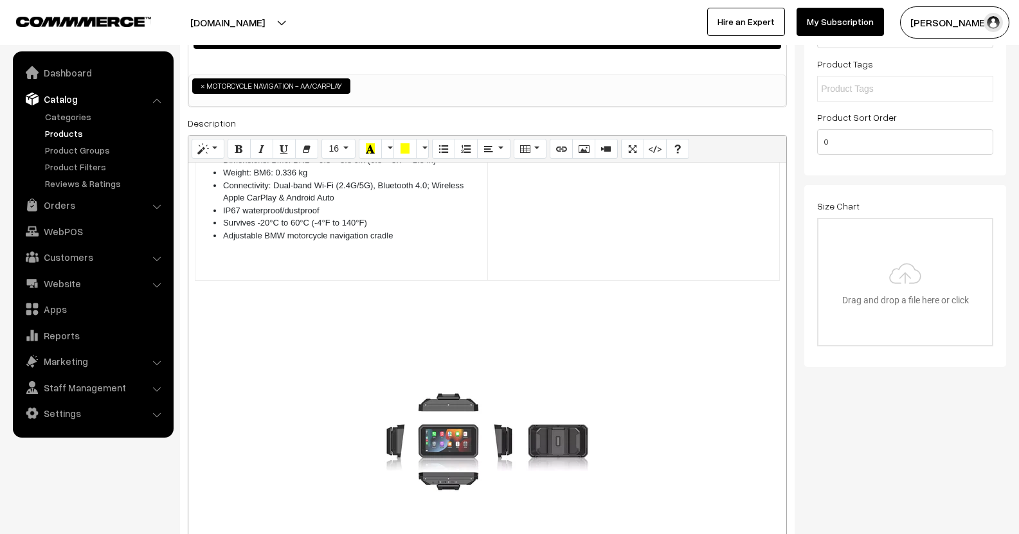
click at [675, 338] on p at bounding box center [487, 432] width 585 height 231
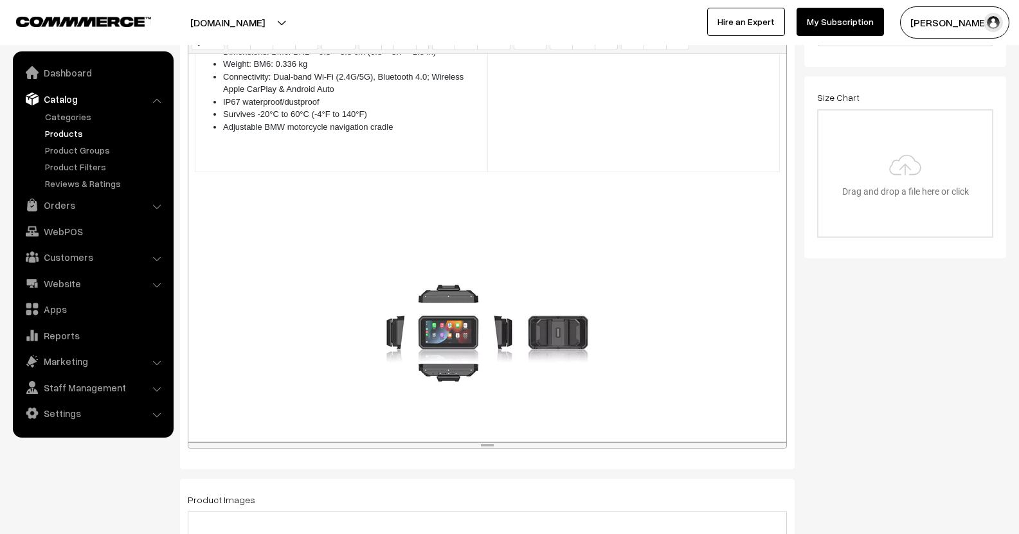
scroll to position [579, 0]
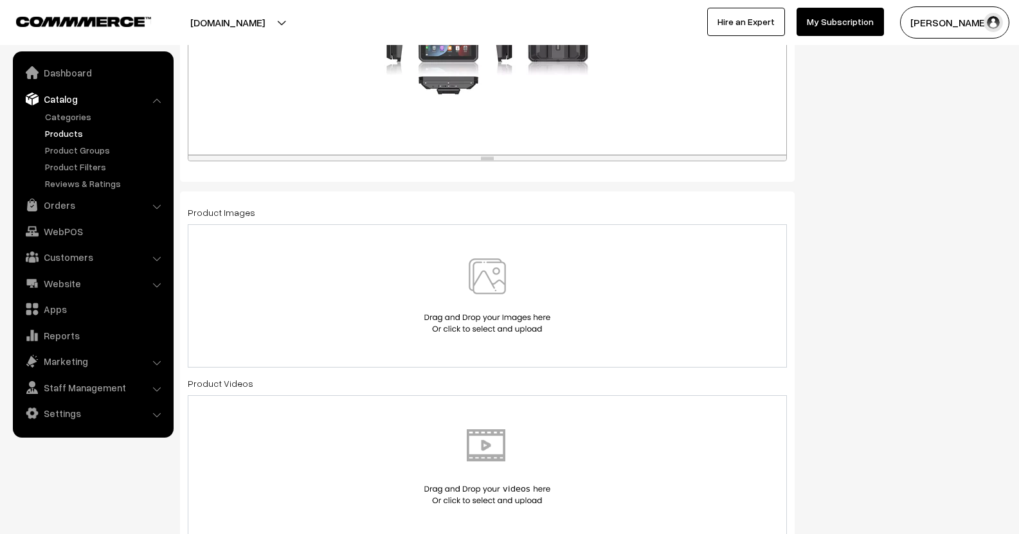
click at [480, 292] on img at bounding box center [487, 295] width 132 height 75
click at [487, 446] on img at bounding box center [487, 466] width 132 height 75
click at [508, 267] on img at bounding box center [487, 295] width 132 height 75
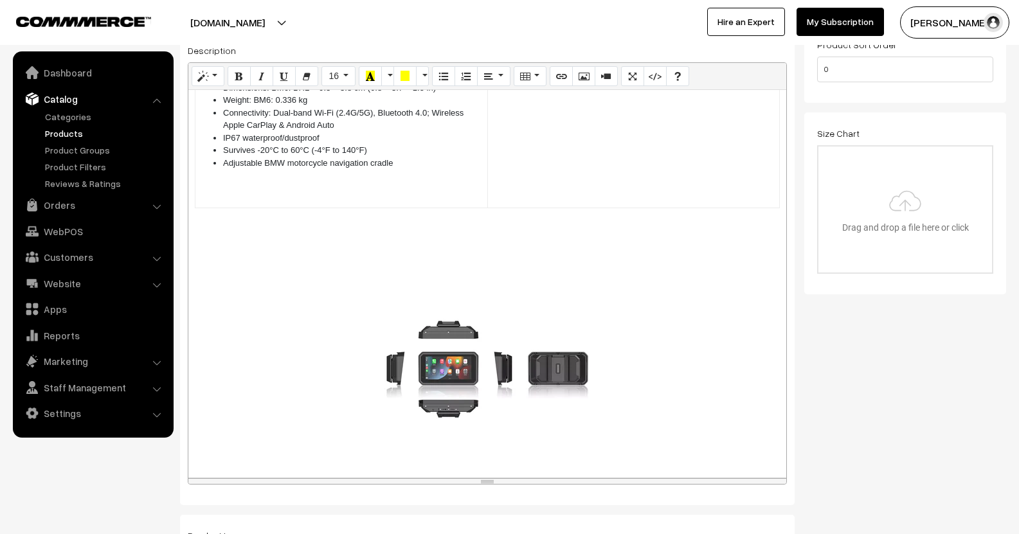
scroll to position [0, 0]
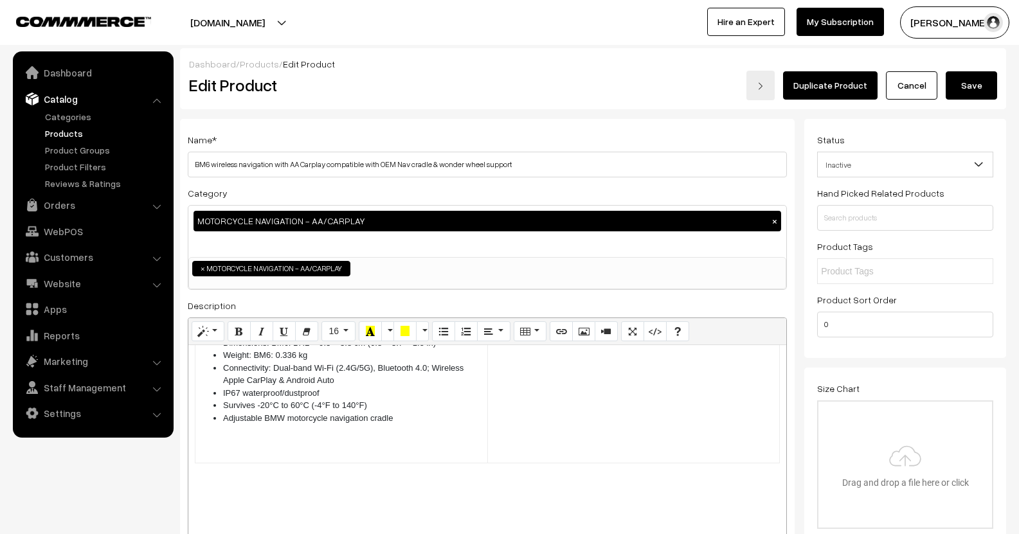
click at [972, 95] on button "Save" at bounding box center [971, 85] width 51 height 28
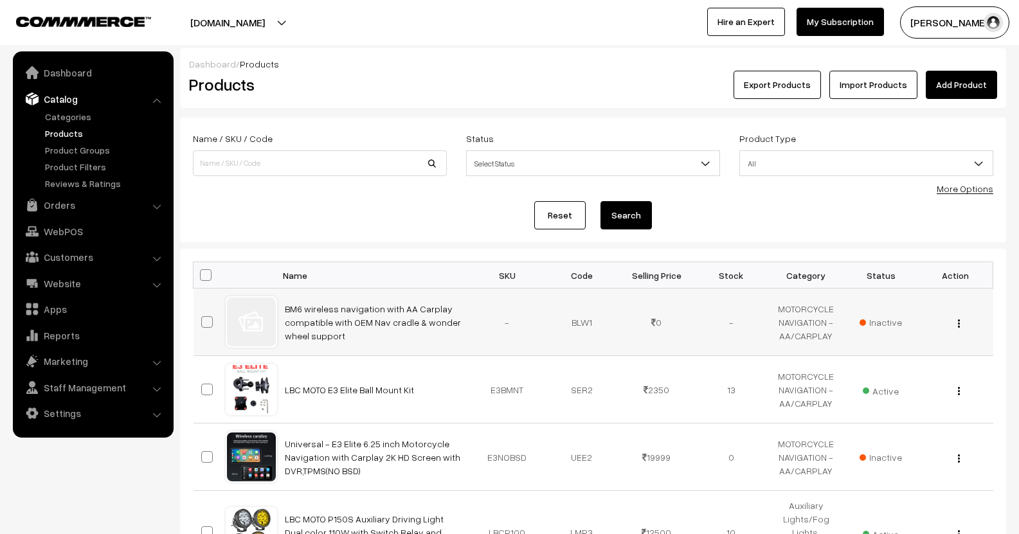
click at [960, 326] on div "View Edit Delete" at bounding box center [955, 322] width 59 height 13
click at [954, 326] on div "View Edit Delete" at bounding box center [955, 322] width 59 height 13
click at [955, 323] on div "View Edit Delete" at bounding box center [955, 322] width 59 height 13
click at [958, 323] on img "button" at bounding box center [959, 323] width 2 height 8
click at [861, 363] on link "Edit" at bounding box center [901, 370] width 109 height 28
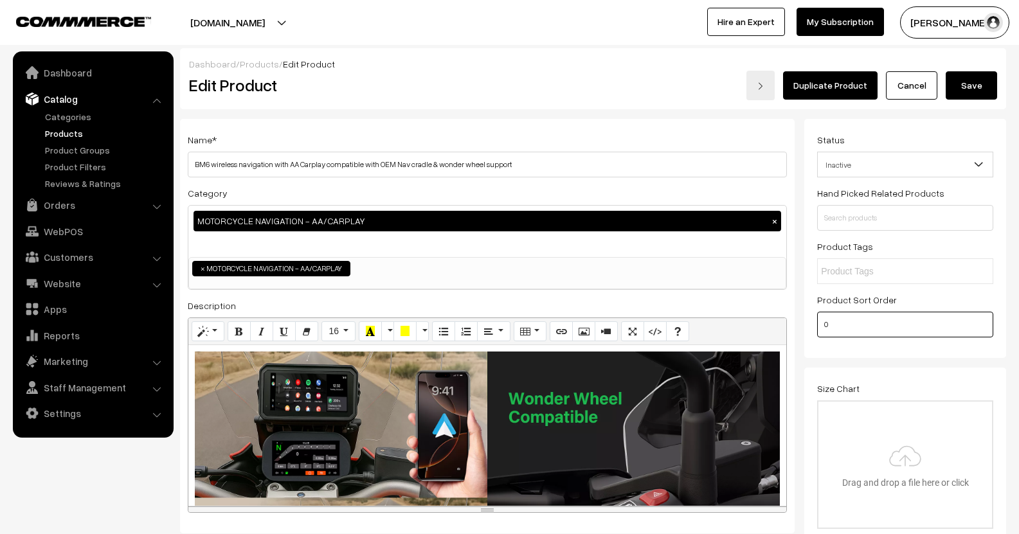
drag, startPoint x: 858, startPoint y: 331, endPoint x: 761, endPoint y: 327, distance: 97.1
type input "1"
click at [971, 93] on button "Save" at bounding box center [971, 85] width 51 height 28
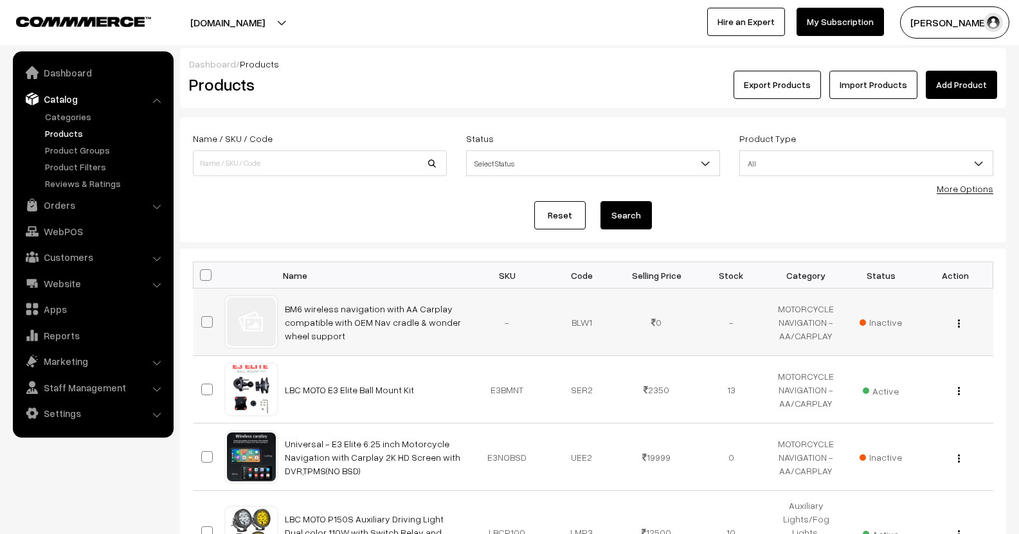
click at [955, 322] on div "View Edit Delete" at bounding box center [955, 322] width 59 height 13
click at [958, 328] on button "button" at bounding box center [958, 323] width 3 height 10
click at [895, 363] on link "Edit" at bounding box center [901, 370] width 109 height 28
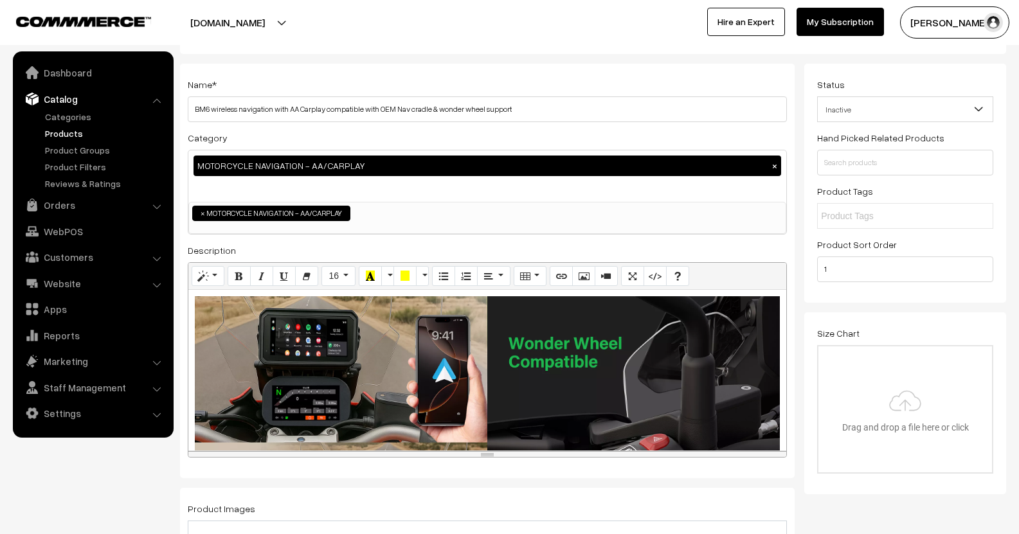
scroll to position [193, 0]
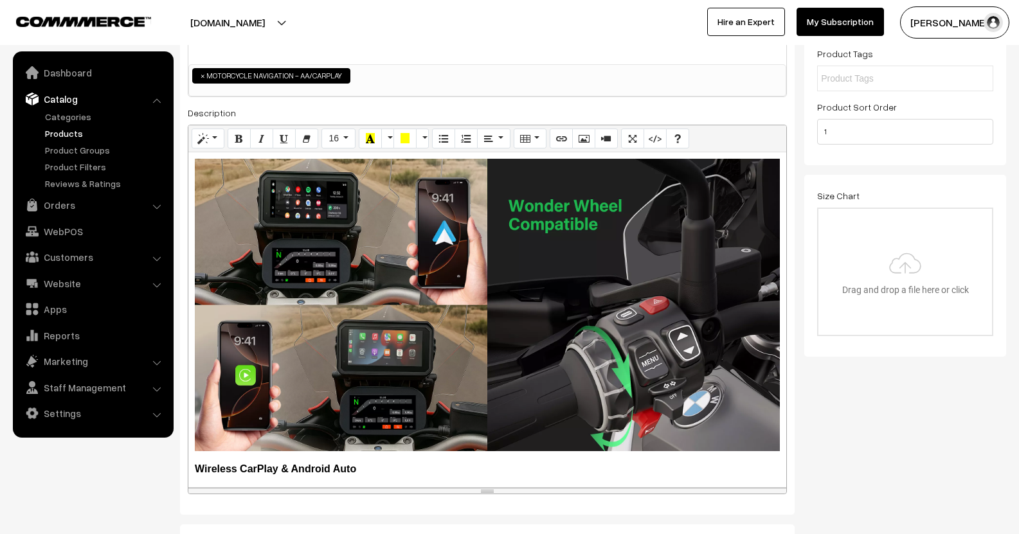
drag, startPoint x: 734, startPoint y: 319, endPoint x: 664, endPoint y: 381, distance: 93.4
click at [725, 492] on div "resize" at bounding box center [487, 491] width 598 height 6
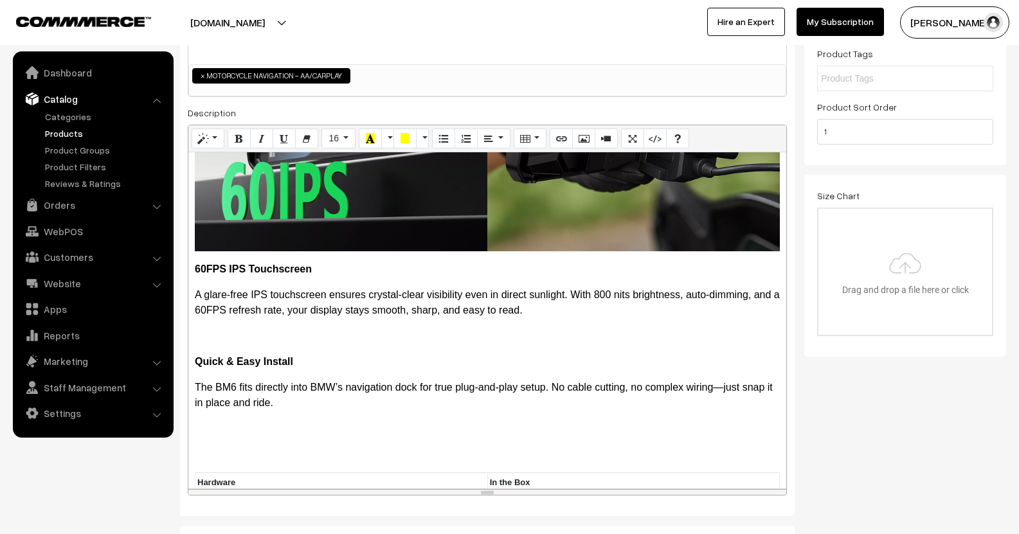
scroll to position [1221, 0]
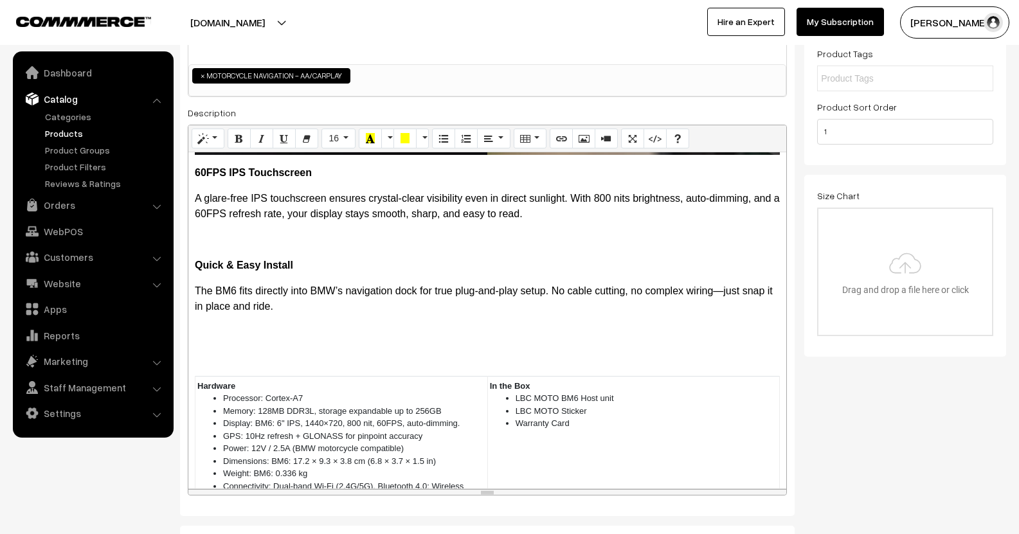
click at [218, 325] on p at bounding box center [487, 332] width 585 height 15
paste div
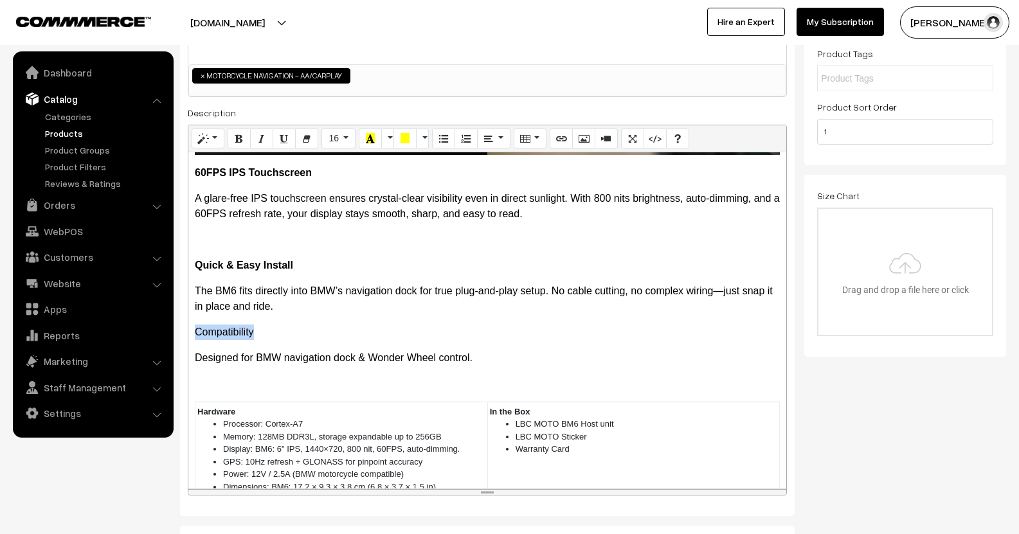
drag, startPoint x: 264, startPoint y: 321, endPoint x: 175, endPoint y: 322, distance: 89.4
click at [240, 143] on icon "Bold (CTRL+B)" at bounding box center [239, 138] width 9 height 10
click at [271, 325] on p "Compatibility" at bounding box center [487, 332] width 585 height 15
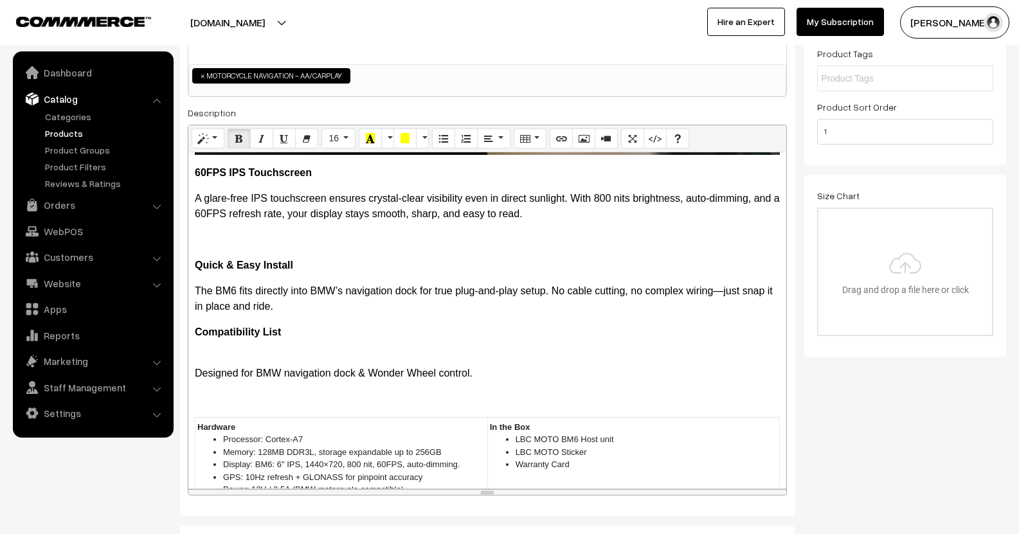
click at [199, 327] on b "Compatibility List" at bounding box center [238, 332] width 86 height 11
click at [197, 327] on b "Compatibility List" at bounding box center [238, 332] width 86 height 11
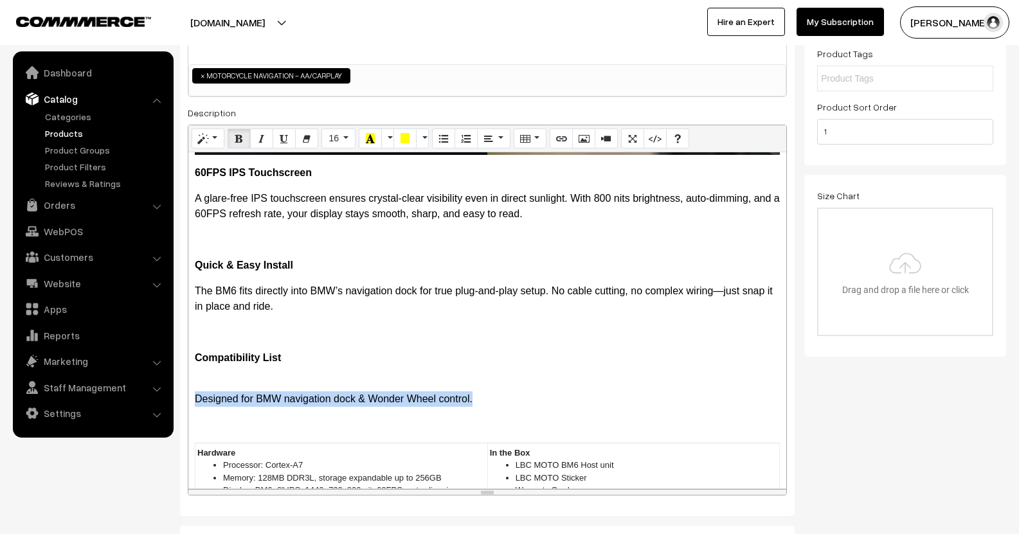
drag, startPoint x: 481, startPoint y: 391, endPoint x: 189, endPoint y: 391, distance: 292.5
click at [189, 391] on div "Wireless CarPlay & Android Auto Enjoy full smartphone integration with wireless…" at bounding box center [487, 320] width 598 height 336
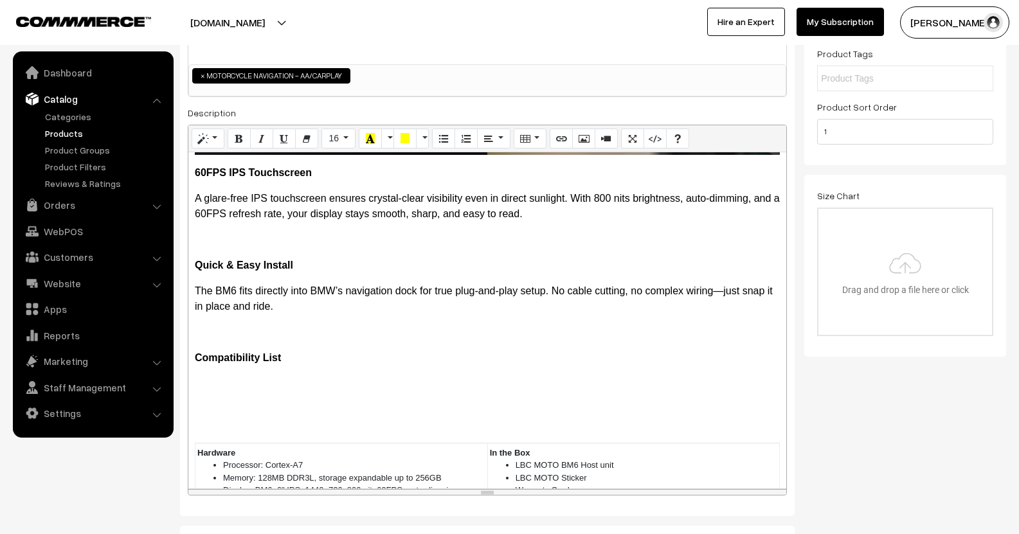
click at [199, 357] on div "Wireless CarPlay & Android Auto Enjoy full smartphone integration with wireless…" at bounding box center [487, 320] width 598 height 336
click at [537, 143] on button "Table" at bounding box center [530, 139] width 33 height 21
click at [546, 156] on div "Table" at bounding box center [575, 210] width 116 height 116
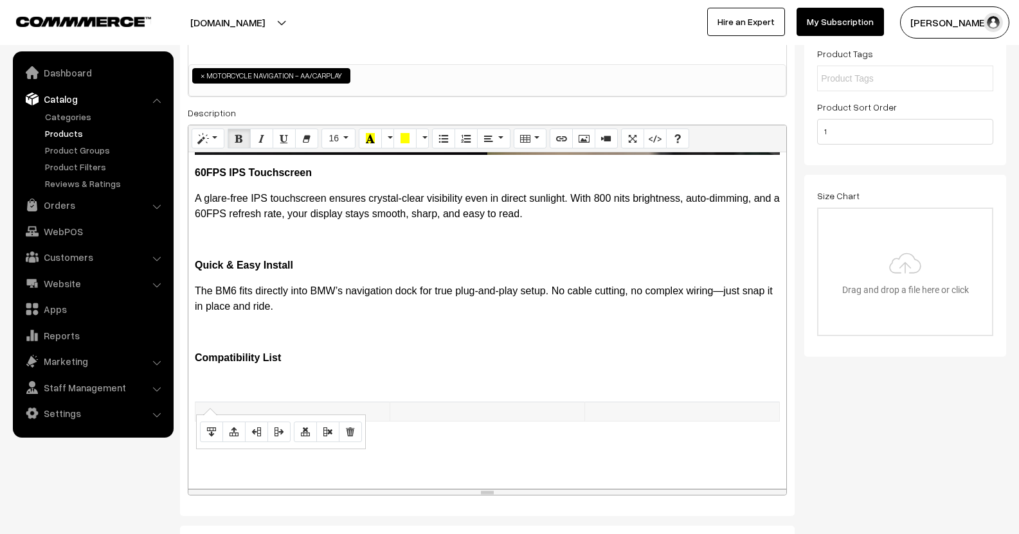
click at [231, 402] on td at bounding box center [292, 412] width 195 height 20
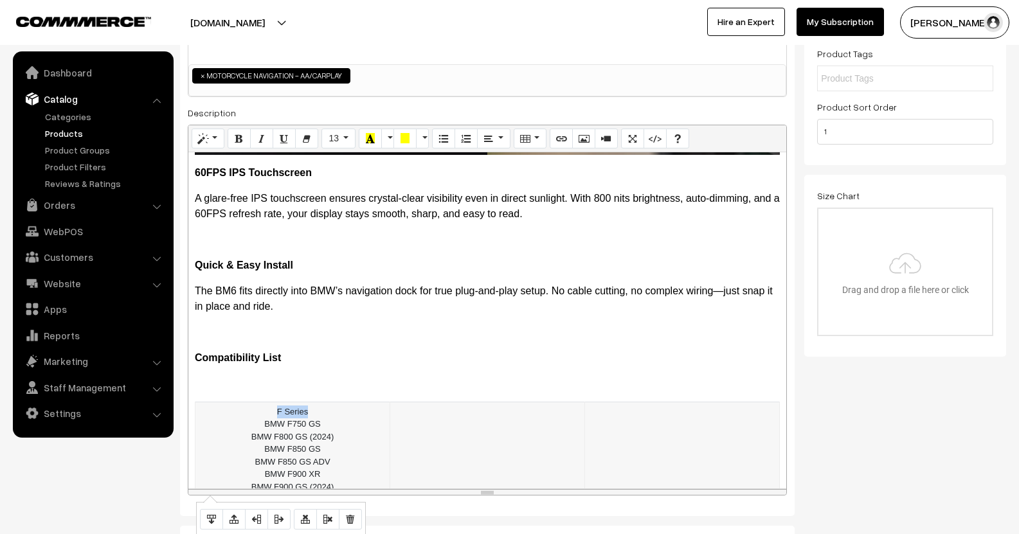
drag, startPoint x: 309, startPoint y: 396, endPoint x: 264, endPoint y: 396, distance: 45.6
click at [264, 402] on td "F Series BMW F750 GS BMW F800 GS (2024) BMW F850 GS BMW F850 GS ADV BMW F9…" at bounding box center [292, 455] width 195 height 107
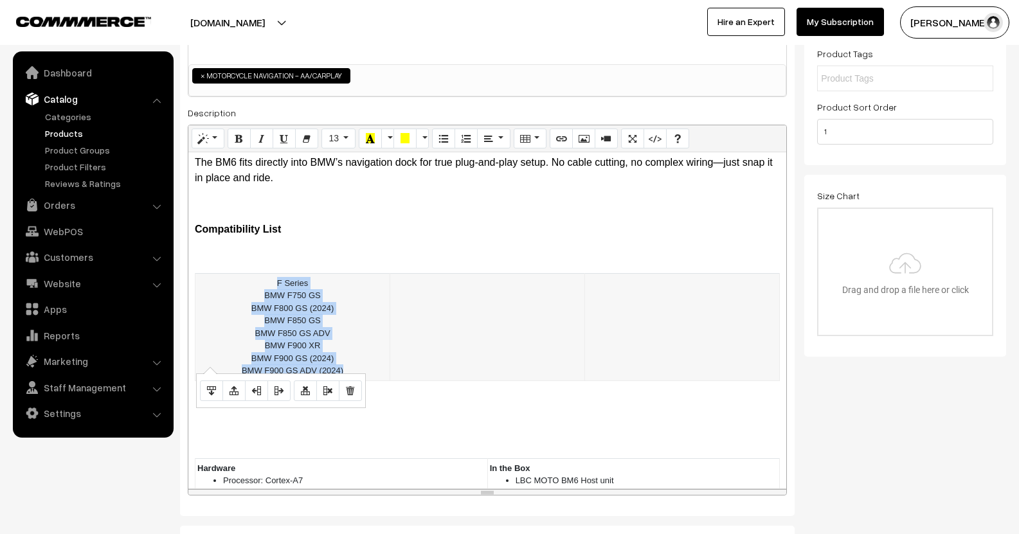
drag, startPoint x: 356, startPoint y: 360, endPoint x: 226, endPoint y: 266, distance: 160.2
click at [226, 273] on td "F Series BMW F750 GS BMW F800 GS (2024) BMW F850 GS BMW F850 GS ADV BMW F9…" at bounding box center [292, 326] width 195 height 107
drag, startPoint x: 499, startPoint y: 134, endPoint x: 470, endPoint y: 148, distance: 32.2
click at [499, 134] on button "Paragraph" at bounding box center [493, 139] width 33 height 21
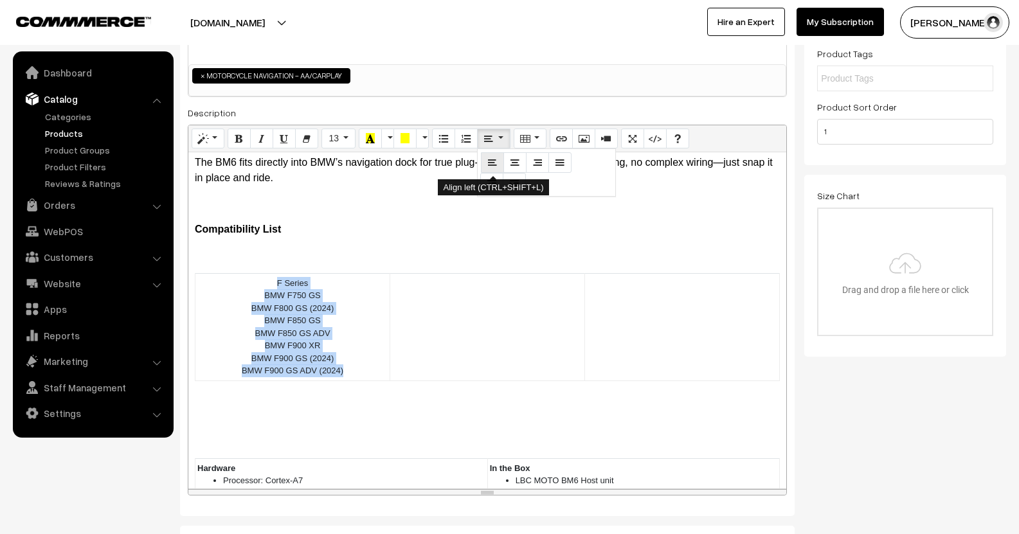
click at [492, 163] on icon "Align left (CTRL+SHIFT+L)" at bounding box center [492, 162] width 9 height 10
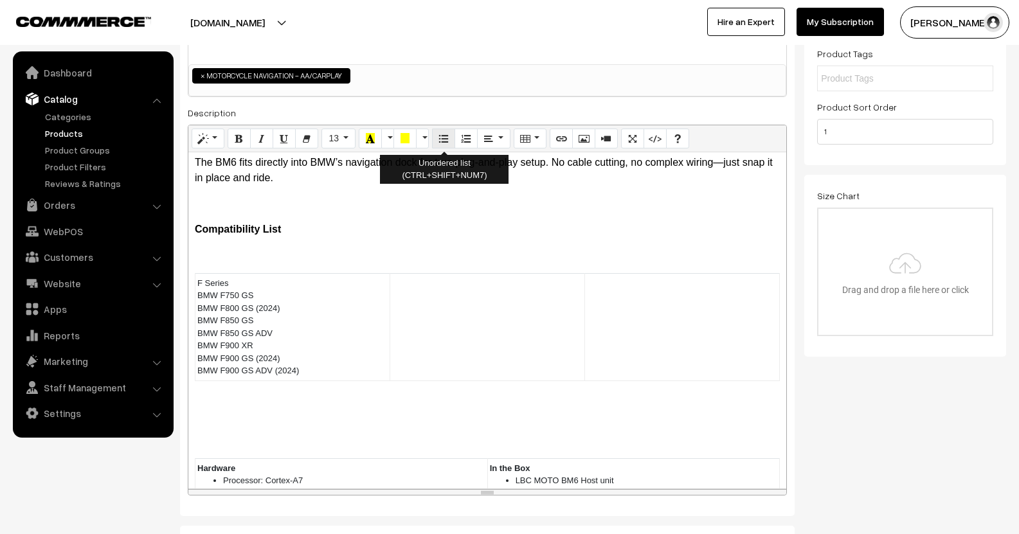
click at [442, 143] on icon "Unordered list (CTRL+SHIFT+NUM7)" at bounding box center [443, 138] width 9 height 10
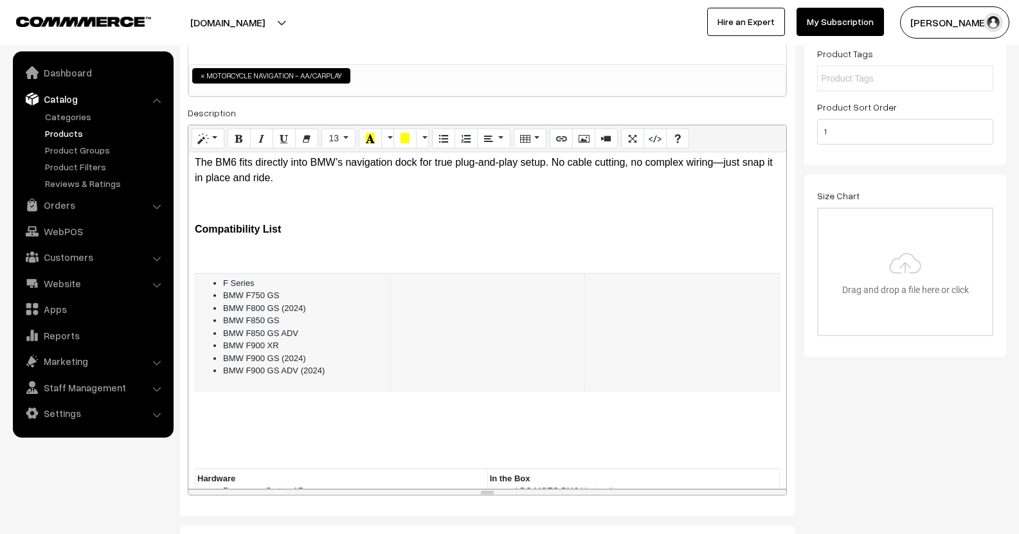
click at [219, 277] on ul "F Series BMW F750 GS BMW F800 GS (2024) BMW F850 GS BMW F850 GS ADV BMW F900 XR…" at bounding box center [292, 327] width 190 height 100
click at [285, 277] on li "F Series" at bounding box center [305, 283] width 165 height 13
click at [224, 277] on li "F Series" at bounding box center [305, 283] width 165 height 13
drag, startPoint x: 221, startPoint y: 267, endPoint x: 297, endPoint y: 261, distance: 76.1
click at [267, 277] on ul "F Series BMW F750 GS BMW F800 GS (2024) BMW F850 GS BMW F850 GS ADV BMW F900 XR…" at bounding box center [292, 327] width 190 height 100
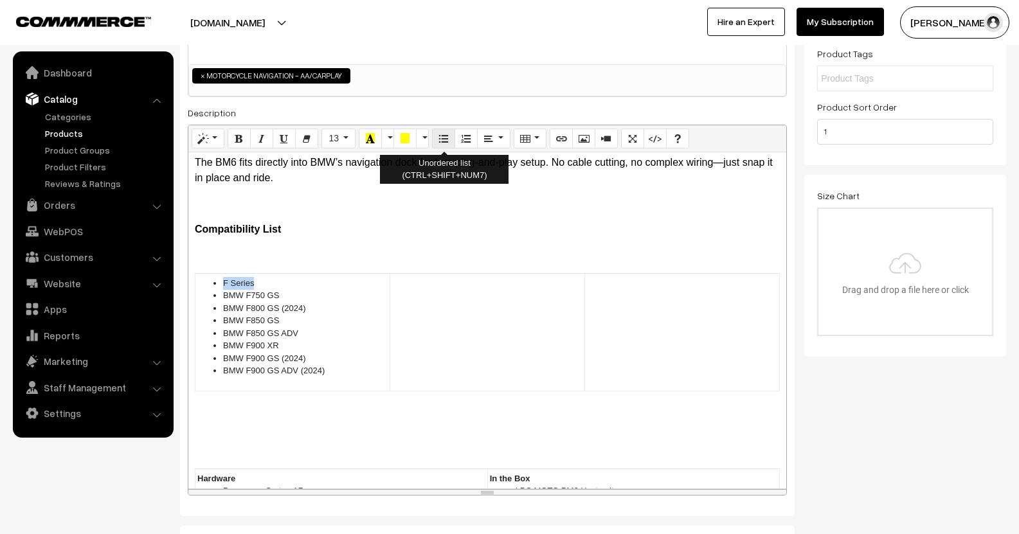
click at [444, 146] on button "Unordered list (CTRL+SHIFT+NUM7)" at bounding box center [443, 139] width 23 height 21
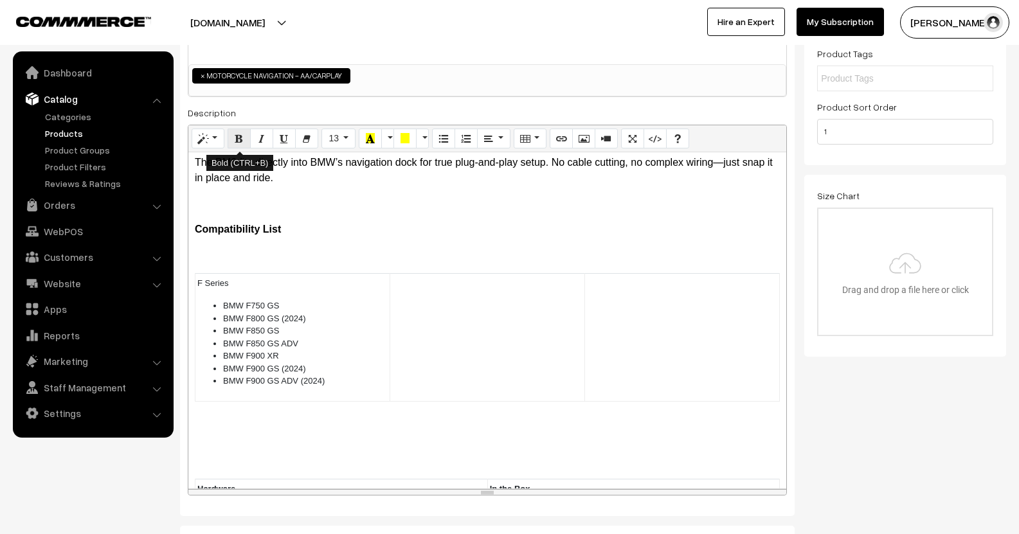
click at [240, 147] on button "Bold (CTRL+B)" at bounding box center [239, 139] width 23 height 21
click at [325, 247] on p at bounding box center [487, 254] width 585 height 15
click at [437, 273] on td at bounding box center [487, 337] width 195 height 128
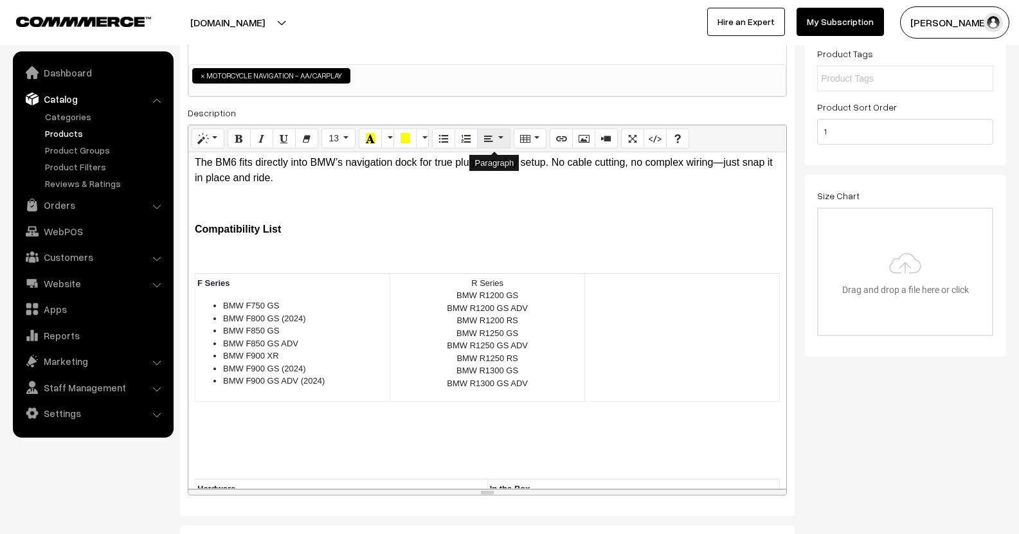
drag, startPoint x: 493, startPoint y: 139, endPoint x: 494, endPoint y: 149, distance: 9.7
click at [492, 139] on button "Paragraph" at bounding box center [493, 139] width 33 height 21
click at [488, 165] on icon "Align left (CTRL+SHIFT+L)" at bounding box center [492, 162] width 9 height 10
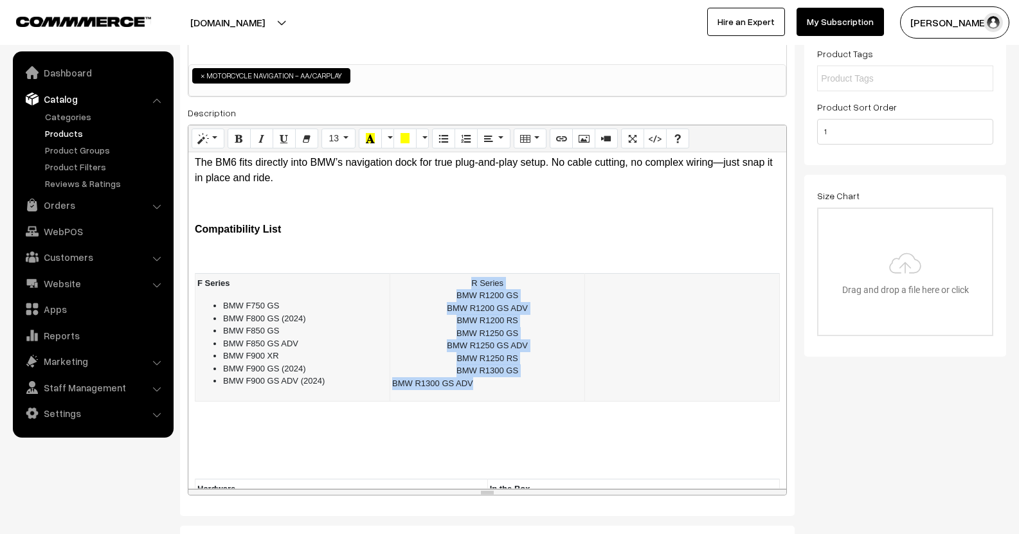
drag, startPoint x: 515, startPoint y: 367, endPoint x: 468, endPoint y: 265, distance: 112.5
click at [468, 273] on td "R Series BMW R1200 GS BMW R1200 GS ADV BMW R1200 RS BMW R1250 GS BMW R1250…" at bounding box center [487, 337] width 195 height 128
click at [454, 143] on div at bounding box center [471, 139] width 78 height 21
click at [486, 143] on icon "Paragraph" at bounding box center [488, 138] width 9 height 10
click at [491, 163] on icon "Align left (CTRL+SHIFT+L)" at bounding box center [492, 162] width 9 height 10
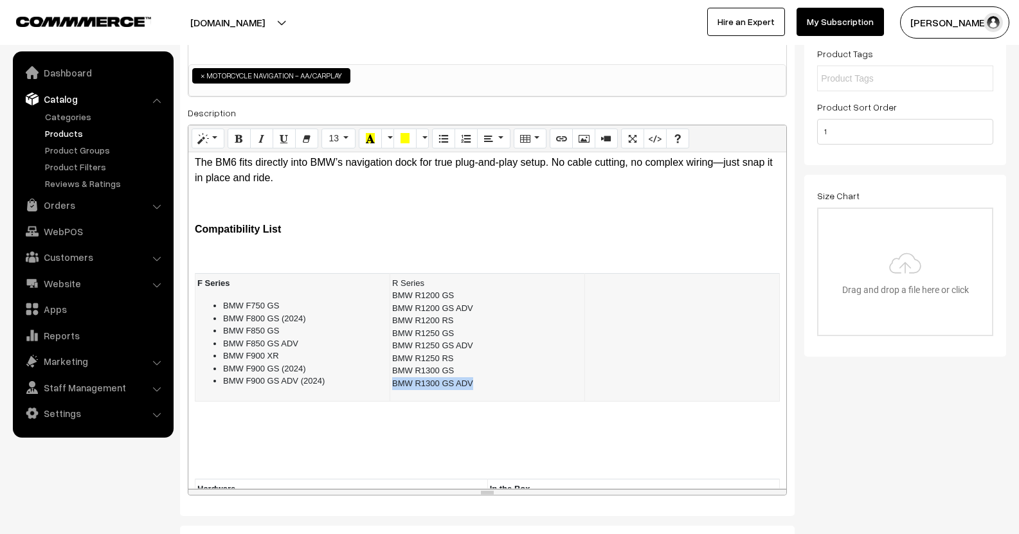
click at [450, 289] on div "BMW R1200 GS" at bounding box center [487, 295] width 190 height 13
drag, startPoint x: 474, startPoint y: 375, endPoint x: 390, endPoint y: 285, distance: 123.2
click at [390, 285] on td "R Series BMW R1200 GS BMW R1200 GS ADV BMW R1200 RS BMW R1250 GS BMW R1250 GS A…" at bounding box center [487, 337] width 195 height 128
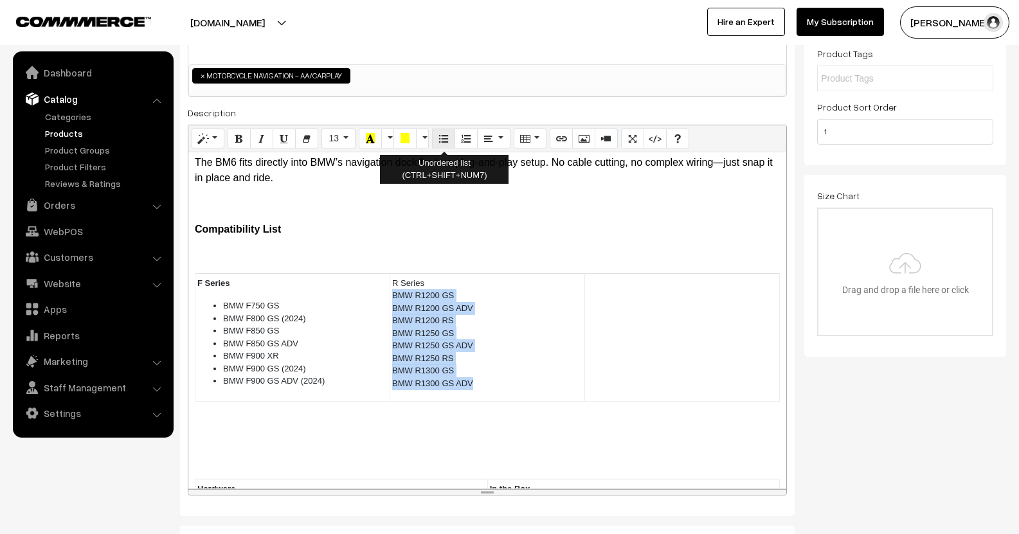
click at [437, 139] on button "Unordered list (CTRL+SHIFT+NUM7)" at bounding box center [443, 139] width 23 height 21
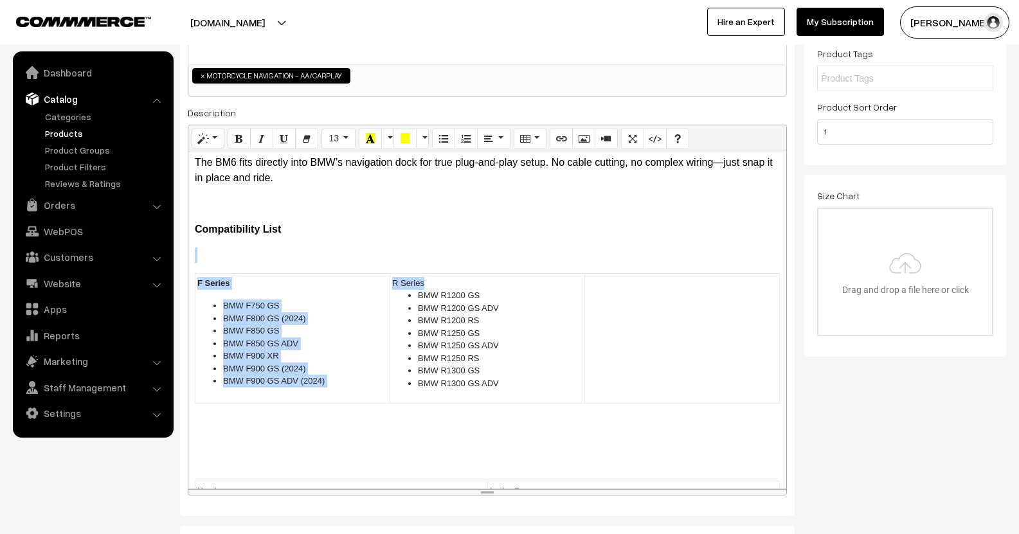
drag, startPoint x: 430, startPoint y: 264, endPoint x: 373, endPoint y: 247, distance: 59.6
click at [374, 258] on div "Wireless CarPlay & Android Auto Enjoy full smartphone integration with wireless…" at bounding box center [487, 320] width 598 height 336
drag, startPoint x: 413, startPoint y: 263, endPoint x: 430, endPoint y: 265, distance: 17.5
click at [413, 277] on div "R Series" at bounding box center [487, 283] width 190 height 13
click at [435, 277] on div "R Series" at bounding box center [487, 283] width 190 height 13
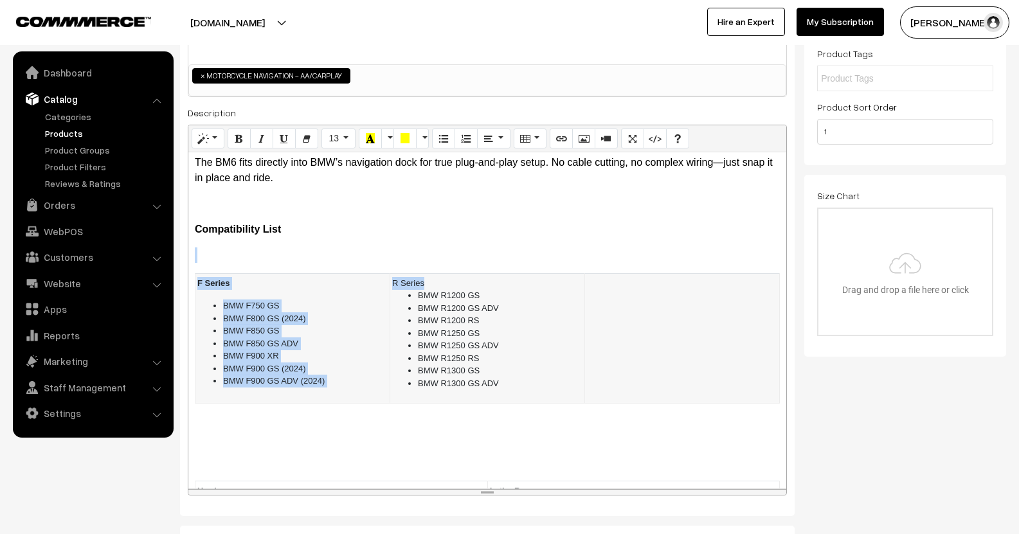
click at [433, 277] on div "R Series" at bounding box center [487, 283] width 190 height 13
click at [417, 277] on div "R Series" at bounding box center [487, 283] width 190 height 13
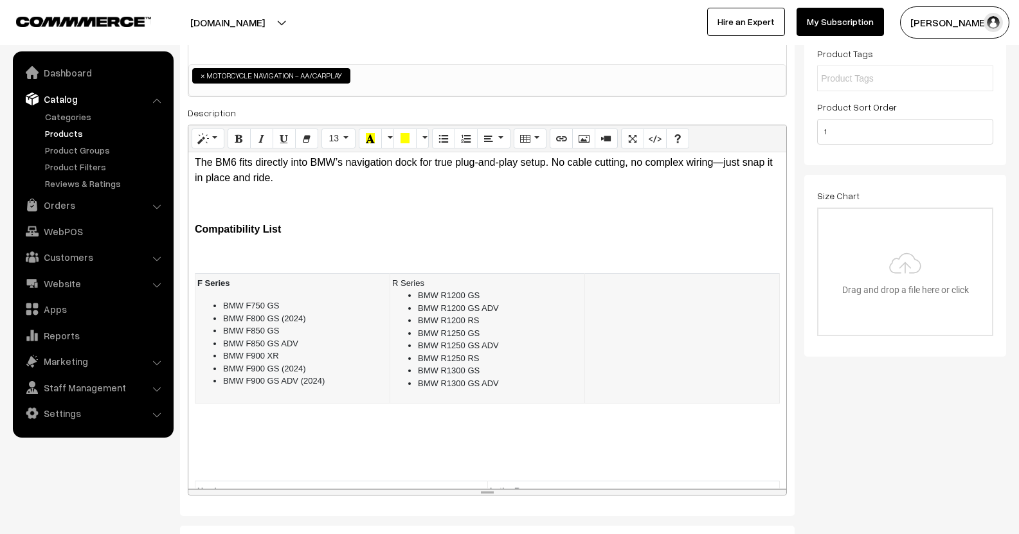
click at [416, 277] on div "R Series" at bounding box center [487, 283] width 190 height 13
drag, startPoint x: 390, startPoint y: 269, endPoint x: 383, endPoint y: 242, distance: 27.1
click at [424, 277] on div "R Series" at bounding box center [487, 283] width 190 height 13
click at [242, 135] on icon "Bold (CTRL+B)" at bounding box center [239, 138] width 9 height 10
click at [494, 247] on p at bounding box center [487, 254] width 585 height 15
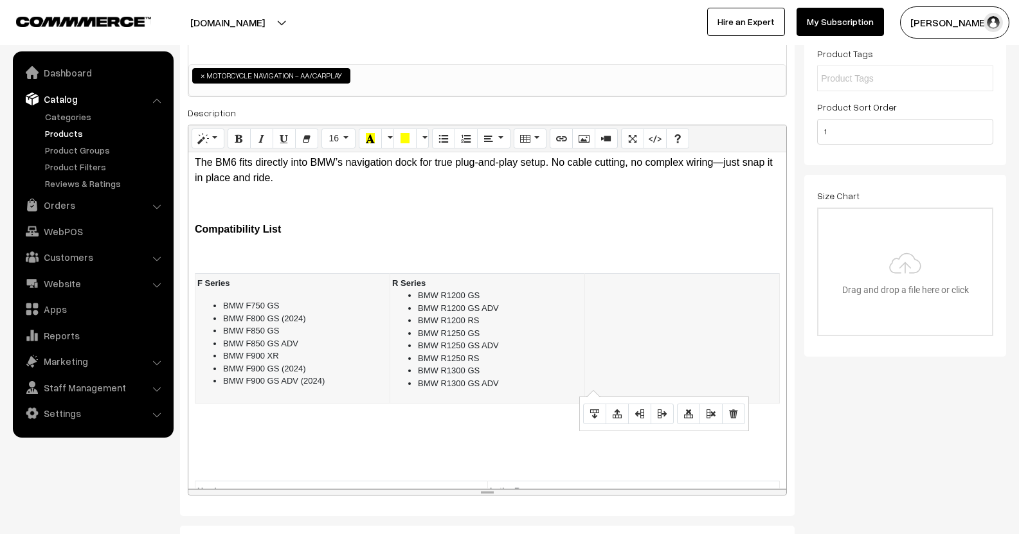
click at [607, 285] on td at bounding box center [682, 338] width 195 height 130
drag, startPoint x: 703, startPoint y: 283, endPoint x: 559, endPoint y: 248, distance: 148.7
click at [643, 273] on td "S Series BMW S1000 XR" at bounding box center [682, 338] width 195 height 130
click at [487, 138] on icon "Paragraph" at bounding box center [488, 138] width 9 height 10
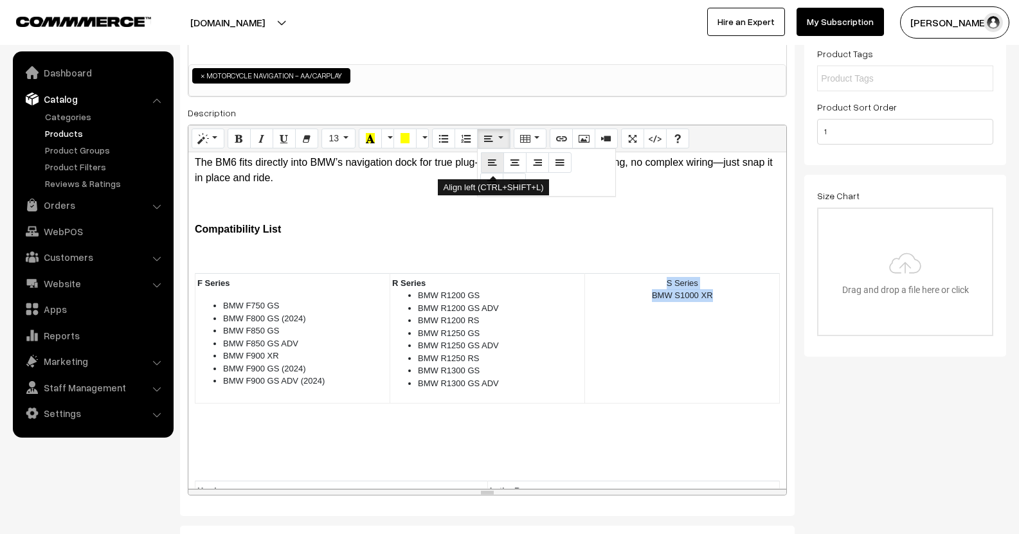
click at [482, 160] on button "Align left (CTRL+SHIFT+L)" at bounding box center [492, 162] width 23 height 21
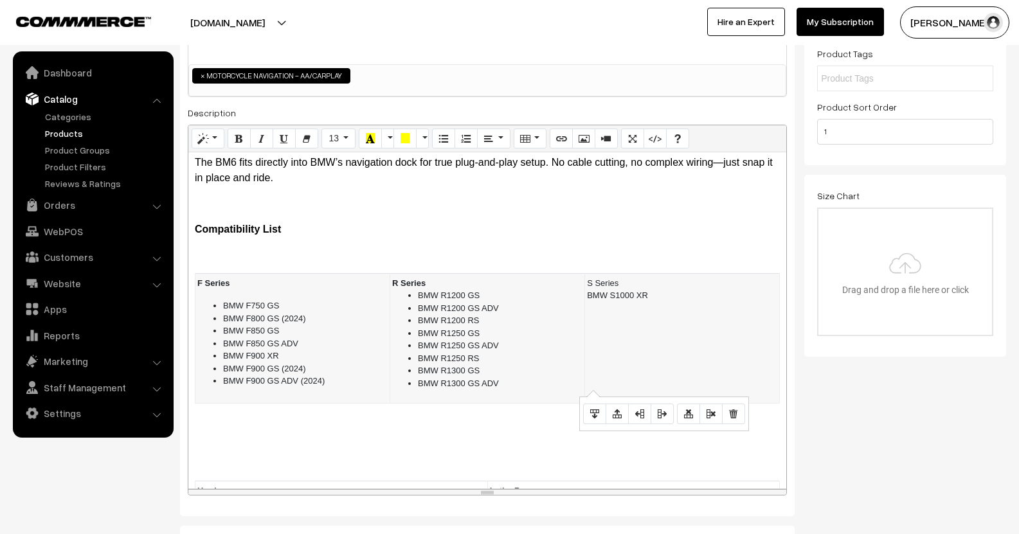
click at [629, 312] on td "S Series BMW S1000 XR" at bounding box center [682, 338] width 195 height 130
click at [654, 289] on div "BMW S1000 XR" at bounding box center [682, 295] width 190 height 13
click at [622, 289] on div "BMW S1000 XR" at bounding box center [682, 295] width 190 height 13
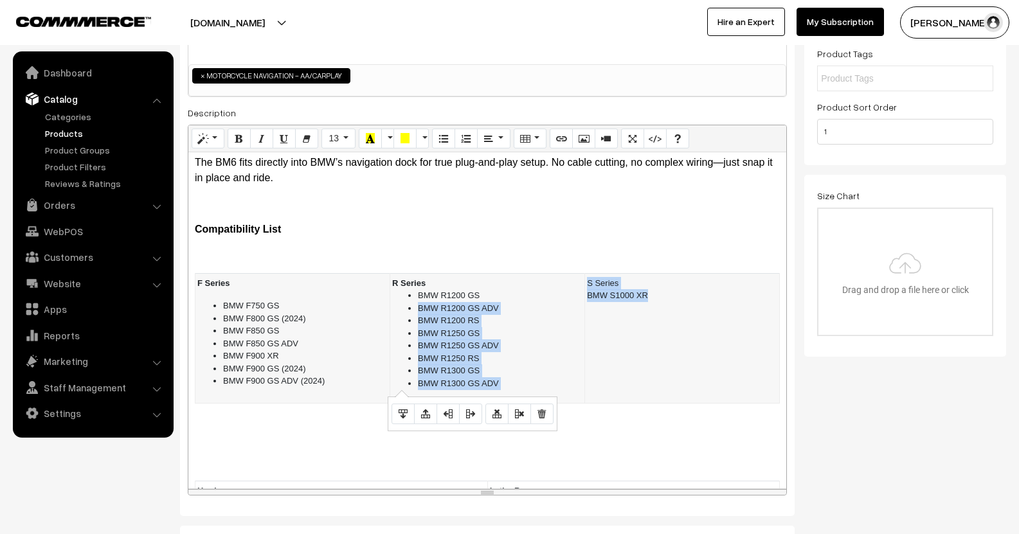
drag, startPoint x: 614, startPoint y: 287, endPoint x: 654, endPoint y: 290, distance: 39.9
click at [654, 290] on tr "F Series BMW F750 GS BMW F800 GS (2024) BMW F850 GS BMW F850 GS ADV BMW F900 XR…" at bounding box center [487, 338] width 584 height 130
click at [621, 289] on div "BMW S1000 XR" at bounding box center [682, 295] width 190 height 13
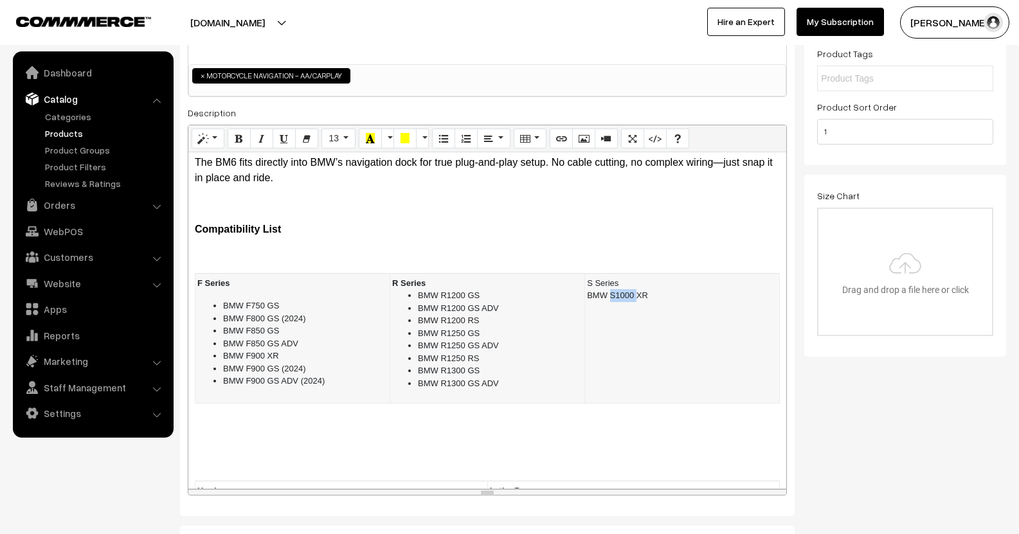
click at [621, 289] on div "BMW S1000 XR" at bounding box center [682, 295] width 190 height 13
click at [440, 141] on icon "Unordered list (CTRL+SHIFT+NUM7)" at bounding box center [443, 138] width 9 height 10
drag, startPoint x: 604, startPoint y: 269, endPoint x: 579, endPoint y: 271, distance: 25.1
click at [585, 273] on td "S Series BMW S1000 XR" at bounding box center [682, 338] width 195 height 130
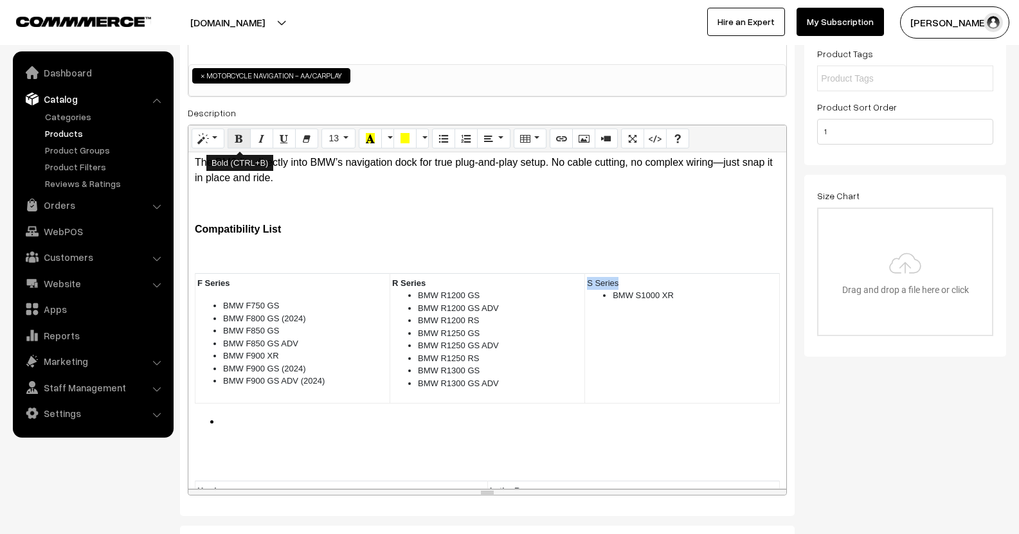
click at [239, 137] on icon "Bold (CTRL+B)" at bounding box center [239, 138] width 9 height 10
click at [460, 222] on p "Compatibility List" at bounding box center [487, 229] width 585 height 15
click at [274, 455] on p at bounding box center [487, 462] width 585 height 15
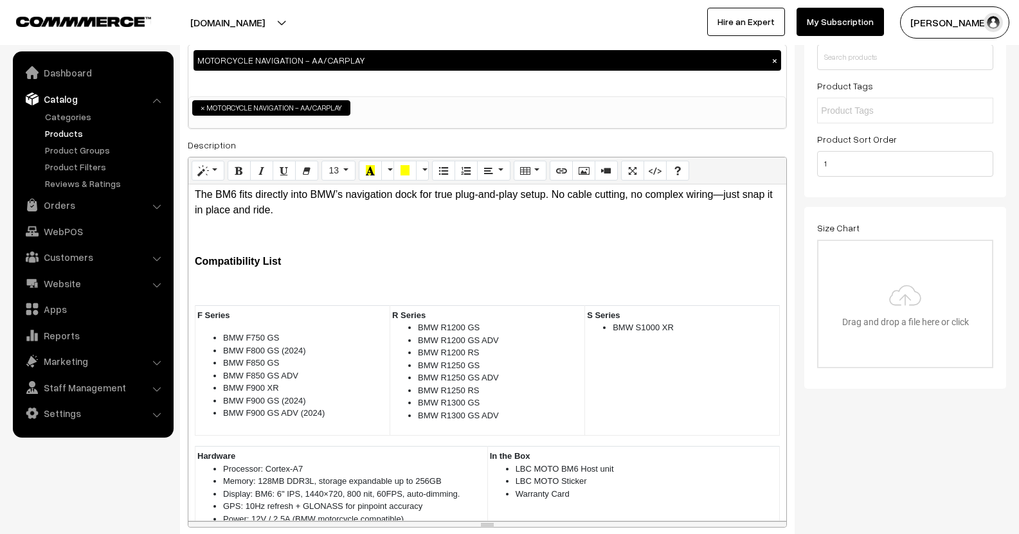
scroll to position [0, 0]
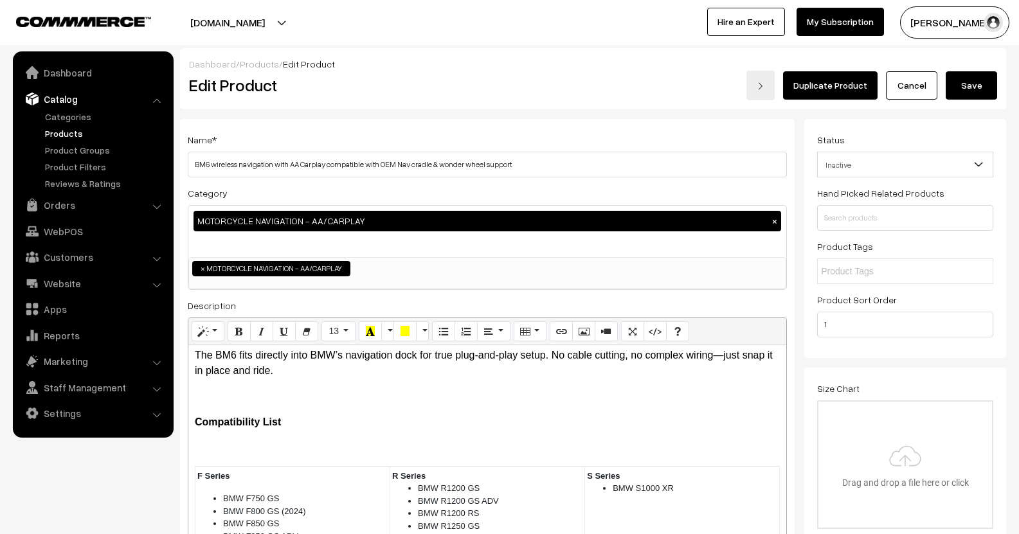
click at [971, 92] on button "Save" at bounding box center [971, 85] width 51 height 28
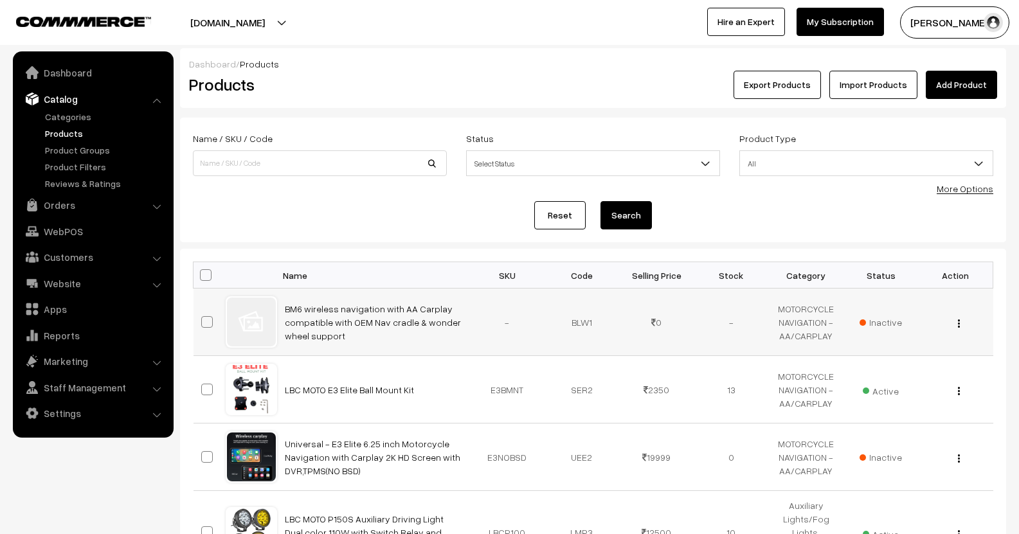
click at [957, 323] on button "button" at bounding box center [958, 323] width 3 height 10
click at [910, 368] on link "Edit" at bounding box center [901, 370] width 109 height 28
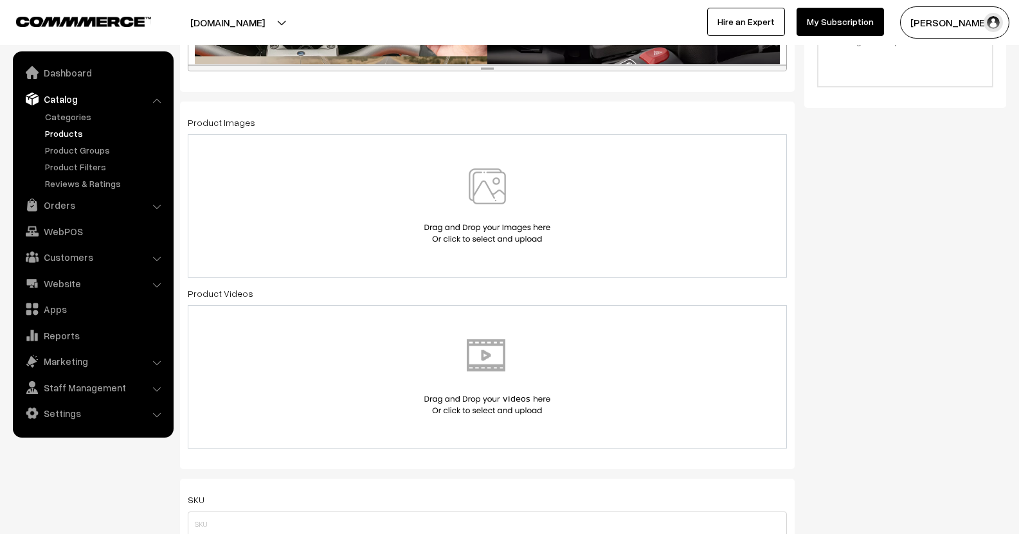
scroll to position [321, 0]
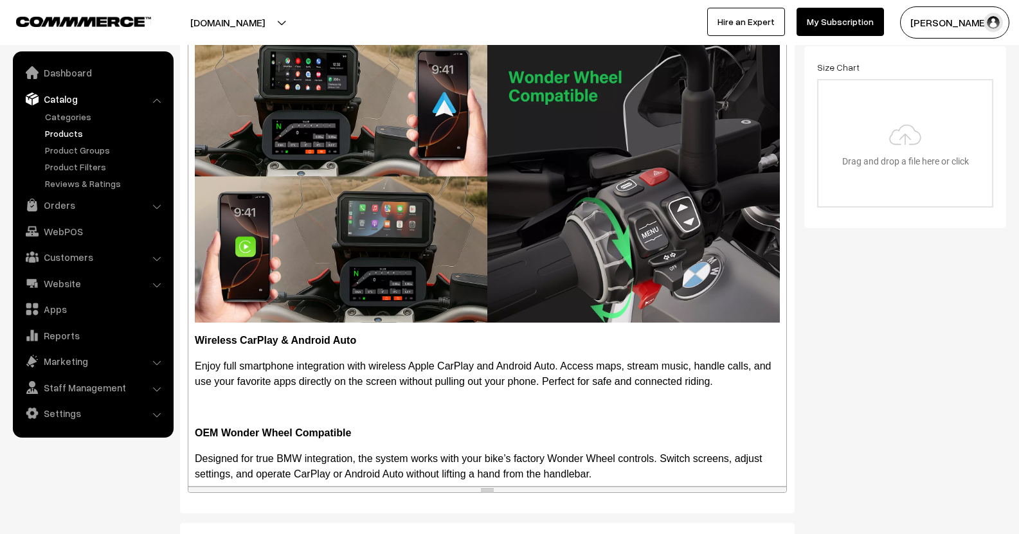
drag, startPoint x: 484, startPoint y: 187, endPoint x: 492, endPoint y: 404, distance: 217.4
click at [516, 487] on div "resize" at bounding box center [487, 490] width 598 height 6
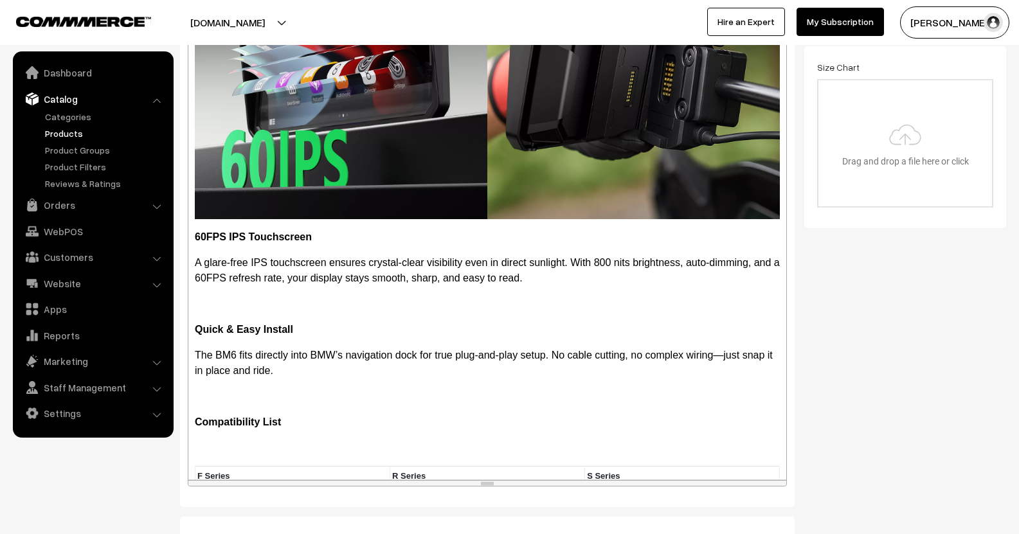
scroll to position [1350, 0]
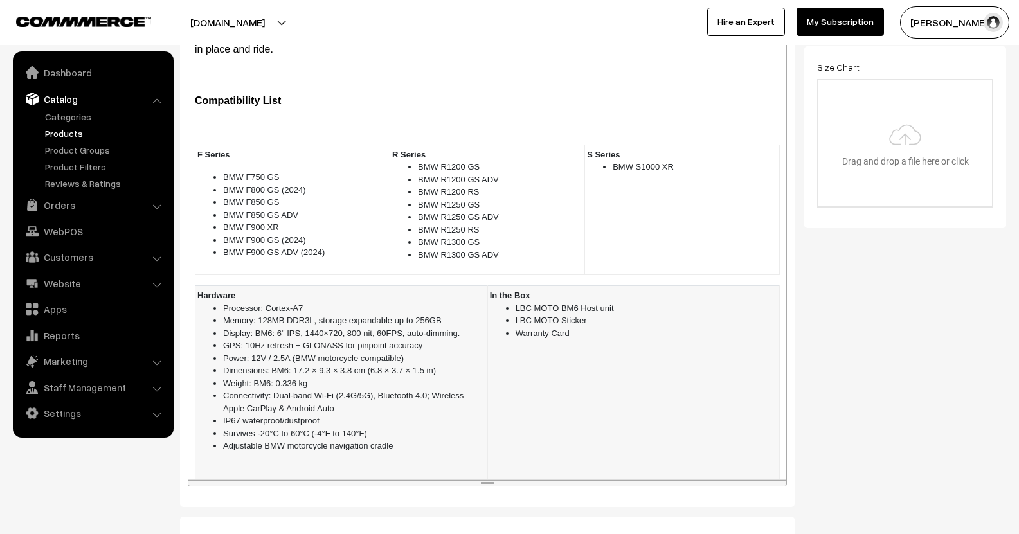
click at [591, 327] on li "Warranty Card" at bounding box center [647, 333] width 262 height 13
click at [542, 327] on li "Warranty(1 year on manufacturing Issues)" at bounding box center [647, 333] width 262 height 13
click at [667, 330] on td "In the Box LBC MOTO BM6 Host unit LBC MOTO Sticker Warranty (1 year on manufact…" at bounding box center [633, 389] width 292 height 206
click at [674, 326] on td "In the Box LBC MOTO BM6 Host unit LBC MOTO Sticker Warranty (1 year on manufact…" at bounding box center [633, 389] width 292 height 206
drag, startPoint x: 551, startPoint y: 319, endPoint x: 606, endPoint y: 332, distance: 56.9
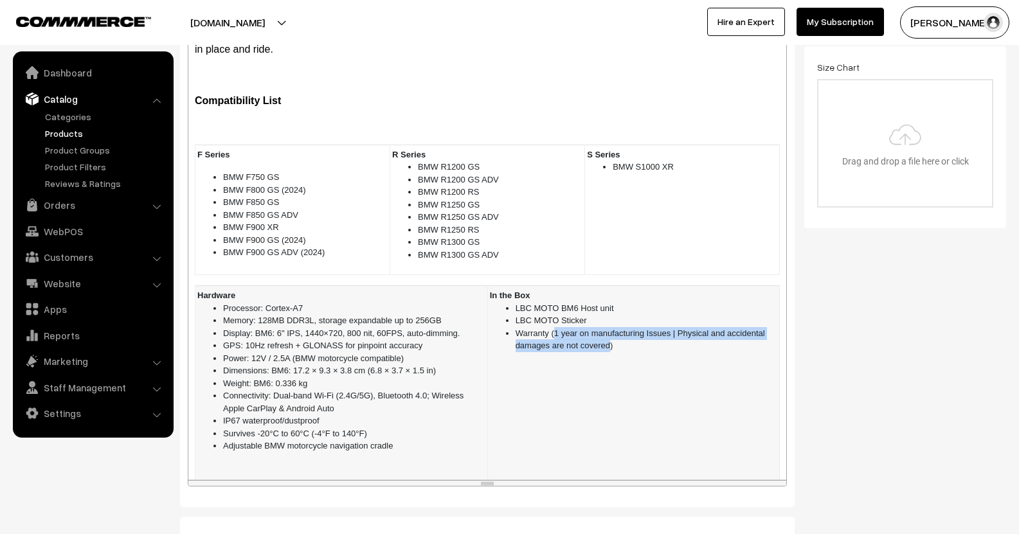
click at [606, 332] on li "Warranty (1 year on manufacturing Issues | Physical and accidental damages are …" at bounding box center [647, 339] width 262 height 25
drag, startPoint x: 595, startPoint y: 333, endPoint x: 546, endPoint y: 316, distance: 51.8
click at [546, 316] on td "In the Box LBC MOTO BM6 Host unit LBC MOTO Sticker Warranty (1 year on manufact…" at bounding box center [633, 389] width 292 height 206
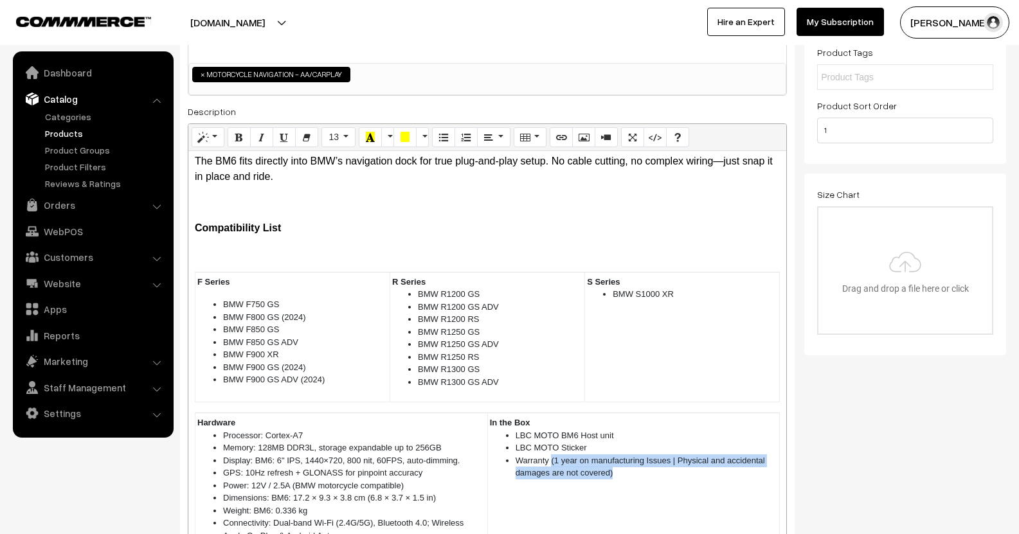
scroll to position [64, 0]
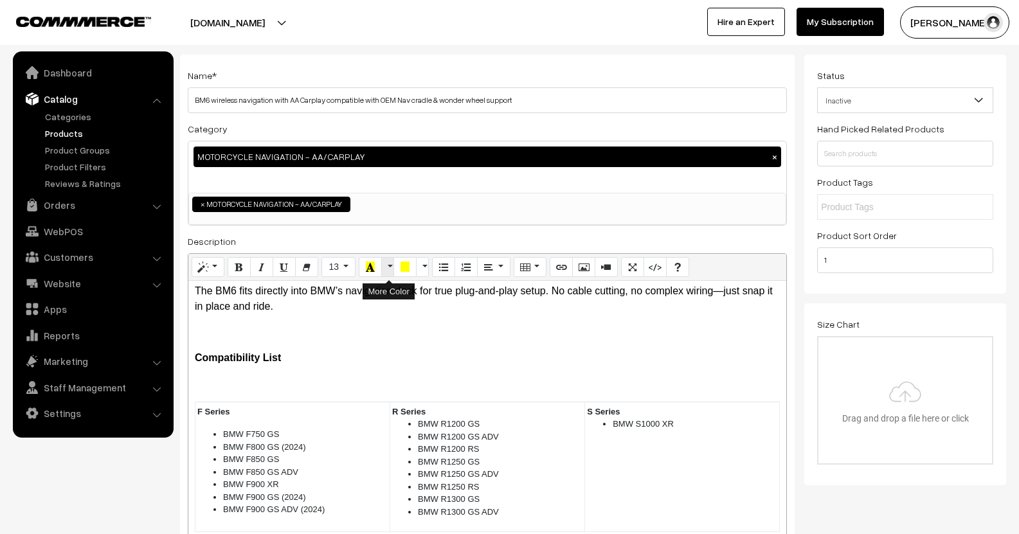
click at [391, 264] on button "More Color" at bounding box center [387, 267] width 13 height 21
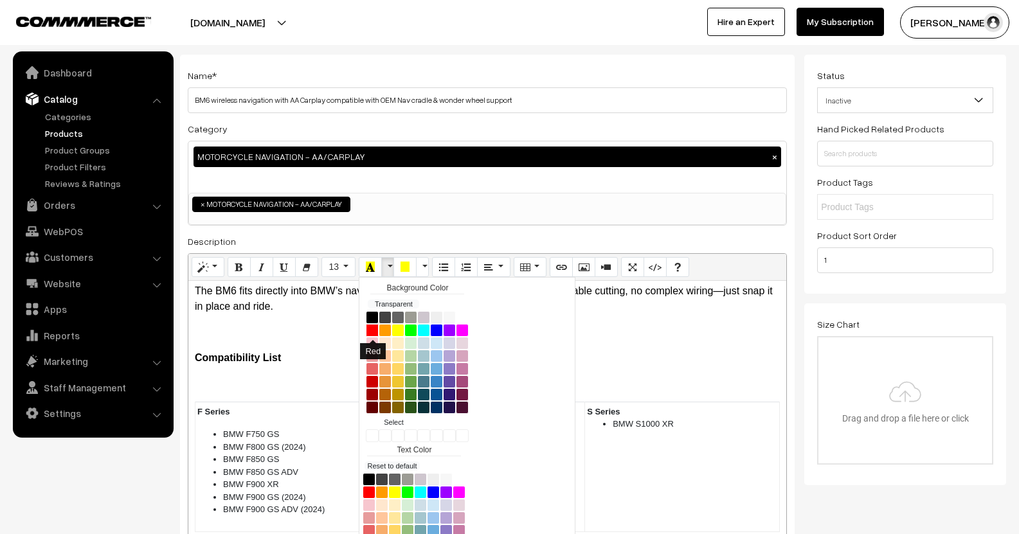
drag, startPoint x: 371, startPoint y: 326, endPoint x: 400, endPoint y: 328, distance: 29.7
click at [373, 330] on button "Red" at bounding box center [372, 330] width 13 height 13
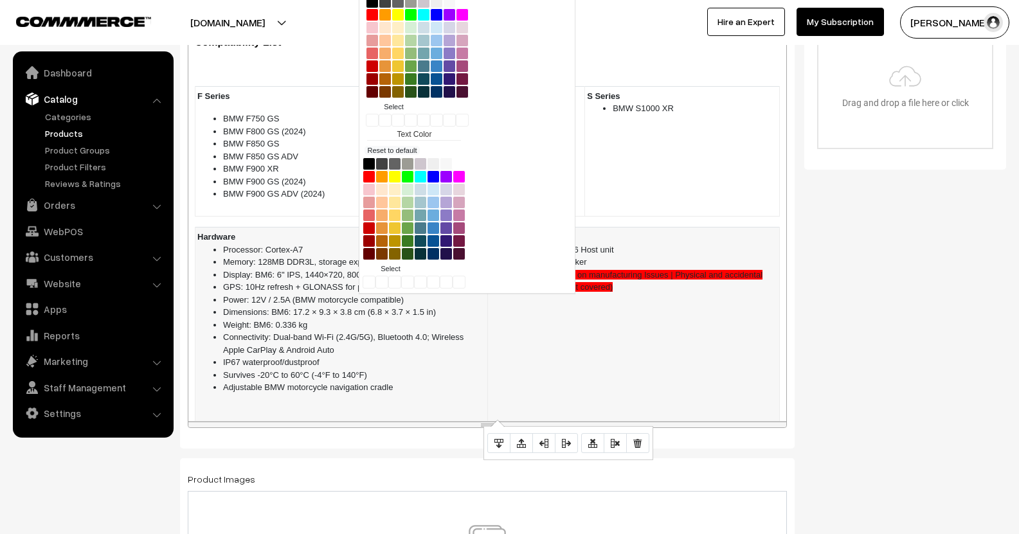
click at [668, 330] on td "In the Box LBC MOTO BM6 Host unit LBC MOTO Sticker Warranty (1 year on manufact…" at bounding box center [633, 331] width 292 height 206
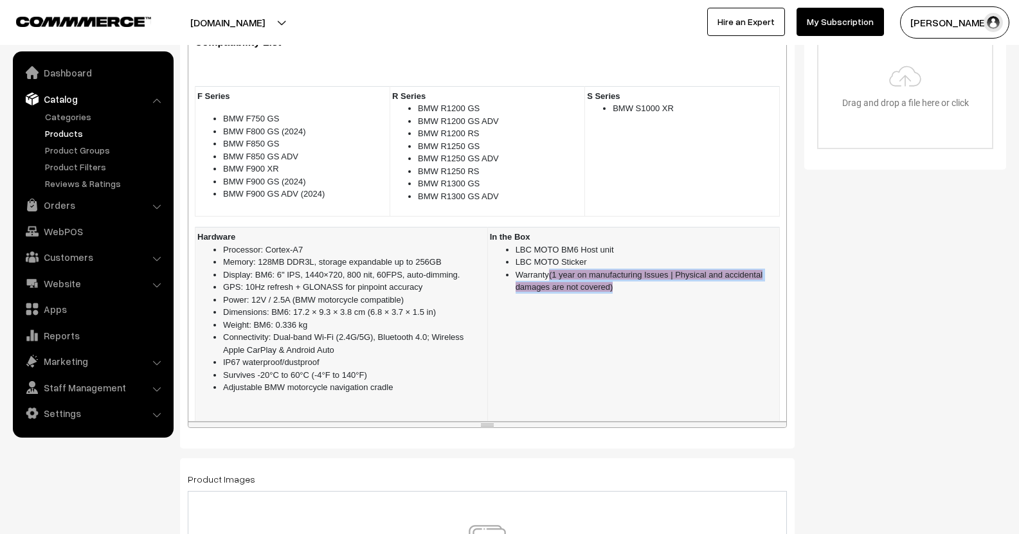
drag, startPoint x: 621, startPoint y: 277, endPoint x: 546, endPoint y: 260, distance: 77.0
click at [546, 269] on li "Warranty (1 year on manufacturing Issues | Physical and accidental damages are …" at bounding box center [647, 281] width 262 height 25
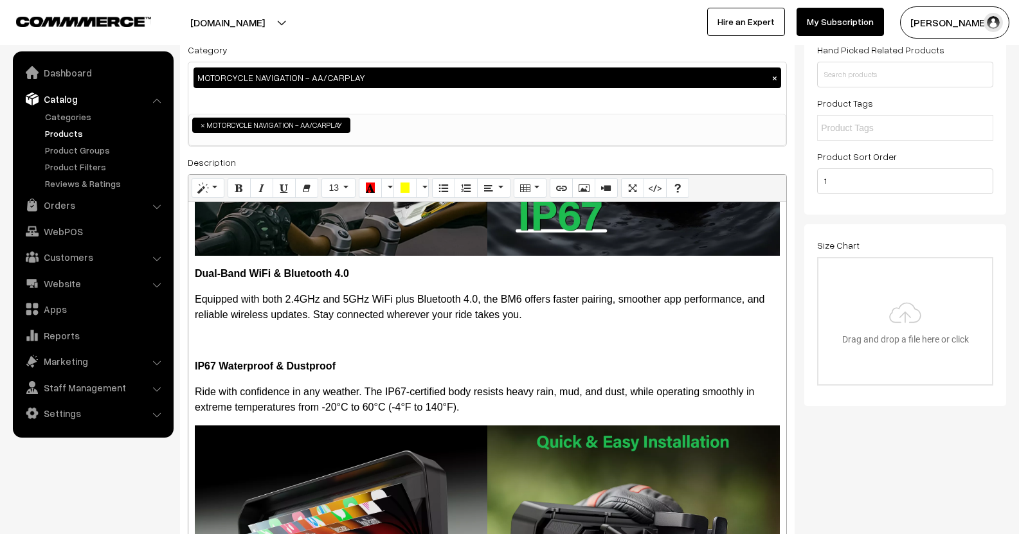
scroll to position [123, 0]
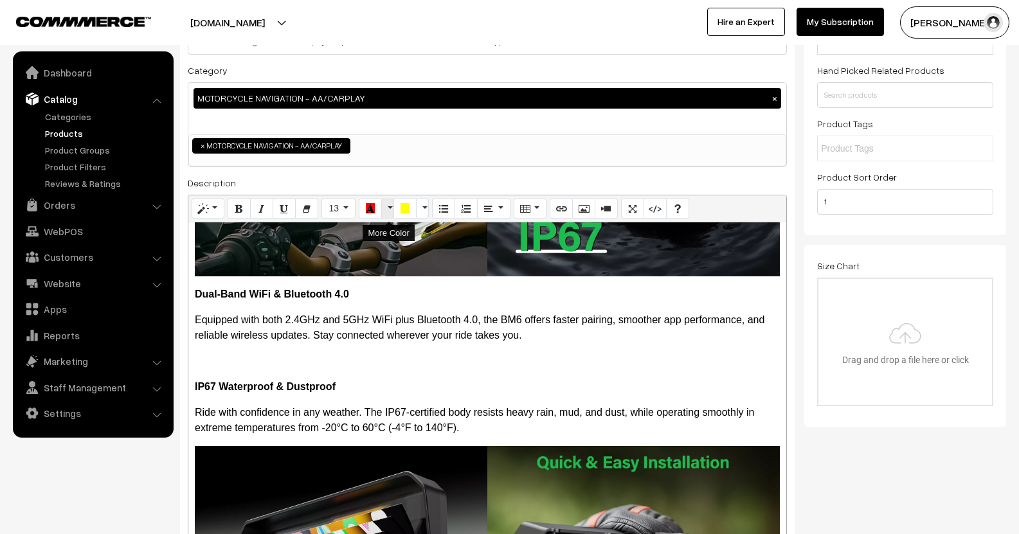
click at [384, 204] on button "More Color" at bounding box center [387, 209] width 13 height 21
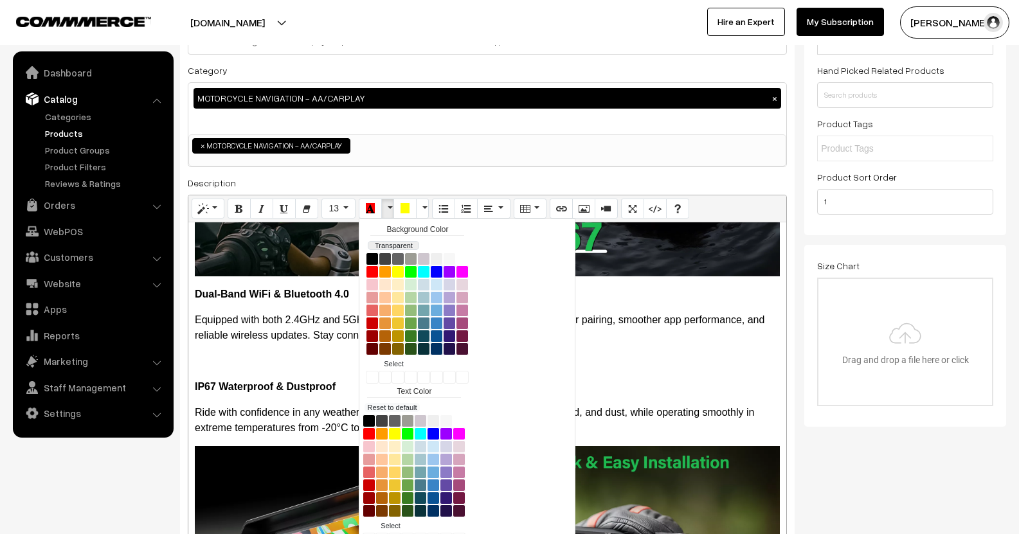
click at [404, 242] on button "Transparent" at bounding box center [393, 245] width 51 height 9
click at [371, 433] on button "Red" at bounding box center [369, 433] width 13 height 13
click at [706, 368] on div "Wireless CarPlay & Android Auto Enjoy full smartphone integration with wireless…" at bounding box center [487, 450] width 598 height 456
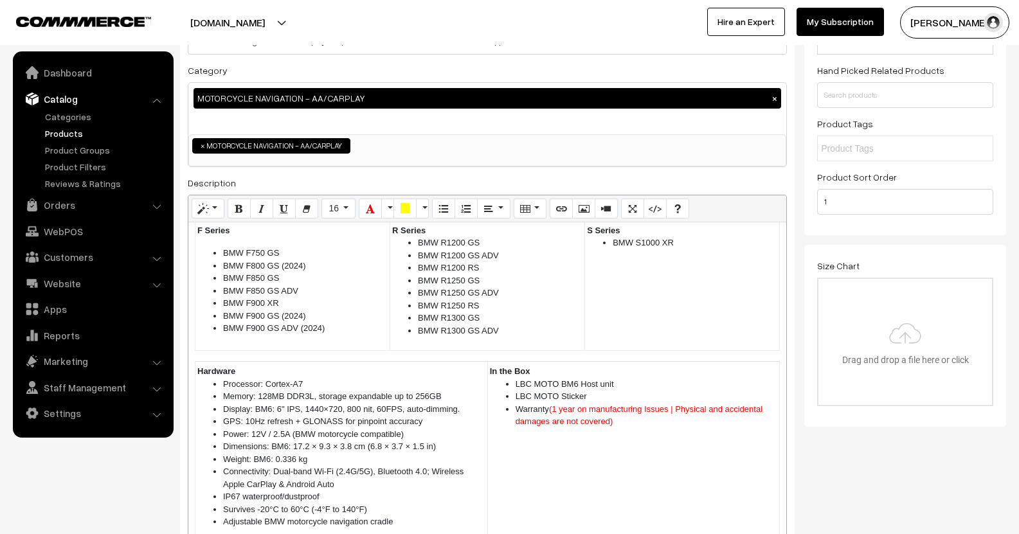
scroll to position [1478, 0]
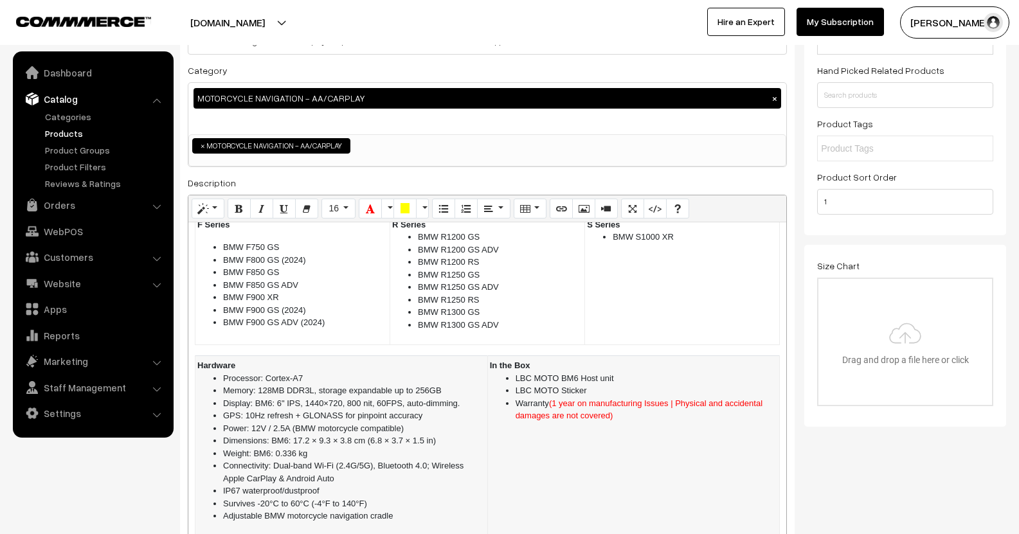
click at [544, 397] on li "Warranty (1 year on manufacturing Issues | Physical and accidental damages are …" at bounding box center [647, 409] width 262 height 25
click at [322, 485] on li "IP67 waterproof/dustproof" at bounding box center [354, 491] width 262 height 13
drag, startPoint x: 321, startPoint y: 480, endPoint x: 466, endPoint y: 481, distance: 145.3
click at [466, 485] on li "IP67 waterproof/dustproof (JET WASH NOT SUPPORTED)" at bounding box center [354, 491] width 262 height 13
drag, startPoint x: 375, startPoint y: 215, endPoint x: 372, endPoint y: 221, distance: 6.9
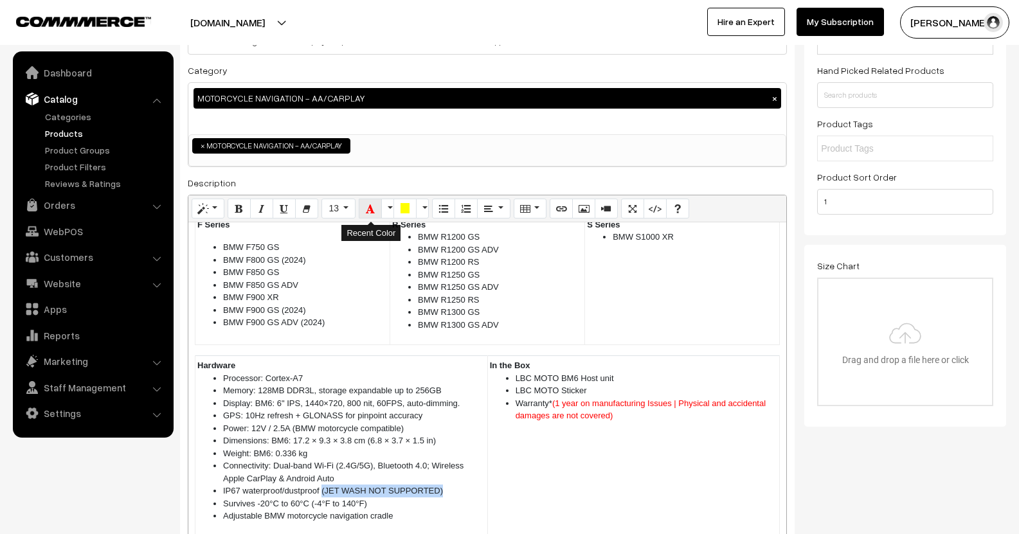
click at [373, 215] on button "Recent Color" at bounding box center [370, 209] width 23 height 21
click at [645, 477] on td "In the Box LBC MOTO BM6 Host unit LBC MOTO Sticker Warranty* (1 year on manufac…" at bounding box center [633, 459] width 292 height 206
click at [338, 486] on span "(JET WASH NOT SUPPORTED)" at bounding box center [379, 491] width 121 height 10
click at [583, 463] on td "In the Box LBC MOTO BM6 Host unit LBC MOTO Sticker Warranty* (1 year on manufac…" at bounding box center [633, 459] width 292 height 206
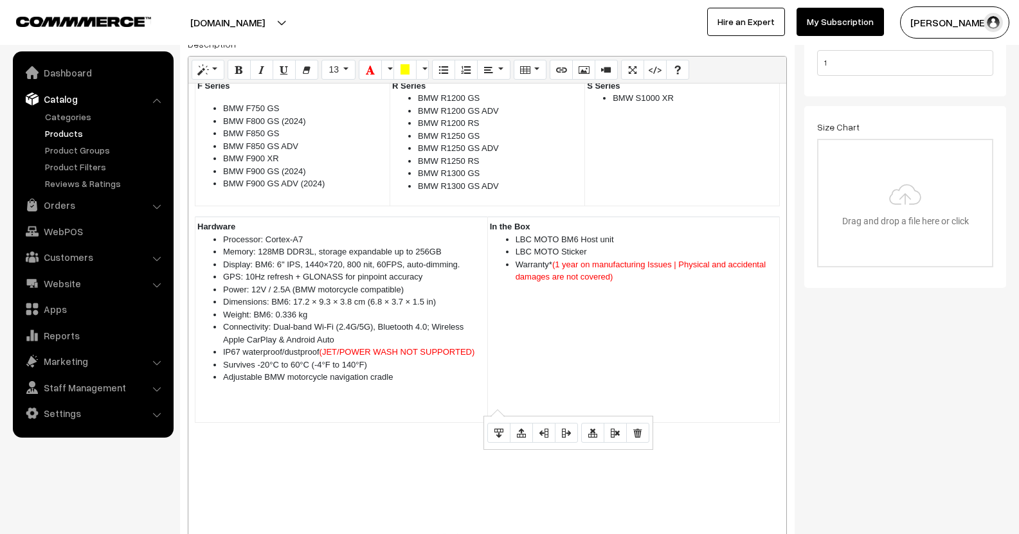
scroll to position [514, 0]
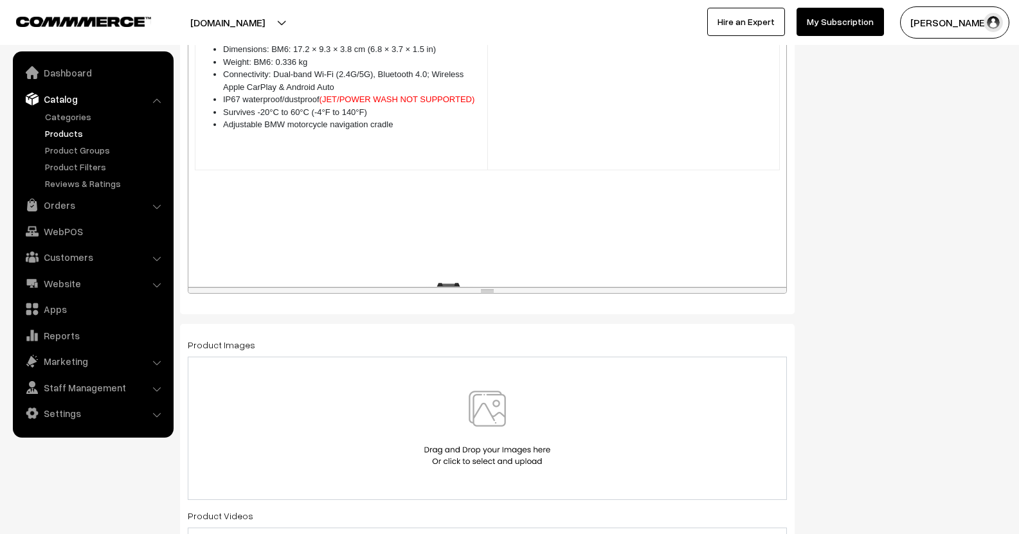
click at [465, 421] on img at bounding box center [487, 428] width 132 height 75
click at [584, 407] on div "67.6 KB Untitled design (17).png Check Error Remove file" at bounding box center [487, 426] width 599 height 138
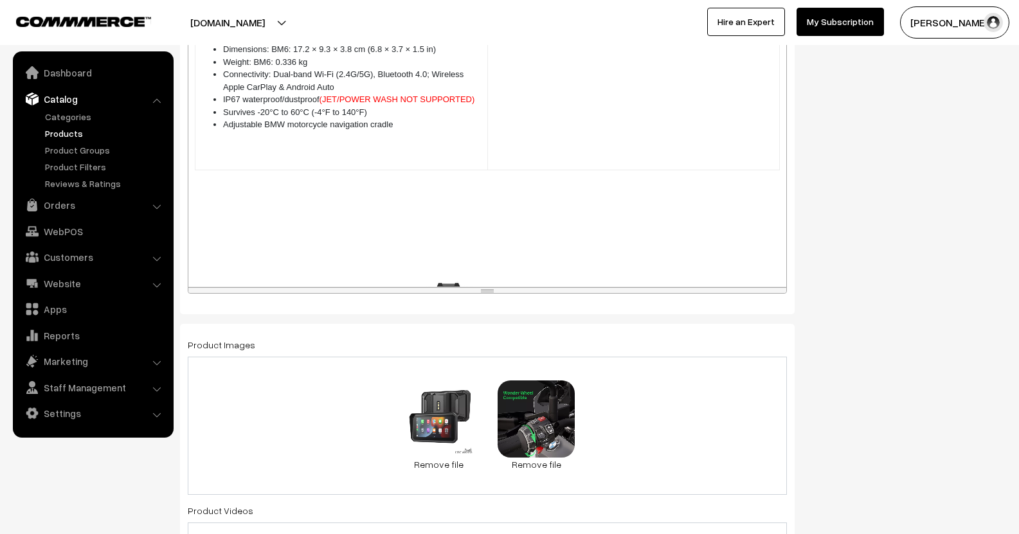
click at [598, 425] on div "67.6 KB Untitled design (17).png Check Error Remove file 69.9 KB b2.webp Check …" at bounding box center [487, 426] width 599 height 138
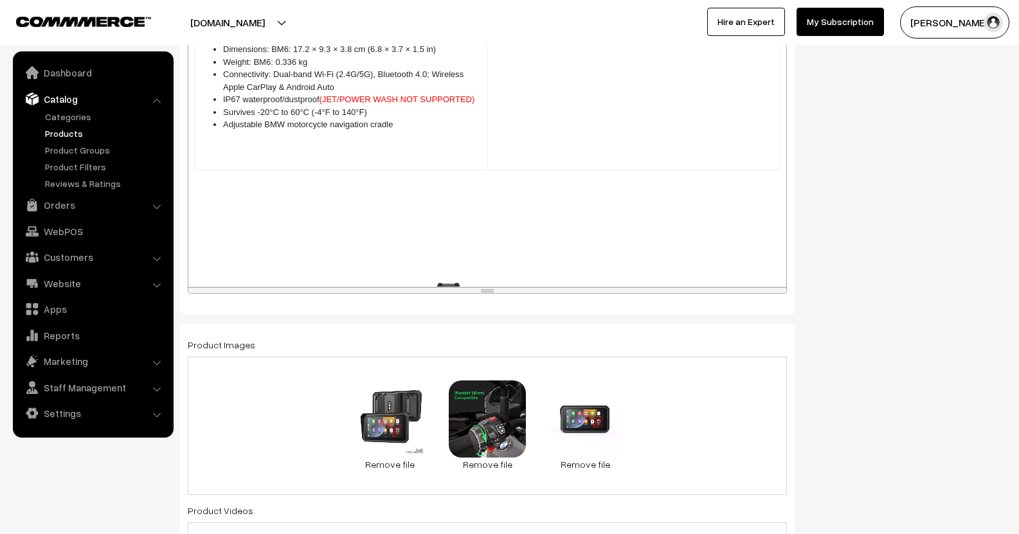
click at [651, 416] on div "67.6 KB Untitled design (17).png Check Error Remove file 69.9 KB b2.webp Check …" at bounding box center [487, 426] width 599 height 138
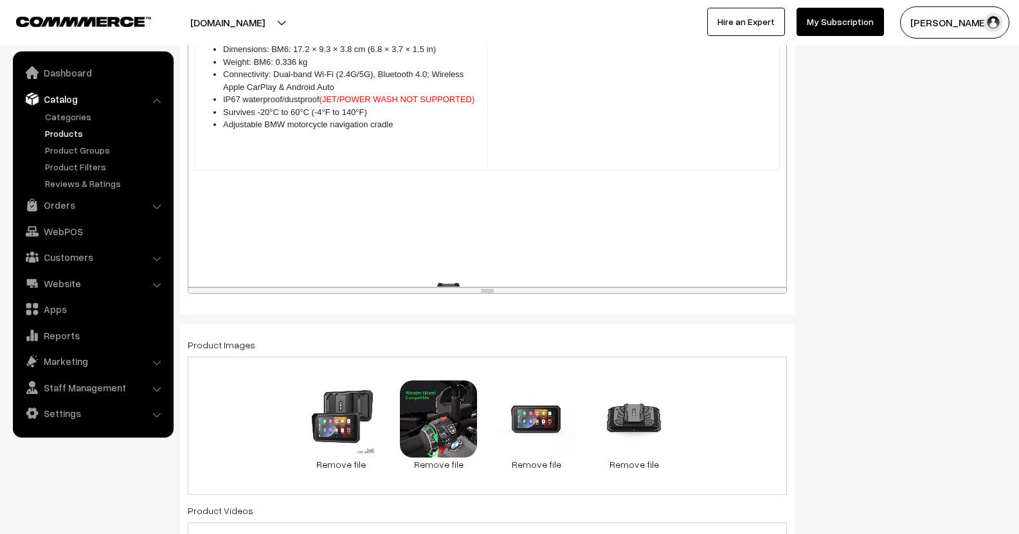
click at [702, 412] on div "67.6 KB Untitled design (17).png Check Error Remove file 69.9 KB b2.webp Check …" at bounding box center [487, 426] width 599 height 138
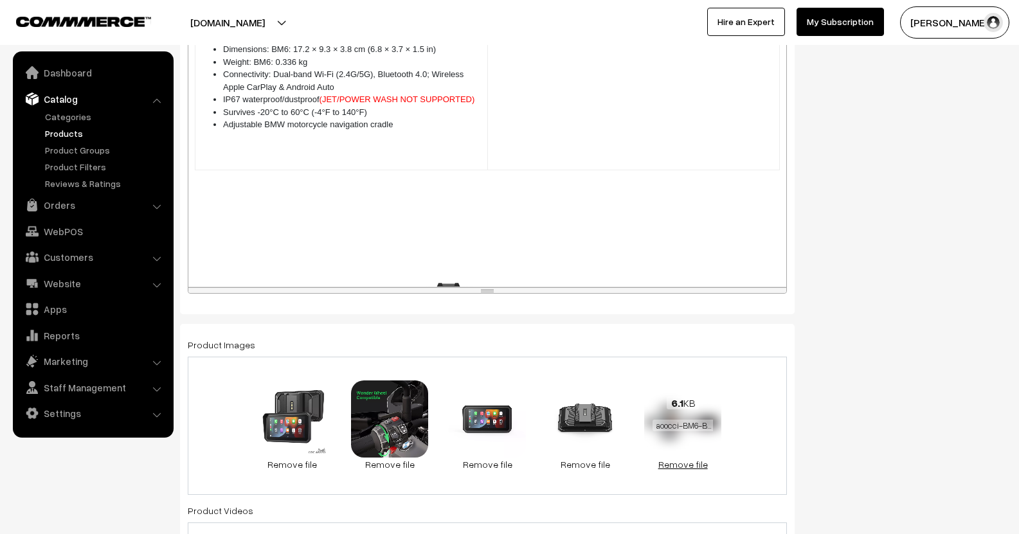
click at [676, 464] on link "Remove file" at bounding box center [682, 464] width 77 height 13
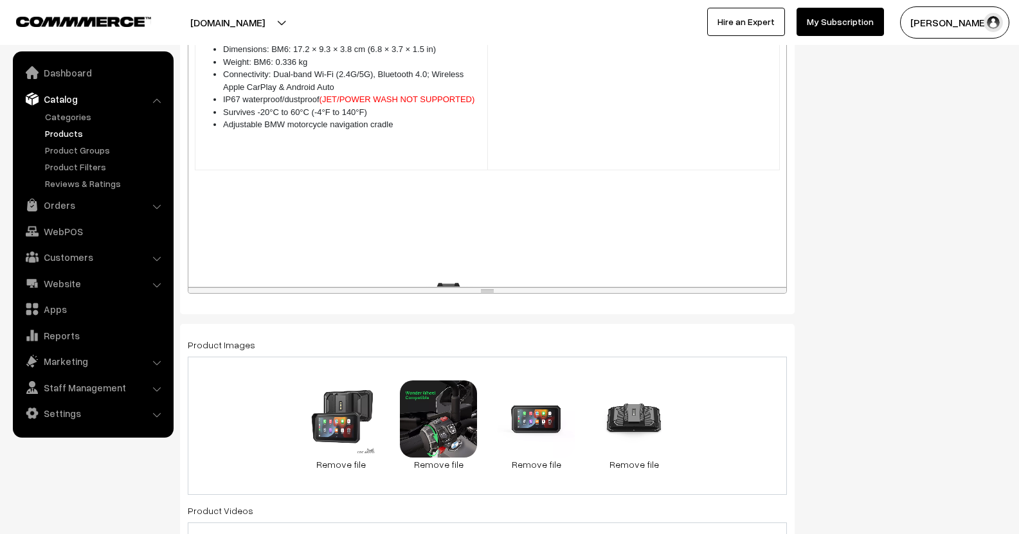
click at [690, 415] on div "67.6 KB Untitled design (17).png Check Error Remove file 69.9 KB b2.webp Check …" at bounding box center [487, 426] width 599 height 138
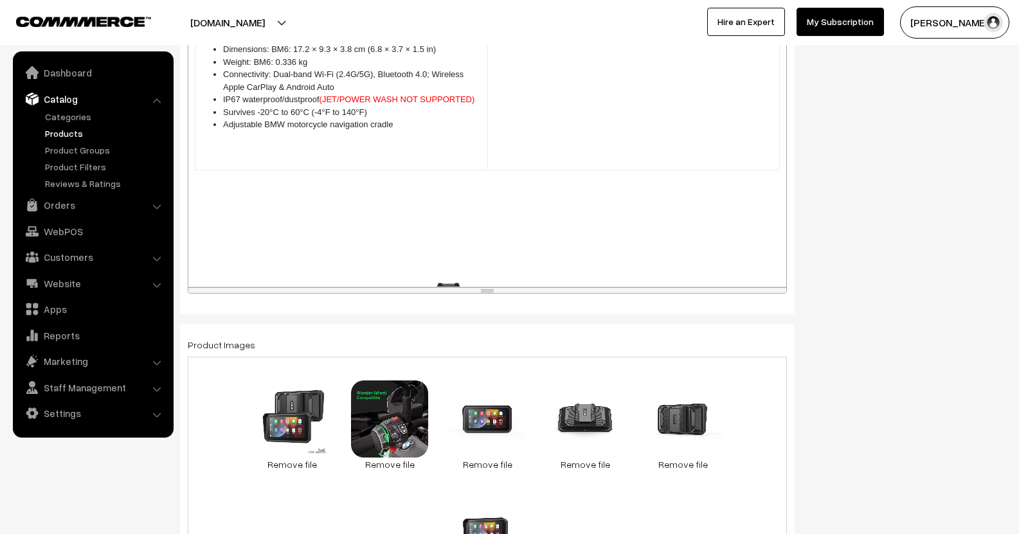
click at [588, 514] on div "67.6 KB Untitled design (17).png Check Error Remove file 69.9 KB b2.webp Check …" at bounding box center [487, 481] width 599 height 249
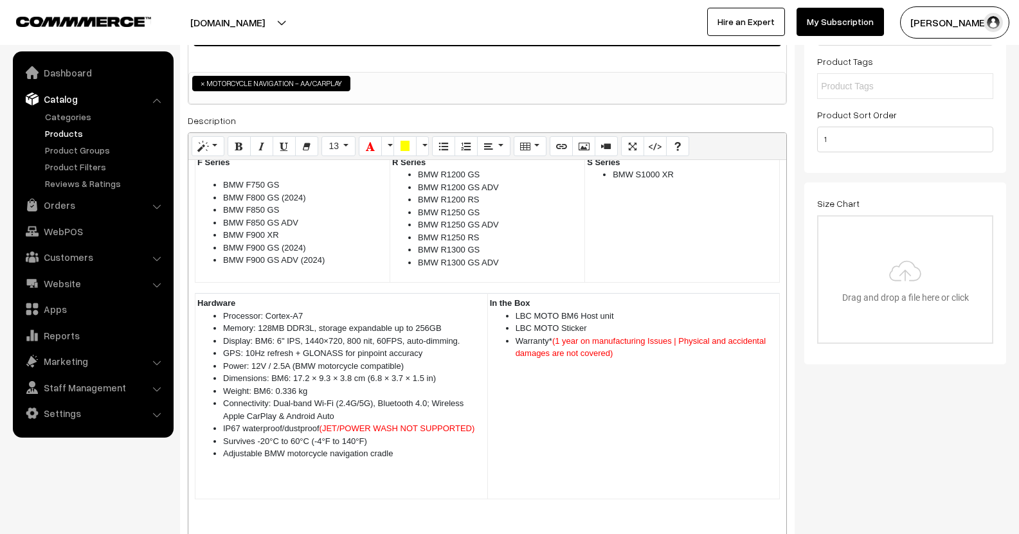
scroll to position [0, 0]
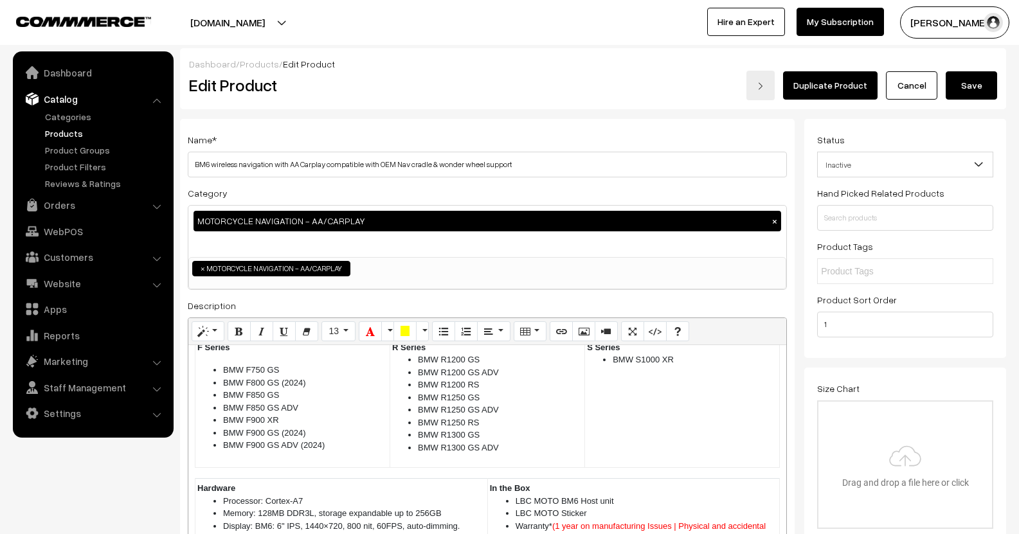
click at [957, 81] on button "Save" at bounding box center [971, 85] width 51 height 28
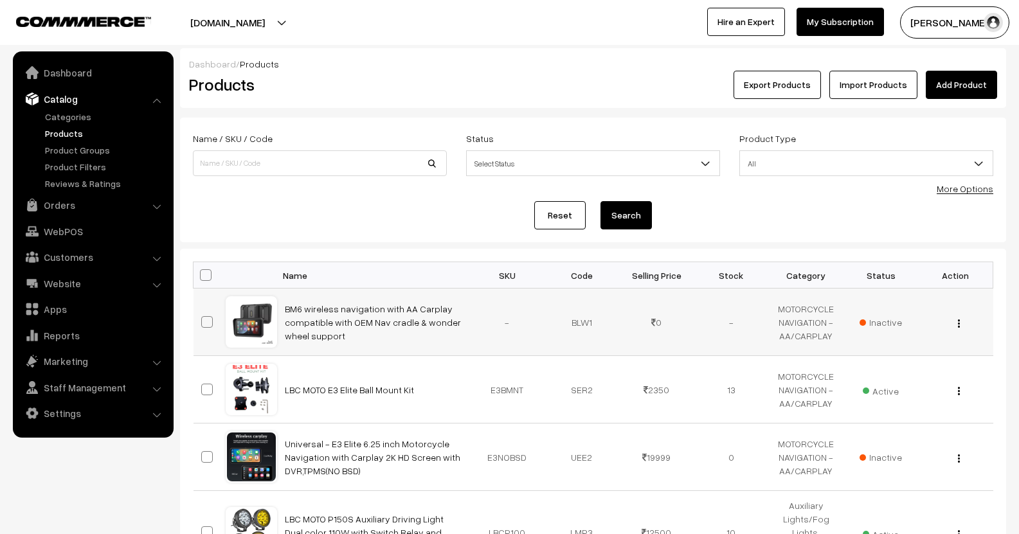
click at [961, 325] on div "View Edit Delete" at bounding box center [955, 322] width 59 height 13
click at [958, 327] on img "button" at bounding box center [959, 323] width 2 height 8
click at [897, 364] on link "Edit" at bounding box center [901, 370] width 109 height 28
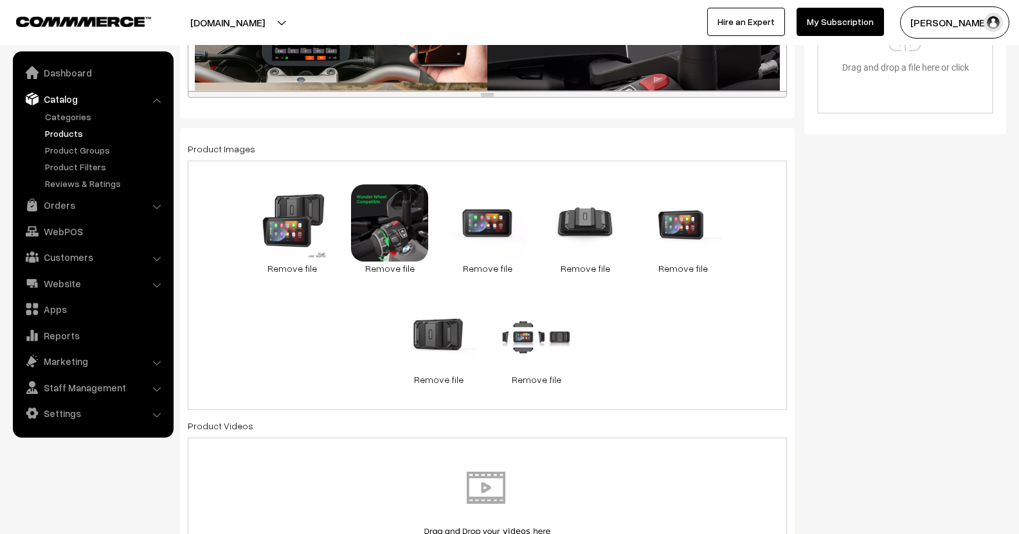
scroll to position [579, 0]
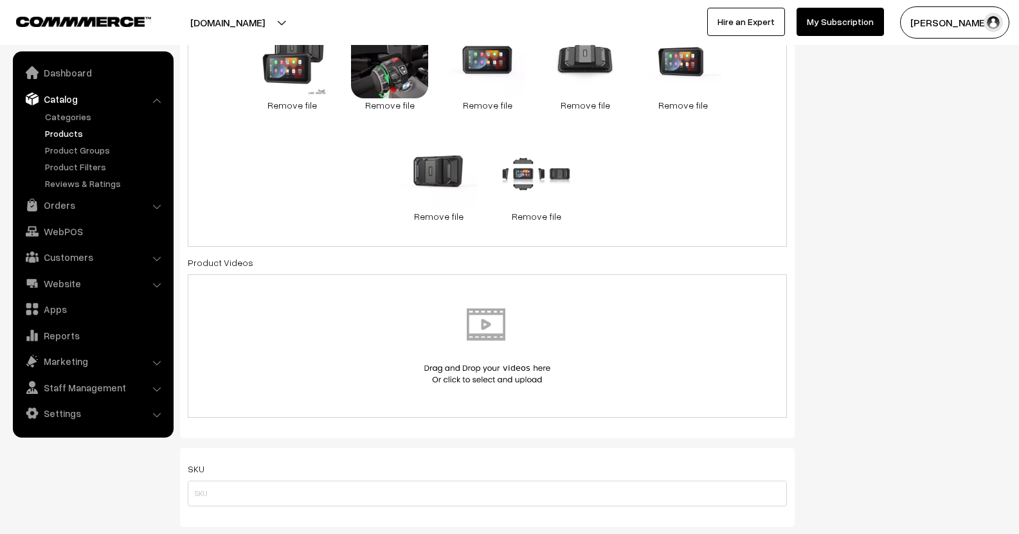
click at [478, 343] on img at bounding box center [487, 346] width 132 height 75
click at [514, 334] on img at bounding box center [487, 346] width 132 height 75
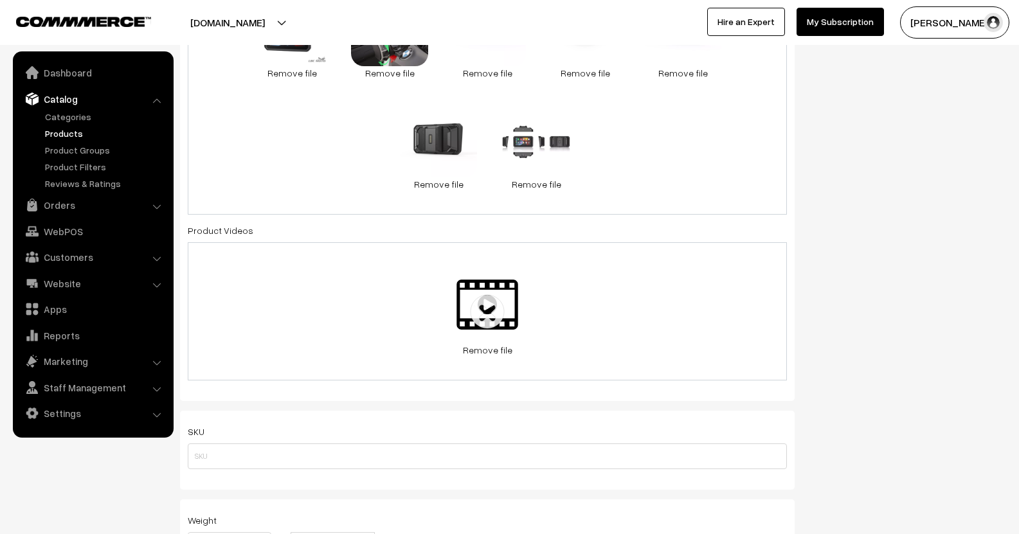
scroll to position [707, 0]
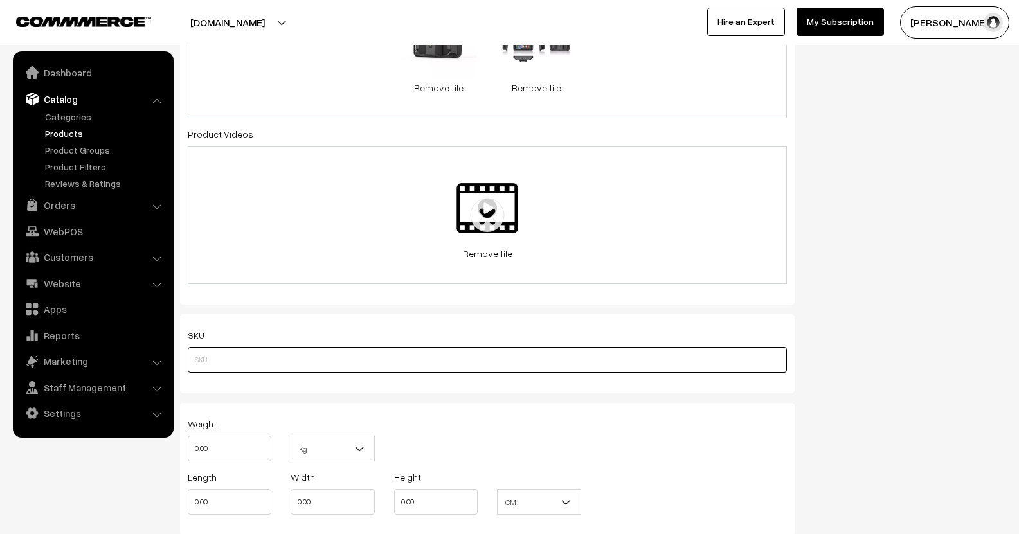
click at [472, 358] on input "text" at bounding box center [487, 360] width 599 height 26
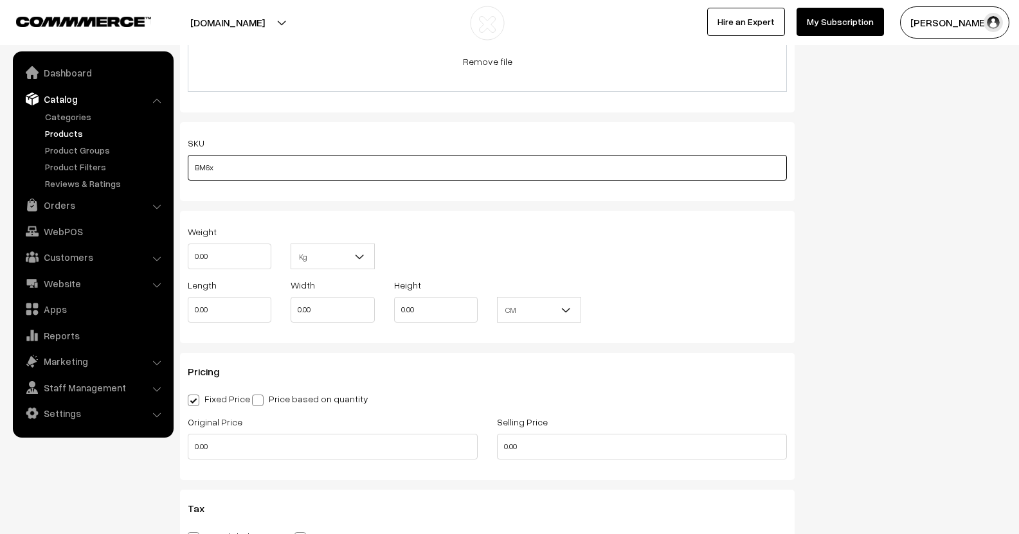
scroll to position [900, 0]
type input "BM6x"
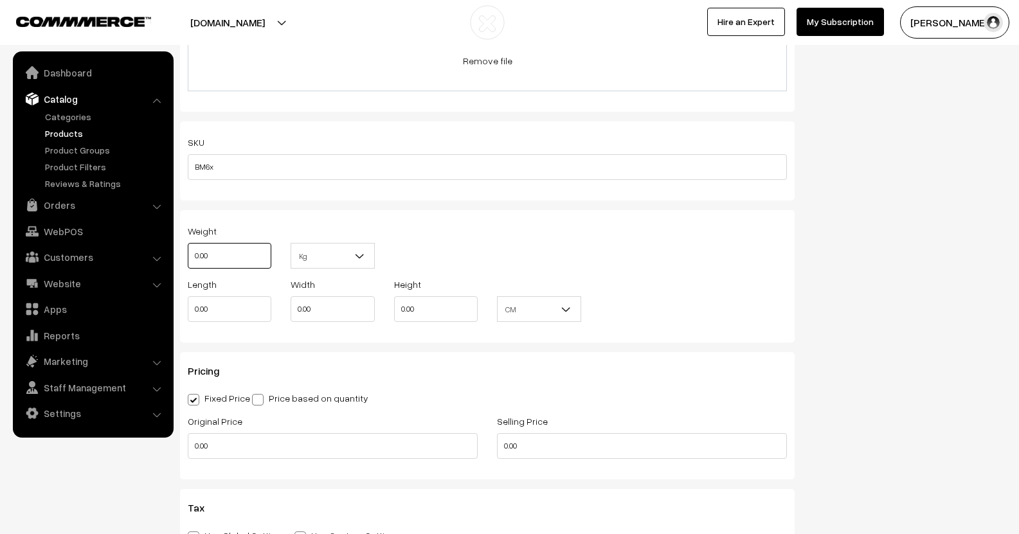
drag, startPoint x: 224, startPoint y: 257, endPoint x: 179, endPoint y: 257, distance: 44.4
click at [179, 257] on div "Weight 0.00" at bounding box center [229, 249] width 103 height 53
type input "1"
drag, startPoint x: 435, startPoint y: 239, endPoint x: 422, endPoint y: 242, distance: 13.1
click at [436, 238] on div "Weight 1 Kg Kg" at bounding box center [487, 249] width 618 height 53
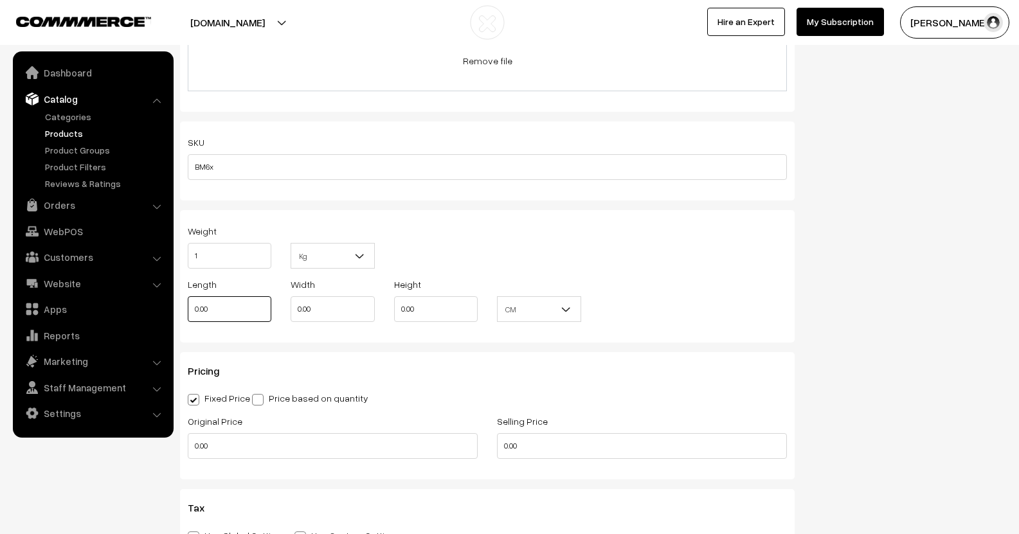
click at [234, 301] on input "0.00" at bounding box center [230, 309] width 84 height 26
drag, startPoint x: 235, startPoint y: 315, endPoint x: 172, endPoint y: 321, distance: 63.3
click at [172, 321] on body "Thank you for showing interest. Our team will call you shortly. Close lbcmoto.c…" at bounding box center [509, 347] width 1019 height 2495
drag, startPoint x: 322, startPoint y: 310, endPoint x: 288, endPoint y: 315, distance: 34.5
click at [288, 315] on div "Width 0.00" at bounding box center [332, 302] width 103 height 53
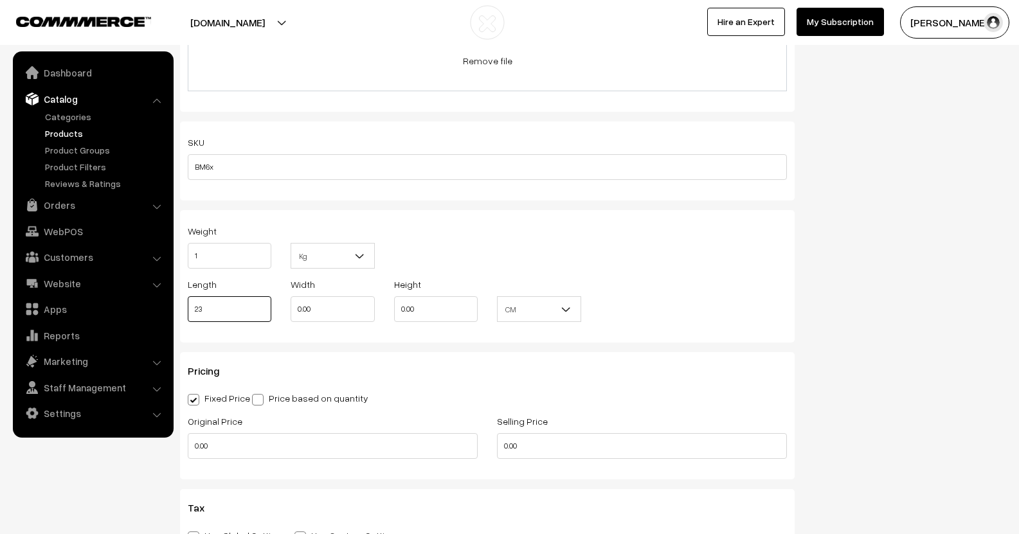
drag, startPoint x: 245, startPoint y: 307, endPoint x: 154, endPoint y: 321, distance: 91.7
click at [154, 321] on body "Thank you for showing interest. Our team will call you shortly. Close lbcmoto.c…" at bounding box center [509, 347] width 1019 height 2495
type input "25"
drag, startPoint x: 334, startPoint y: 303, endPoint x: 274, endPoint y: 304, distance: 59.8
click at [276, 303] on div "Length 25 Width 0.00 Height 0.00 CM In CM" at bounding box center [487, 302] width 618 height 53
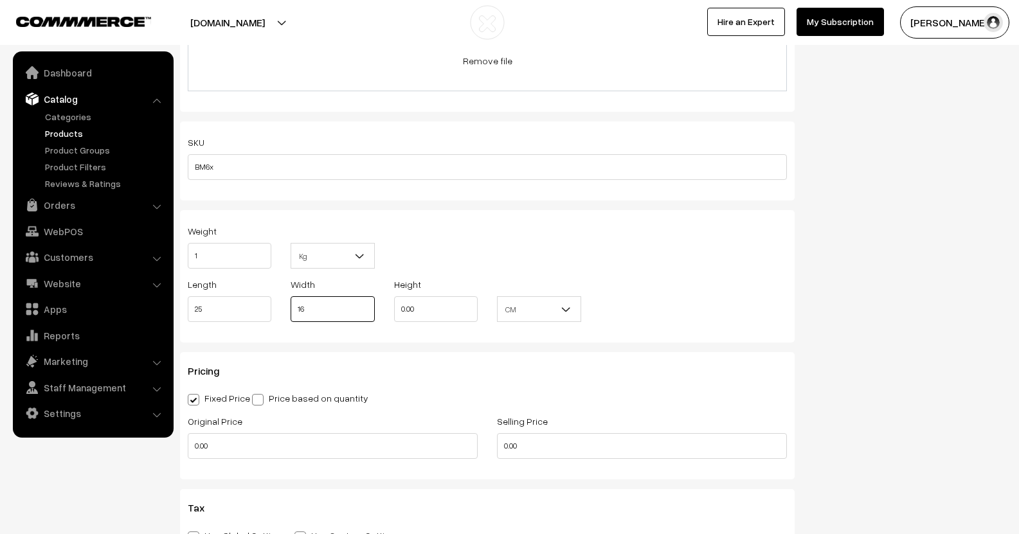
type input "16"
drag, startPoint x: 442, startPoint y: 315, endPoint x: 342, endPoint y: 311, distance: 99.7
click at [342, 311] on div "Length 25 Width 16 Height 0.00 CM In CM" at bounding box center [487, 302] width 618 height 53
type input "12"
drag, startPoint x: 397, startPoint y: 453, endPoint x: 181, endPoint y: 451, distance: 216.0
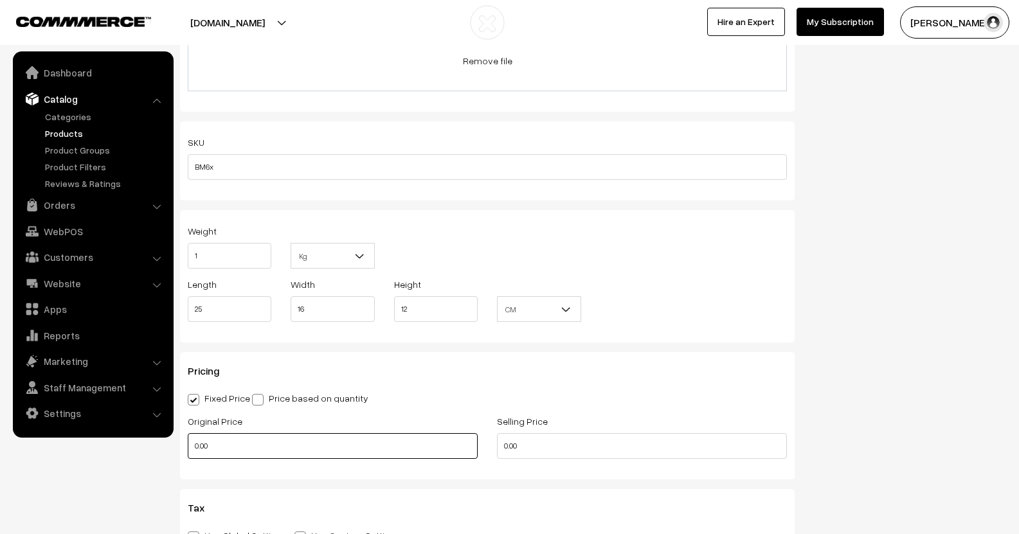
click at [181, 451] on div "Original Price 0.00" at bounding box center [332, 439] width 309 height 53
type input "27099.00"
drag, startPoint x: 530, startPoint y: 451, endPoint x: 438, endPoint y: 443, distance: 92.3
click at [438, 443] on div "Original Price 27099.00 Selling Price 0.00" at bounding box center [487, 439] width 618 height 53
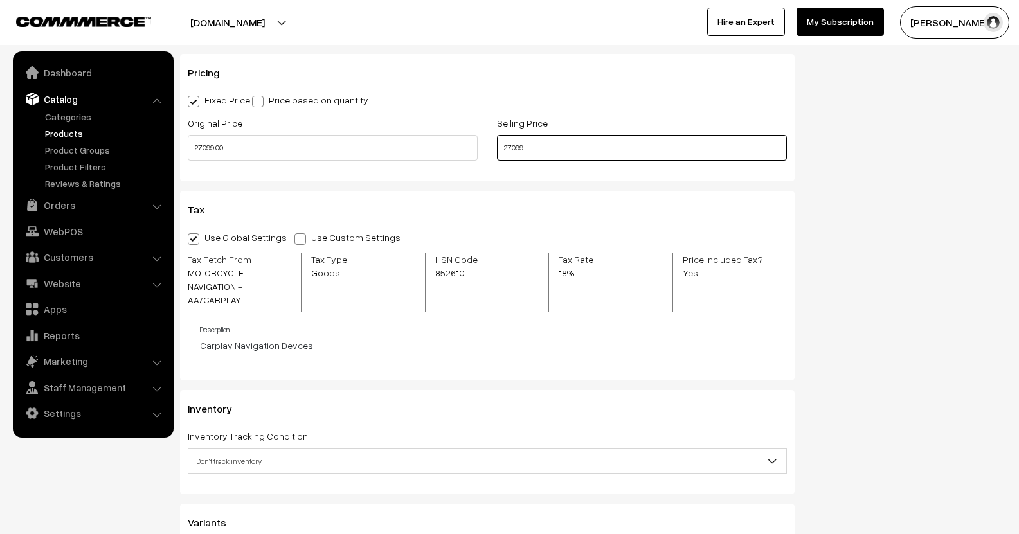
scroll to position [1221, 0]
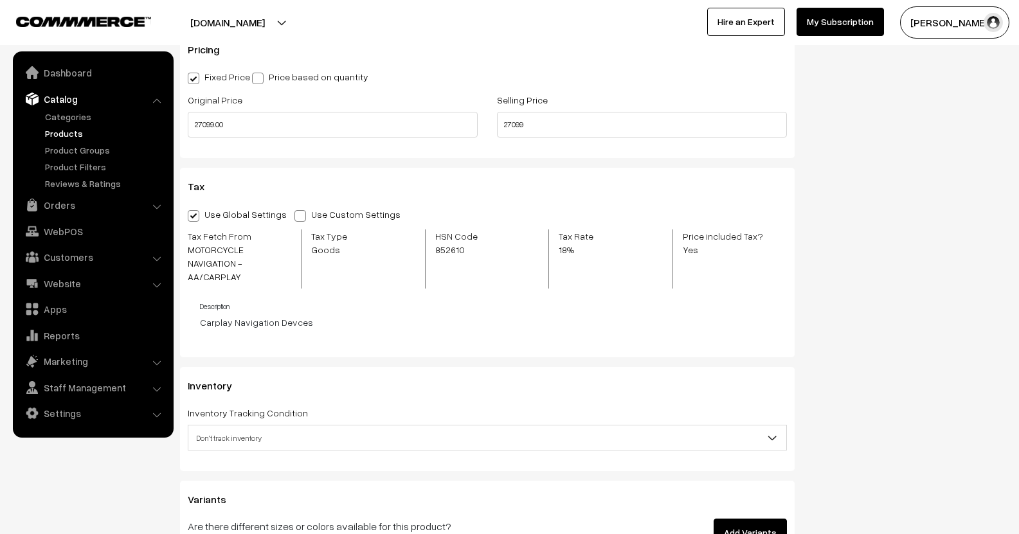
type input "27099.00"
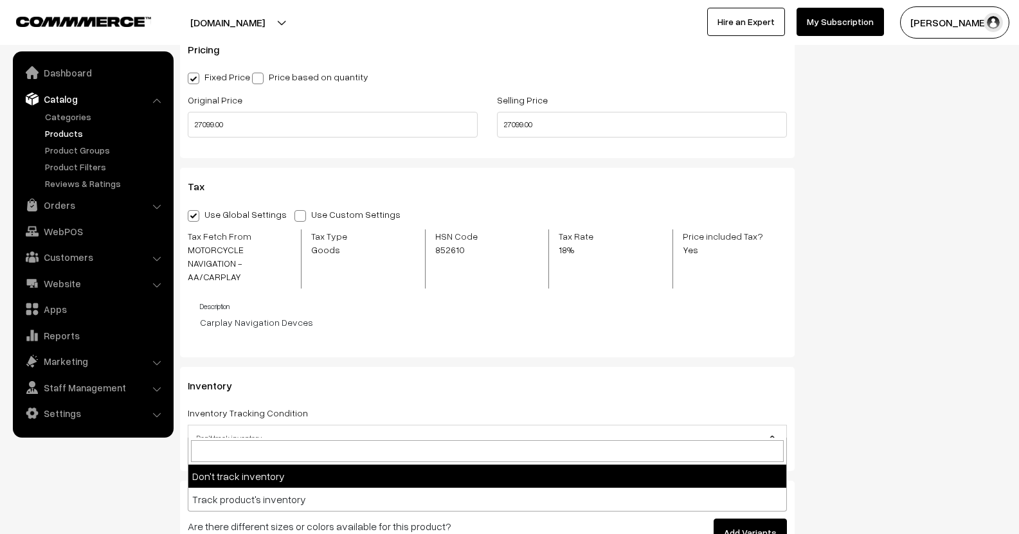
click at [756, 427] on span "Don't track inventory" at bounding box center [487, 438] width 598 height 22
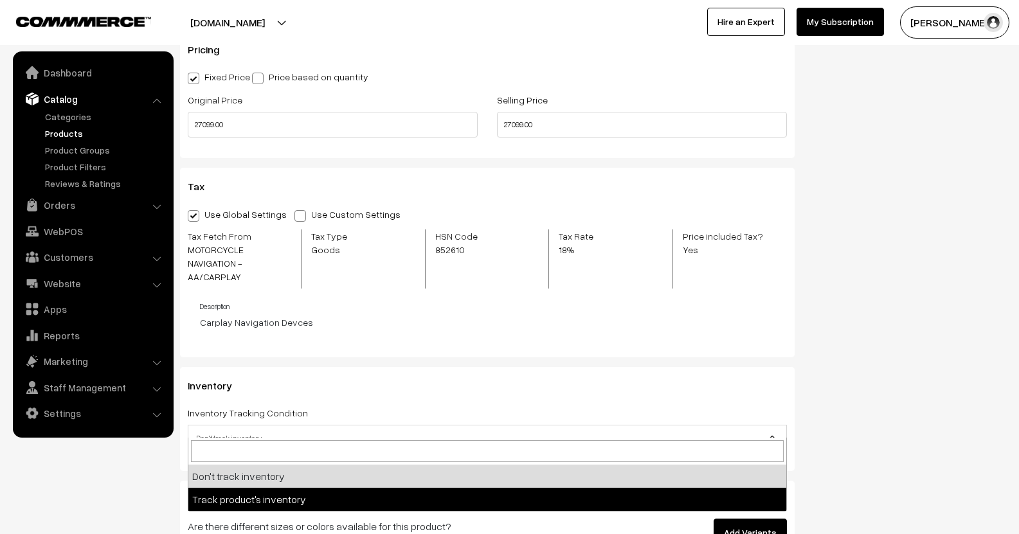
select select "2"
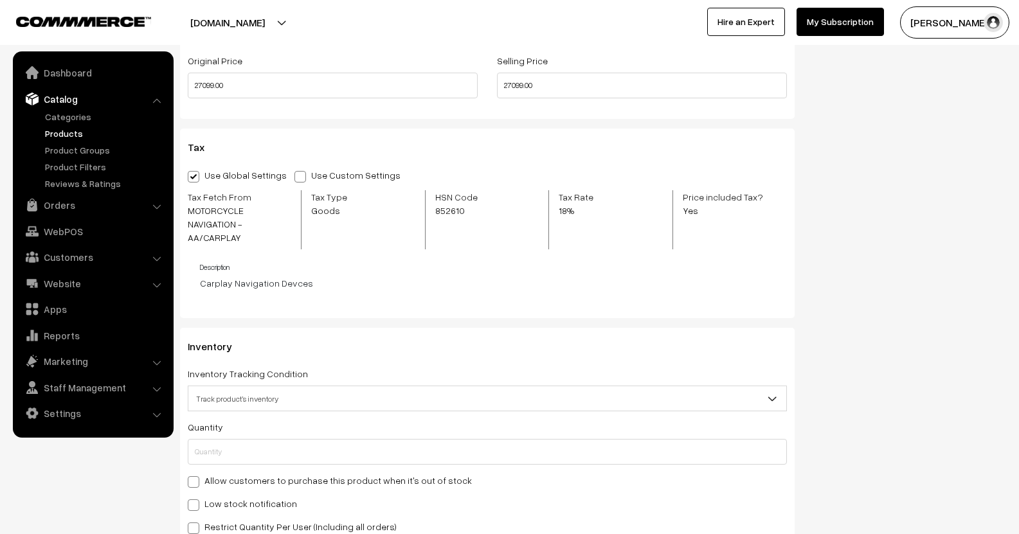
scroll to position [1286, 0]
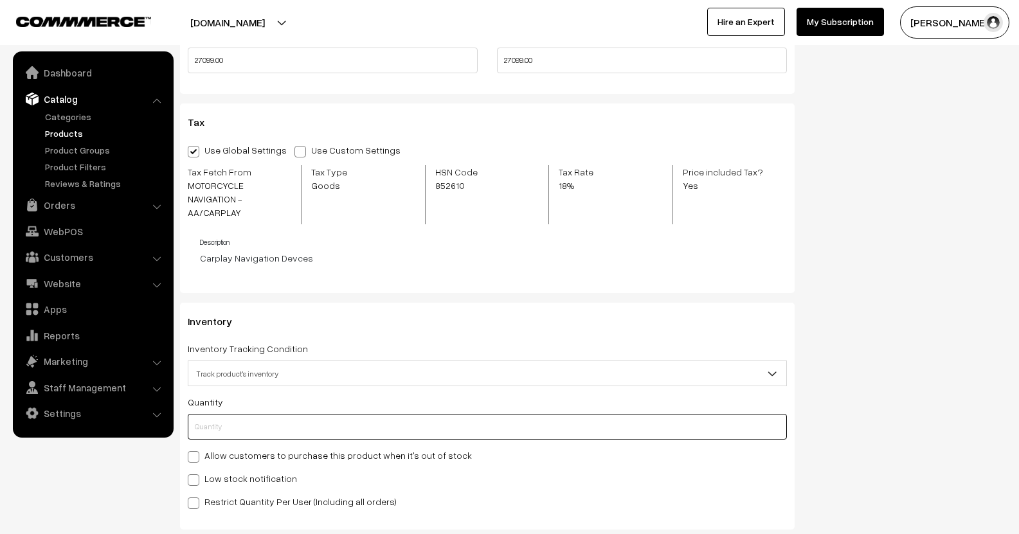
click at [275, 417] on input "text" at bounding box center [487, 427] width 599 height 26
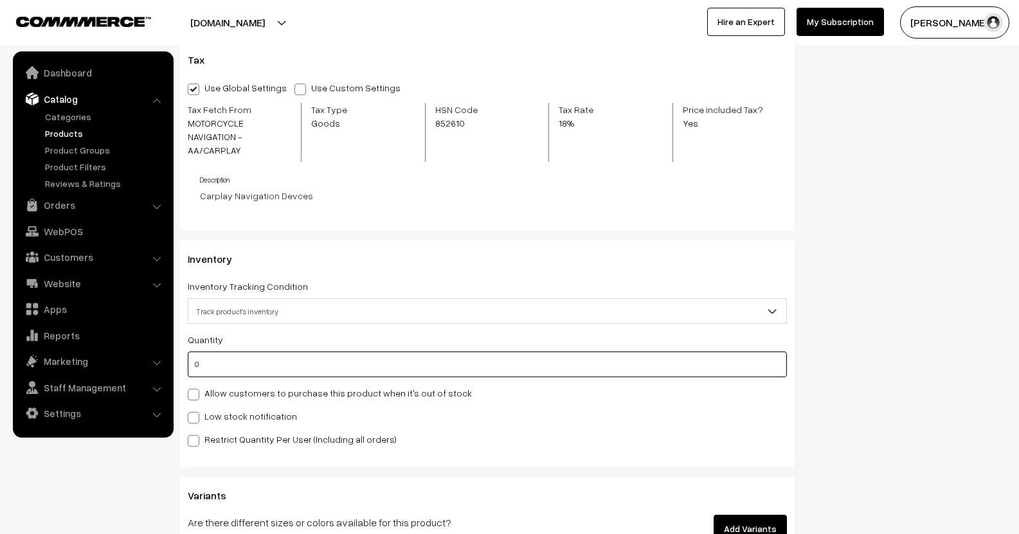
scroll to position [1350, 0]
type input "0"
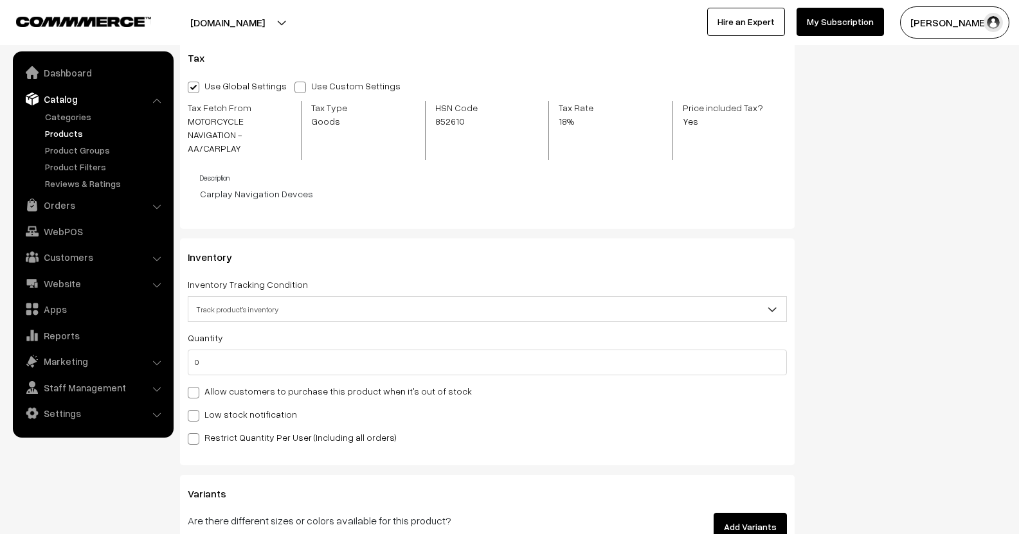
click at [210, 408] on label "Low stock notification" at bounding box center [242, 414] width 109 height 13
click at [196, 409] on input "Low stock notification" at bounding box center [192, 413] width 8 height 8
checkbox input "true"
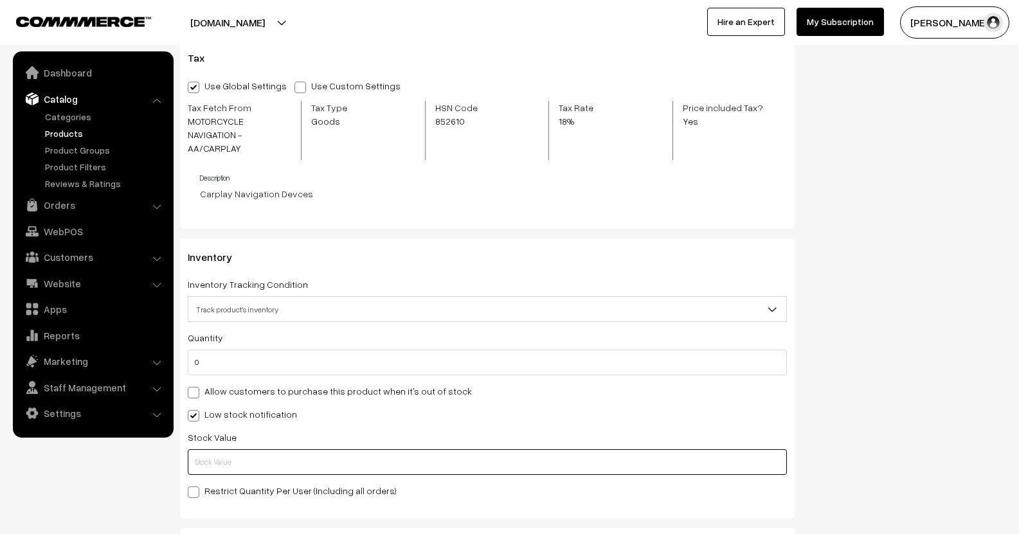
click at [301, 449] on input "text" at bounding box center [487, 462] width 599 height 26
type input "2"
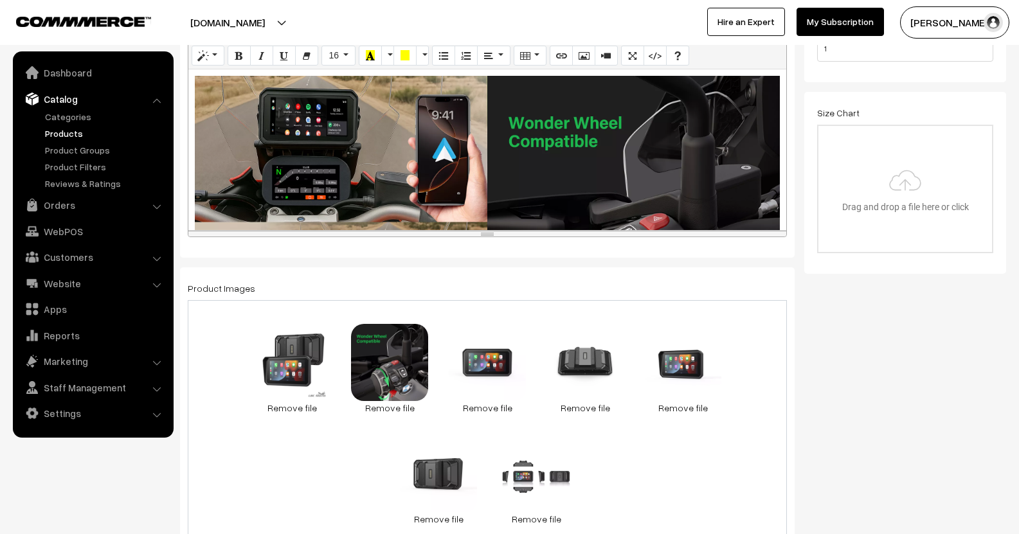
scroll to position [0, 0]
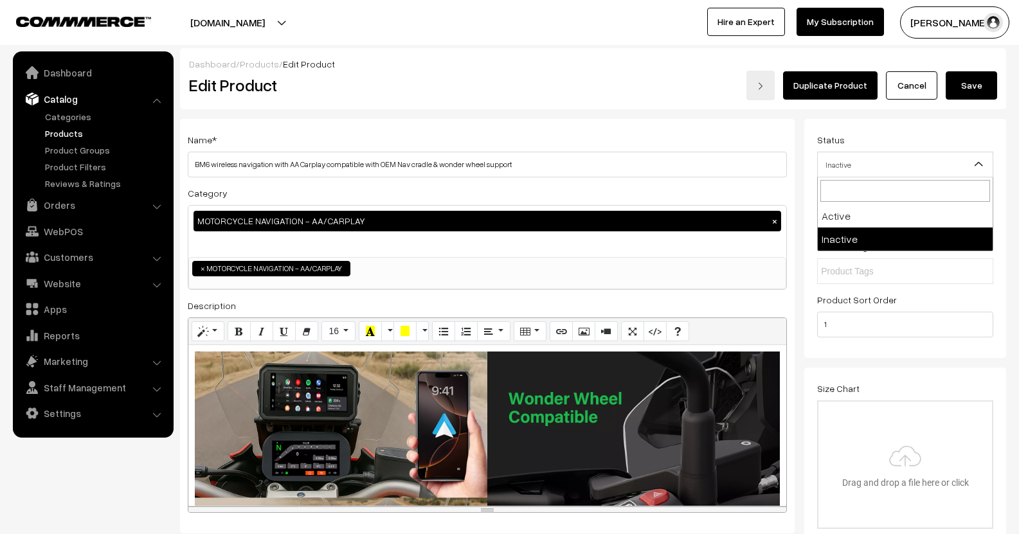
click at [966, 166] on span "Inactive" at bounding box center [905, 165] width 175 height 22
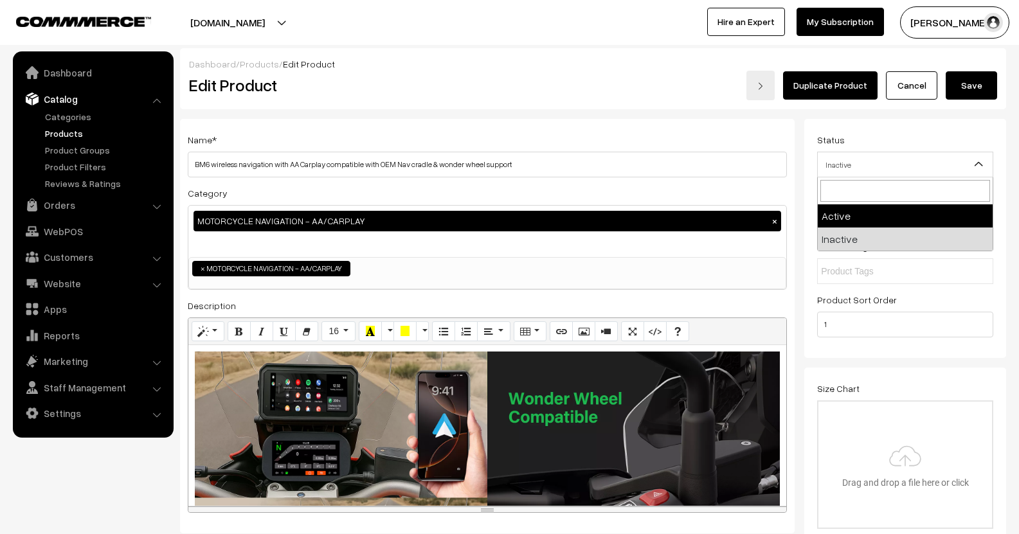
select select "1"
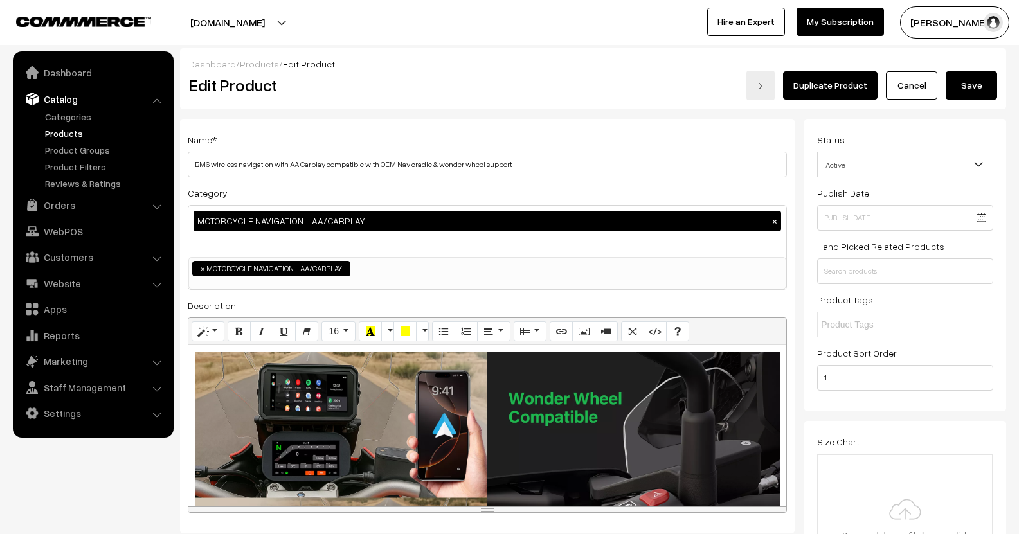
click at [964, 78] on button "Save" at bounding box center [971, 85] width 51 height 28
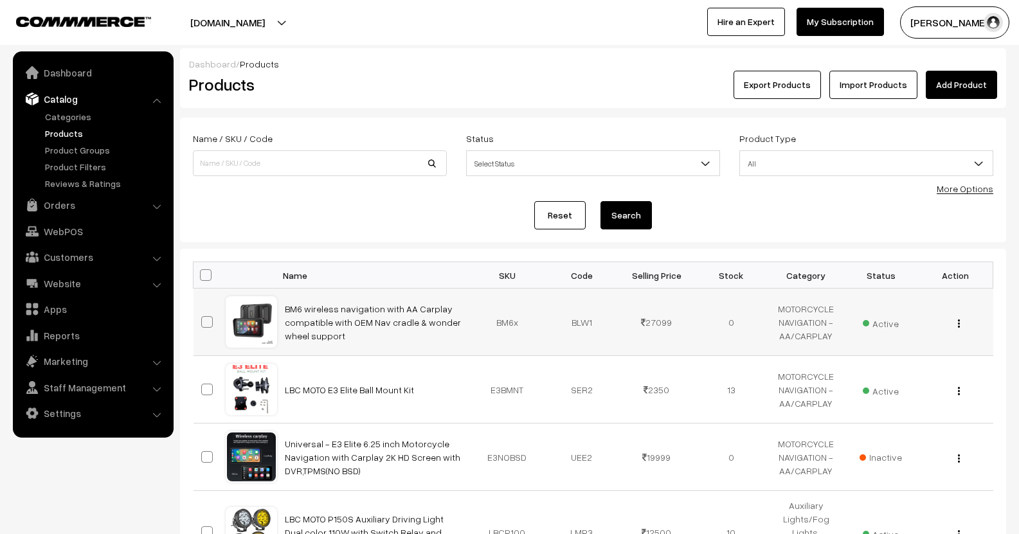
click at [959, 325] on img "button" at bounding box center [959, 323] width 2 height 8
click at [888, 361] on link "Edit" at bounding box center [901, 370] width 109 height 28
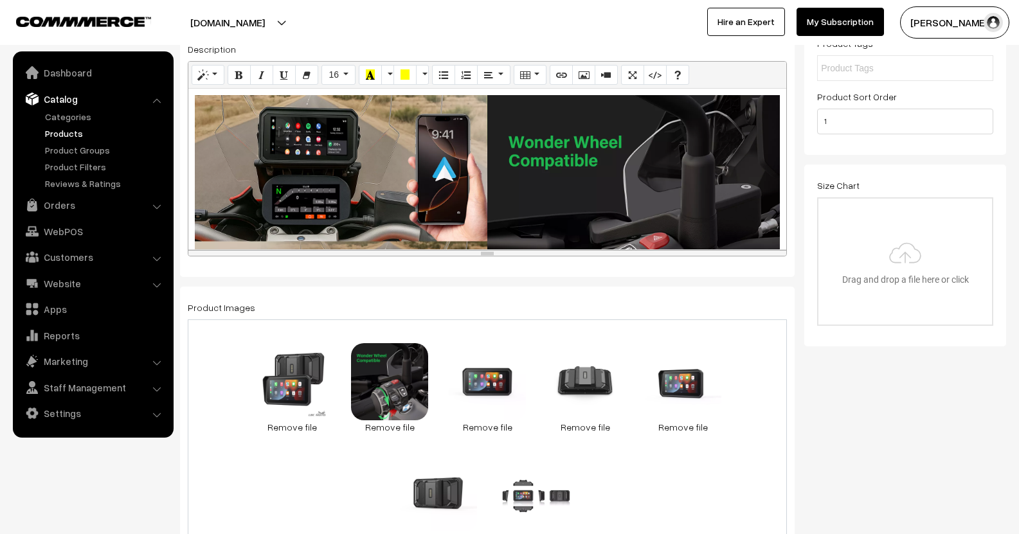
scroll to position [257, 0]
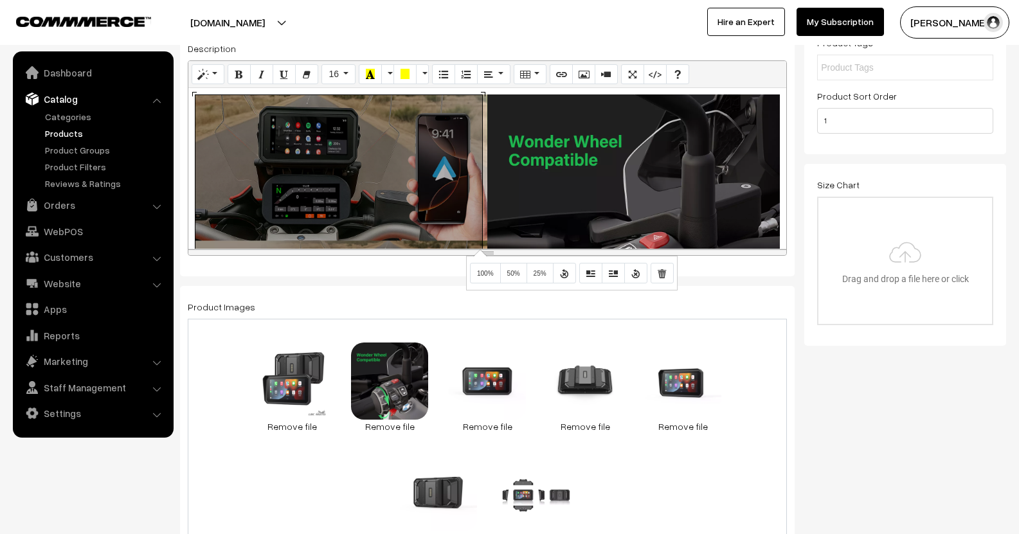
drag, startPoint x: 478, startPoint y: 249, endPoint x: 435, endPoint y: 390, distance: 147.2
click at [391, 273] on div "Name * BM6 wireless navigation with AA Carplay compatible with OEM Nav cradle &…" at bounding box center [487, 69] width 615 height 415
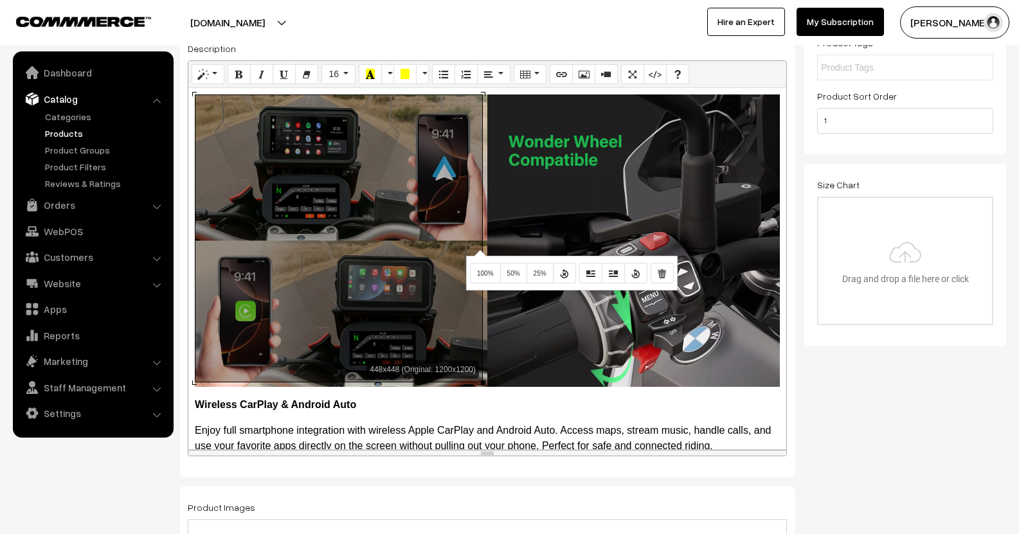
drag, startPoint x: 489, startPoint y: 254, endPoint x: 546, endPoint y: 508, distance: 260.1
click at [547, 456] on div "resize" at bounding box center [487, 453] width 598 height 6
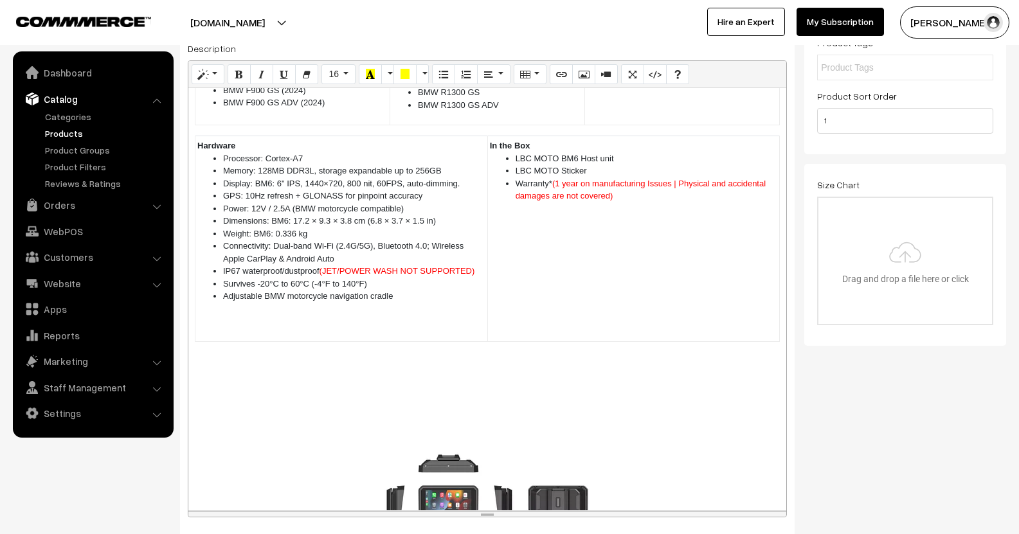
scroll to position [1408, 0]
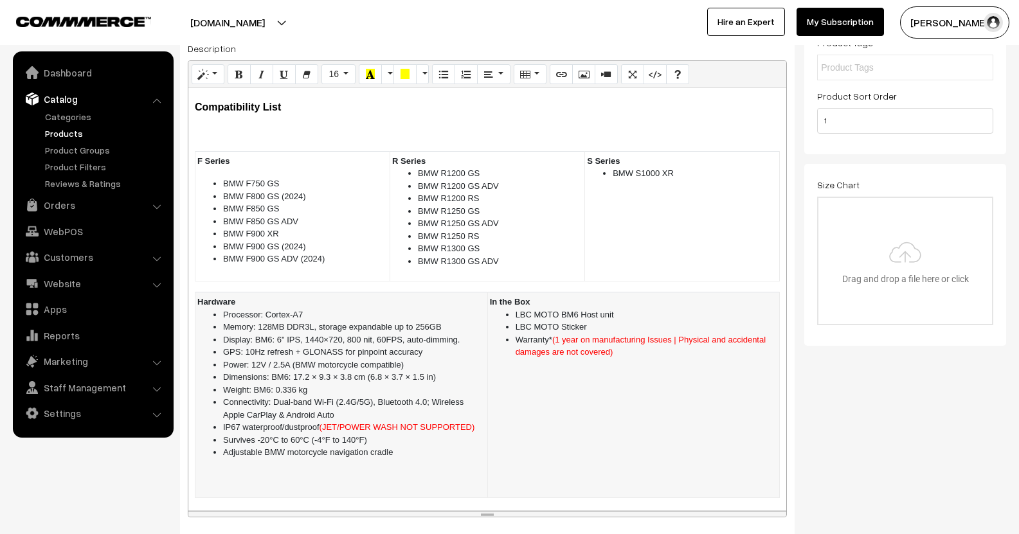
click at [727, 335] on span "(1 year on manufacturing Issues | Physical and accidental damages are not cover…" at bounding box center [641, 346] width 250 height 22
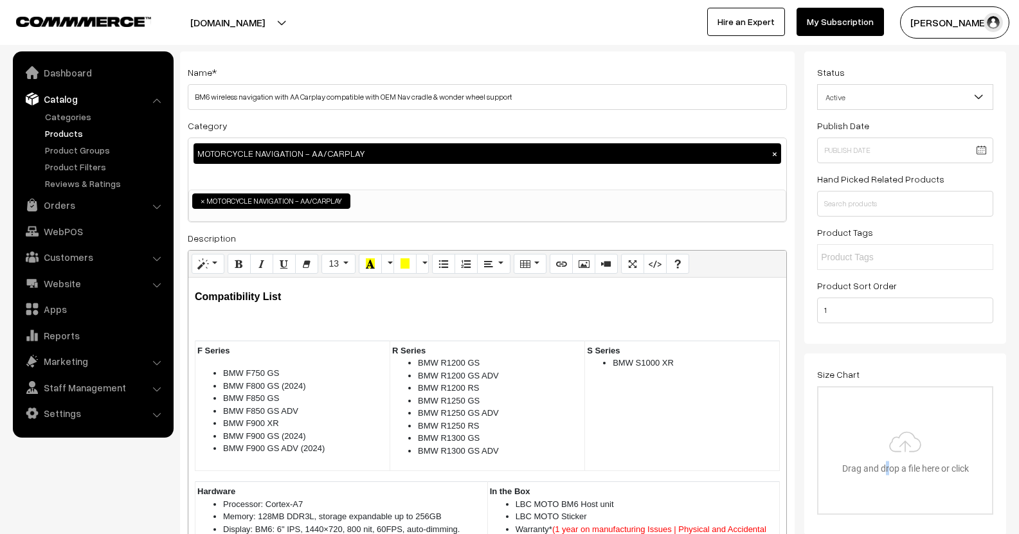
scroll to position [0, 0]
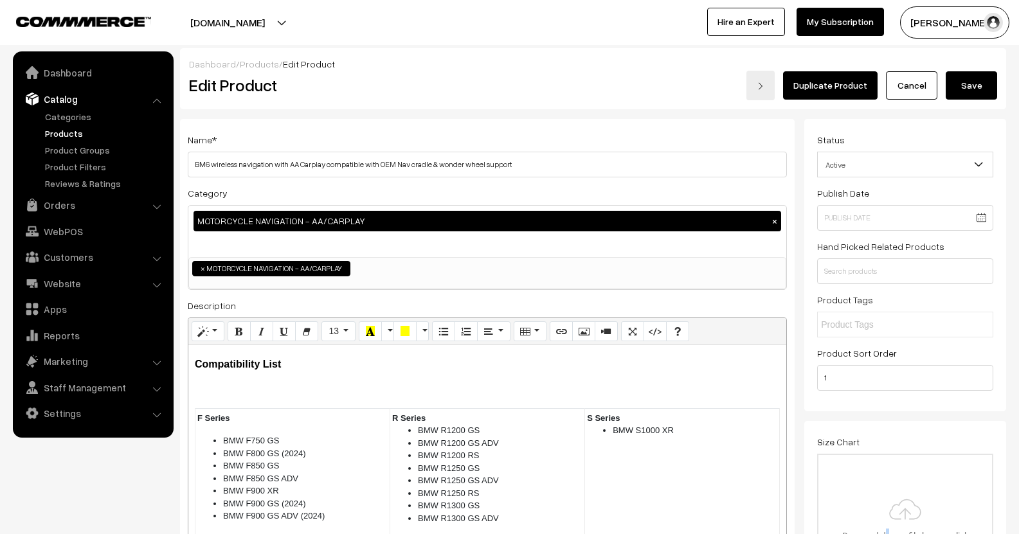
click at [981, 80] on button "Save" at bounding box center [971, 85] width 51 height 28
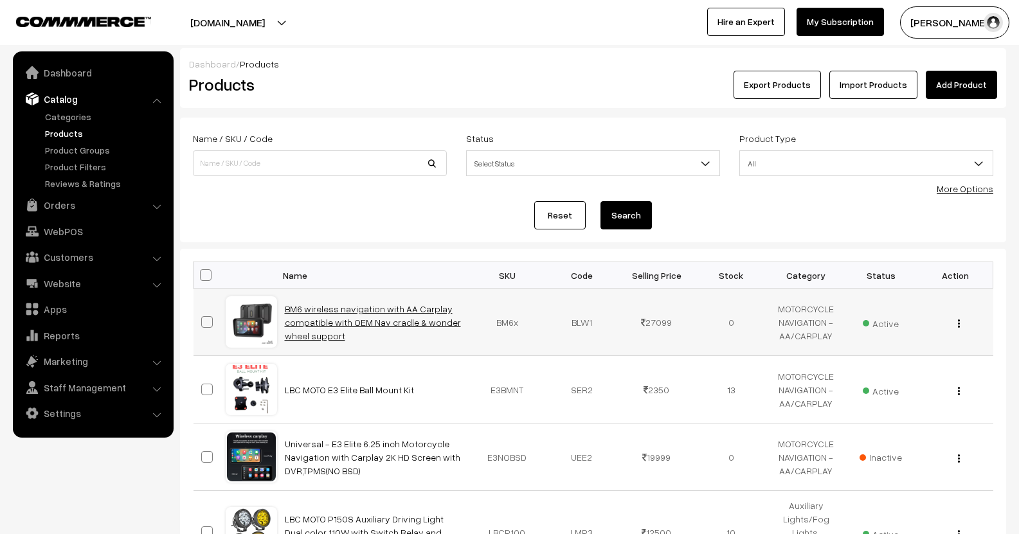
click at [334, 323] on link "BM6 wireless navigation with AA Carplay compatible with OEM Nav cradle & wonder…" at bounding box center [373, 322] width 176 height 38
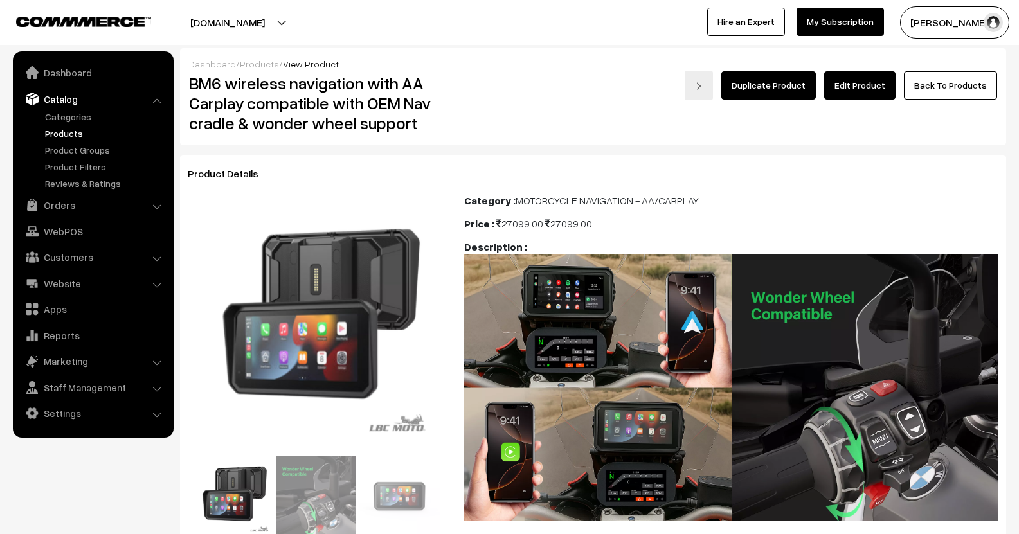
click at [62, 129] on link "Products" at bounding box center [105, 133] width 127 height 13
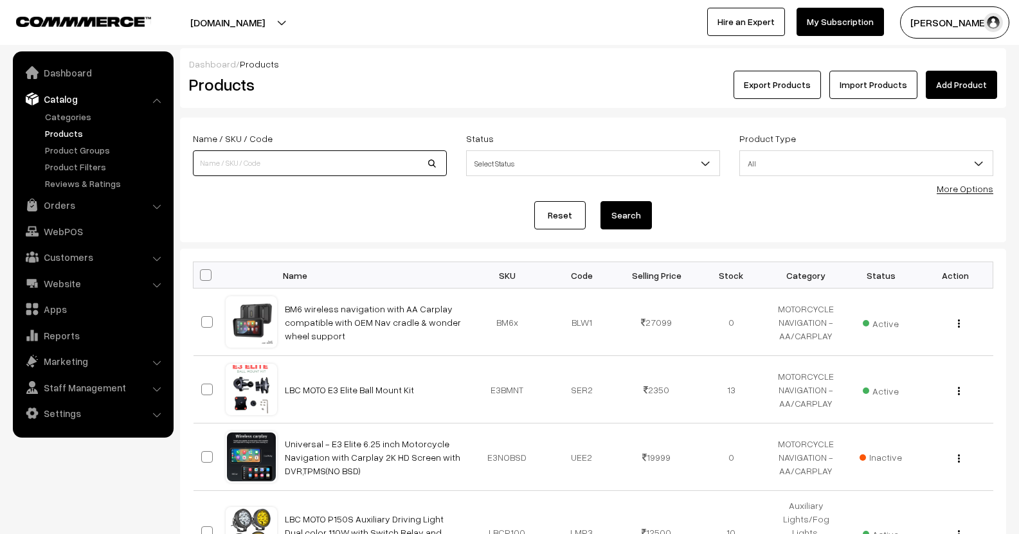
click at [318, 158] on input at bounding box center [320, 163] width 254 height 26
type input "S5"
click at [600, 201] on button "Search" at bounding box center [625, 215] width 51 height 28
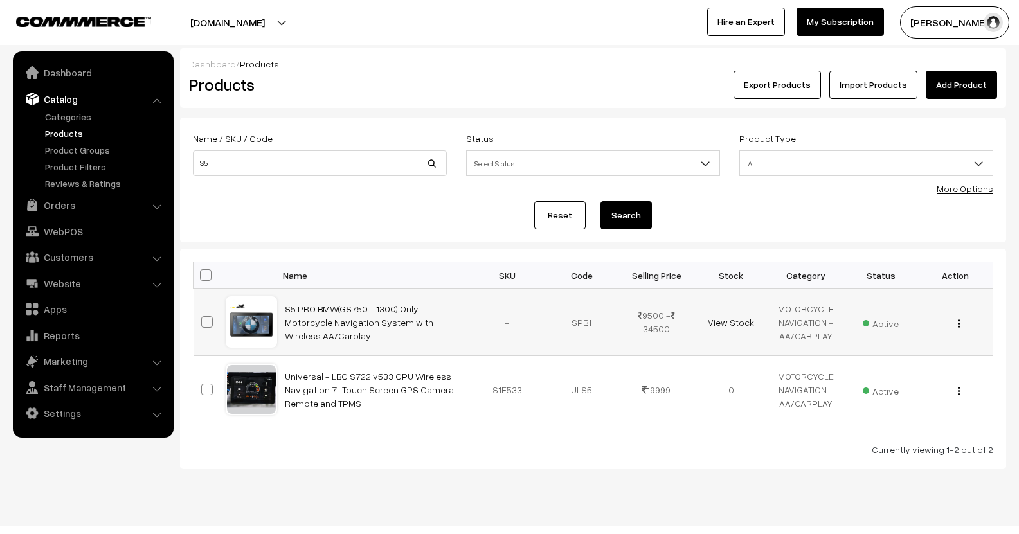
click at [957, 326] on div "View Edit Delete" at bounding box center [955, 322] width 59 height 13
click at [959, 323] on img "button" at bounding box center [959, 323] width 2 height 8
click at [869, 359] on link "Edit" at bounding box center [901, 370] width 109 height 28
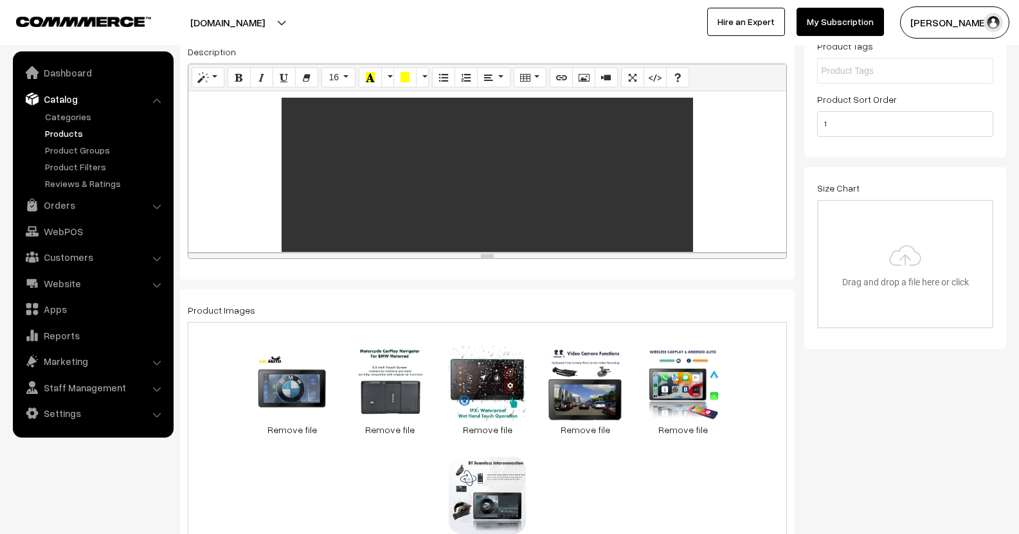
scroll to position [257, 0]
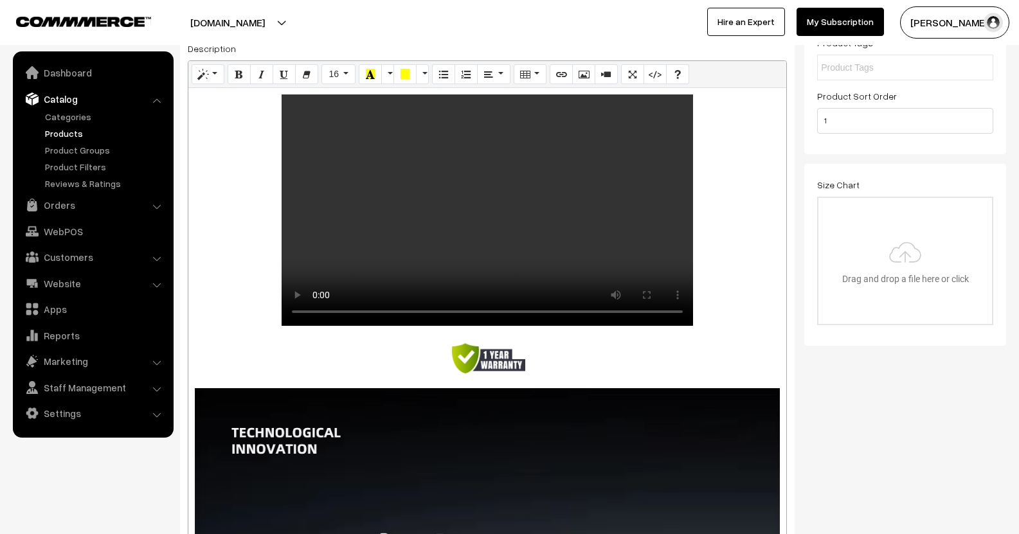
drag, startPoint x: 696, startPoint y: 306, endPoint x: 687, endPoint y: 503, distance: 196.9
click at [711, 277] on html "Thank you for showing interest. Our team will call you shortly. Close lbcmoto.c…" at bounding box center [509, 10] width 1019 height 534
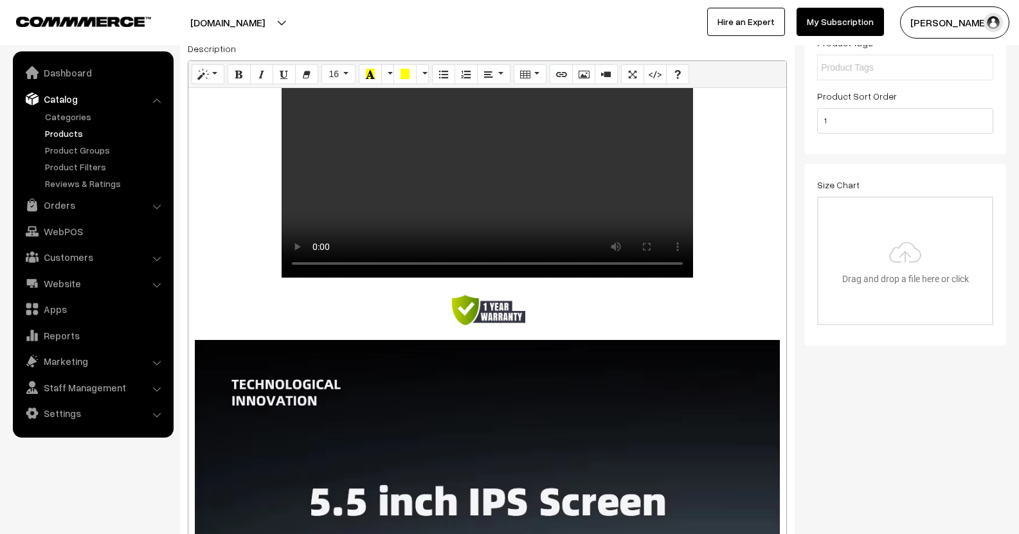
scroll to position [193, 0]
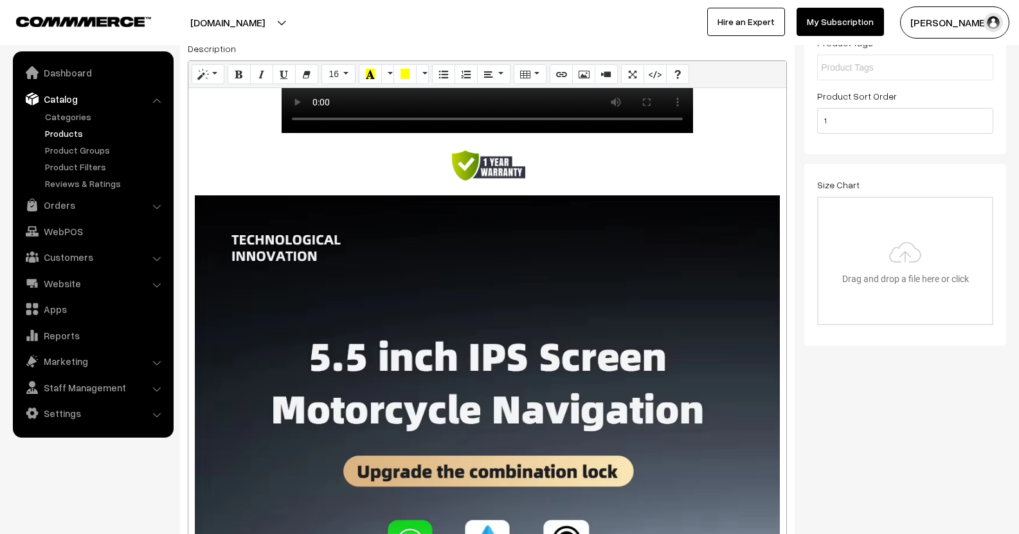
click at [484, 244] on div at bounding box center [487, 314] width 598 height 453
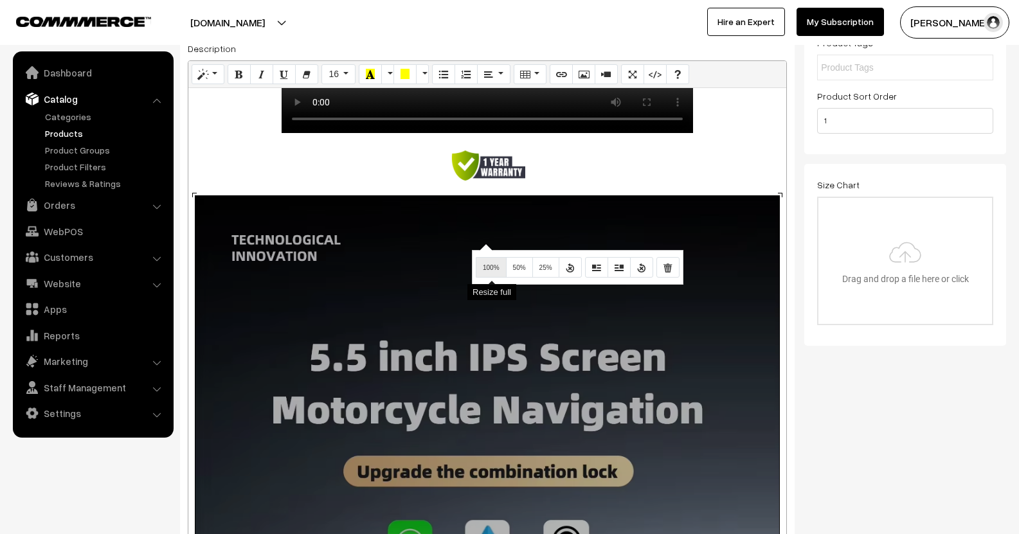
click at [496, 271] on span "100%" at bounding box center [491, 267] width 17 height 7
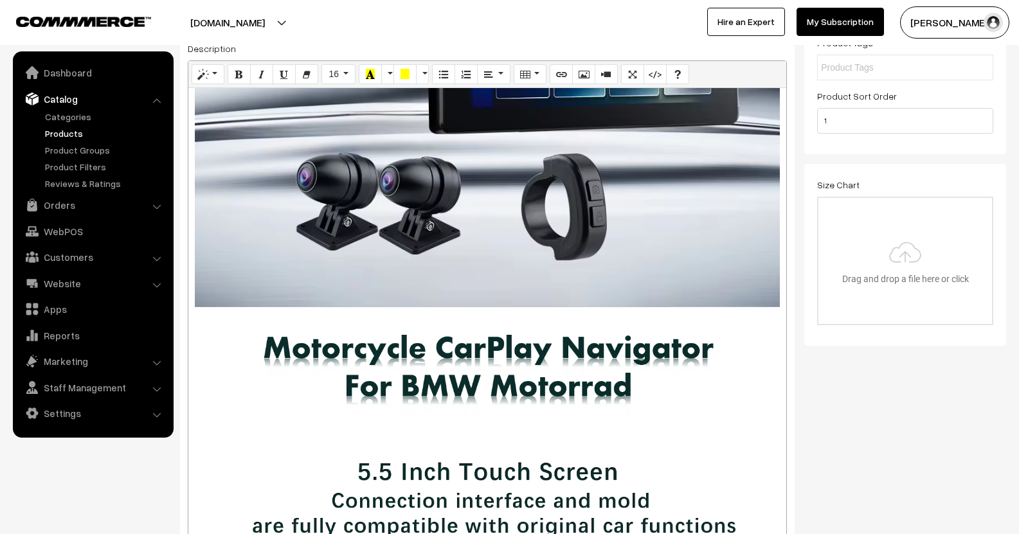
scroll to position [1028, 0]
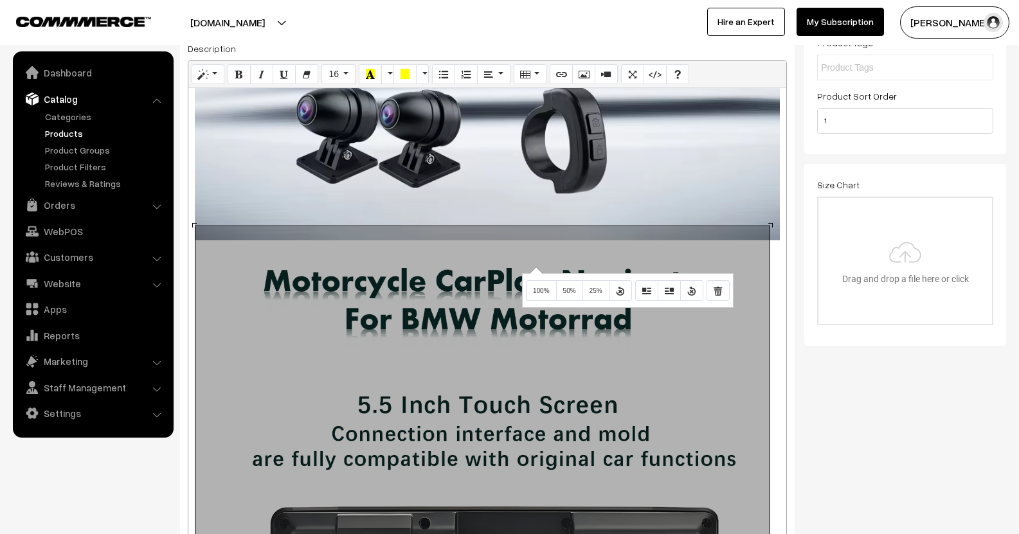
click at [534, 267] on div "895x895 (Original: 1339x1339)" at bounding box center [487, 314] width 598 height 453
click at [539, 287] on button "100%" at bounding box center [541, 290] width 31 height 21
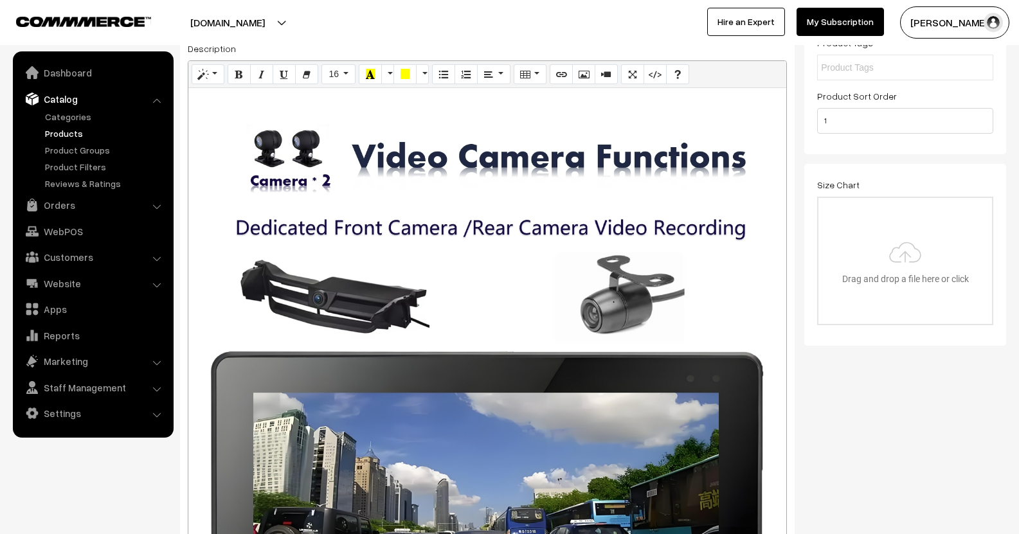
scroll to position [1928, 0]
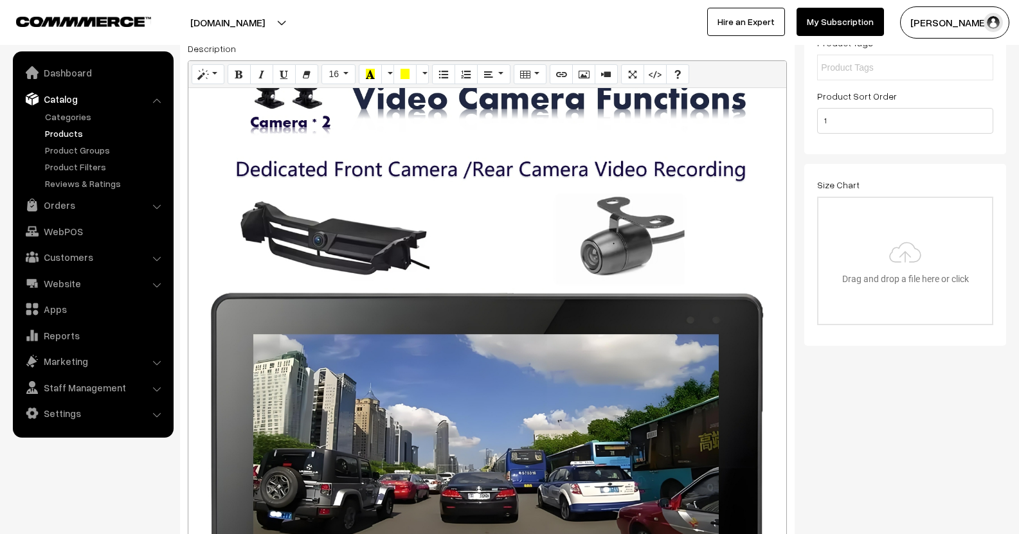
click at [519, 219] on div "895x895 (Original: 1339x1339)" at bounding box center [487, 314] width 598 height 453
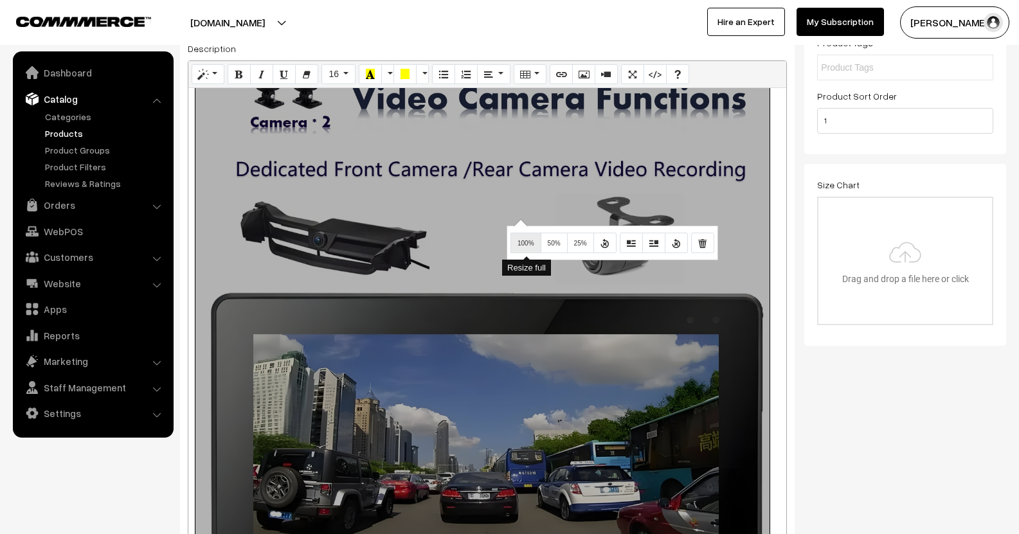
click at [515, 240] on button "100%" at bounding box center [525, 243] width 31 height 21
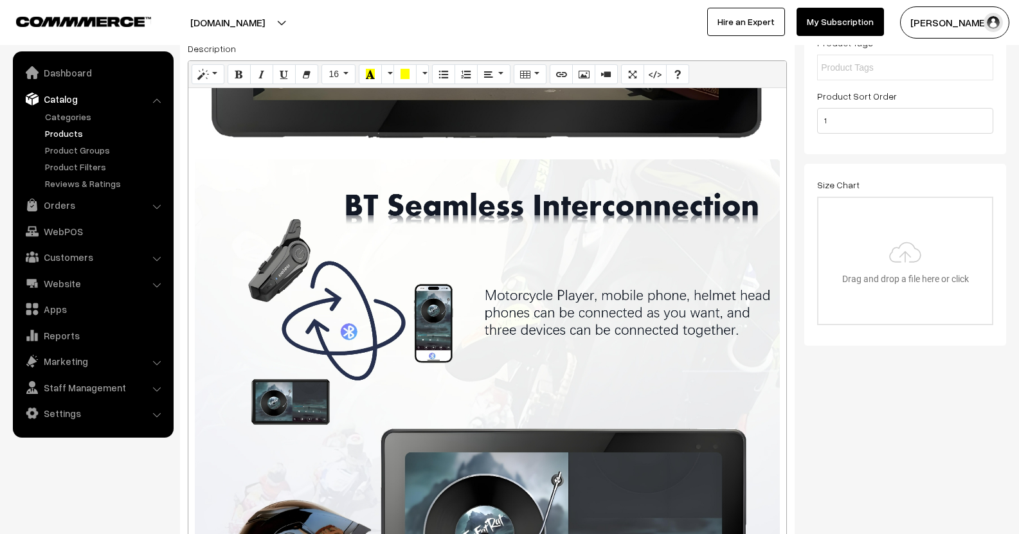
scroll to position [2507, 0]
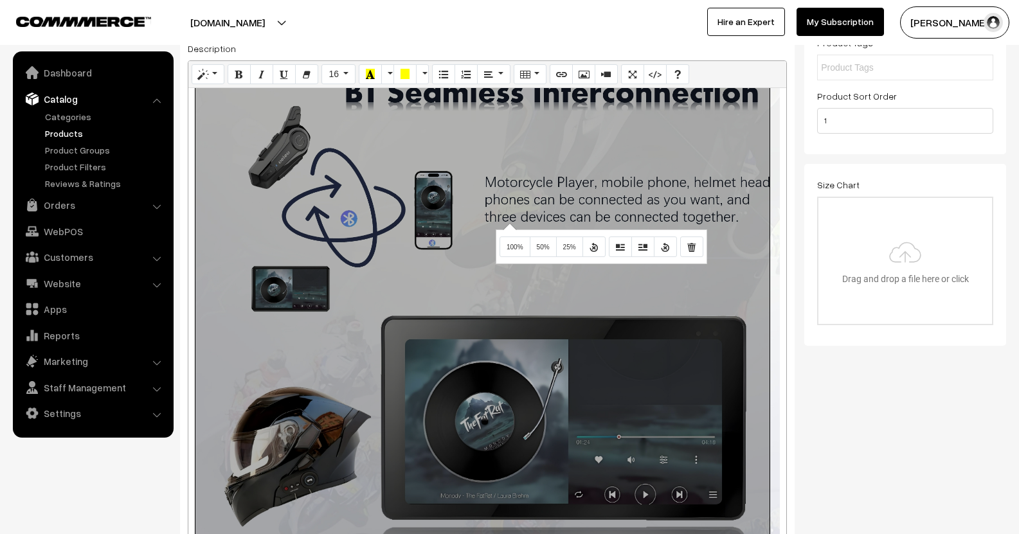
click at [508, 223] on div "895x895 (Original: 1795x1795)" at bounding box center [487, 314] width 598 height 453
click at [518, 251] on span "100%" at bounding box center [515, 247] width 17 height 7
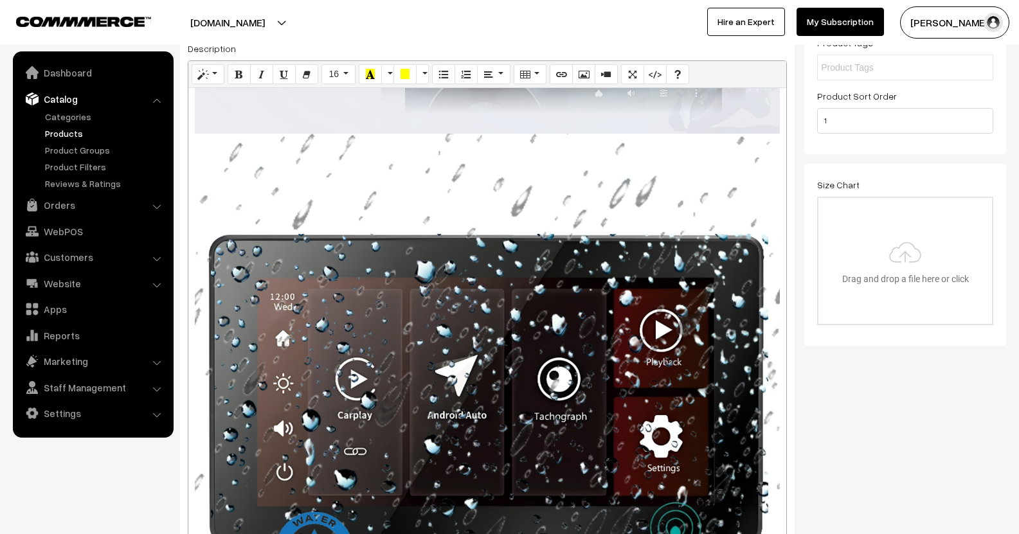
scroll to position [3150, 0]
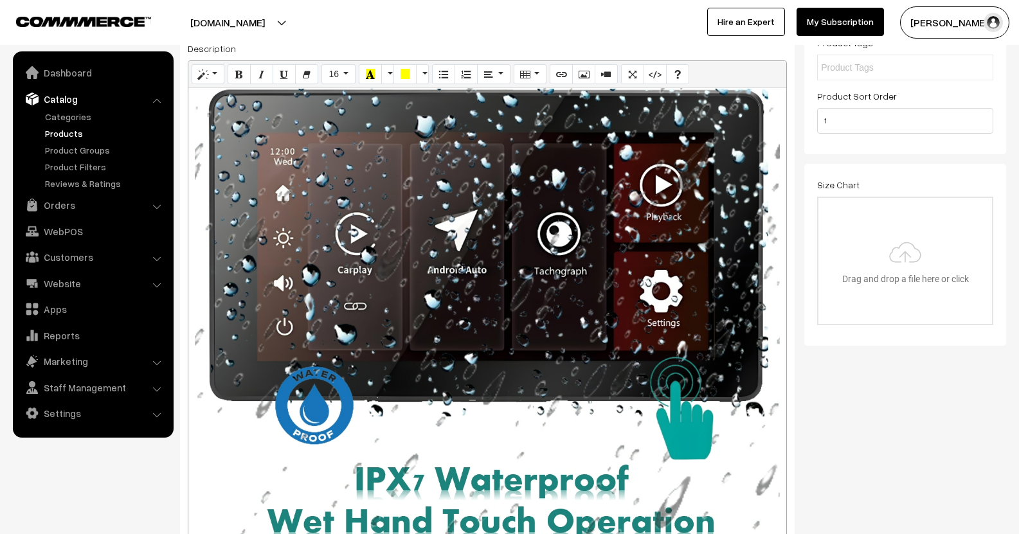
click at [491, 247] on div "895x895 (Original: 1795x1795)" at bounding box center [487, 314] width 598 height 453
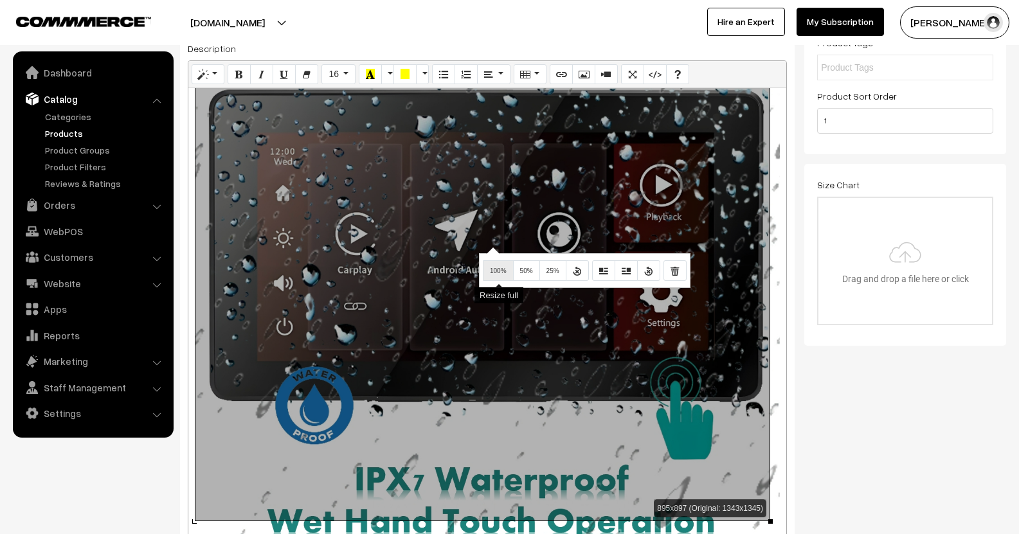
click at [497, 268] on button "100%" at bounding box center [498, 270] width 31 height 21
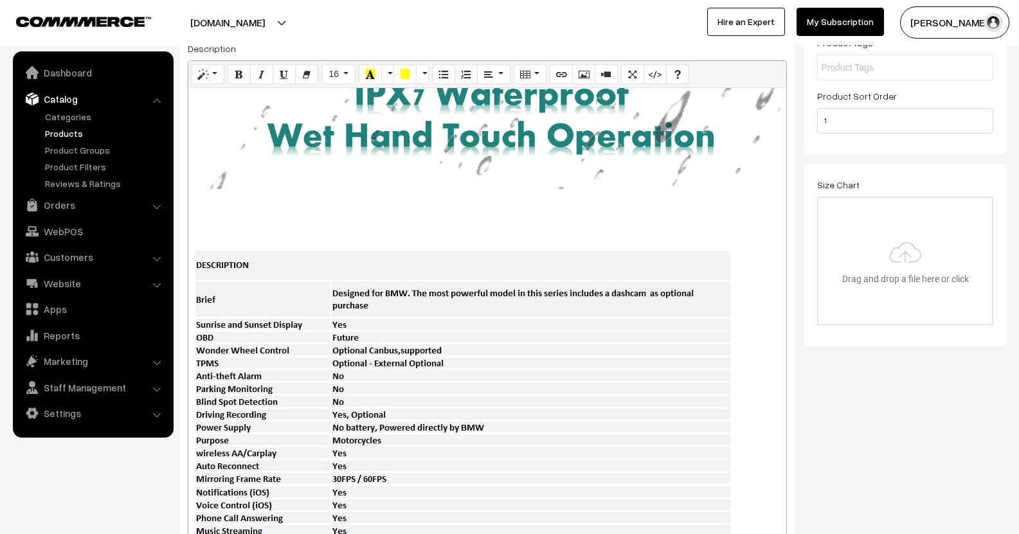
scroll to position [3674, 0]
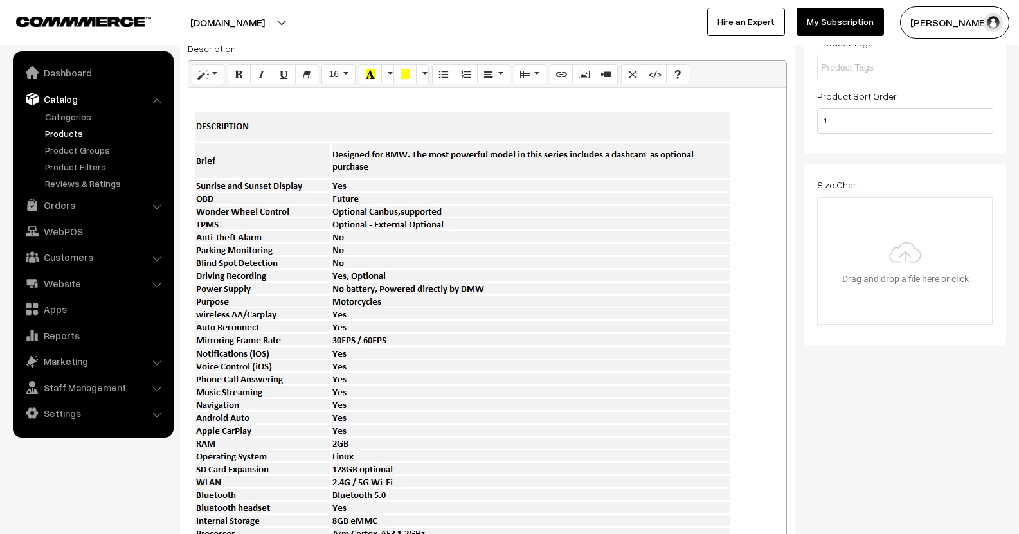
click at [483, 251] on div "895x897 (Original: 1343x1345)" at bounding box center [487, 314] width 598 height 453
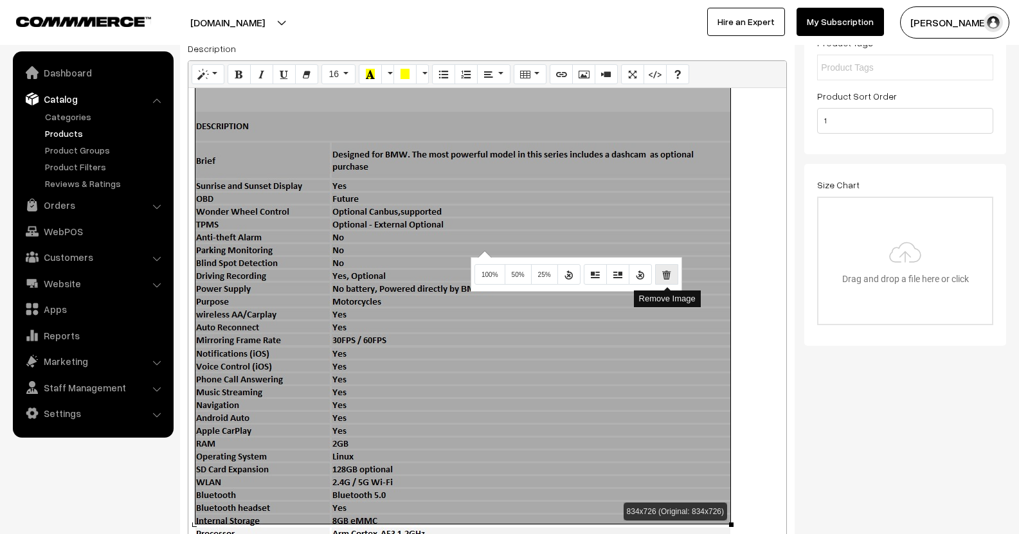
click at [661, 276] on button "Remove Image" at bounding box center [666, 274] width 23 height 21
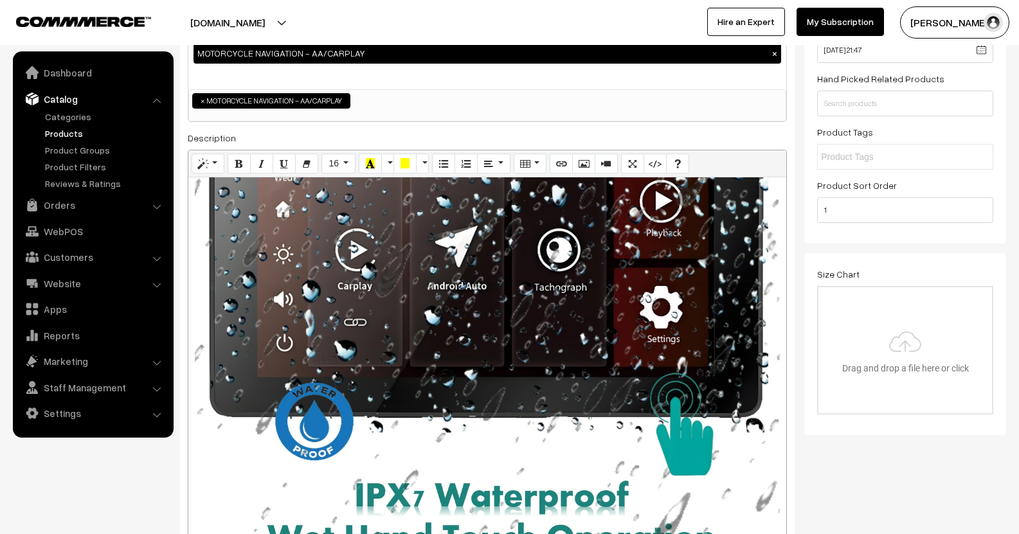
scroll to position [0, 0]
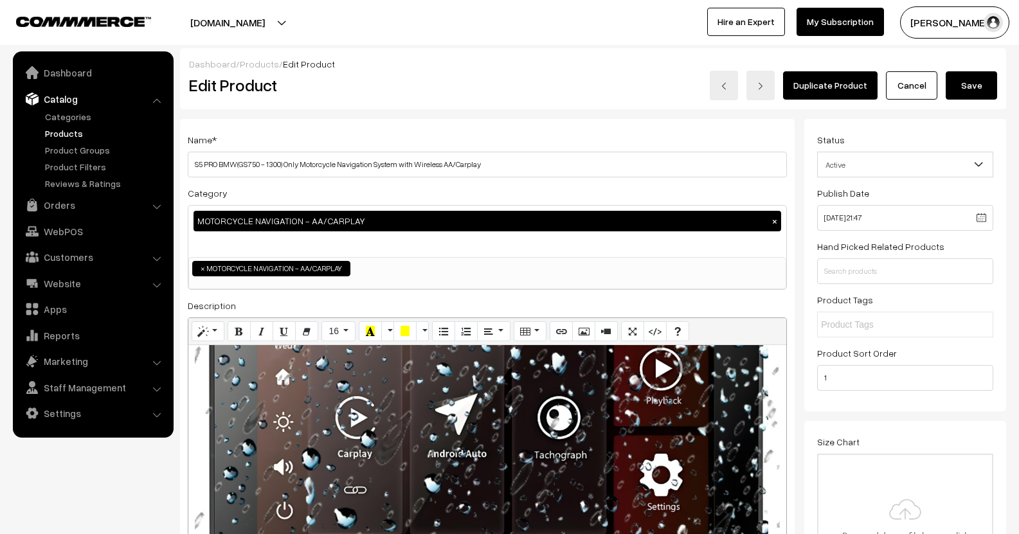
click at [964, 96] on button "Save" at bounding box center [971, 85] width 51 height 28
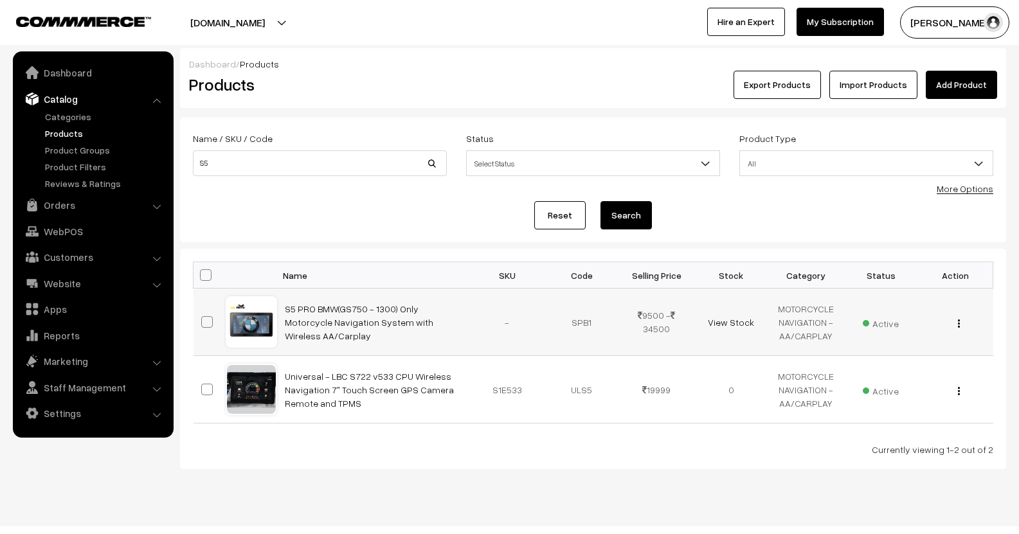
click at [960, 327] on div "View Edit Delete" at bounding box center [955, 322] width 59 height 13
click at [958, 325] on img "button" at bounding box center [959, 323] width 2 height 8
click at [886, 363] on link "Edit" at bounding box center [901, 370] width 109 height 28
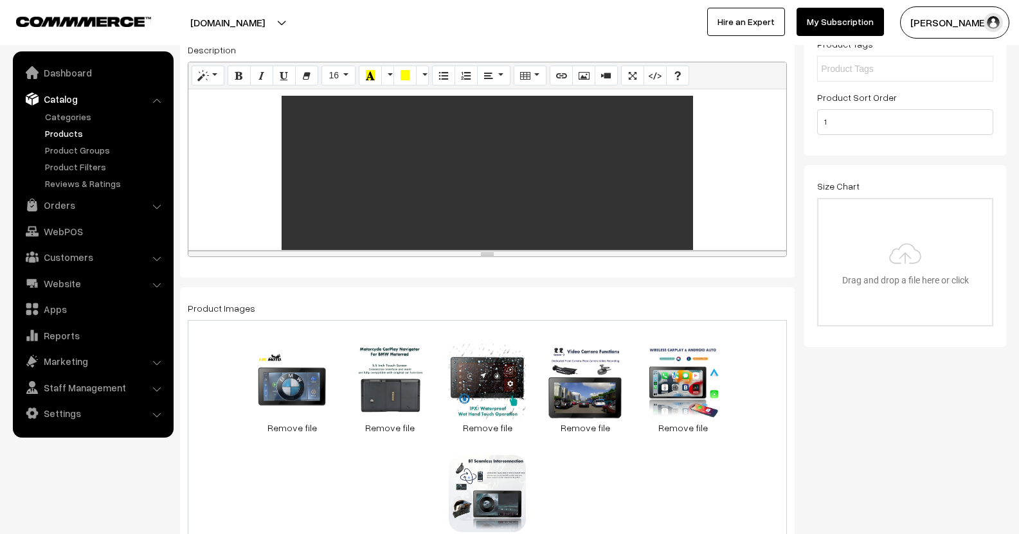
scroll to position [257, 0]
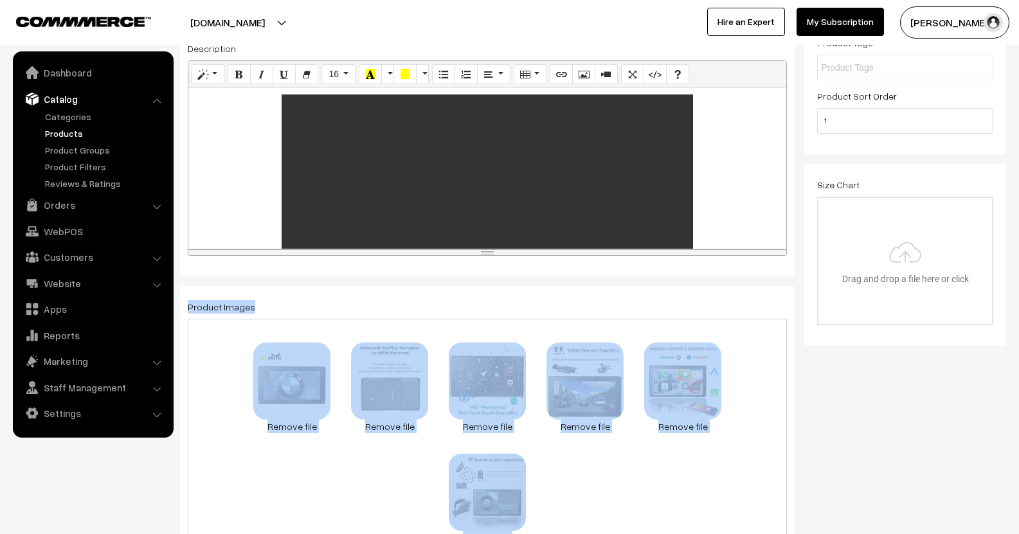
drag, startPoint x: 735, startPoint y: 301, endPoint x: 730, endPoint y: 388, distance: 86.3
click at [822, 300] on input "file" at bounding box center [905, 261] width 174 height 126
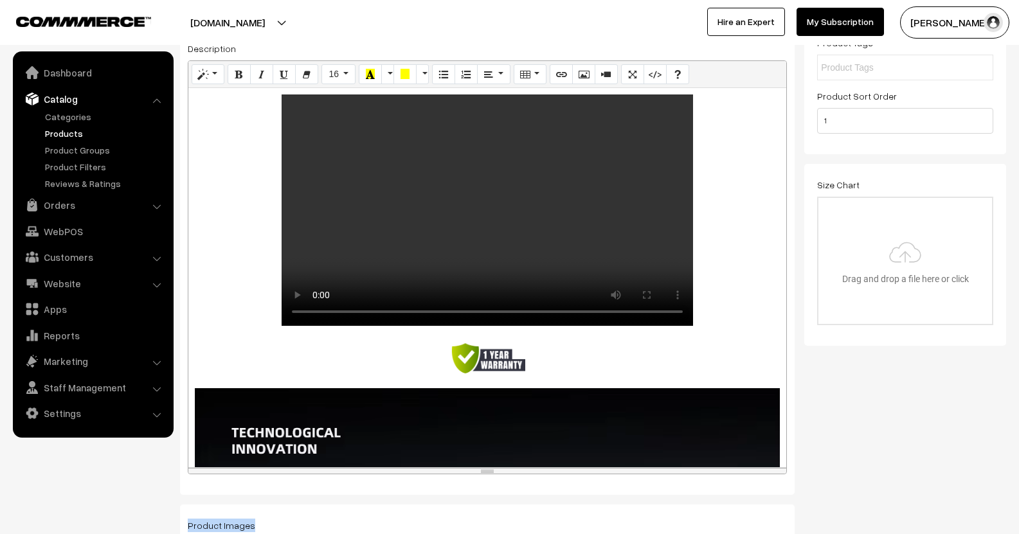
drag, startPoint x: 748, startPoint y: 272, endPoint x: 752, endPoint y: 413, distance: 141.5
click at [765, 468] on div "resize" at bounding box center [487, 471] width 598 height 6
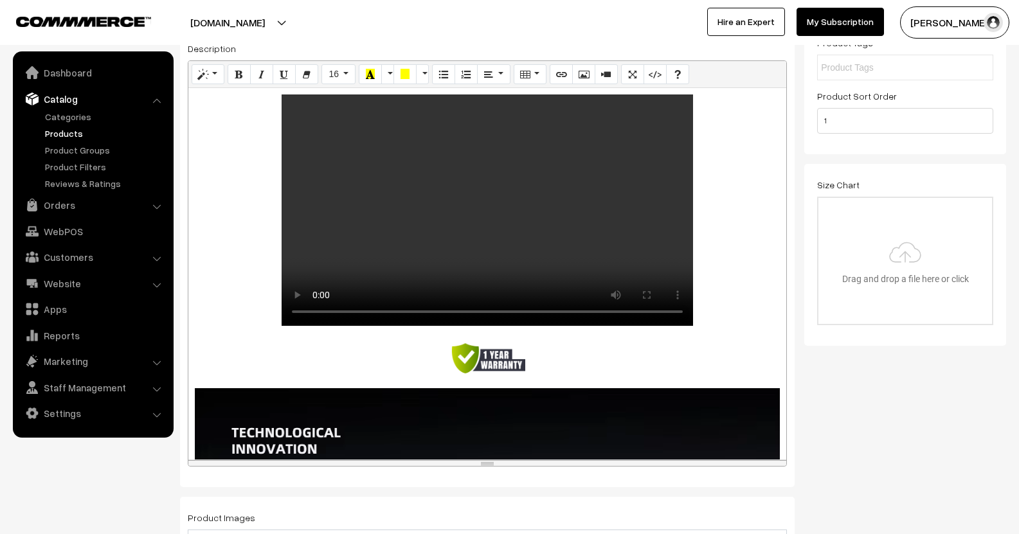
drag, startPoint x: 700, startPoint y: 310, endPoint x: 710, endPoint y: 311, distance: 10.4
click at [701, 310] on p at bounding box center [487, 212] width 585 height 236
click at [732, 293] on p at bounding box center [487, 212] width 585 height 236
click at [687, 273] on video at bounding box center [487, 209] width 411 height 231
click at [676, 329] on p at bounding box center [487, 212] width 585 height 236
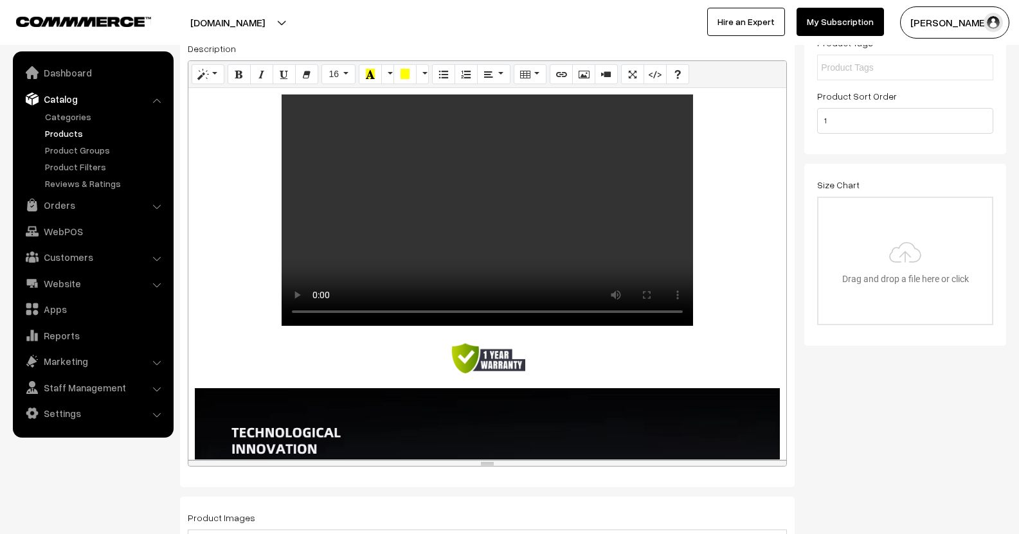
drag, startPoint x: 708, startPoint y: 248, endPoint x: 690, endPoint y: 243, distance: 18.7
click at [704, 248] on p at bounding box center [487, 212] width 585 height 236
click at [688, 239] on video at bounding box center [487, 209] width 411 height 231
click at [260, 210] on p at bounding box center [487, 212] width 585 height 236
click at [367, 183] on video at bounding box center [487, 209] width 411 height 231
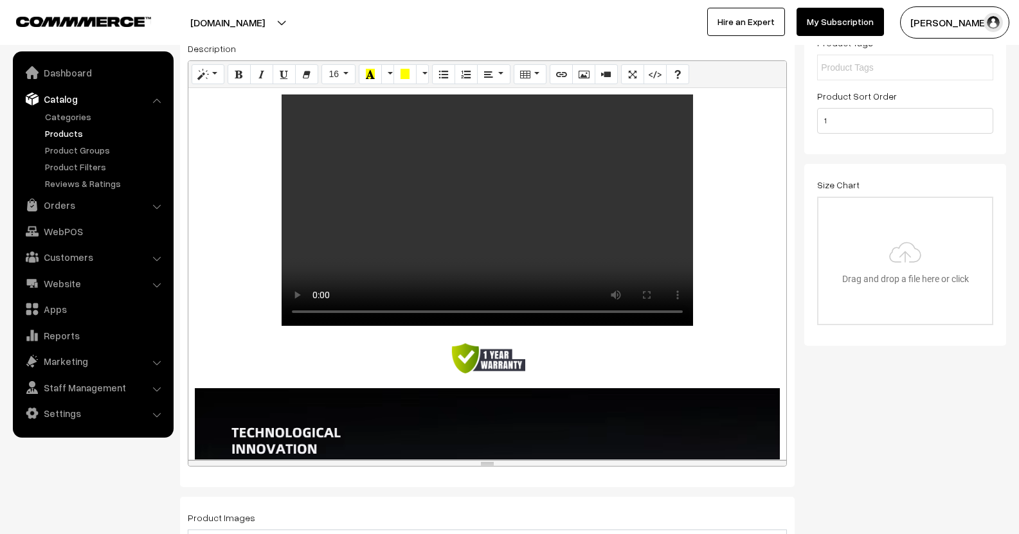
drag, startPoint x: 367, startPoint y: 183, endPoint x: 417, endPoint y: 195, distance: 50.8
click at [368, 184] on video at bounding box center [487, 209] width 411 height 231
drag, startPoint x: 733, startPoint y: 242, endPoint x: 756, endPoint y: 244, distance: 23.3
click at [746, 244] on p at bounding box center [487, 212] width 585 height 236
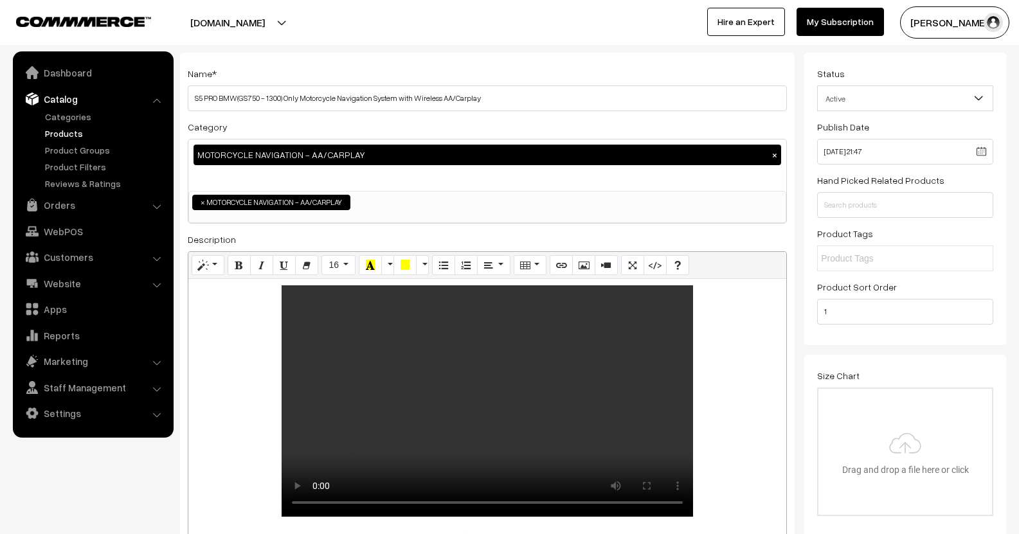
scroll to position [64, 0]
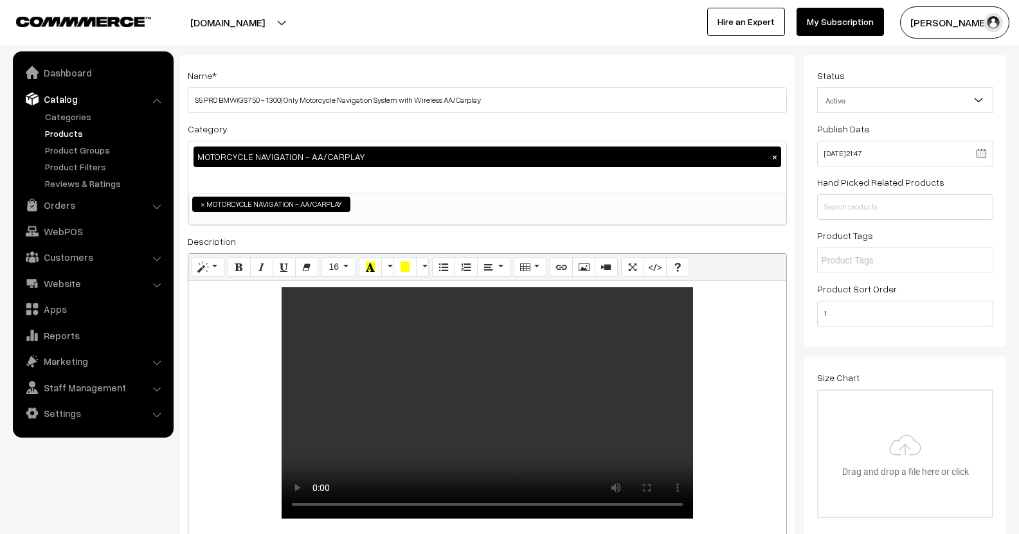
click at [84, 136] on link "Products" at bounding box center [105, 133] width 127 height 13
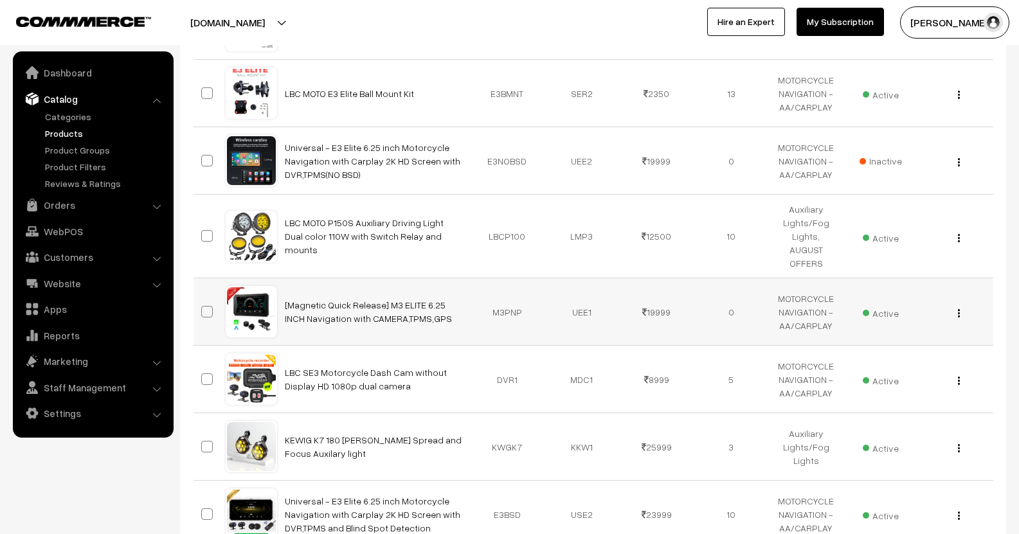
scroll to position [321, 0]
